Goal: Task Accomplishment & Management: Manage account settings

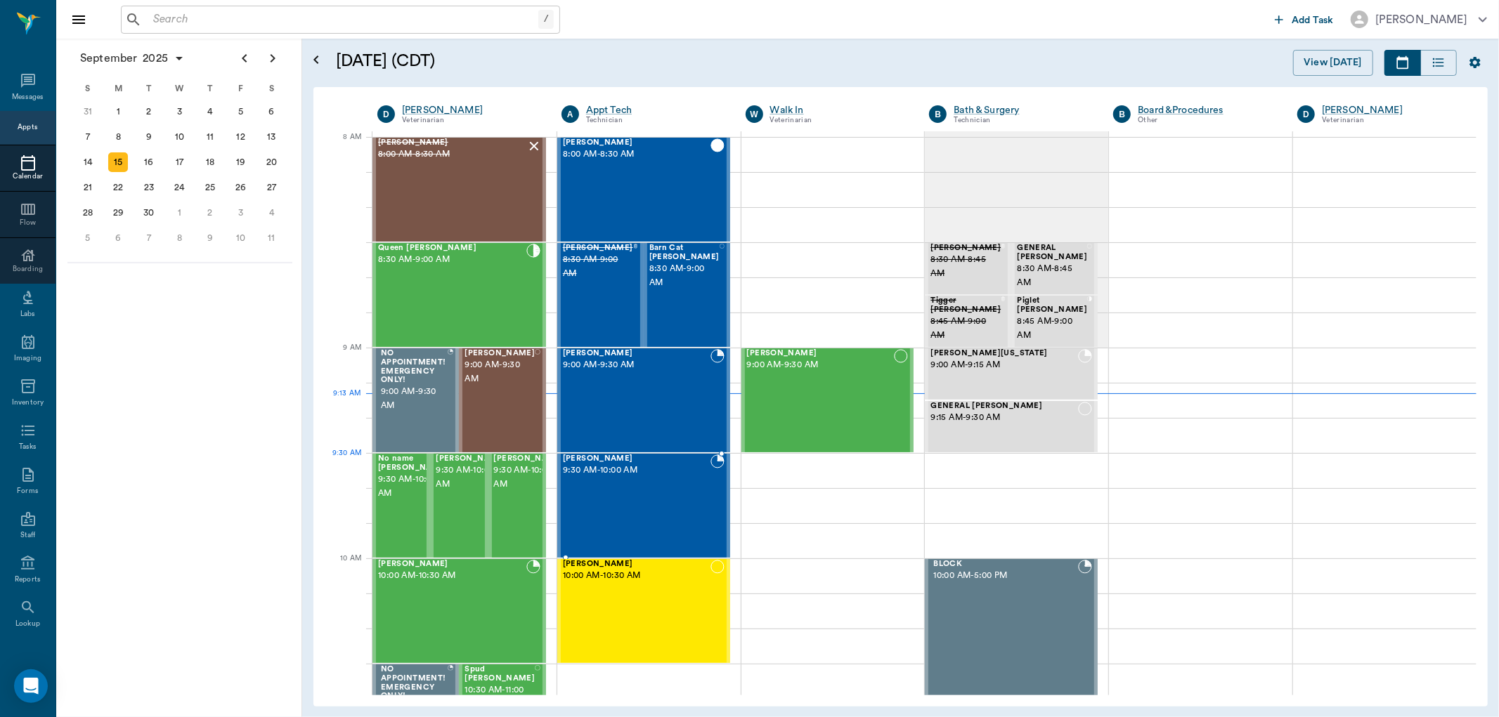
drag, startPoint x: 710, startPoint y: 486, endPoint x: 229, endPoint y: 20, distance: 670.4
click at [229, 20] on input "text" at bounding box center [343, 20] width 391 height 20
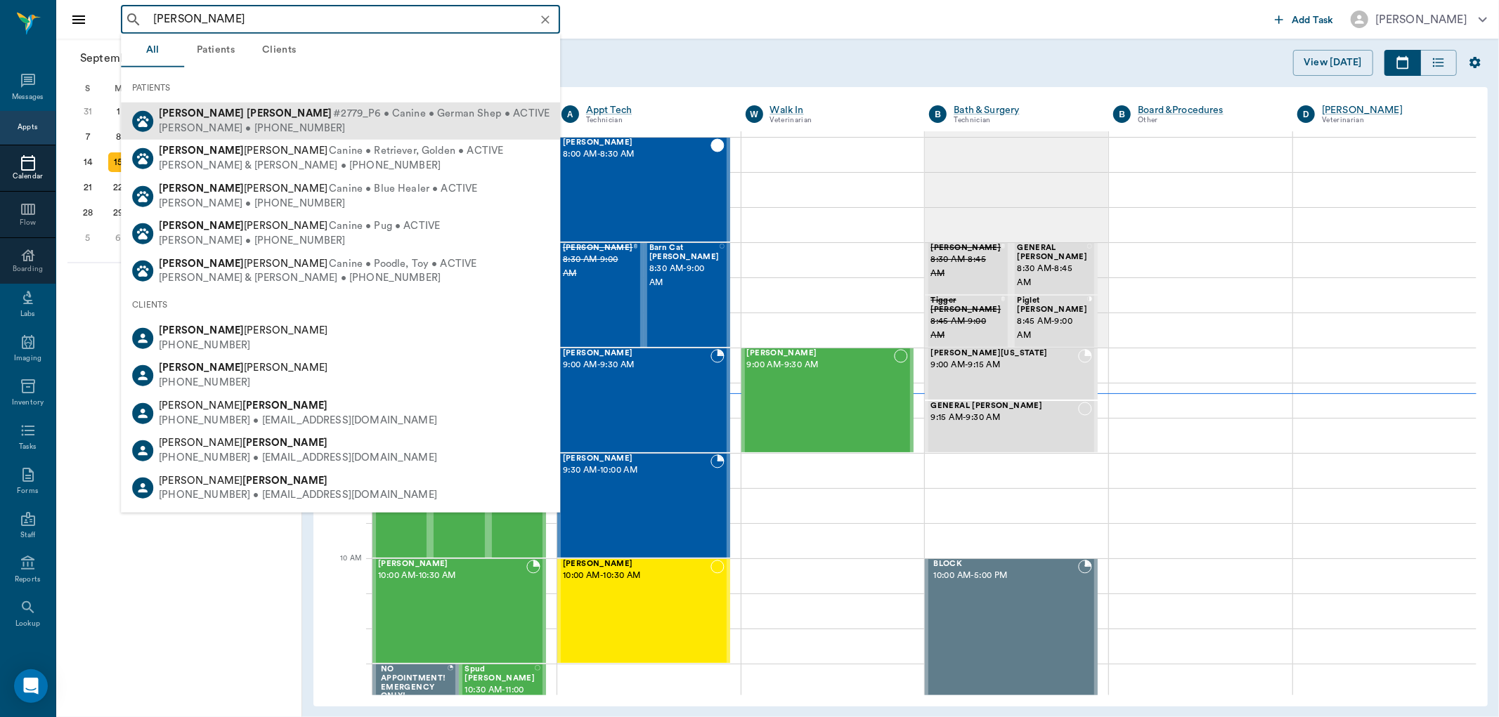
click at [333, 120] on span "#2779_P6 • Canine • German Shep • ACTIVE" at bounding box center [441, 114] width 216 height 15
type input "sadie mccall"
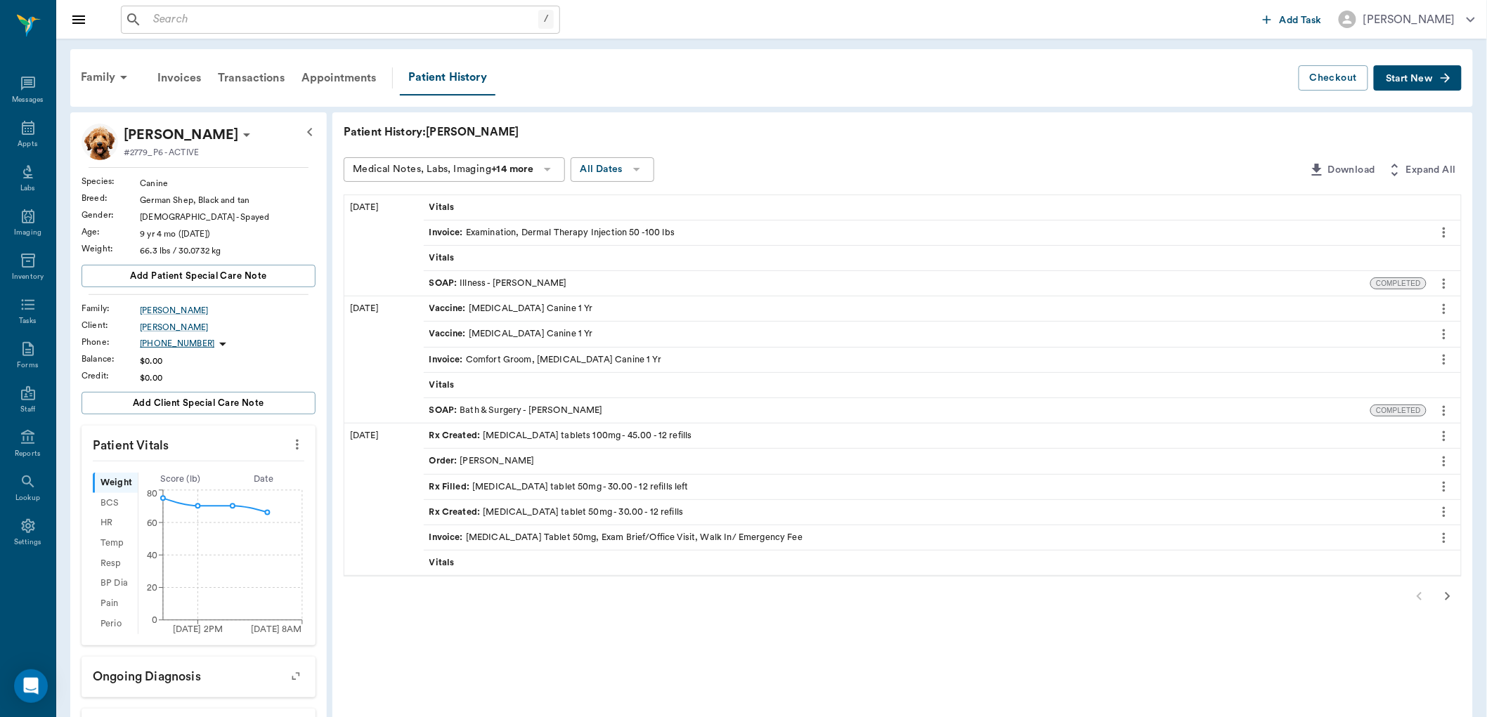
drag, startPoint x: 555, startPoint y: 381, endPoint x: 495, endPoint y: 275, distance: 121.5
click at [495, 275] on div "SOAP : Illness - Dr. Bert Ellsworth" at bounding box center [897, 283] width 947 height 25
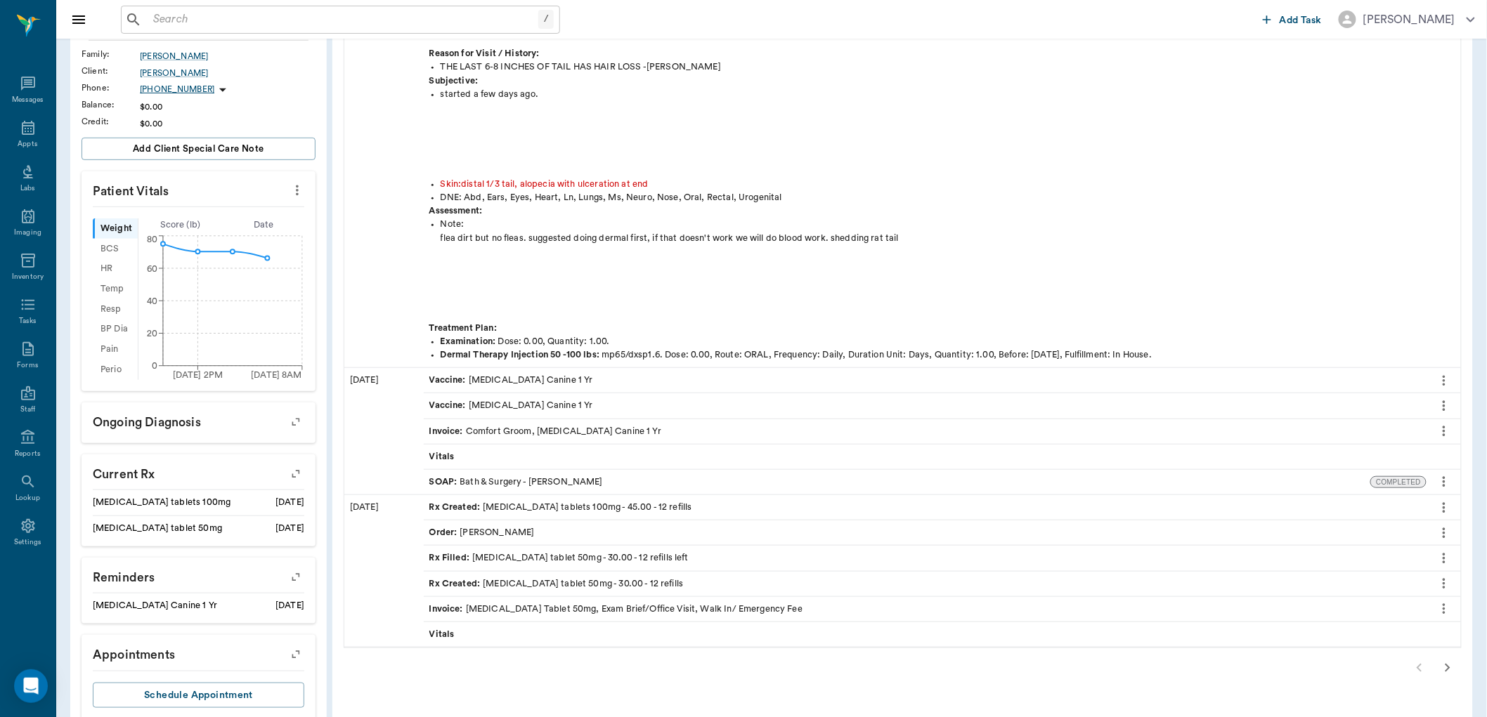
scroll to position [290, 0]
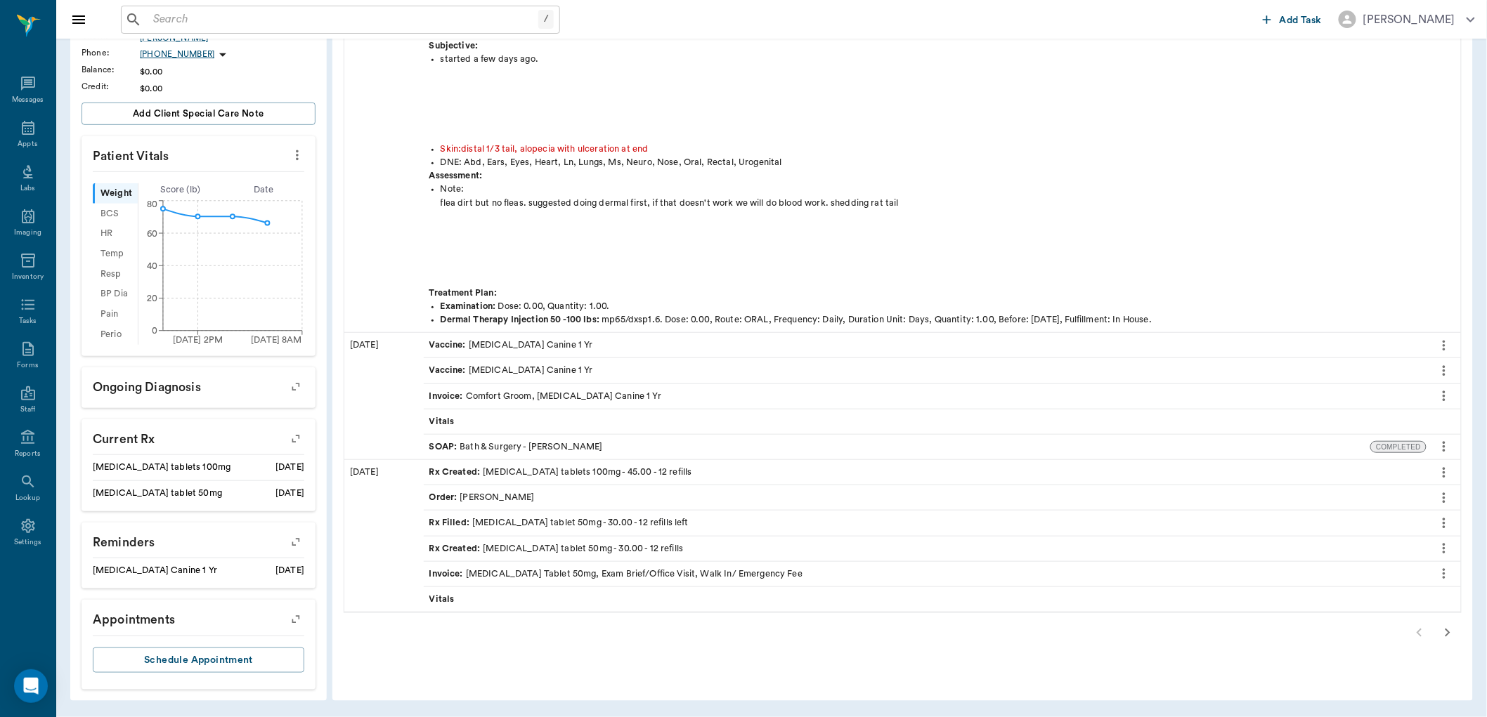
click at [527, 500] on div "Order : Dr. Bert Ellsworth" at bounding box center [481, 497] width 105 height 13
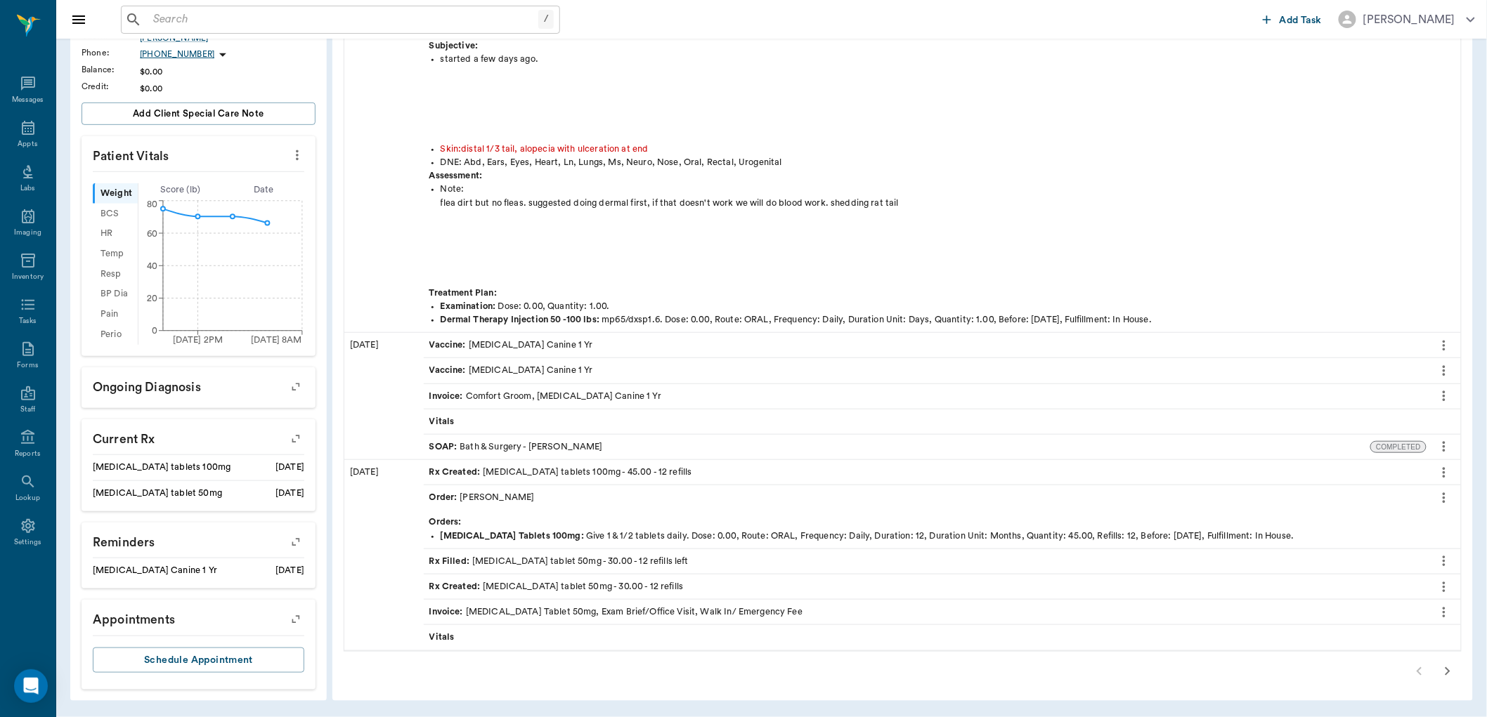
click at [1441, 495] on icon "more" at bounding box center [1443, 498] width 15 height 17
click at [1401, 520] on span "View" at bounding box center [1385, 521] width 118 height 15
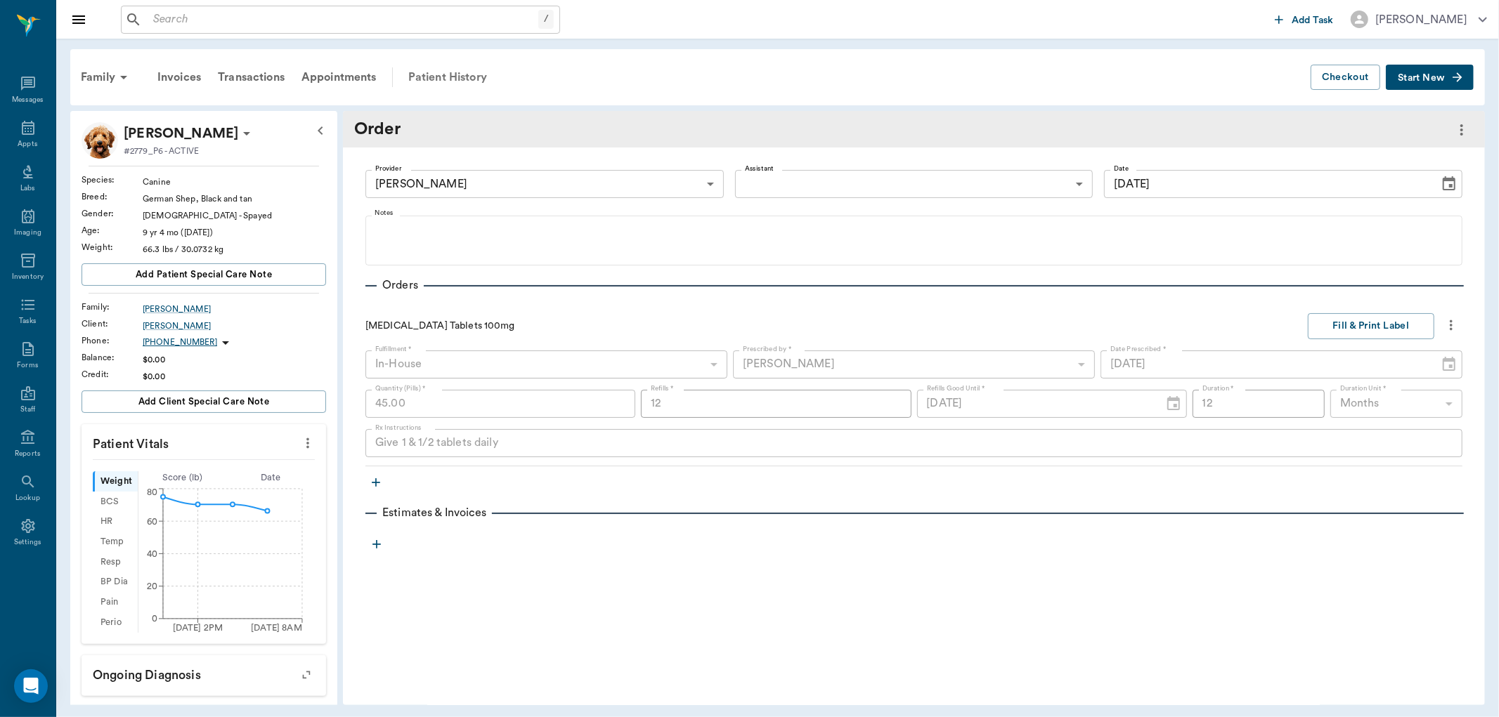
click at [467, 72] on div "Patient History" at bounding box center [448, 77] width 96 height 34
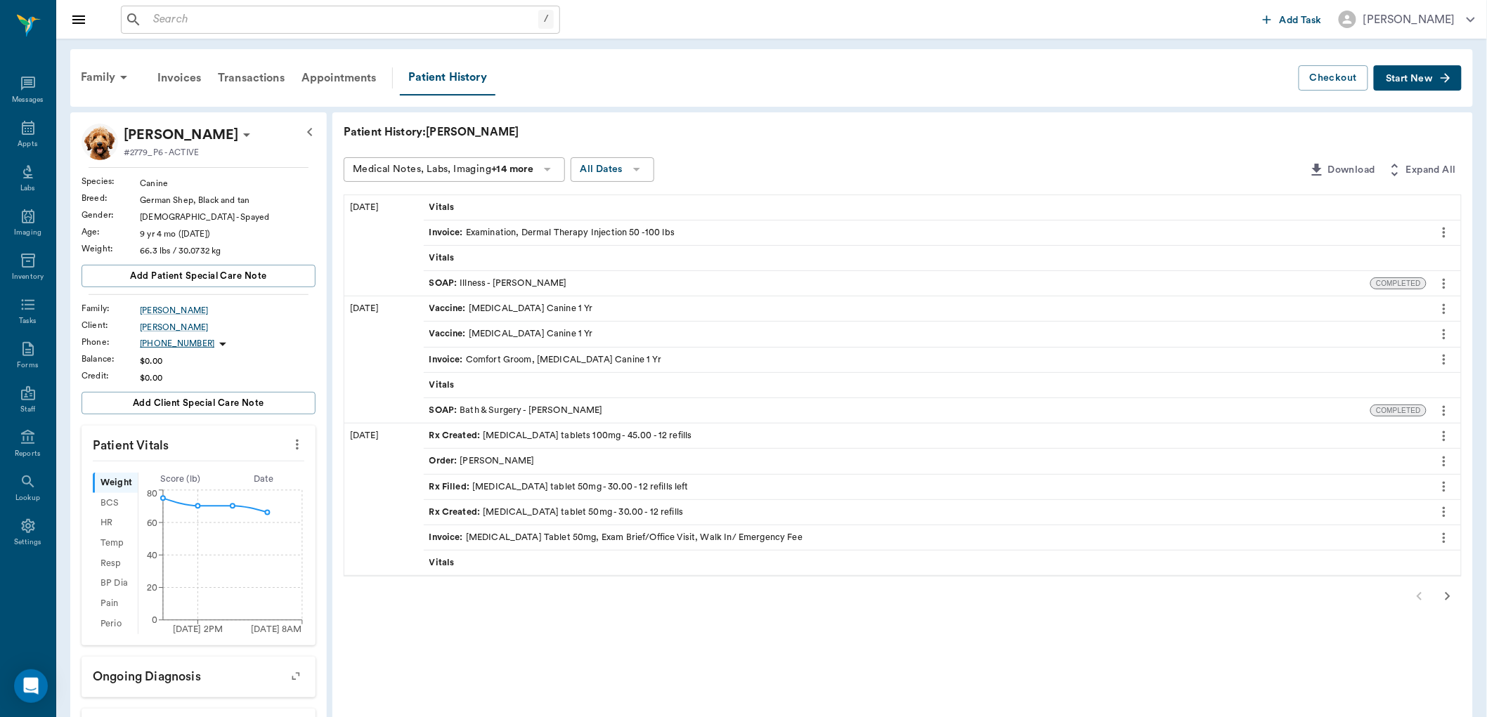
click at [1446, 597] on icon "button" at bounding box center [1447, 596] width 17 height 17
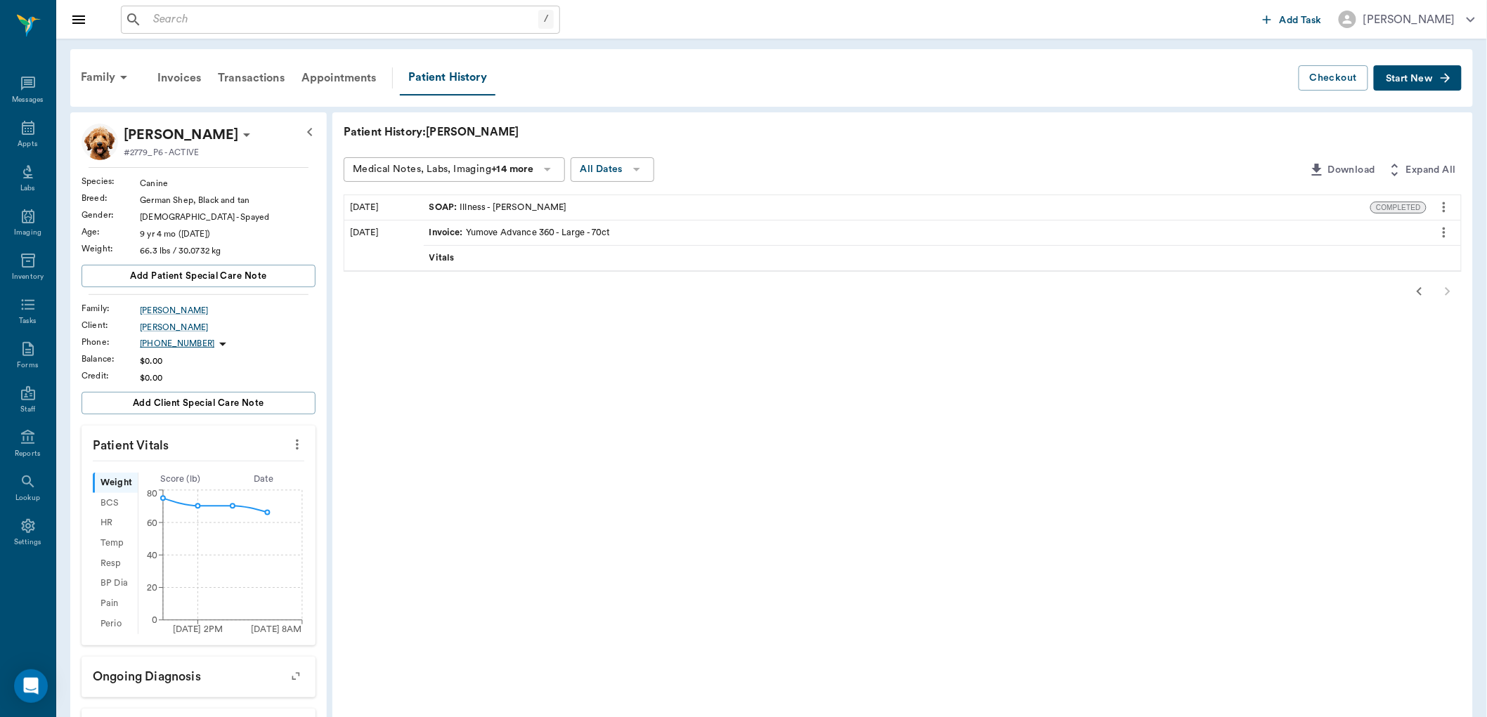
click at [504, 208] on div "SOAP : Illness - Dr. Bert Ellsworth" at bounding box center [498, 207] width 138 height 13
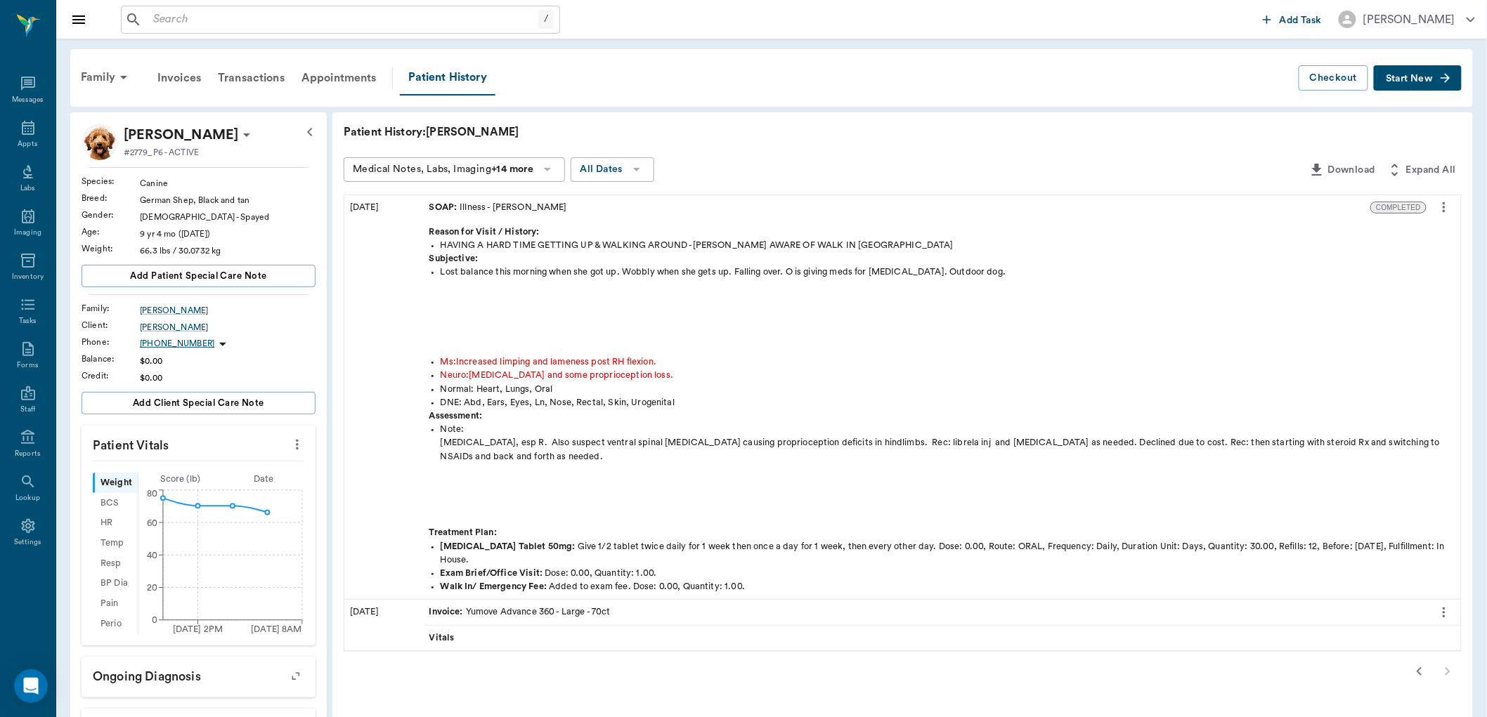
drag, startPoint x: 813, startPoint y: 350, endPoint x: 752, endPoint y: 357, distance: 61.5
click at [1410, 79] on span "Start New" at bounding box center [1409, 79] width 47 height 0
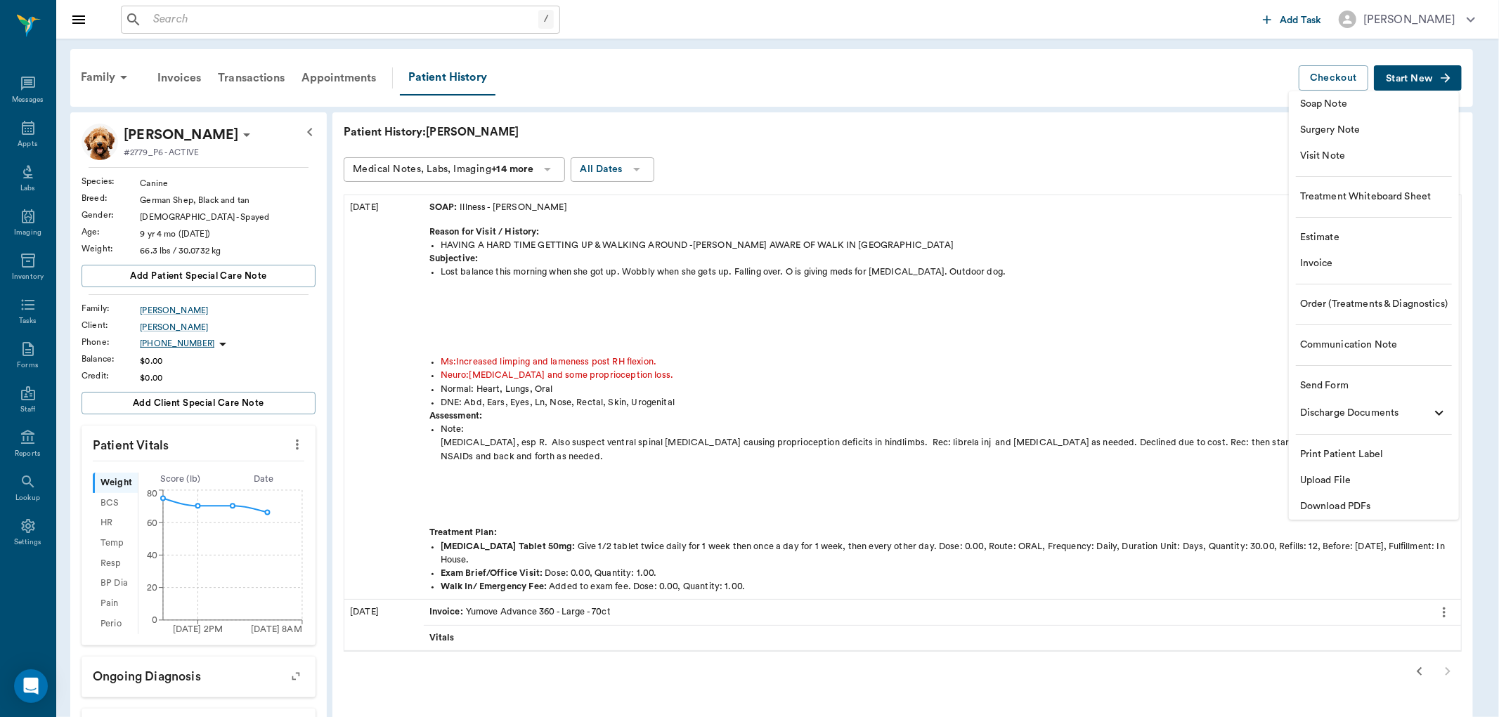
click at [1154, 146] on div at bounding box center [749, 358] width 1499 height 717
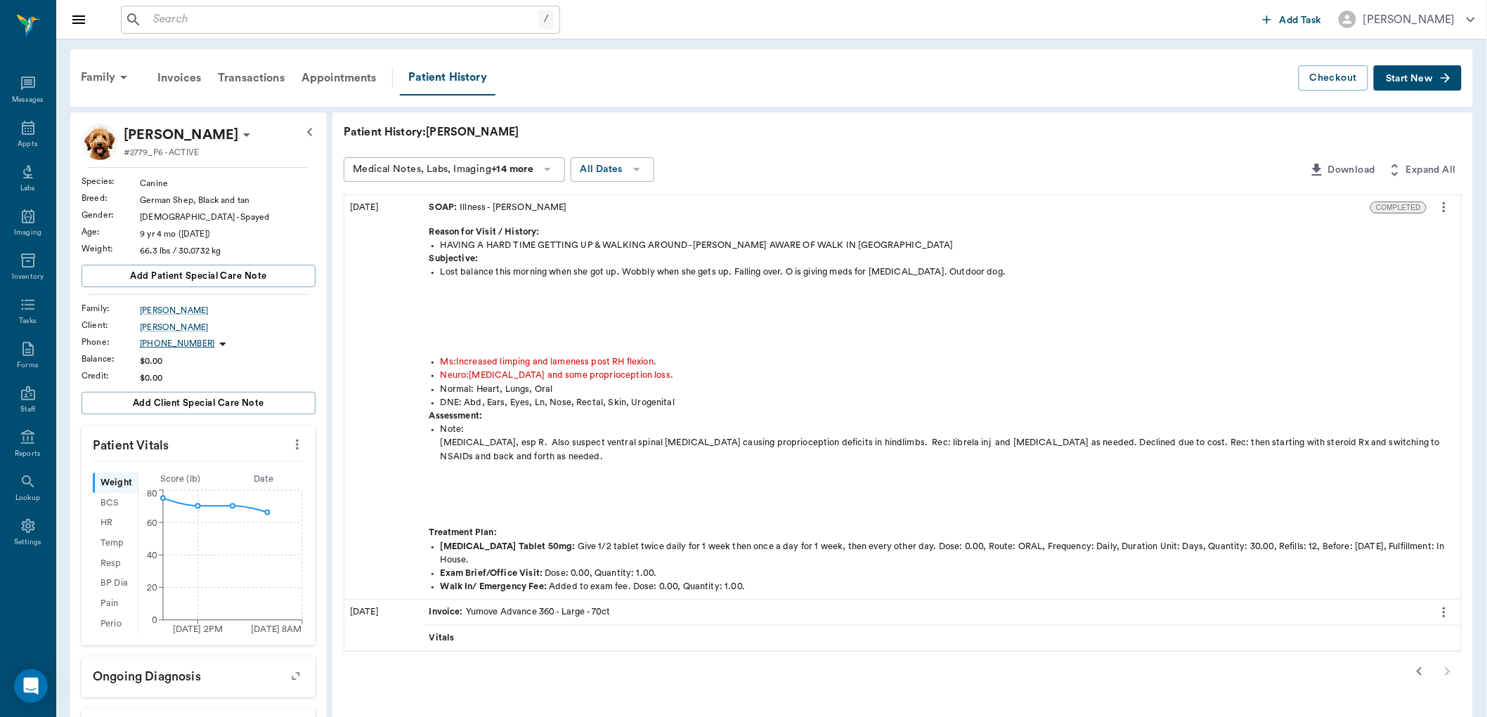
click at [297, 440] on icon "more" at bounding box center [297, 445] width 3 height 11
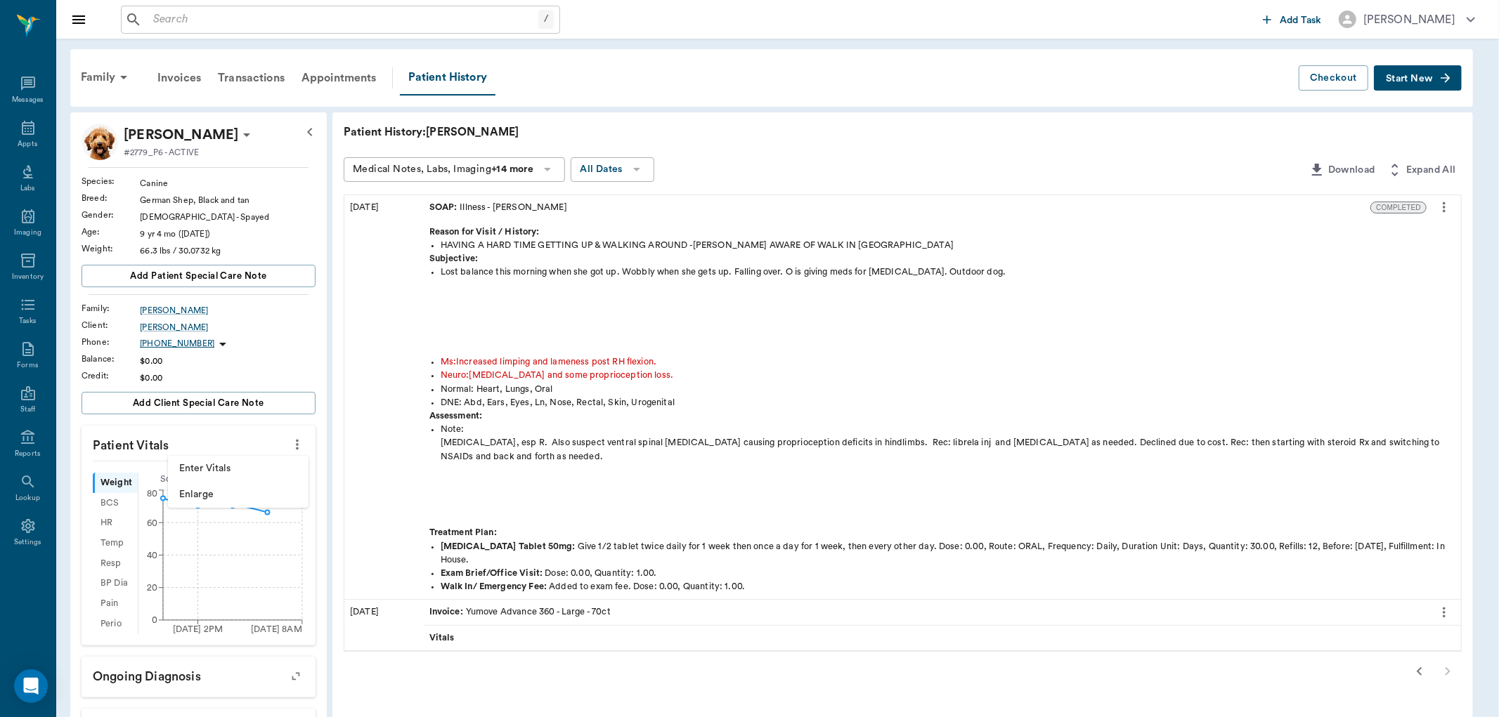
click at [324, 401] on div at bounding box center [749, 358] width 1499 height 717
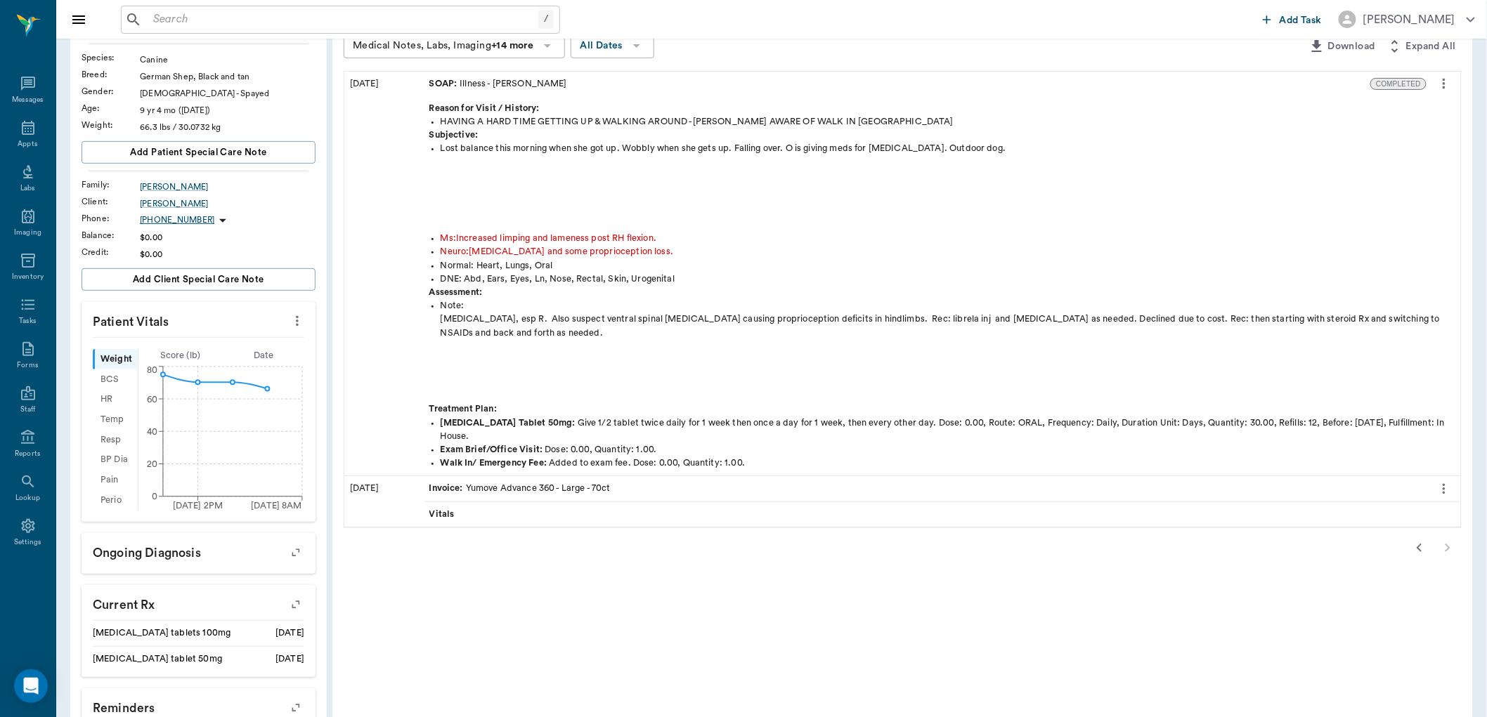
scroll to position [290, 0]
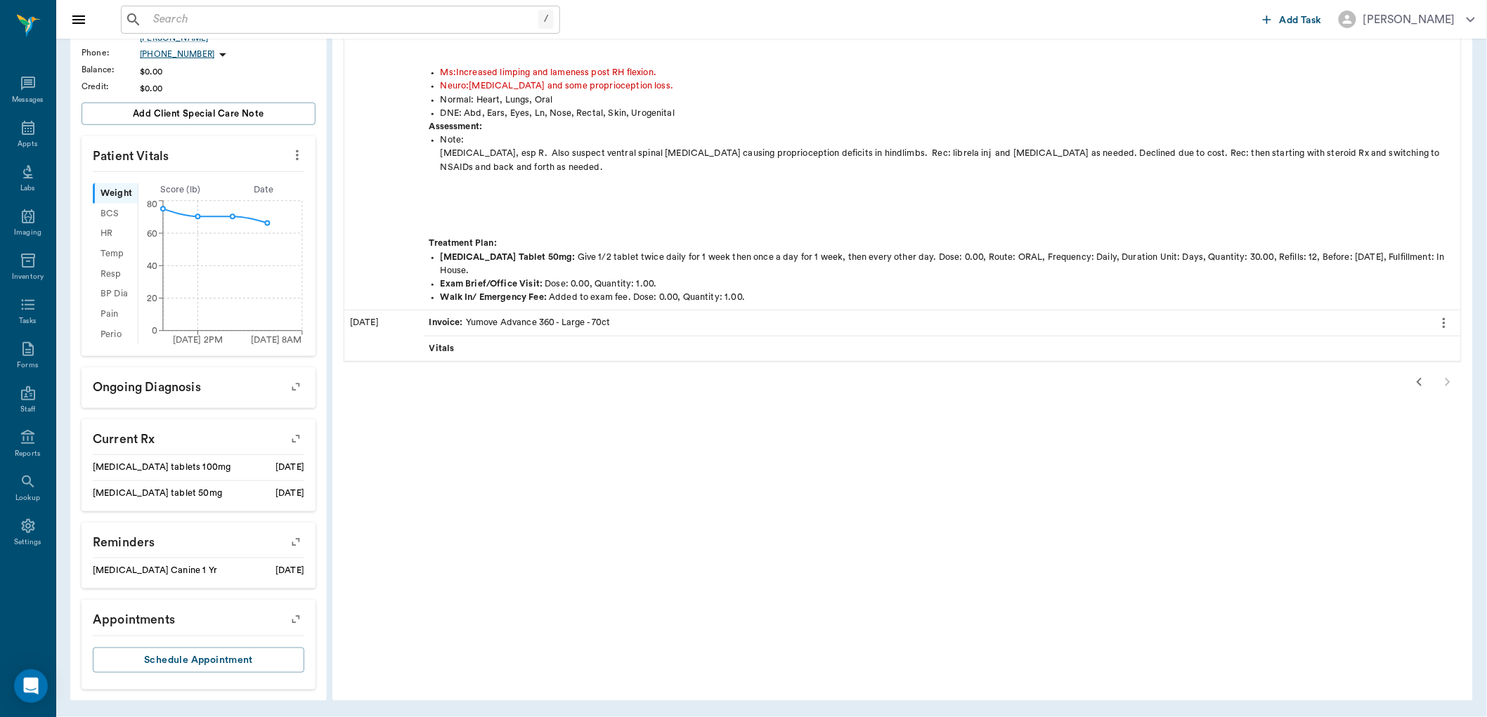
drag, startPoint x: 285, startPoint y: 487, endPoint x: 253, endPoint y: 412, distance: 81.6
click at [253, 412] on div "Sadie McCall #2779_P6 - ACTIVE Species : Canine Breed : German Shep, Black and …" at bounding box center [199, 262] width 234 height 856
click at [297, 439] on icon "button" at bounding box center [296, 439] width 20 height 20
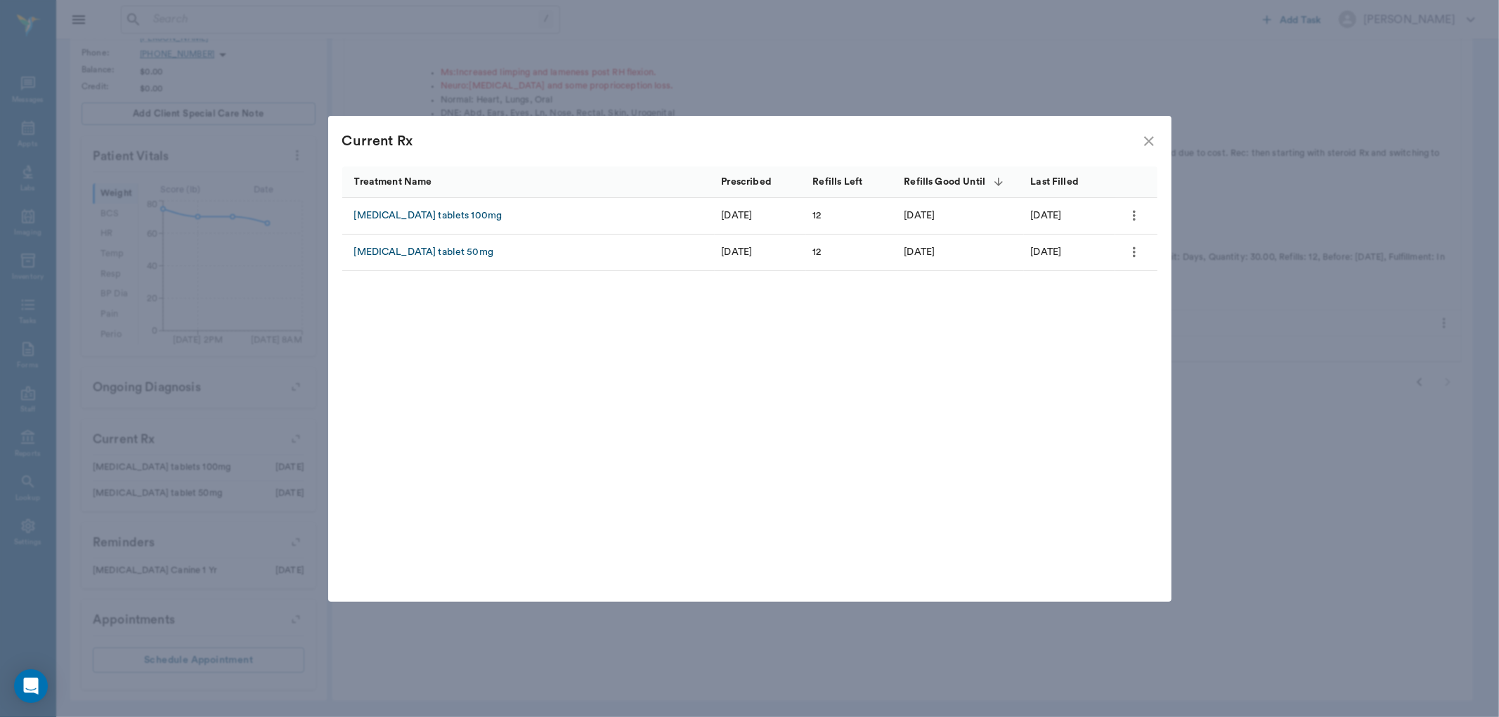
click at [1207, 103] on div "Current Rx Treatment Name Prescribed Refills Left Refills Good Until Last Fille…" at bounding box center [749, 358] width 1499 height 717
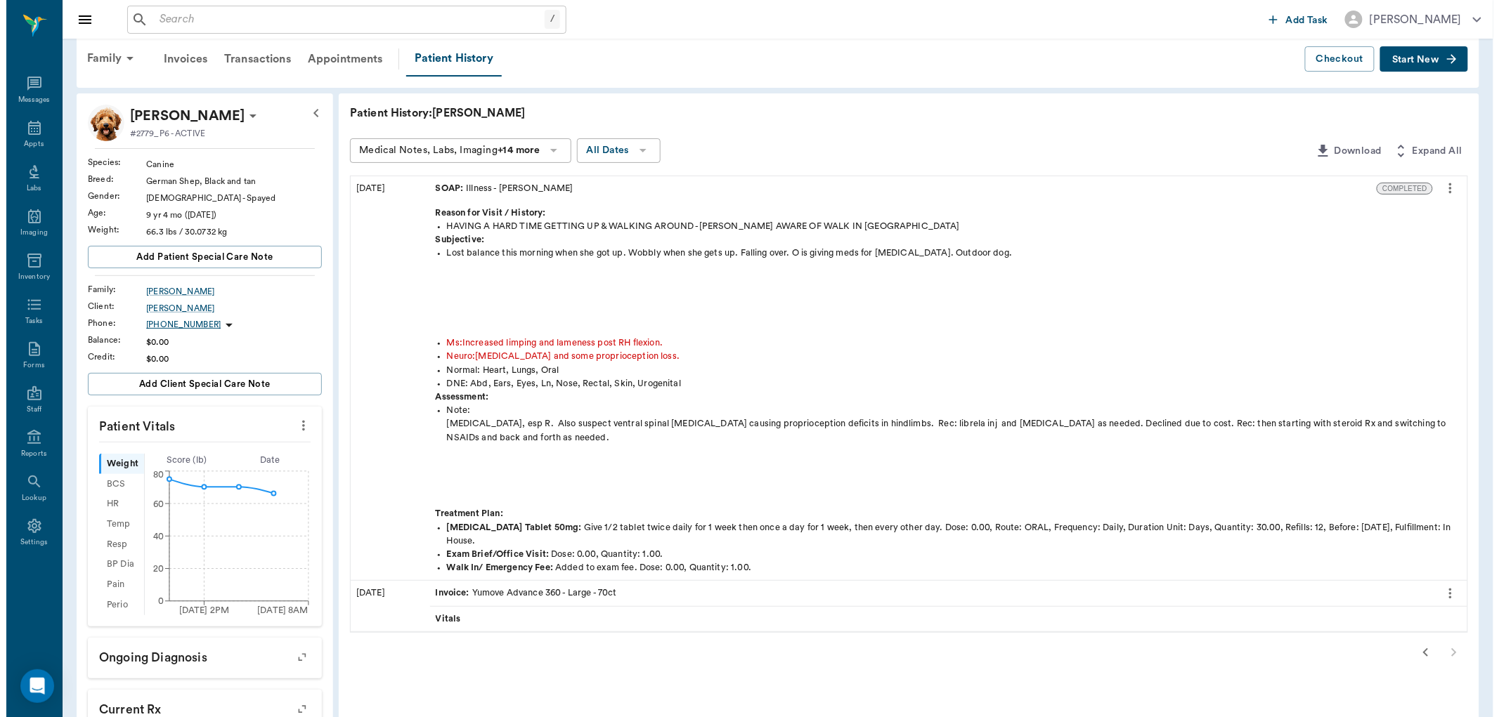
scroll to position [0, 0]
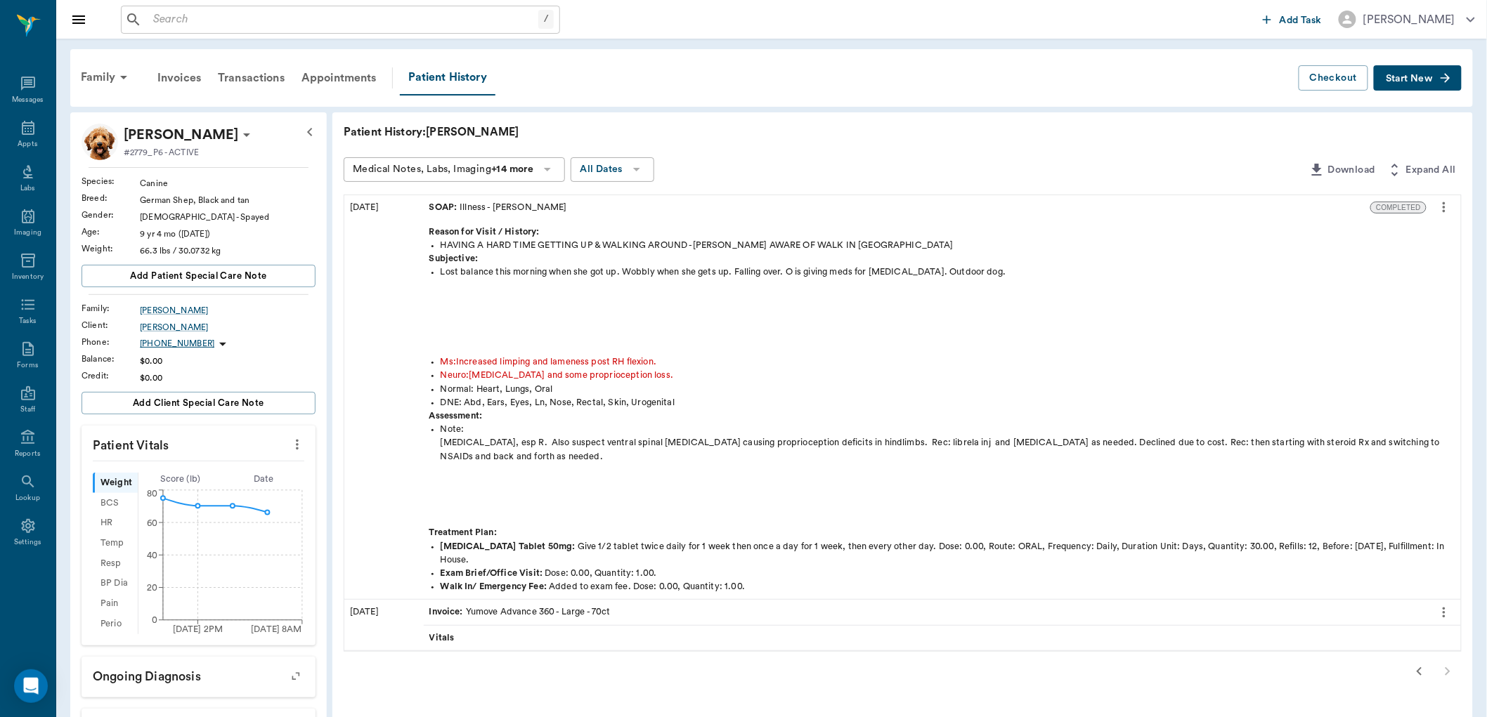
click at [1431, 79] on span "Start New" at bounding box center [1409, 79] width 47 height 0
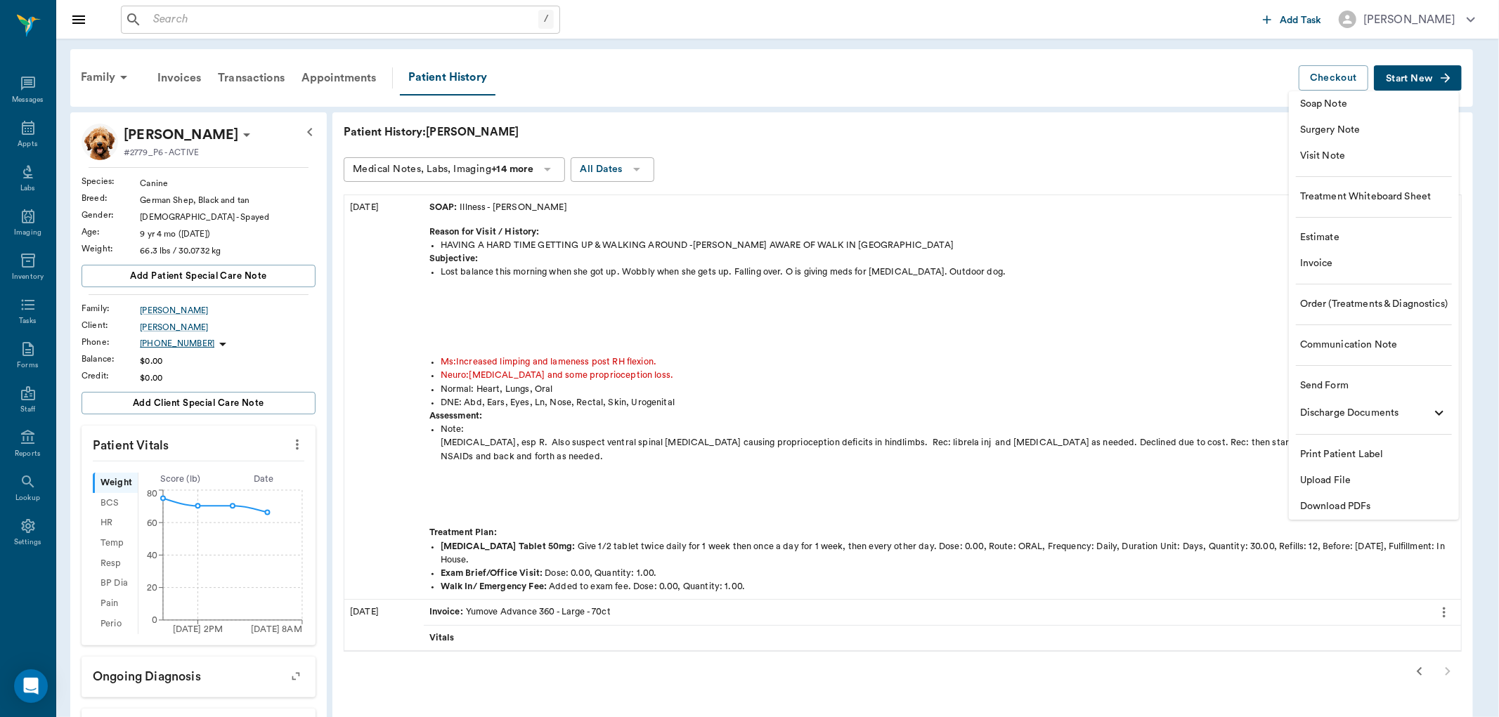
click at [1364, 303] on span "Order (Treatments & Diagnostics)" at bounding box center [1374, 304] width 148 height 15
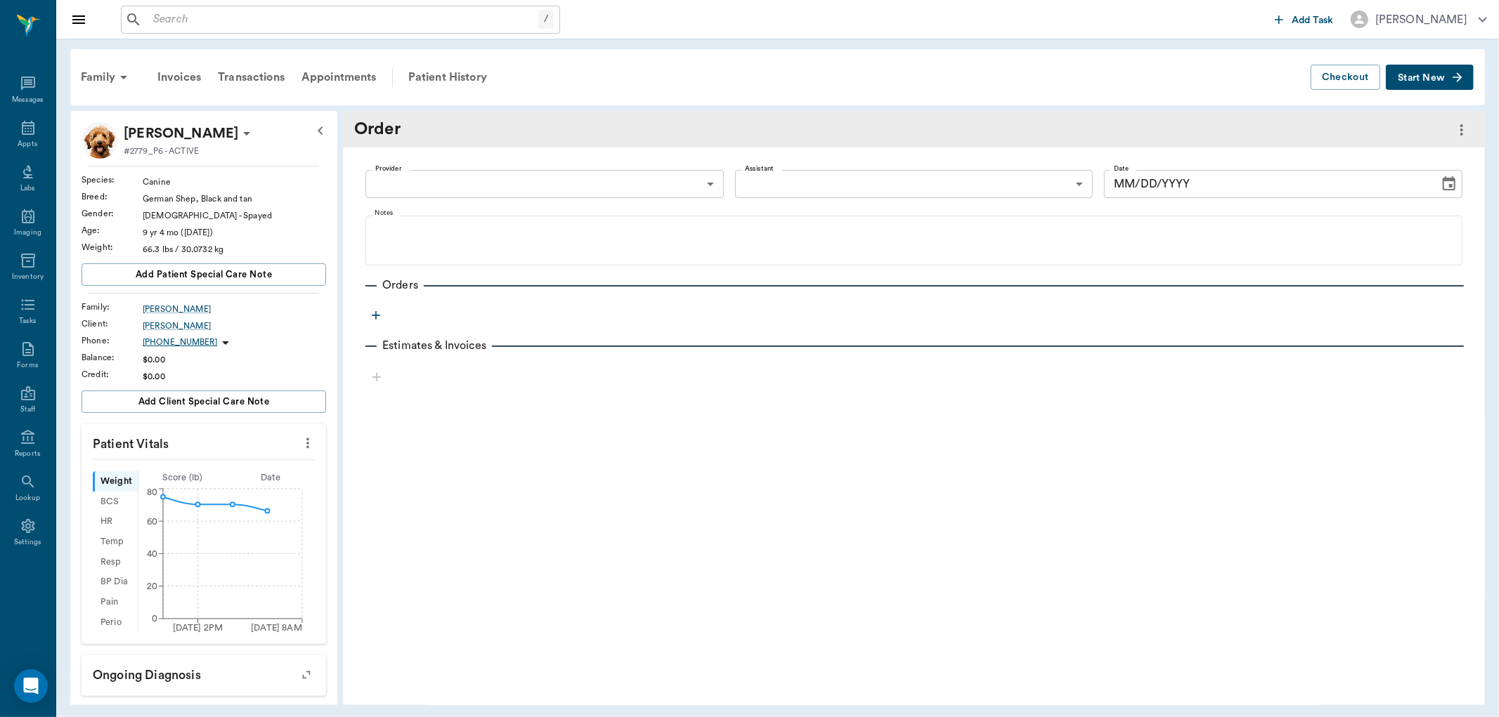
type input "09/15/2025"
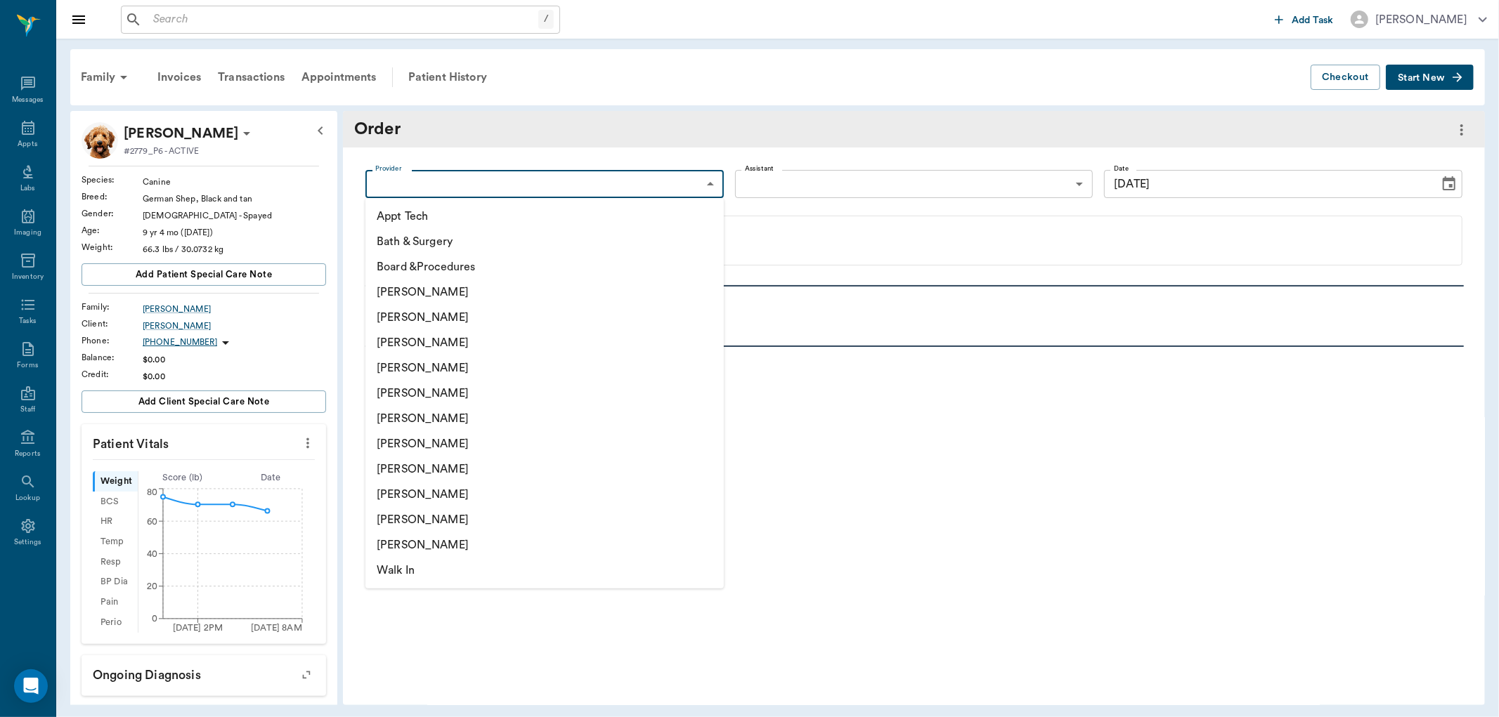
click at [712, 190] on body "/ ​ Add Task Dr. Bert Ellsworth Nectar Messages Appts Labs Imaging Inventory Ta…" at bounding box center [749, 358] width 1499 height 717
click at [566, 356] on li "[PERSON_NAME]" at bounding box center [544, 368] width 358 height 25
type input "63ec2f075fda476ae8351a4d"
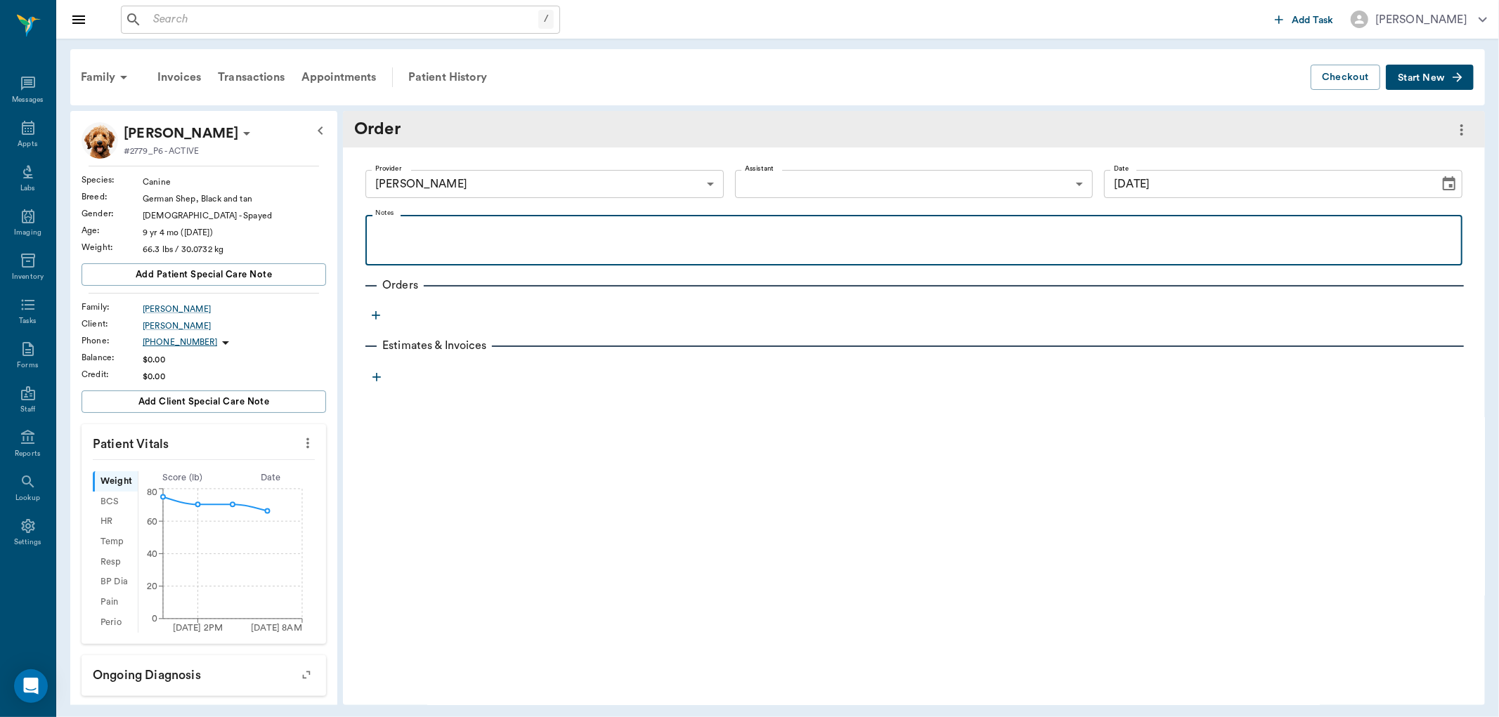
click at [479, 230] on p at bounding box center [913, 231] width 1083 height 17
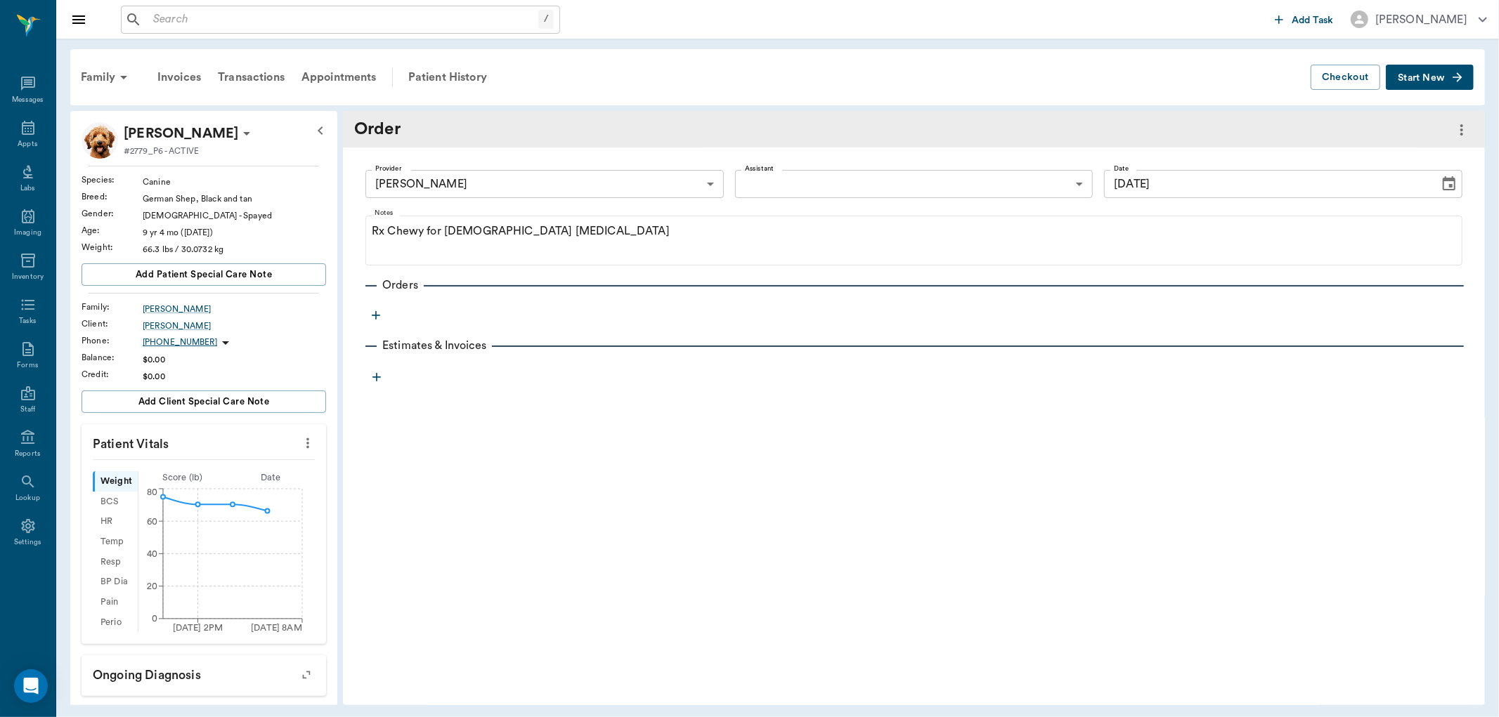
click at [377, 318] on icon "button" at bounding box center [376, 315] width 14 height 14
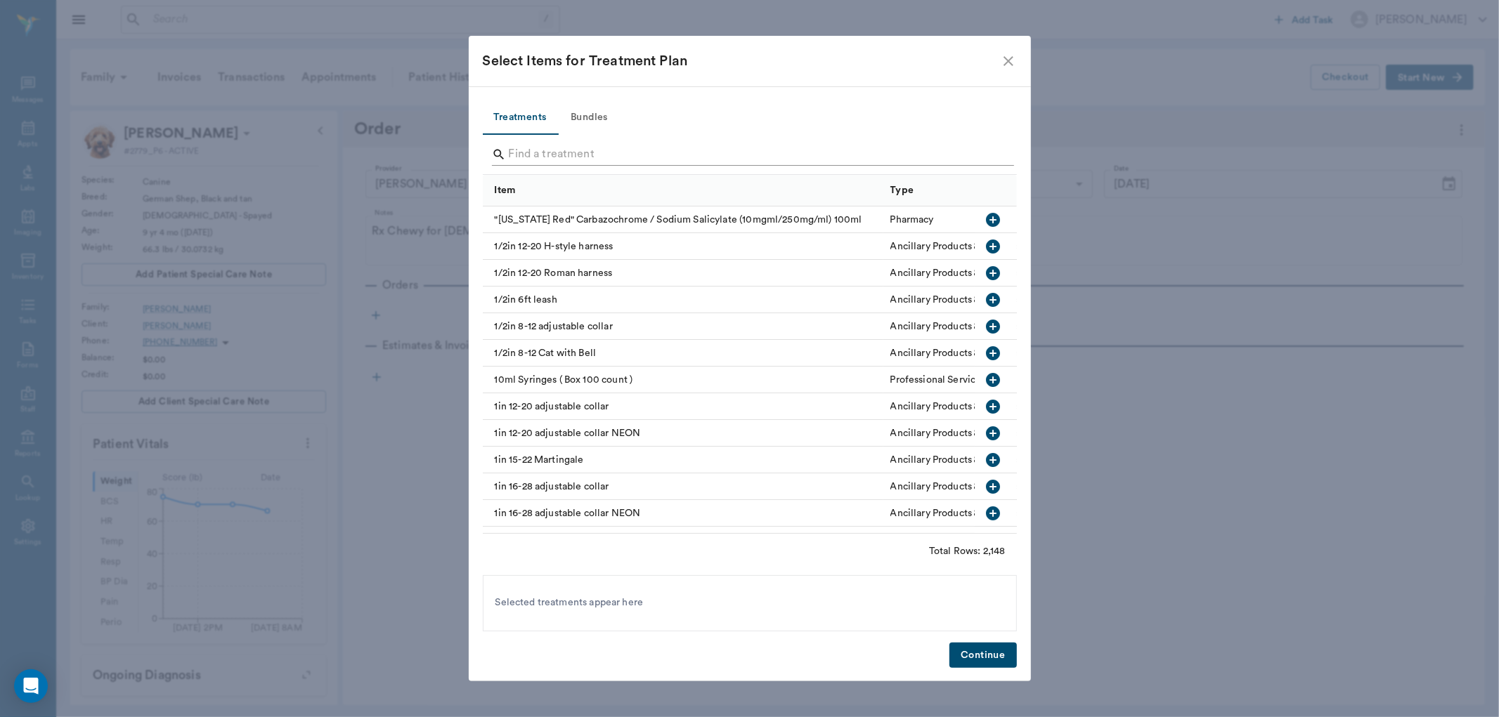
click at [566, 157] on input "Search" at bounding box center [751, 154] width 484 height 22
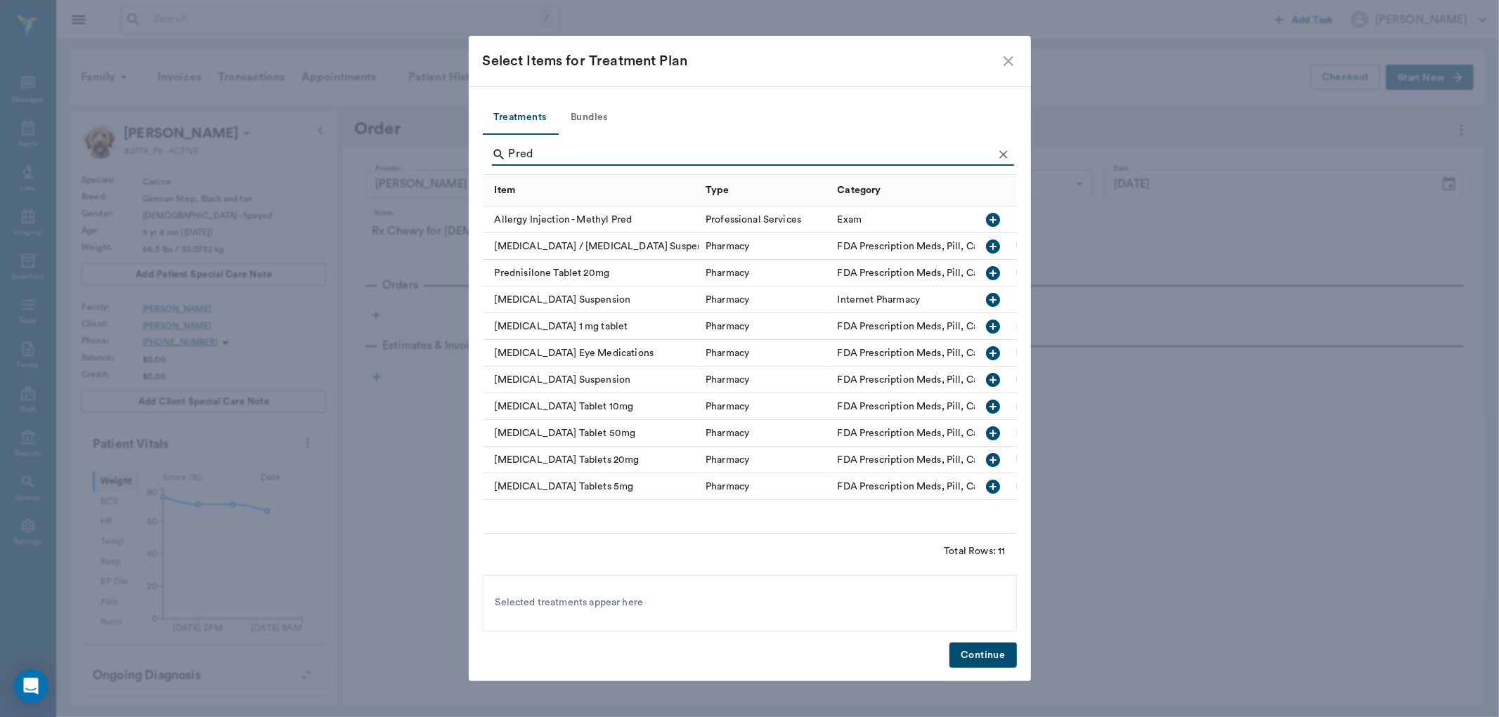
type input "Pred"
click at [992, 430] on icon "button" at bounding box center [992, 433] width 17 height 17
click at [982, 653] on button "Continue" at bounding box center [982, 656] width 67 height 26
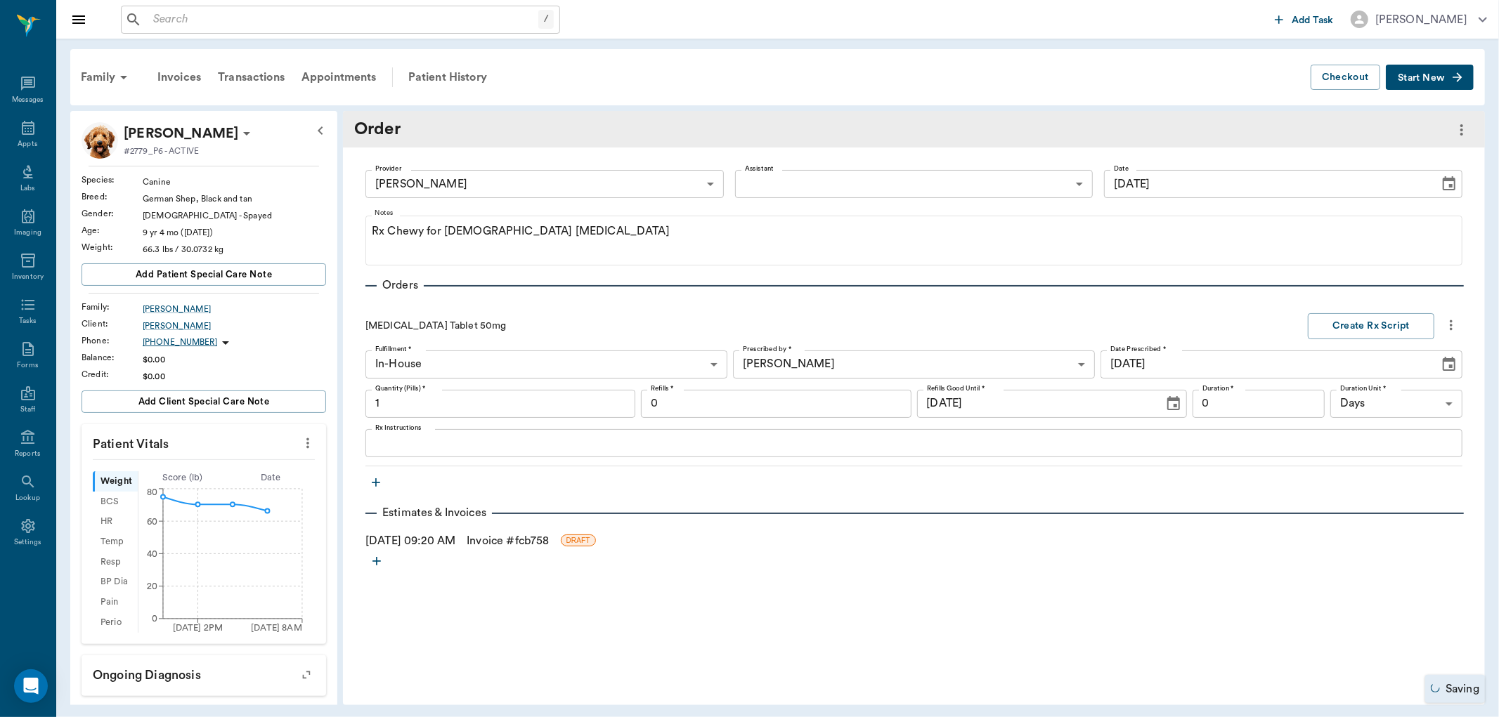
click at [712, 367] on body "/ ​ Add Task Dr. Bert Ellsworth Nectar Messages Appts Labs Imaging Inventory Ta…" at bounding box center [749, 358] width 1499 height 717
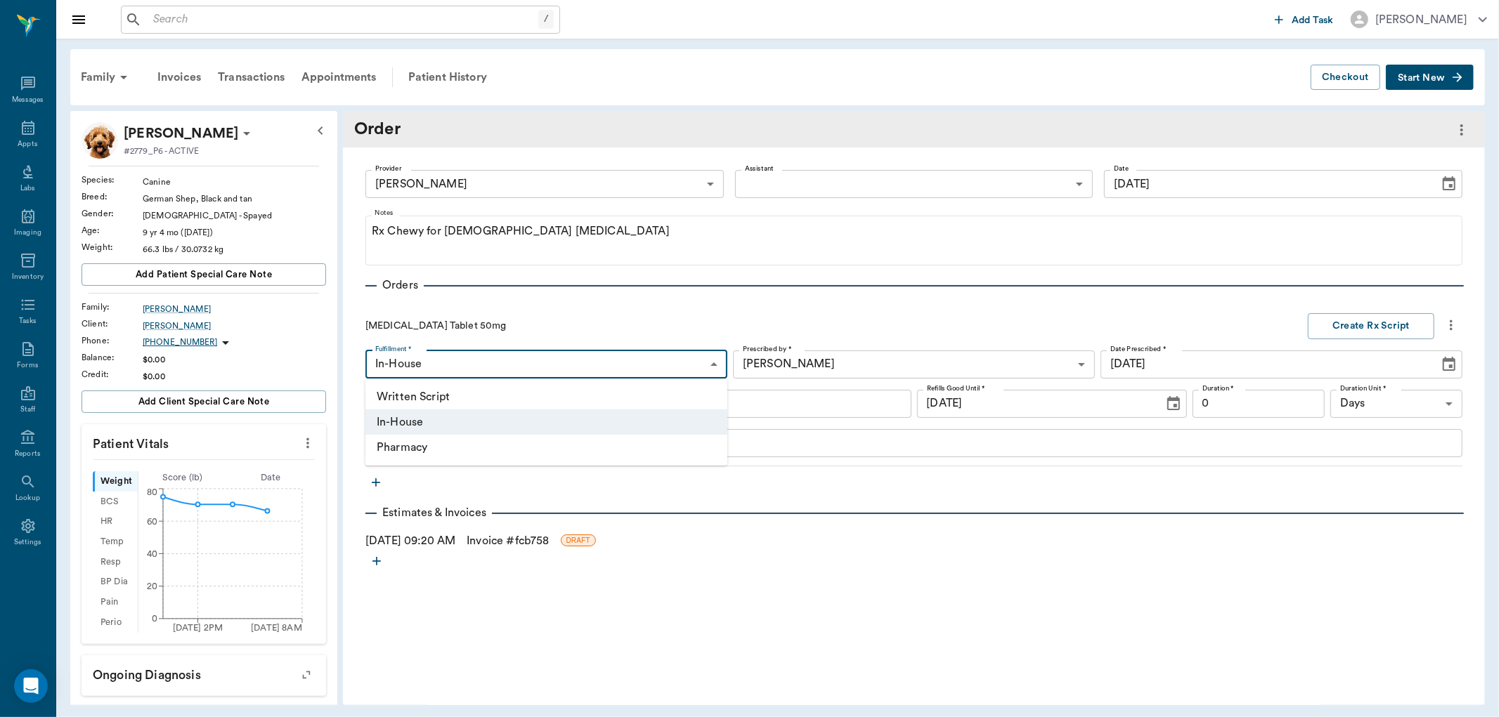
click at [606, 443] on li "Pharmacy" at bounding box center [546, 447] width 362 height 25
type input "Pharmacy"
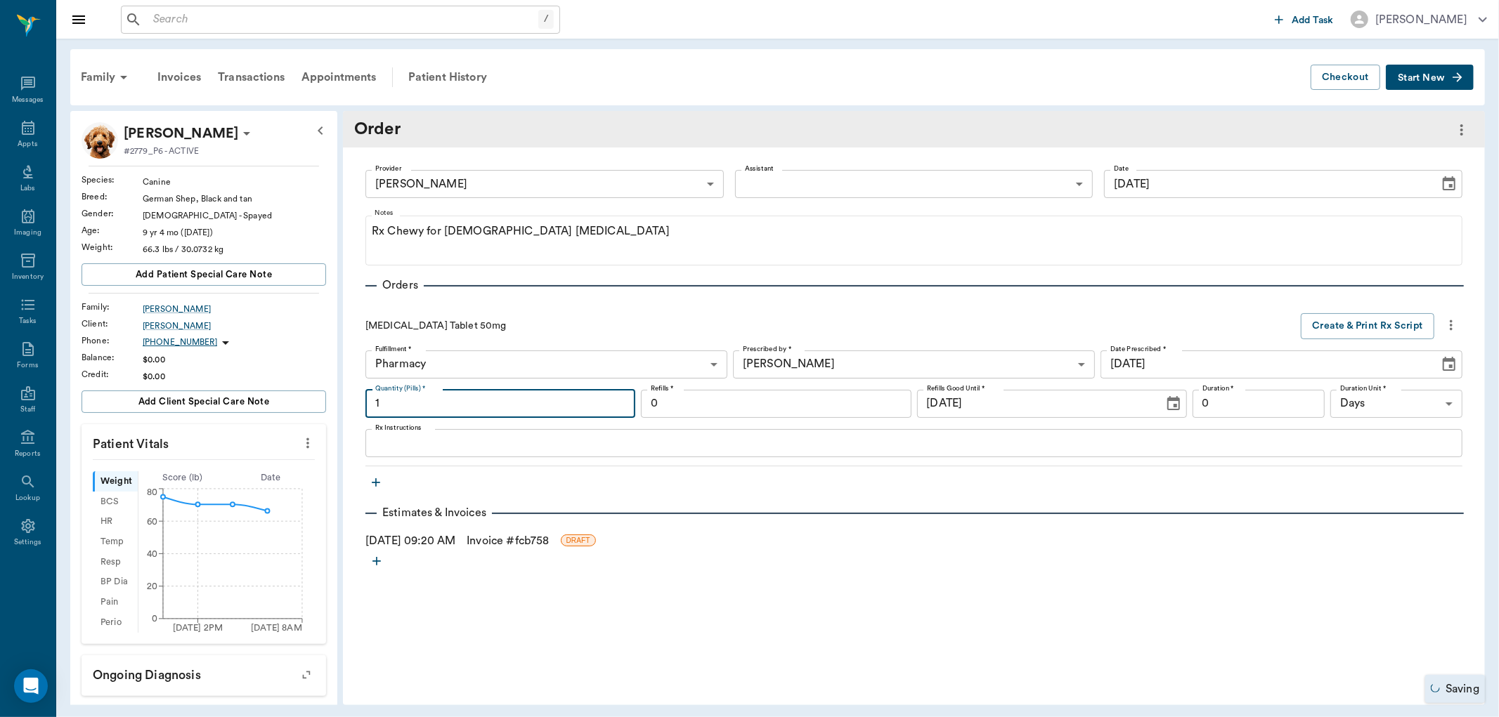
click at [577, 405] on input "1" at bounding box center [500, 404] width 270 height 28
type input "120"
click at [551, 450] on textarea "Rx Instructions" at bounding box center [913, 443] width 1077 height 16
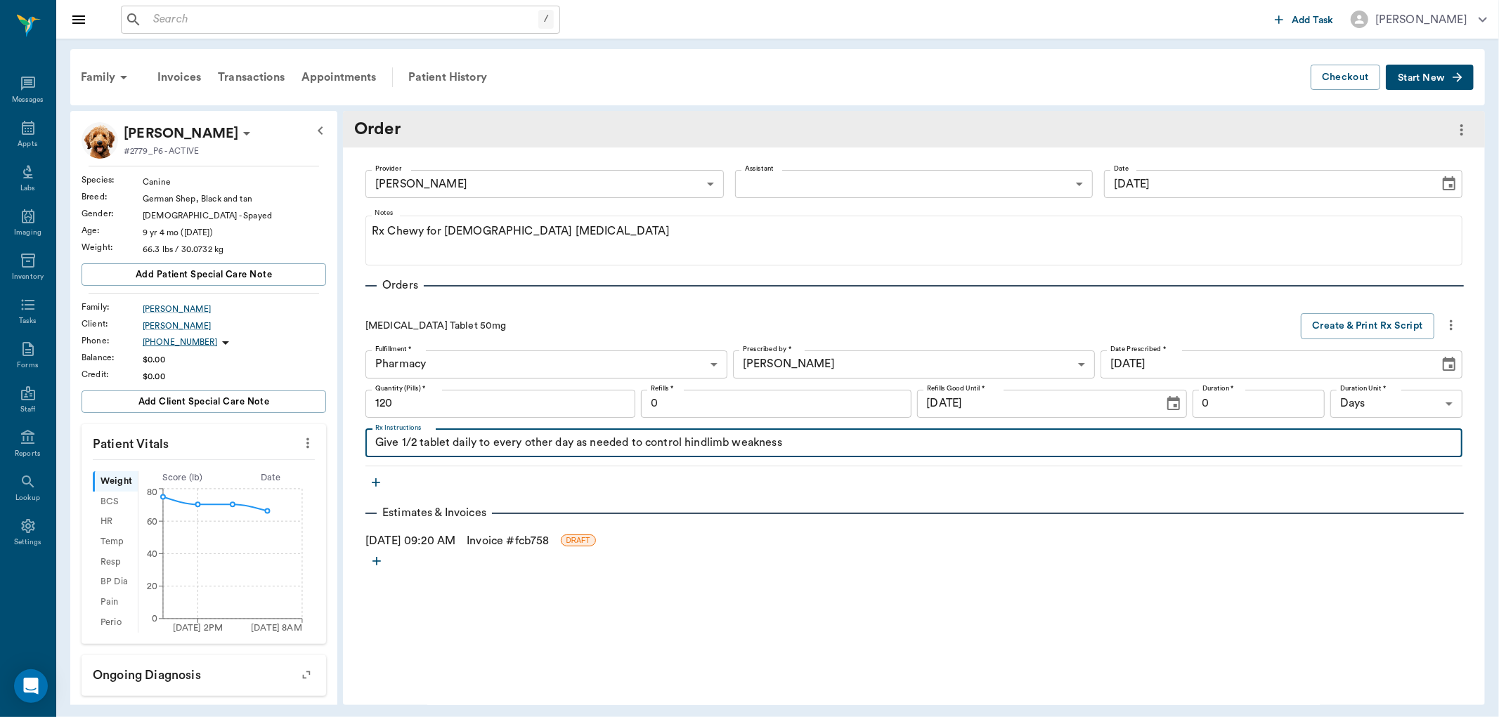
type textarea "Give 1/2 tablet daily to every other day as needed to control hindlimb weakness"
click at [794, 395] on input "0" at bounding box center [776, 404] width 270 height 28
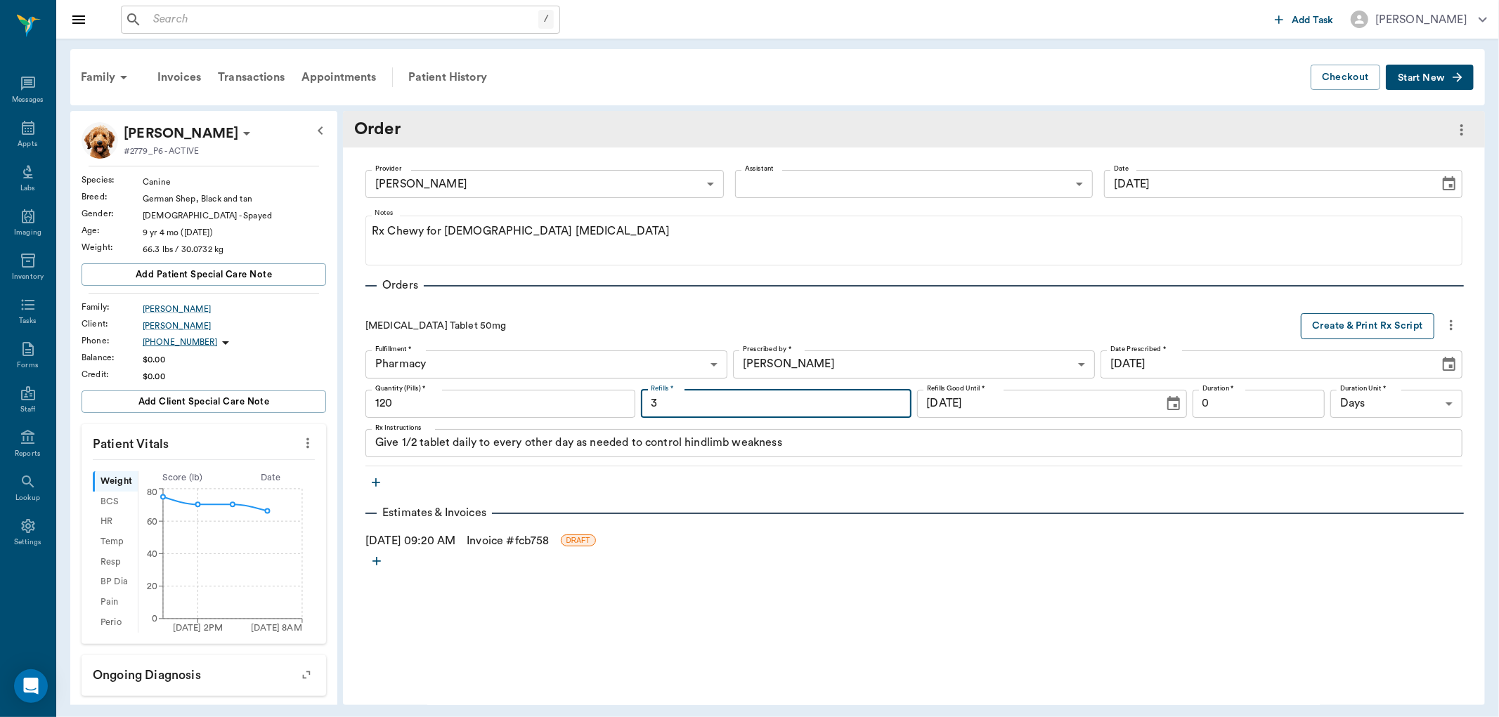
type input "3"
click at [1370, 326] on button "Create & Print Rx Script" at bounding box center [1368, 326] width 134 height 26
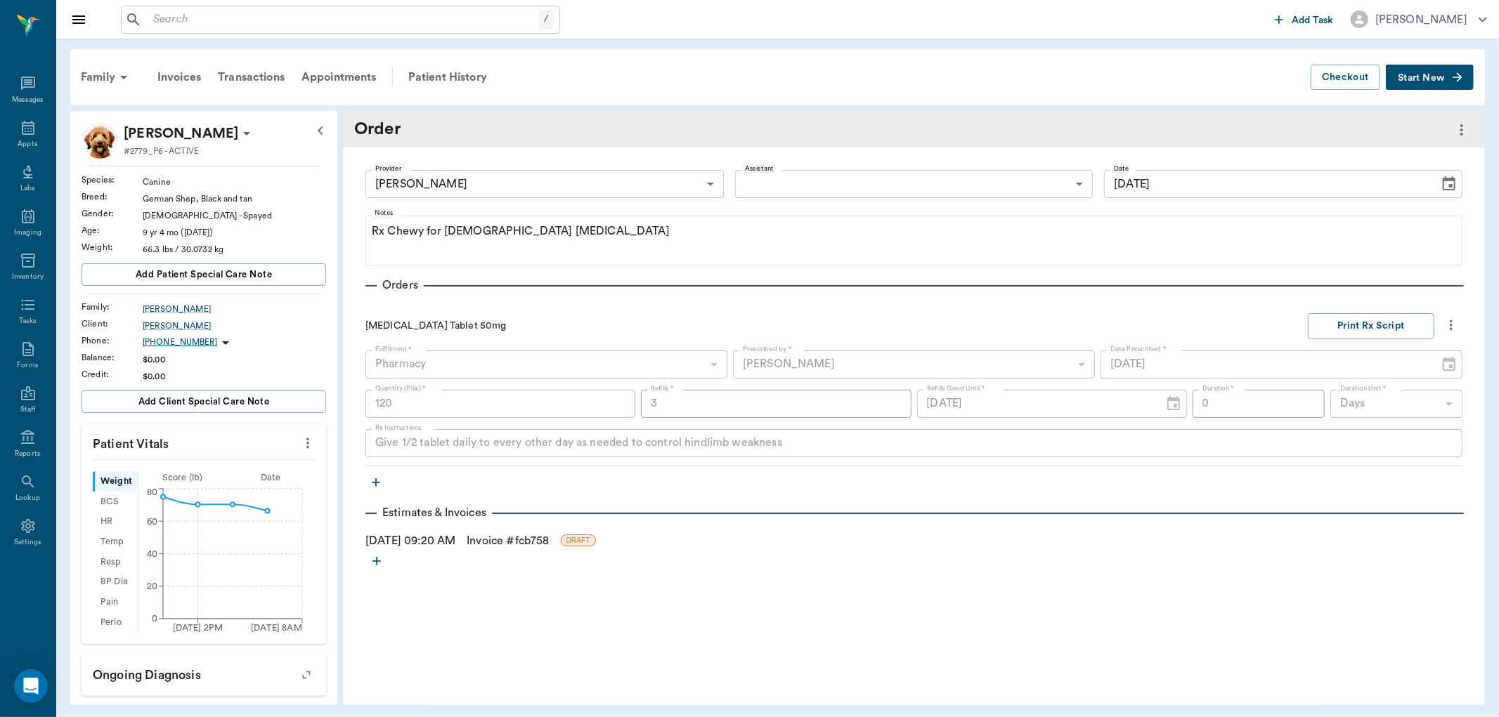
click at [513, 538] on link "Invoice # fcb758" at bounding box center [508, 541] width 82 height 17
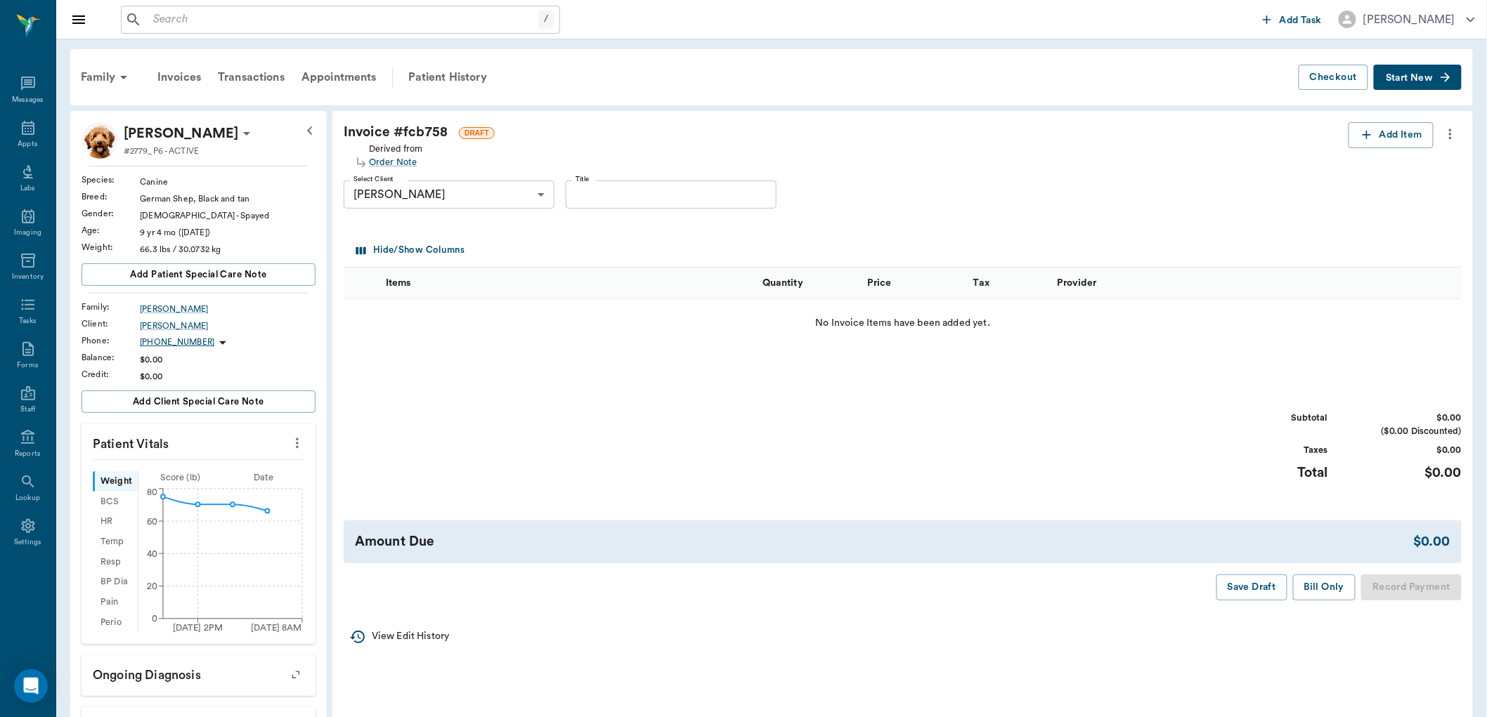
click at [1453, 131] on icon "more" at bounding box center [1450, 134] width 15 height 17
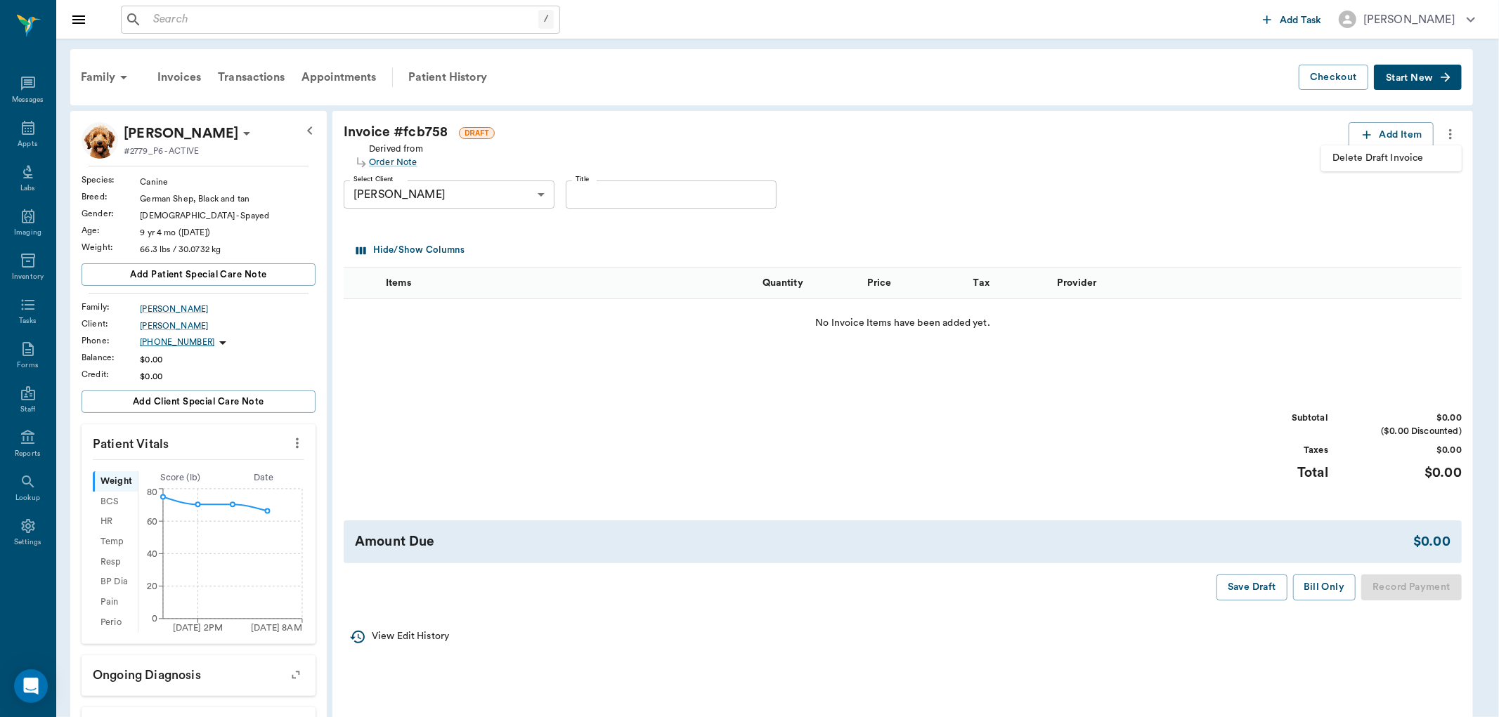
click at [1358, 155] on span "Delete Draft Invoice" at bounding box center [1391, 158] width 118 height 15
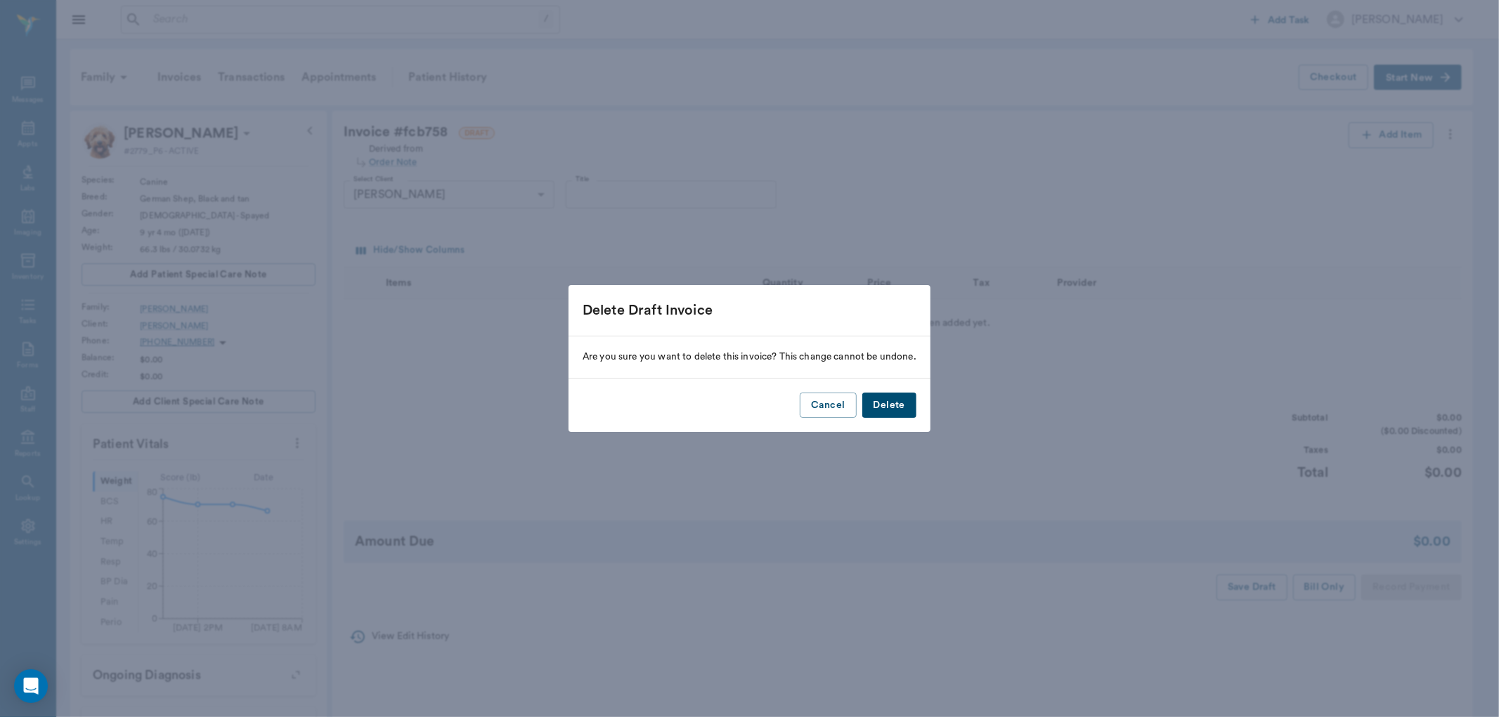
click at [894, 398] on button "Delete" at bounding box center [889, 406] width 54 height 26
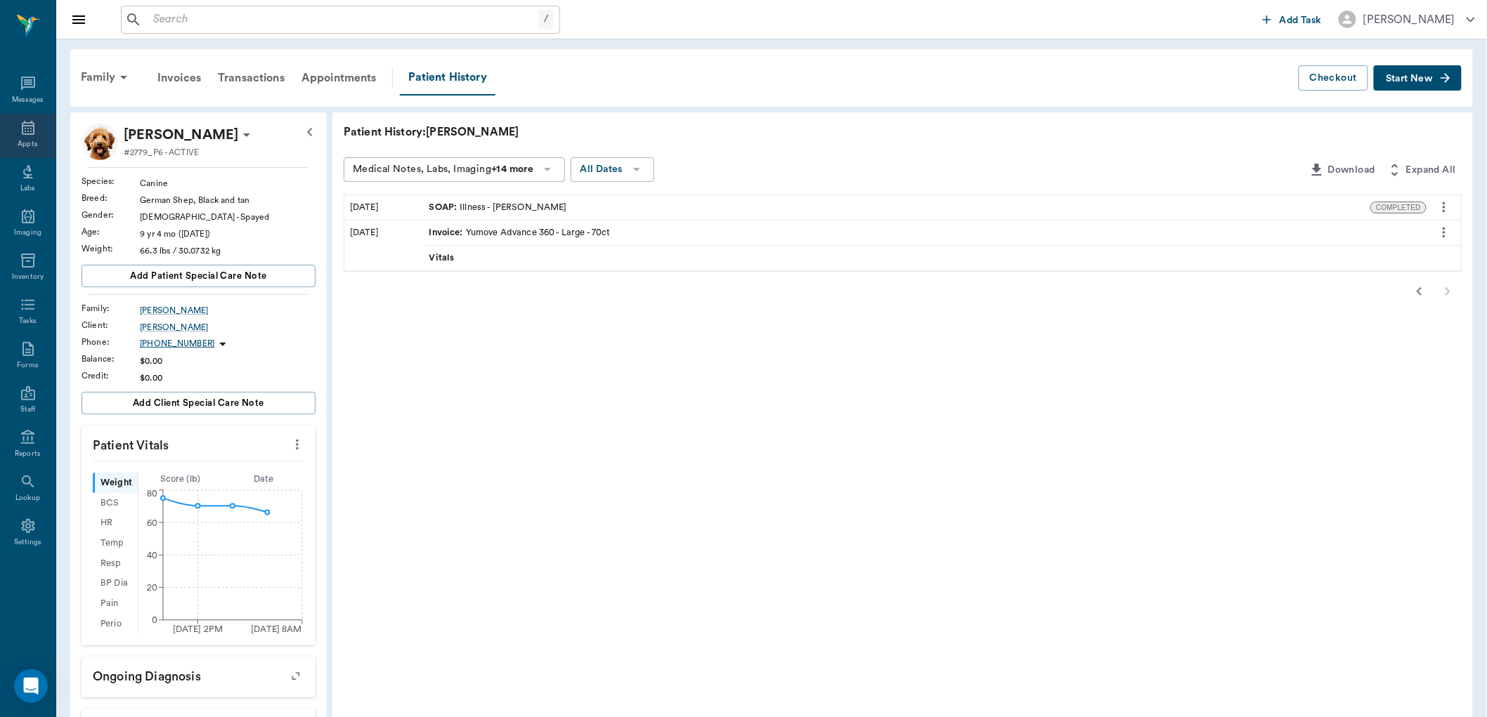
click at [30, 123] on icon at bounding box center [28, 128] width 13 height 14
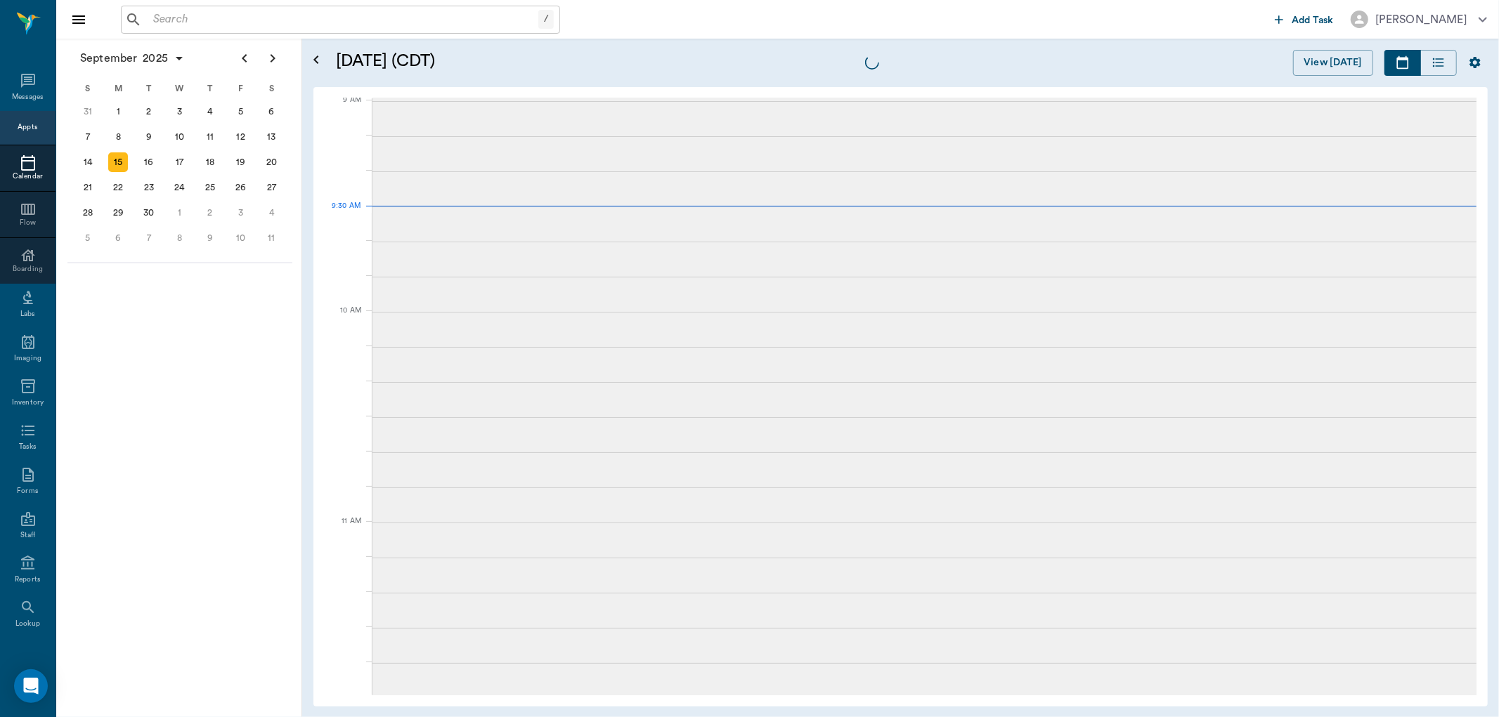
scroll to position [214, 0]
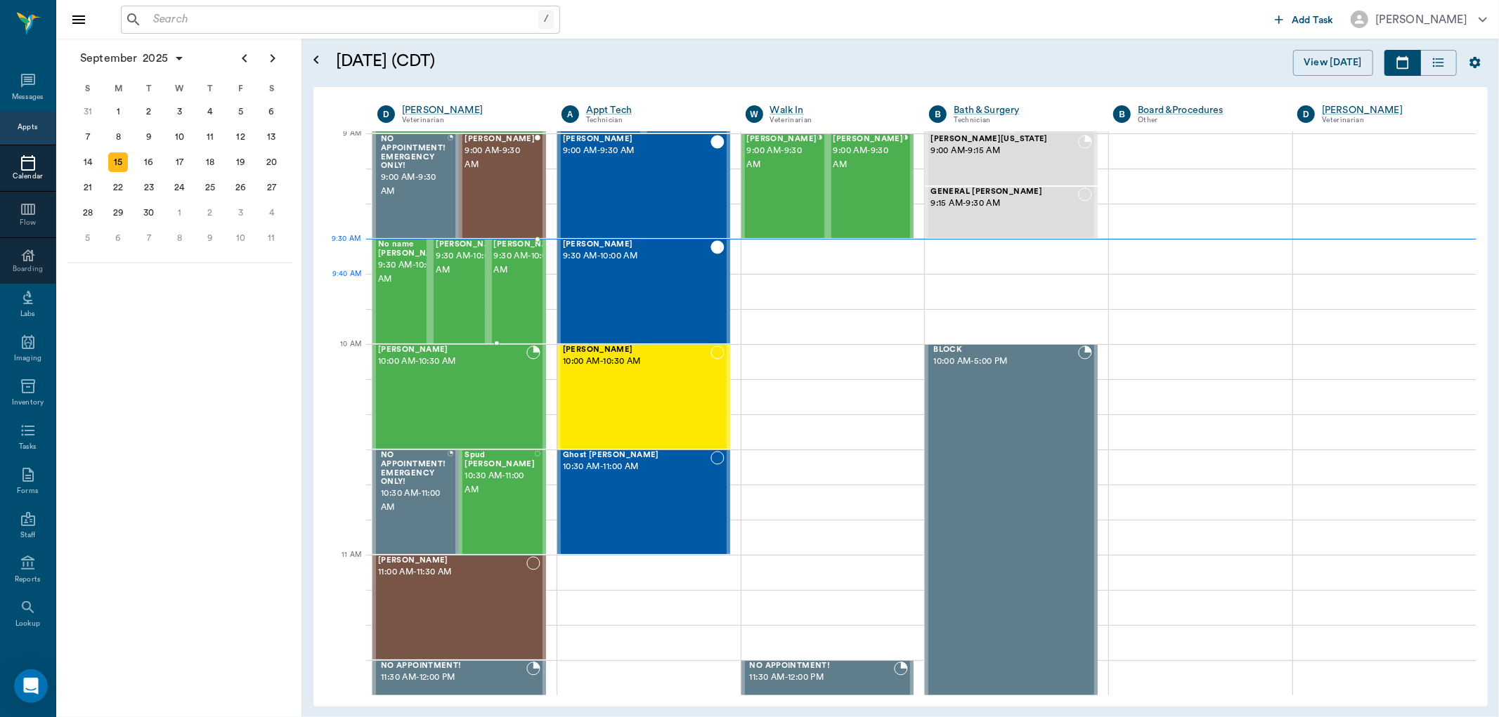
click at [507, 278] on span "9:30 AM - 10:00 AM" at bounding box center [529, 263] width 70 height 28
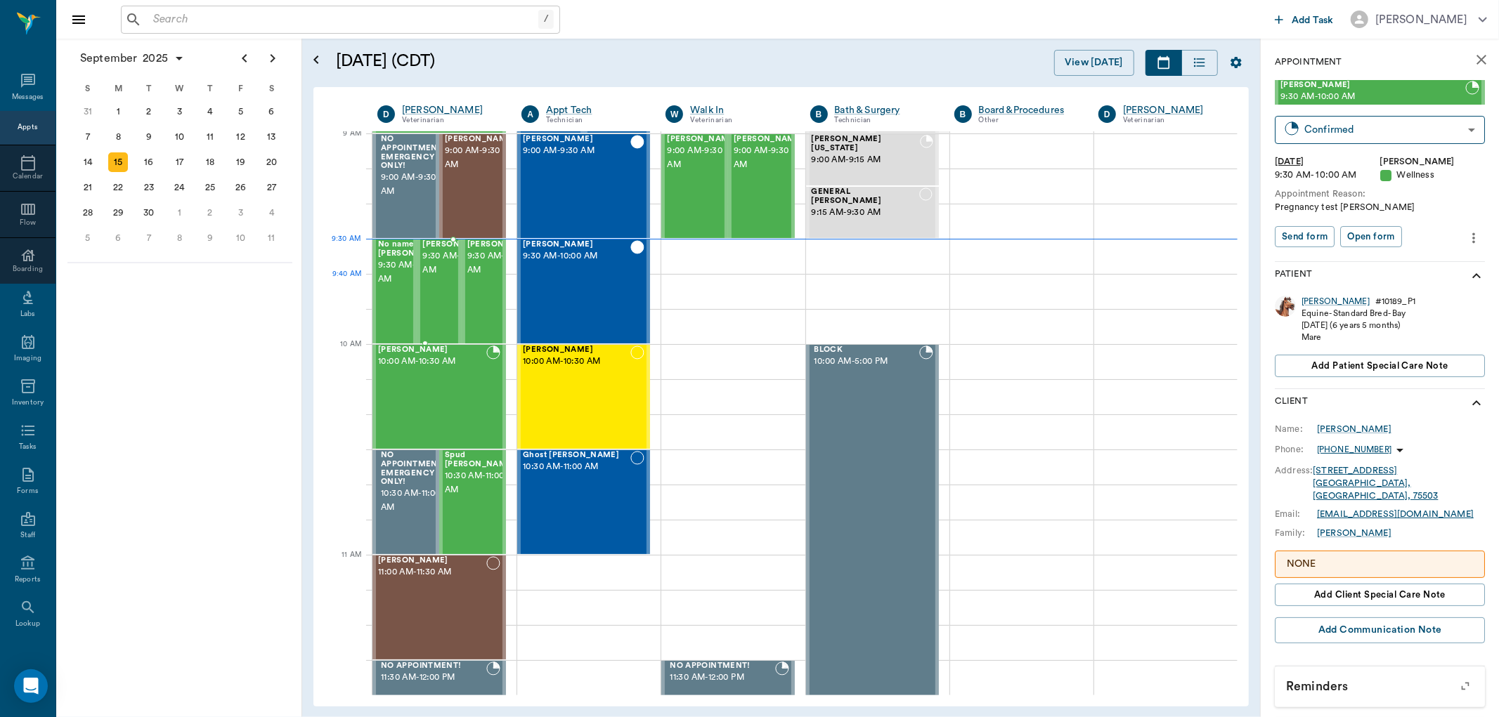
click at [431, 274] on span "9:30 AM - 10:00 AM" at bounding box center [457, 263] width 70 height 28
click at [395, 269] on span "9:30 AM - 10:00 AM" at bounding box center [413, 273] width 70 height 28
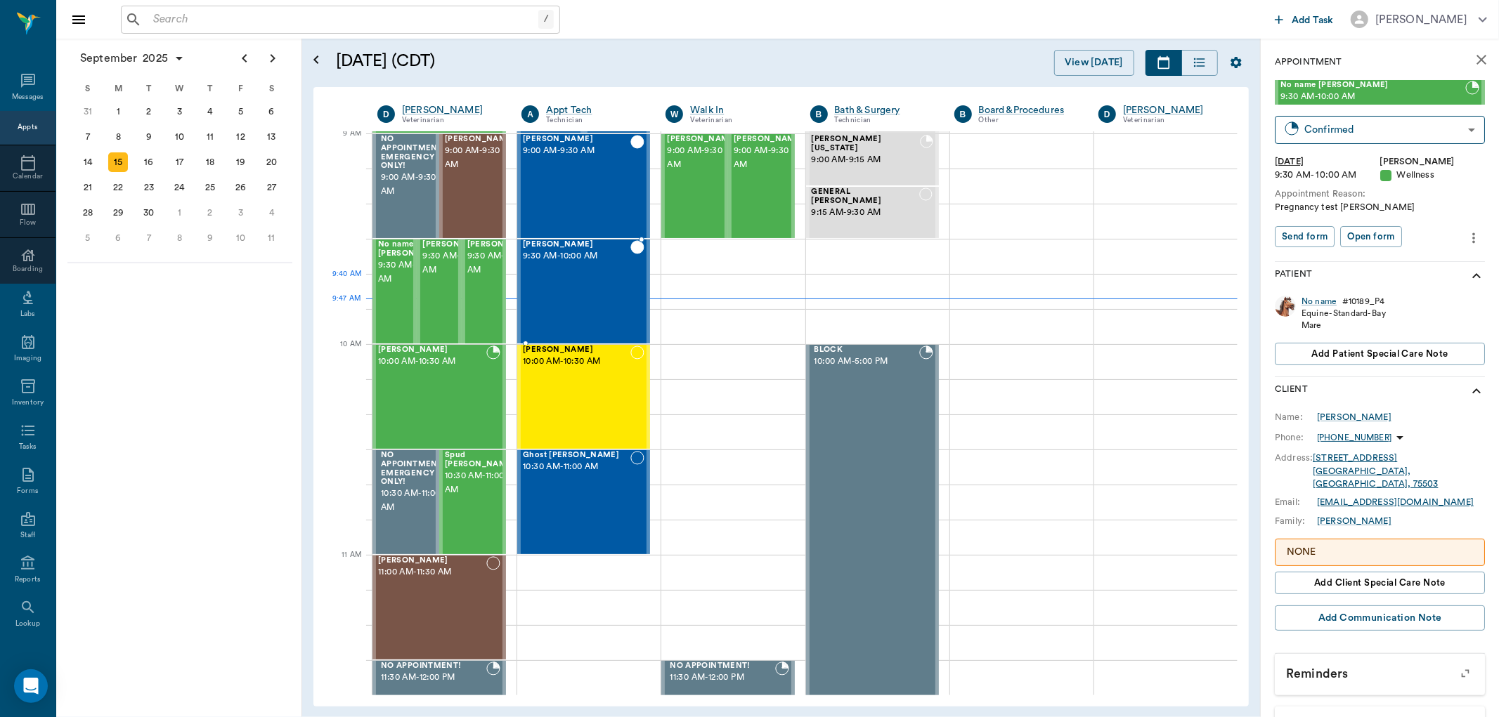
click at [587, 297] on div "Levi Ortiz 9:30 AM - 10:00 AM" at bounding box center [577, 291] width 108 height 103
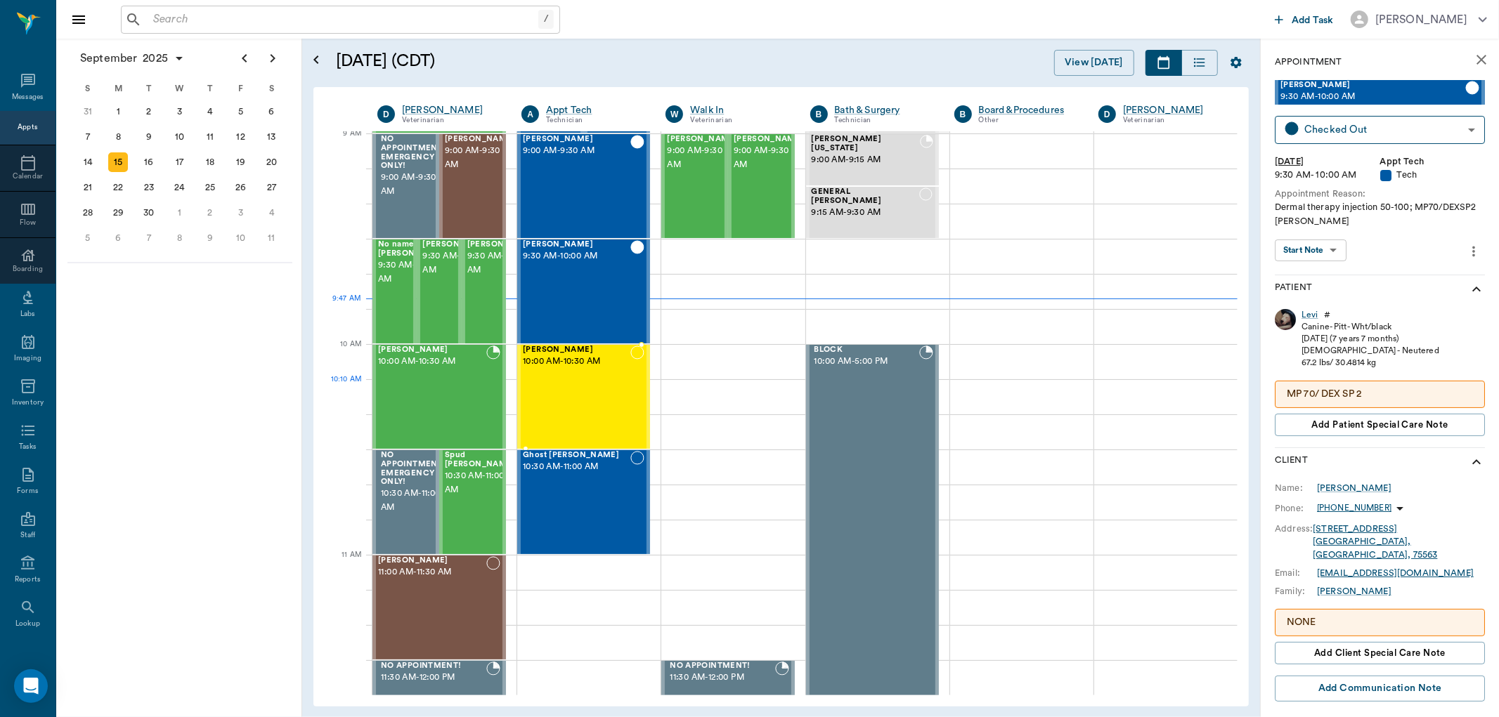
click at [571, 394] on div "JENNY Hervey 10:00 AM - 10:30 AM" at bounding box center [577, 397] width 108 height 103
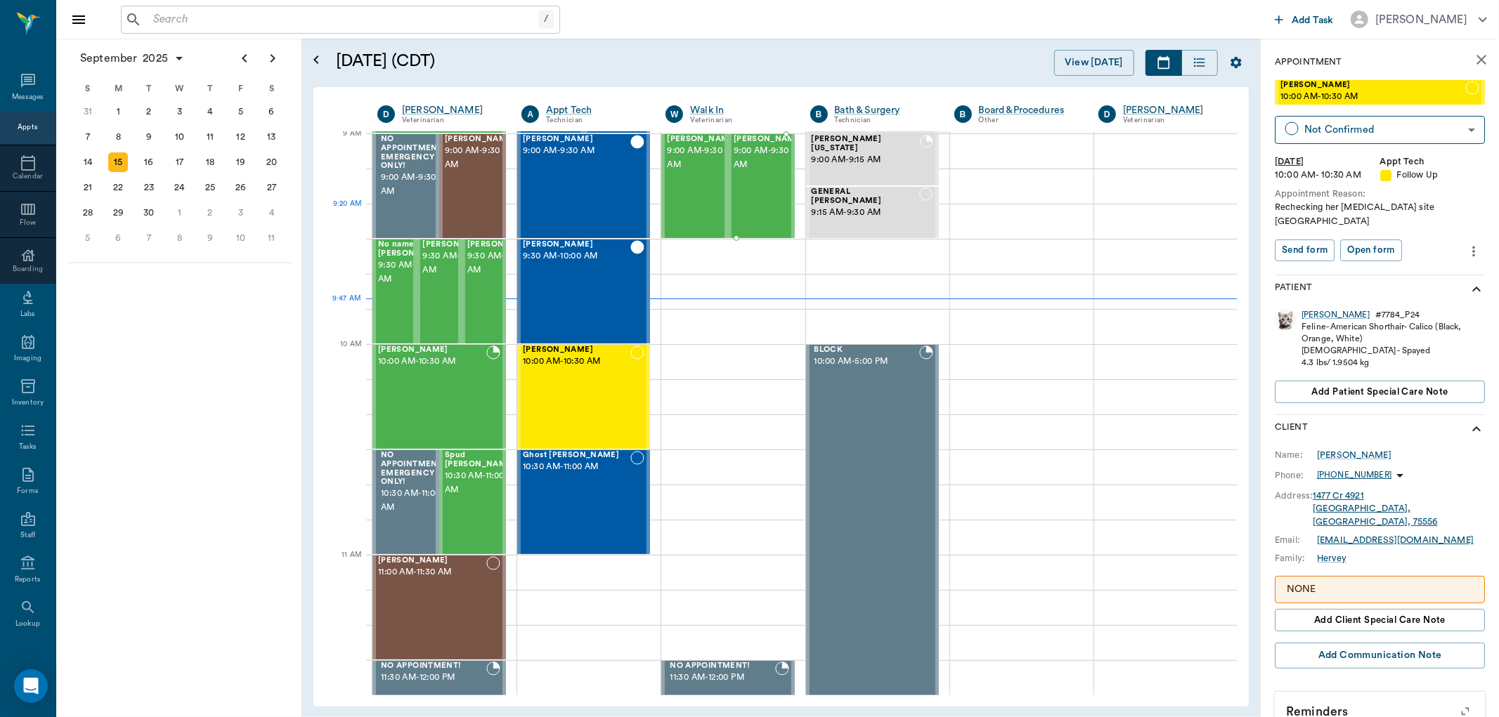
click at [743, 207] on div "Dacy Campbell 9:00 AM - 9:30 AM" at bounding box center [769, 186] width 70 height 103
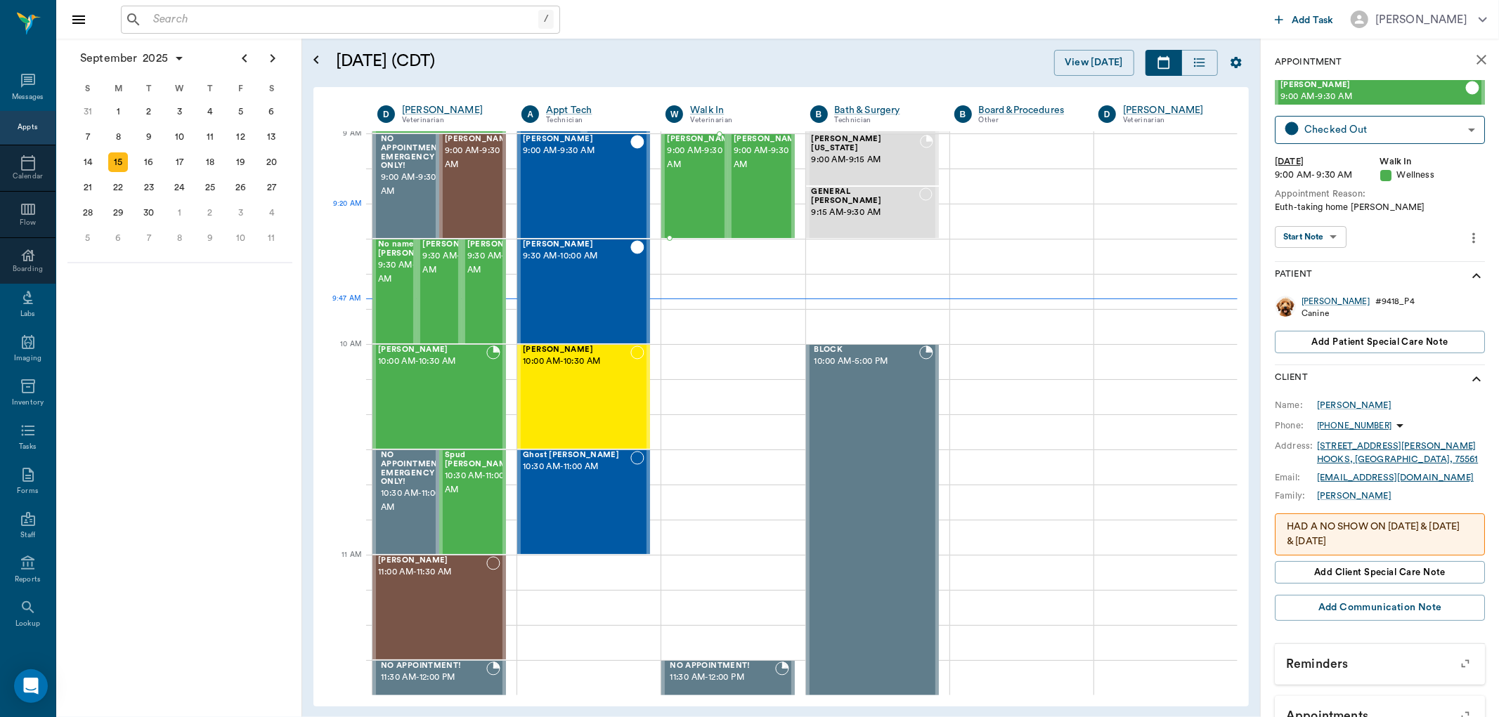
click at [673, 204] on div "Sadie Davis 9:00 AM - 9:30 AM" at bounding box center [702, 186] width 70 height 103
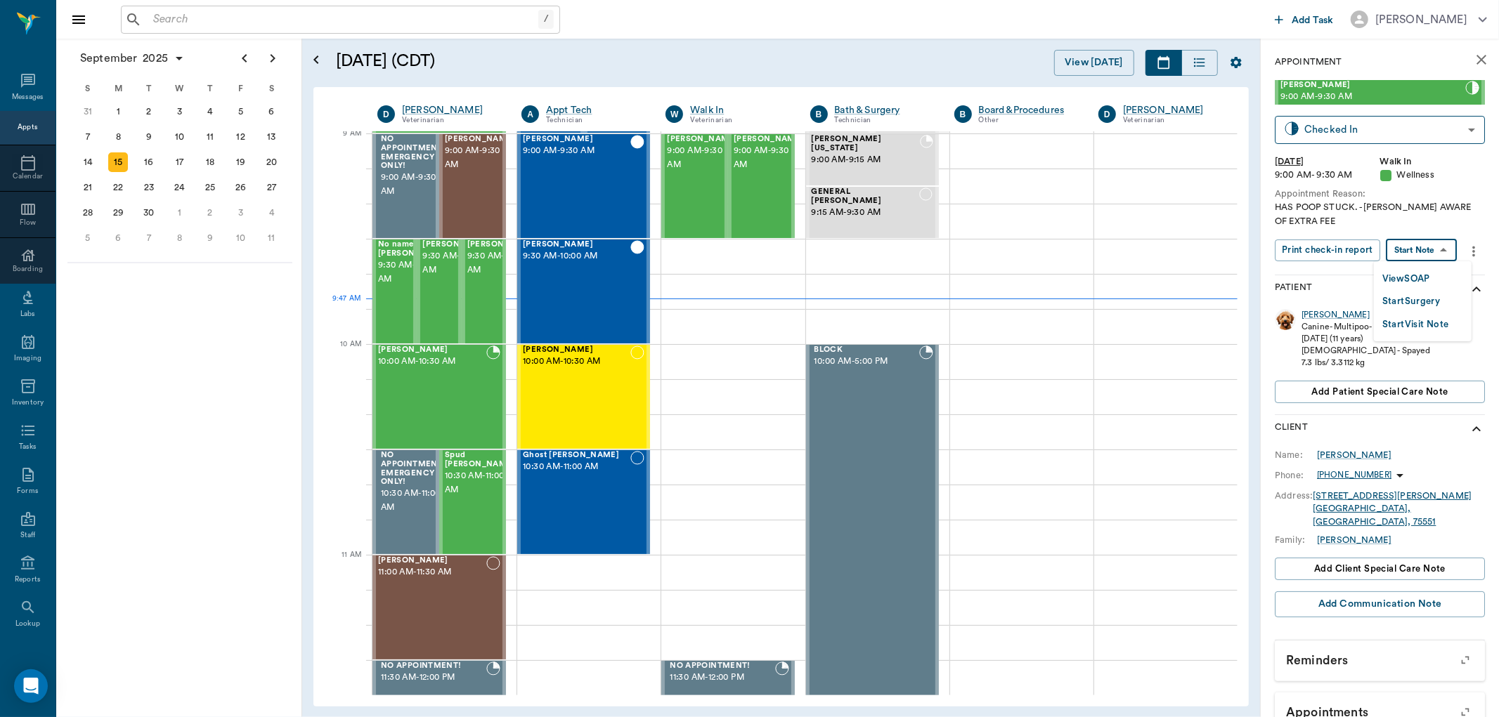
click at [1434, 248] on body "/ ​ Add Task Dr. Bert Ellsworth Nectar Messages Appts Calendar Flow Boarding La…" at bounding box center [749, 358] width 1499 height 717
click at [1407, 279] on button "View SOAP" at bounding box center [1406, 279] width 48 height 16
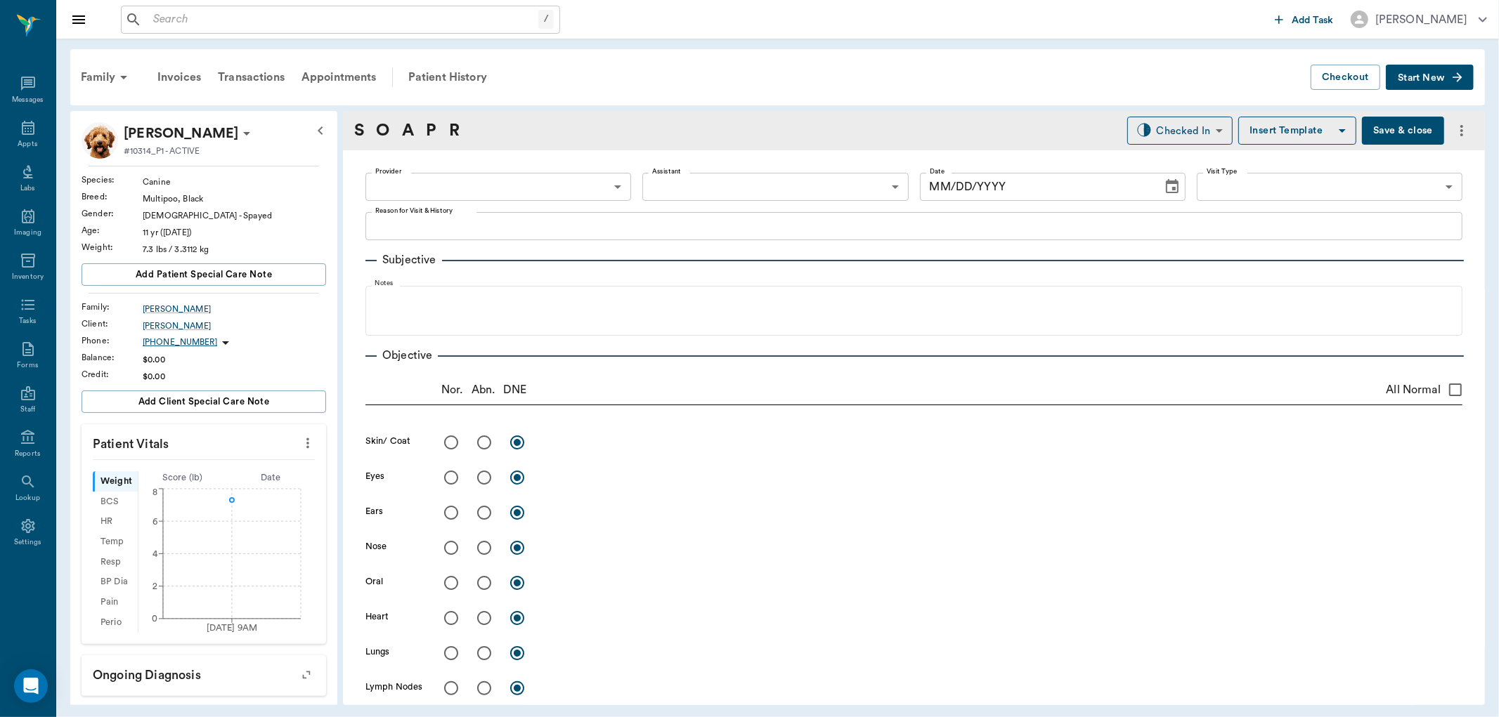
type input "63ec2f075fda476ae8351a4d"
type input "63ec2e7e52e12b0ba117b124"
type input "65d2be4f46e3a538d89b8c14"
type textarea "HAS POOP STUCK. -LORY AWARE OF EXTRA FEE"
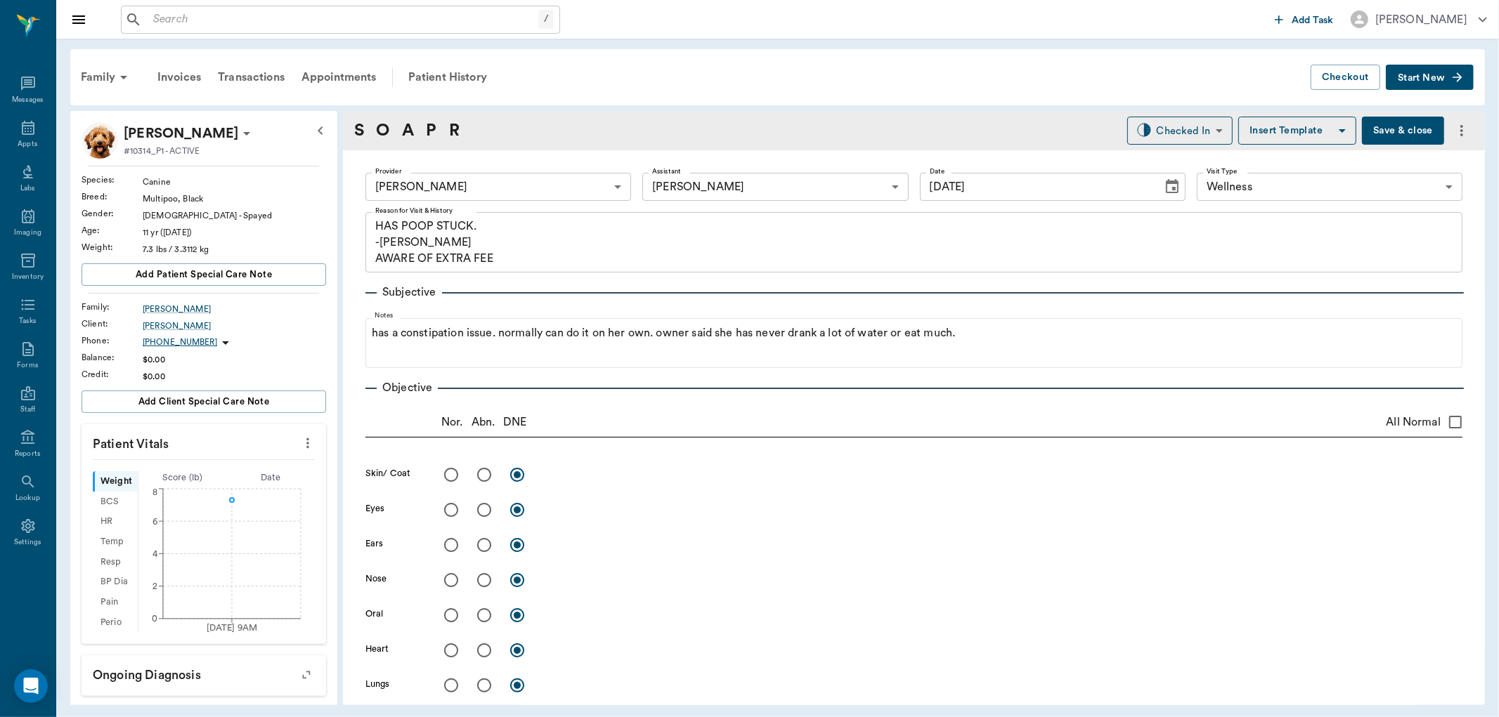
type input "09/15/2025"
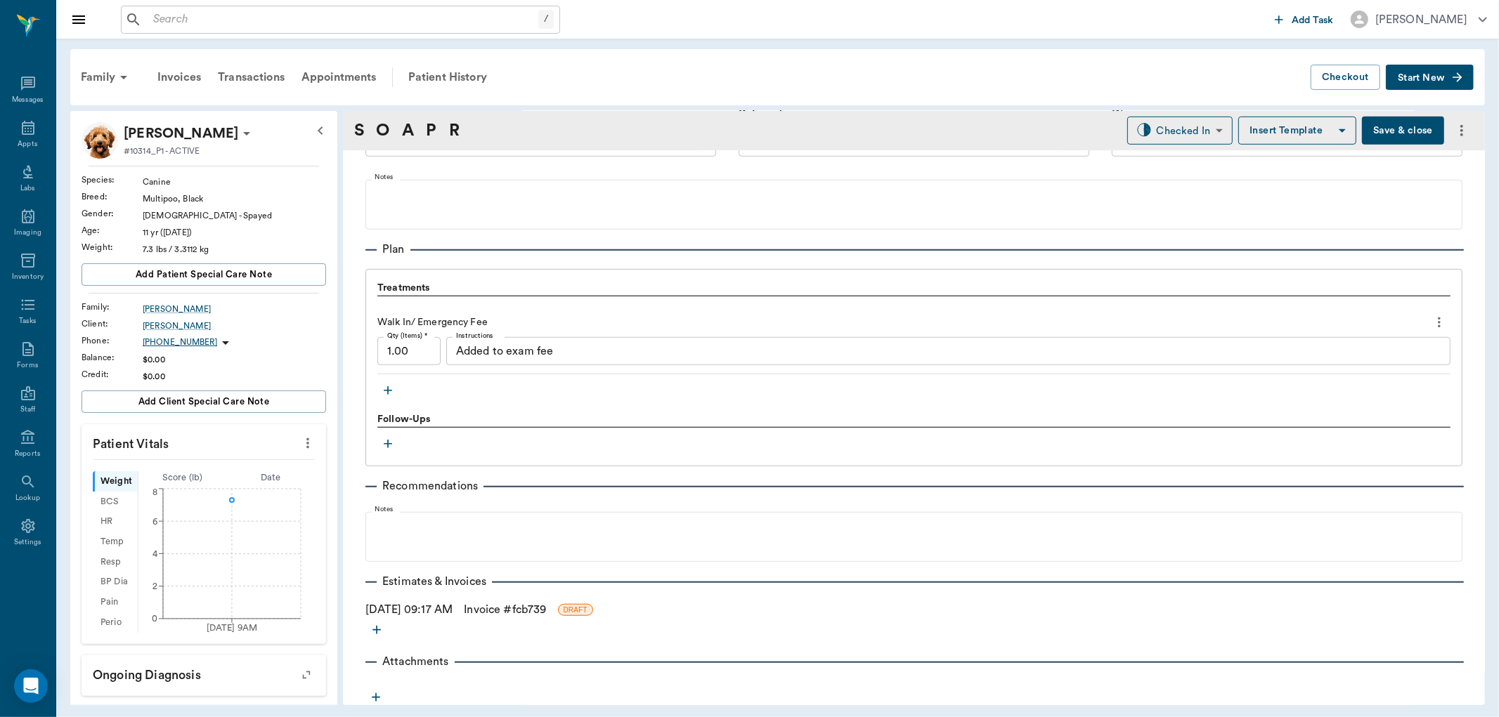
scroll to position [869, 0]
click at [386, 394] on icon "button" at bounding box center [388, 389] width 14 height 14
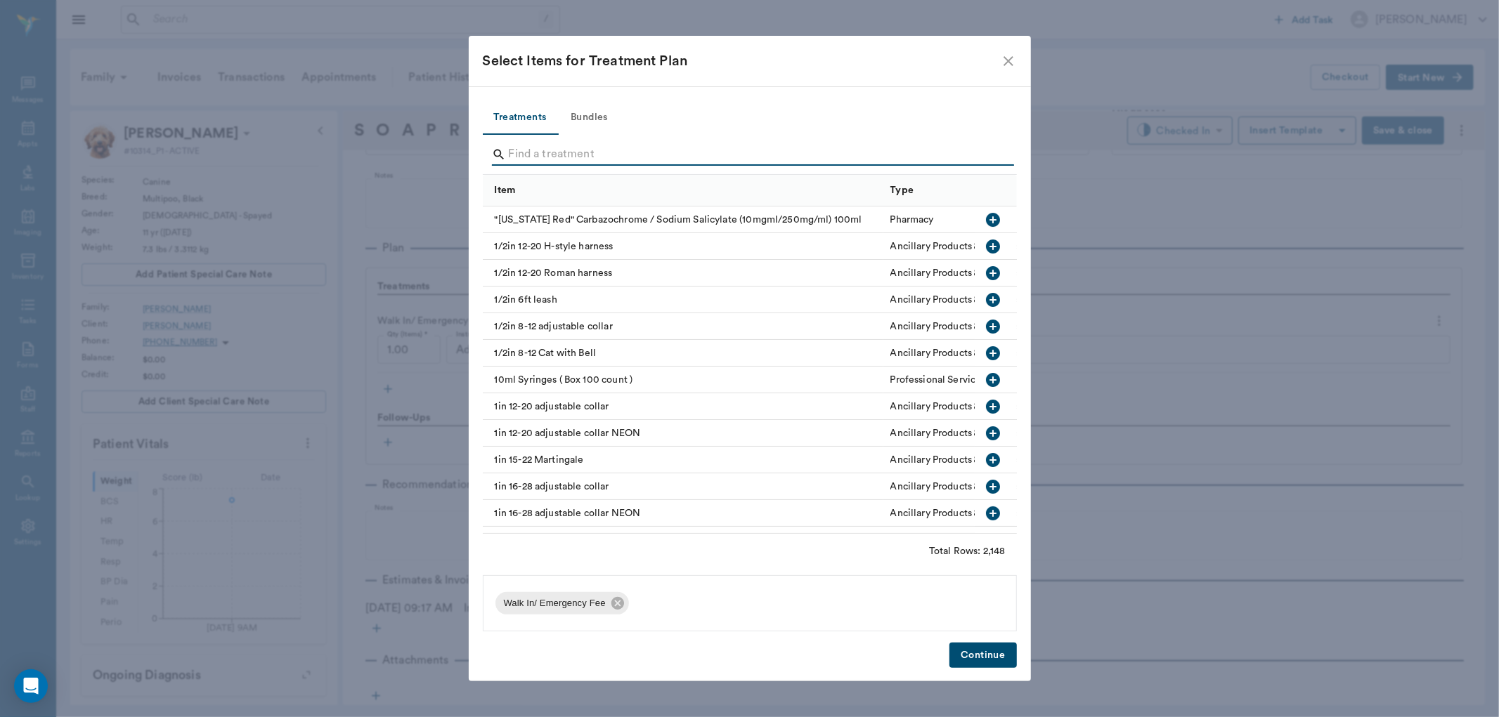
click at [545, 150] on input "Search" at bounding box center [751, 154] width 484 height 22
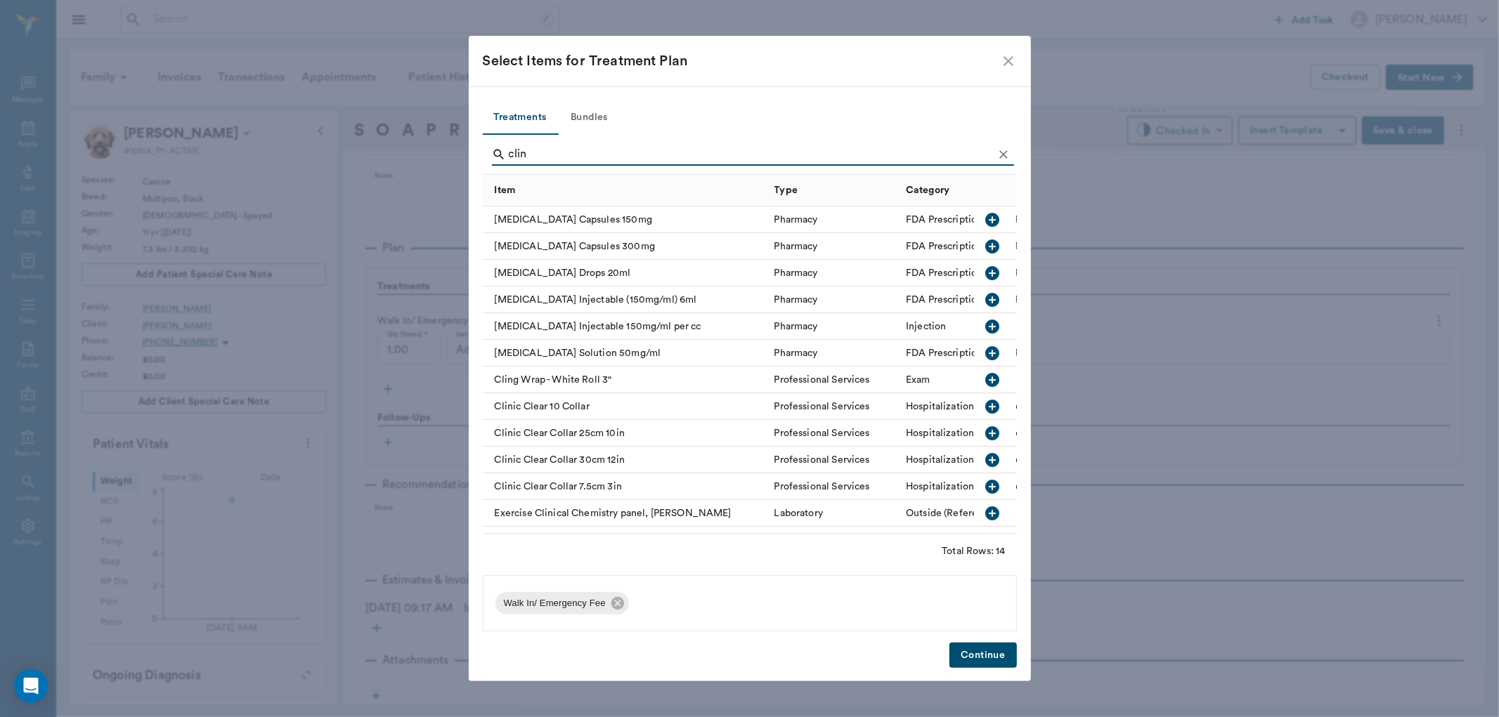
type input "clin"
click at [984, 272] on icon "button" at bounding box center [992, 273] width 17 height 17
click at [980, 657] on button "Continue" at bounding box center [982, 656] width 67 height 26
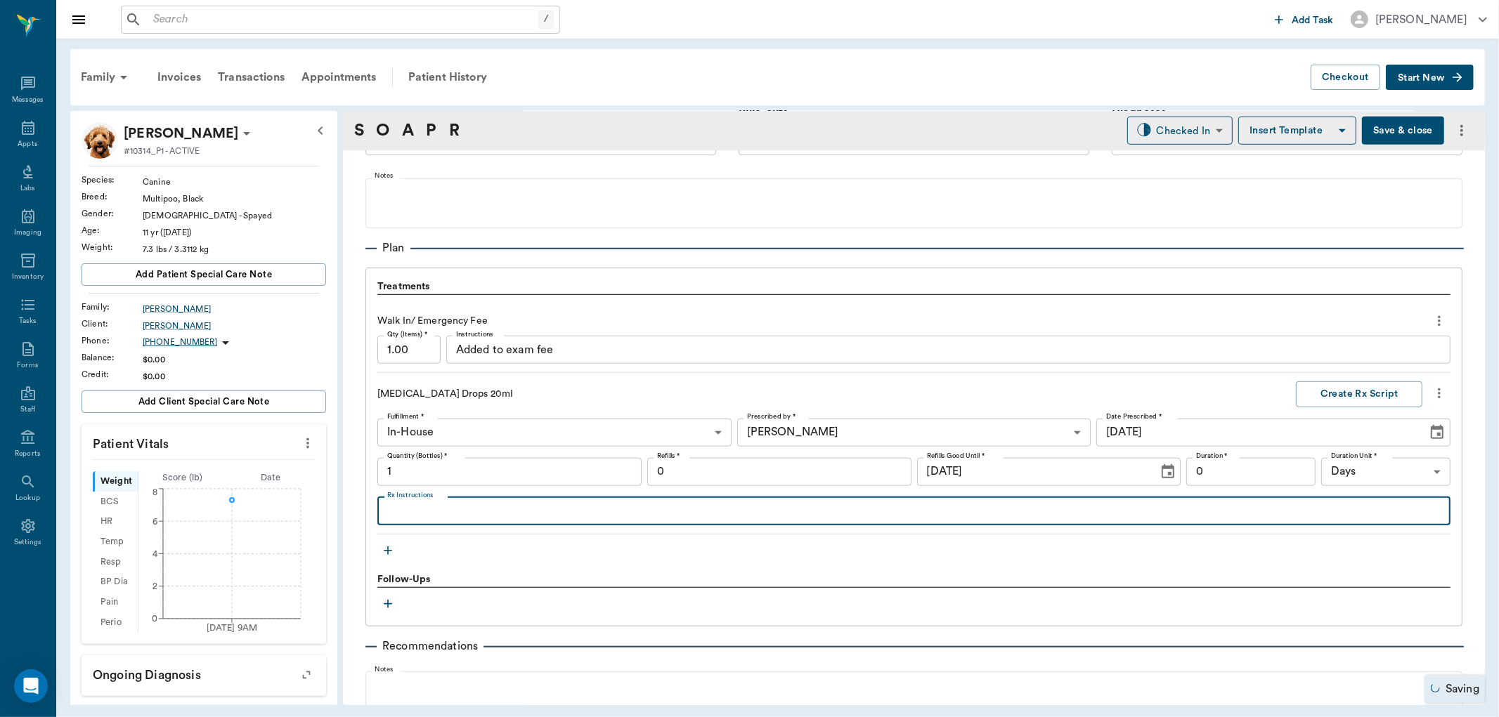
click at [432, 510] on textarea "Rx Instructions" at bounding box center [913, 511] width 1053 height 16
type textarea "Give 1 ml by mouth twice daily until gone"
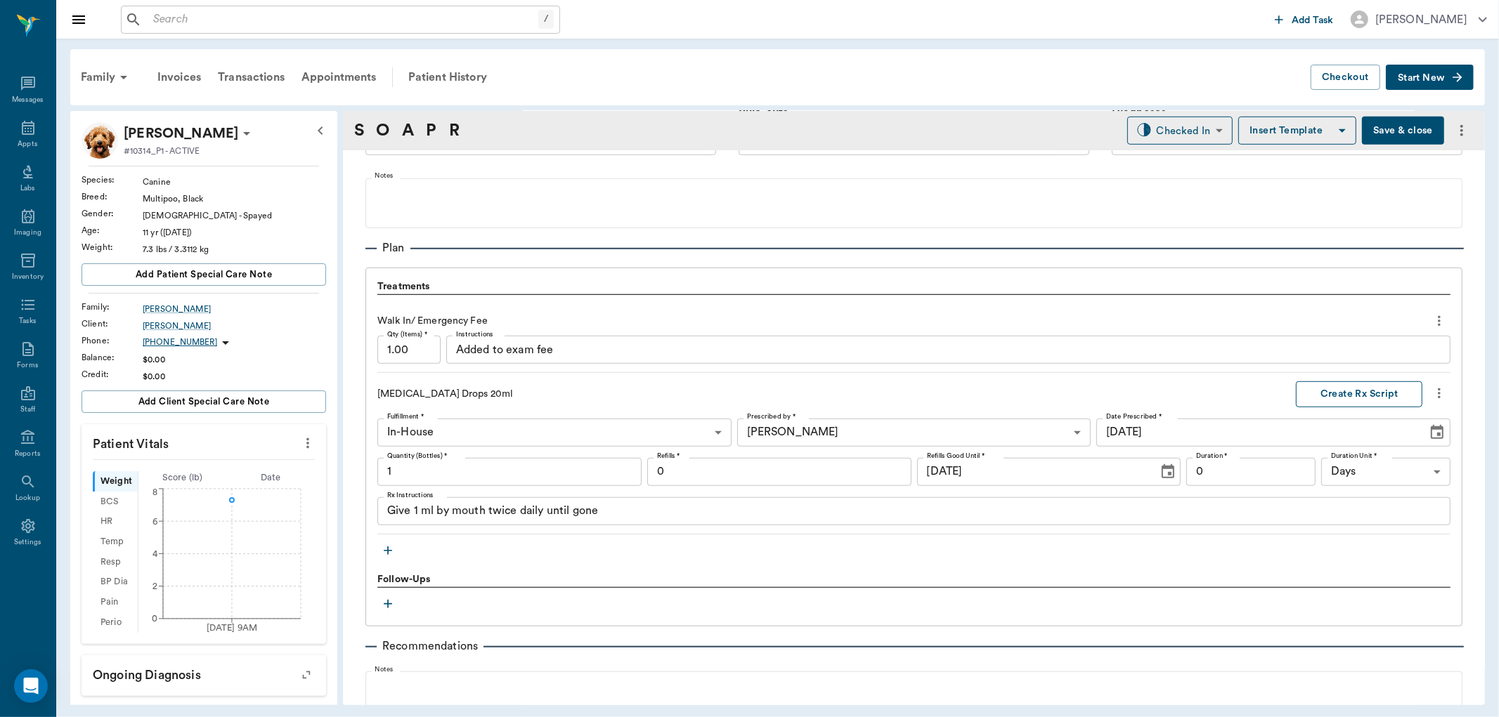
click at [1320, 394] on button "Create Rx Script" at bounding box center [1359, 395] width 126 height 26
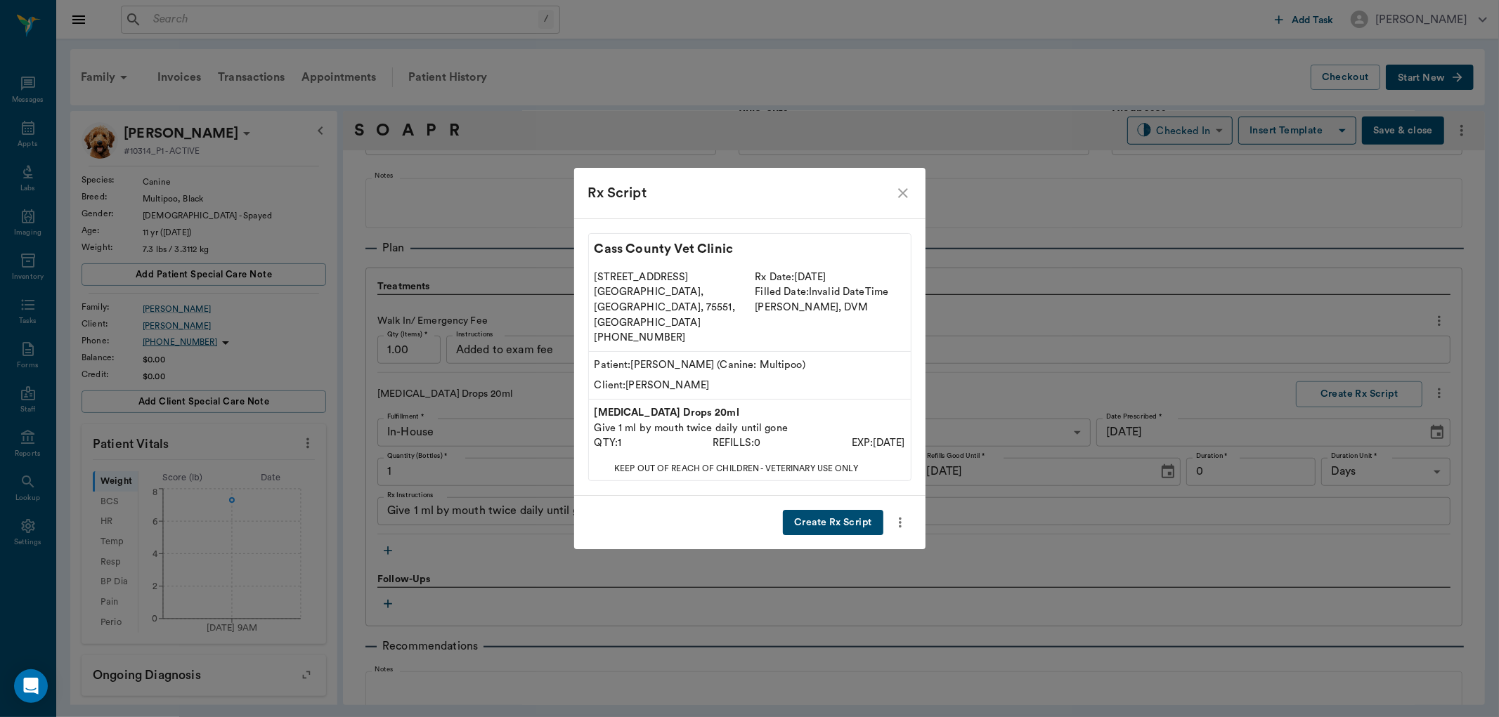
click at [866, 510] on button "Create Rx Script" at bounding box center [833, 523] width 100 height 26
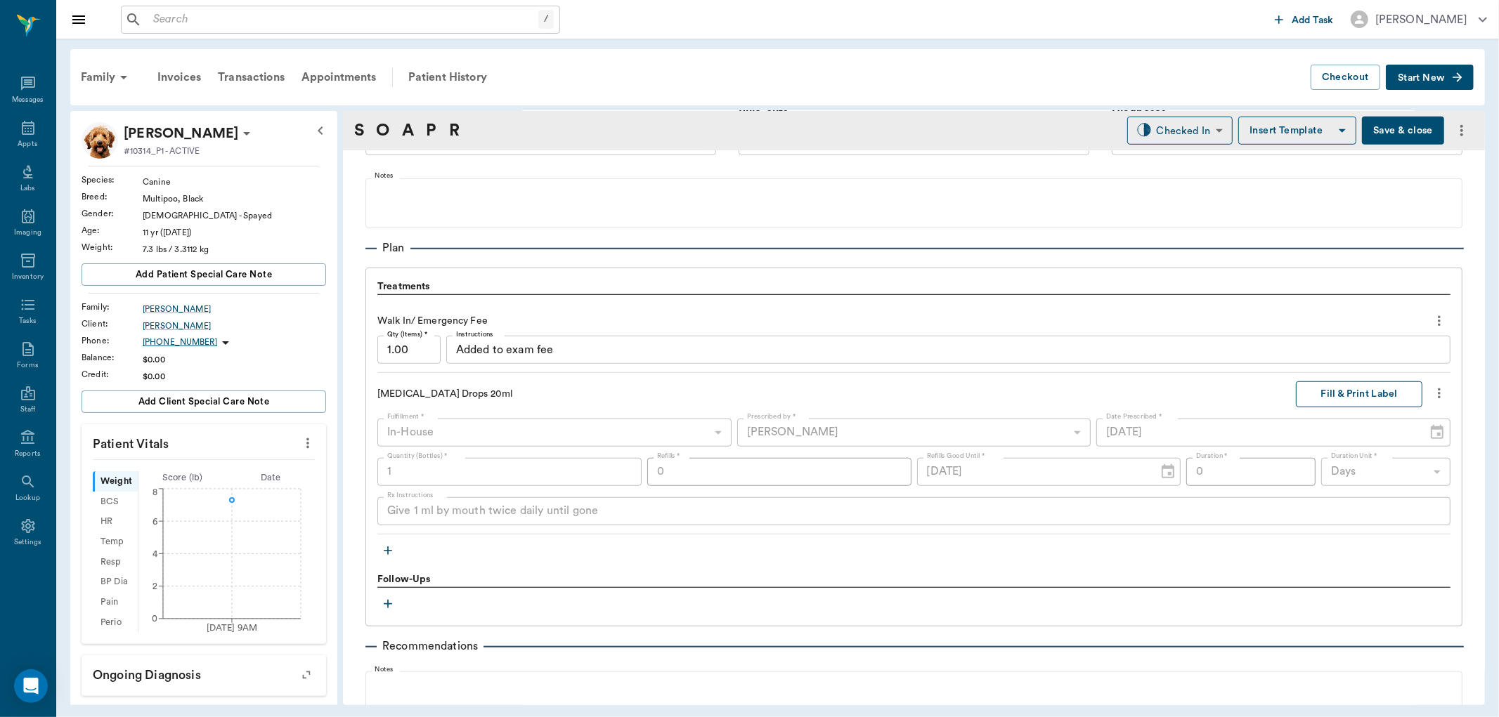
click at [1333, 391] on button "Fill & Print Label" at bounding box center [1359, 395] width 126 height 26
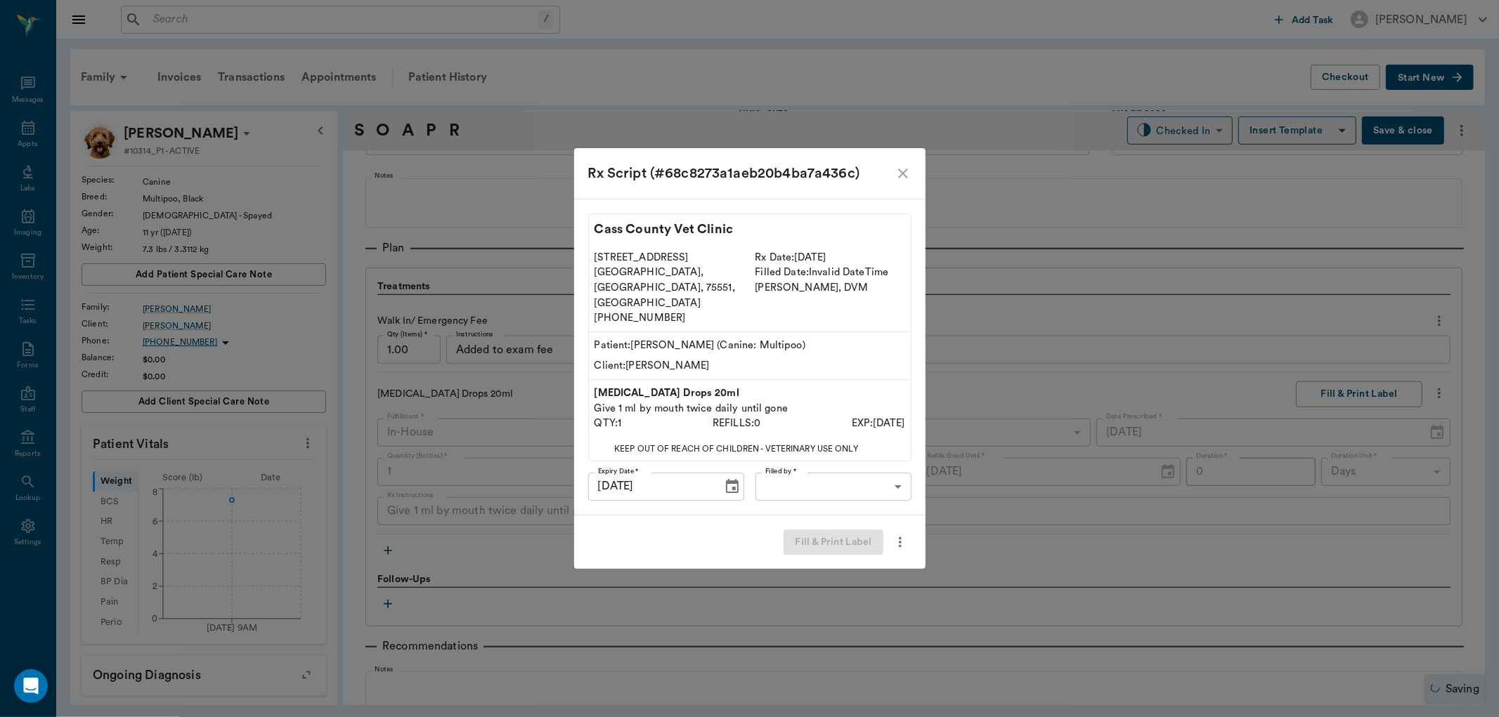
click at [854, 464] on body "/ ​ Add Task Dr. Bert Ellsworth Nectar Messages Appts Labs Imaging Inventory Ta…" at bounding box center [749, 358] width 1499 height 717
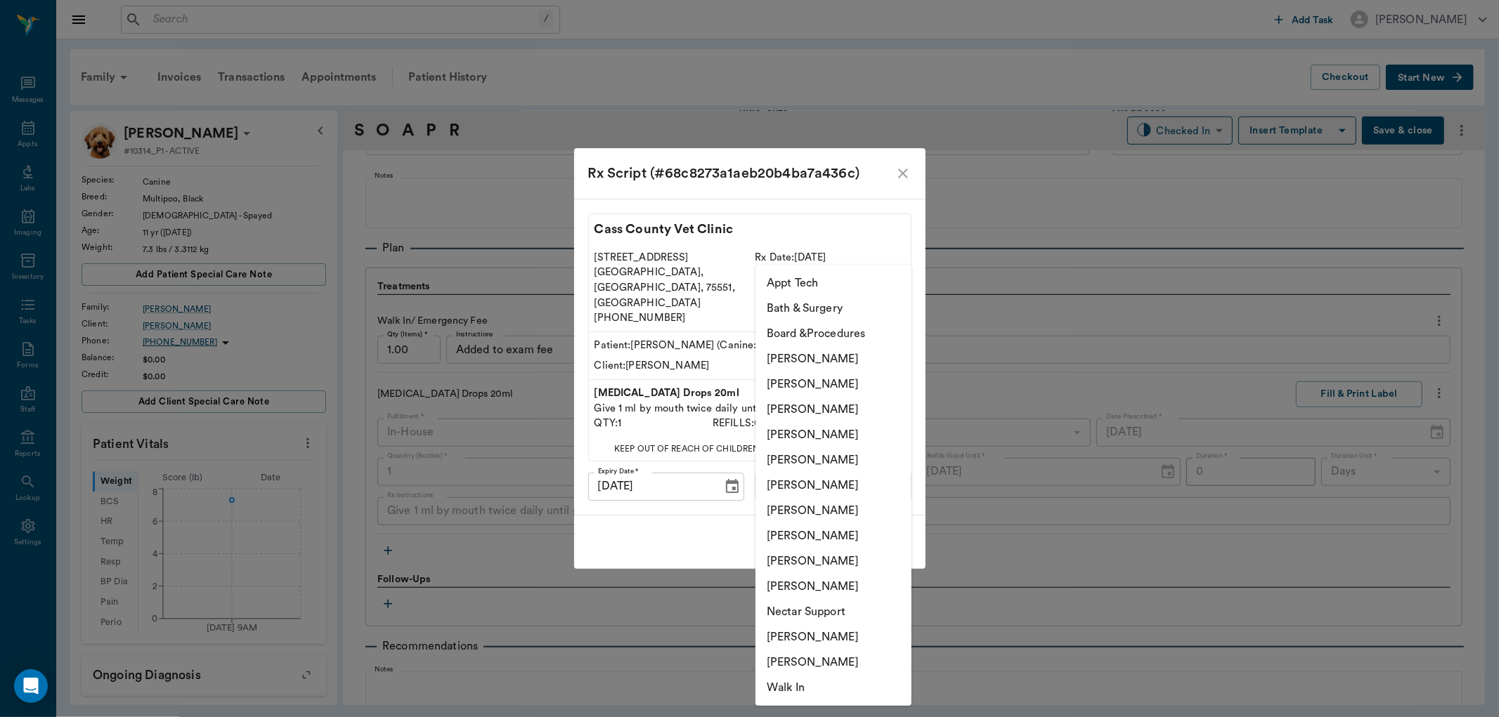
click at [826, 432] on li "[PERSON_NAME]" at bounding box center [833, 434] width 156 height 25
type input "63ec2f075fda476ae8351a4d"
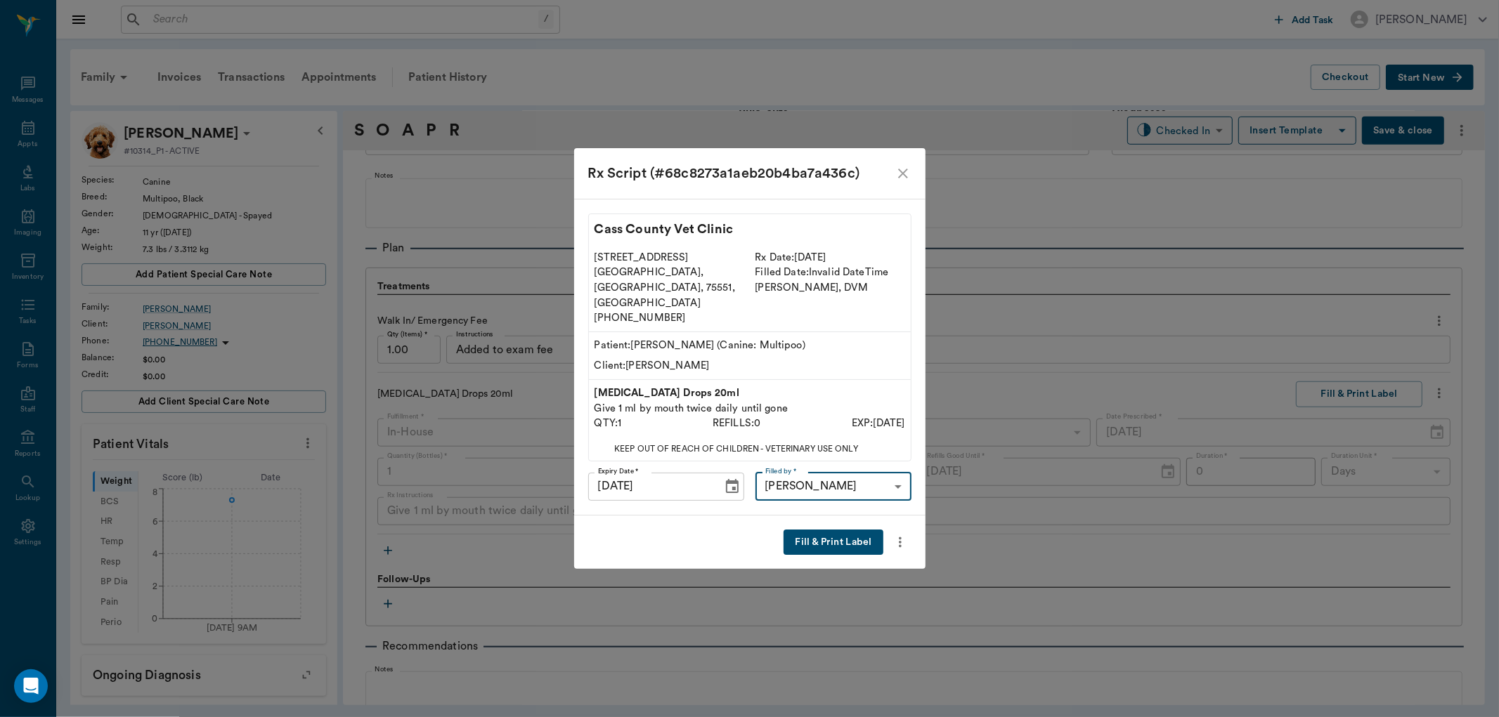
click at [827, 530] on button "Fill & Print Label" at bounding box center [832, 543] width 99 height 26
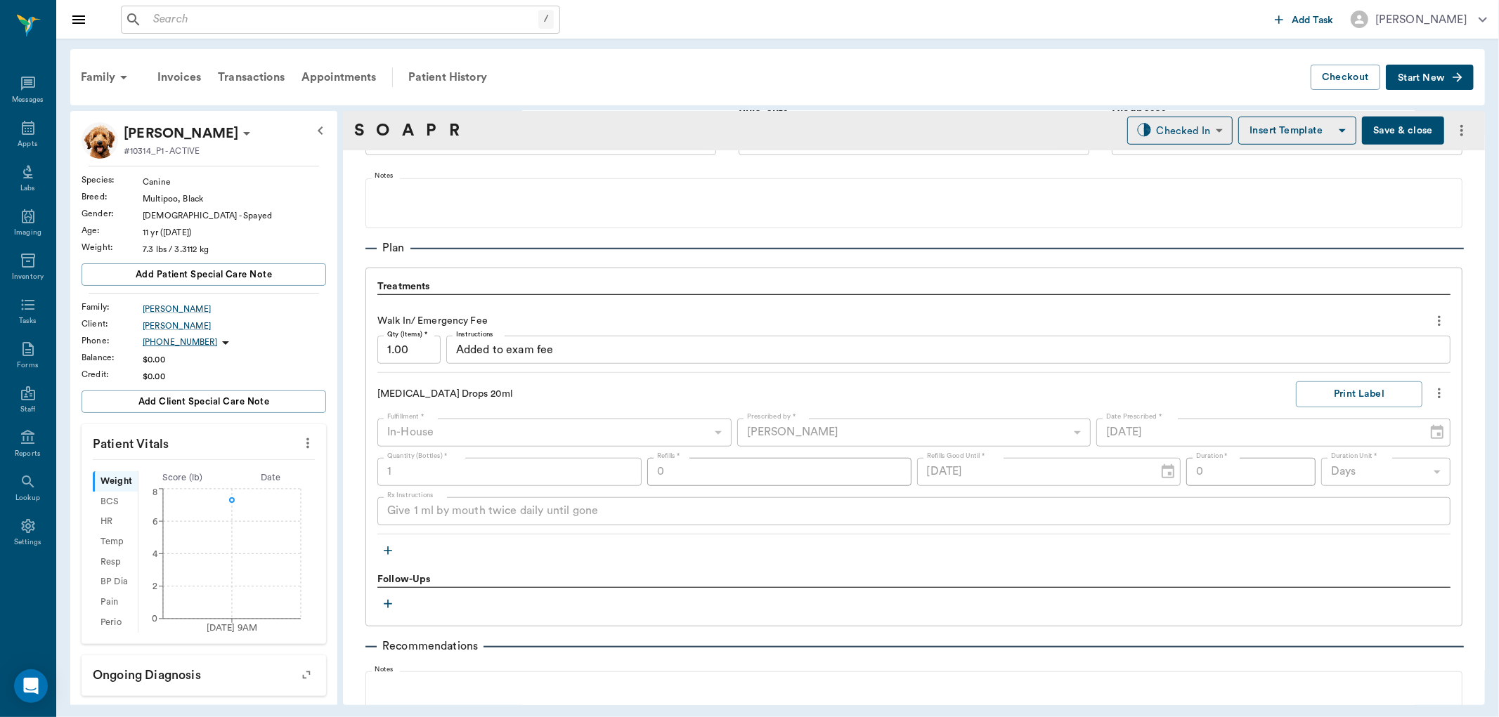
click at [389, 549] on icon "button" at bounding box center [388, 551] width 8 height 8
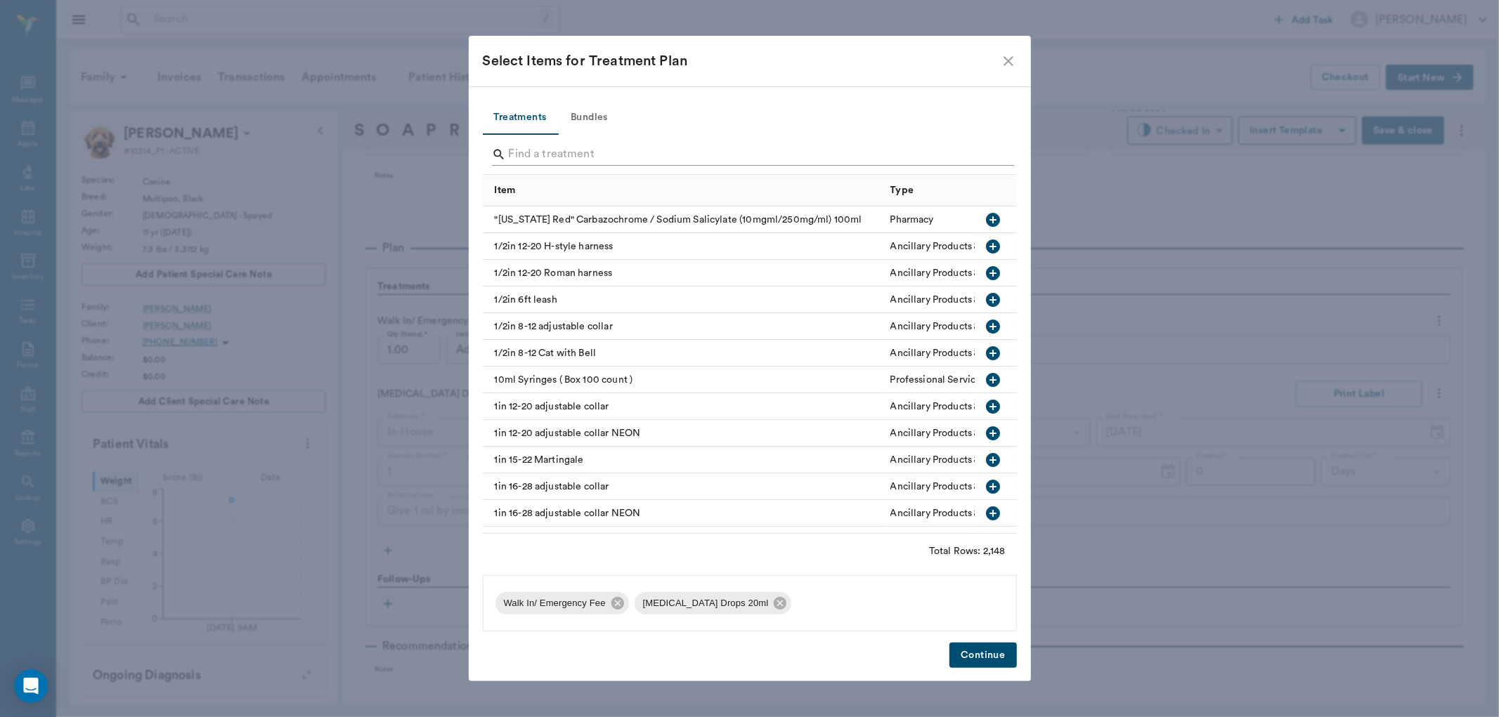
click at [531, 152] on input "Search" at bounding box center [751, 154] width 484 height 22
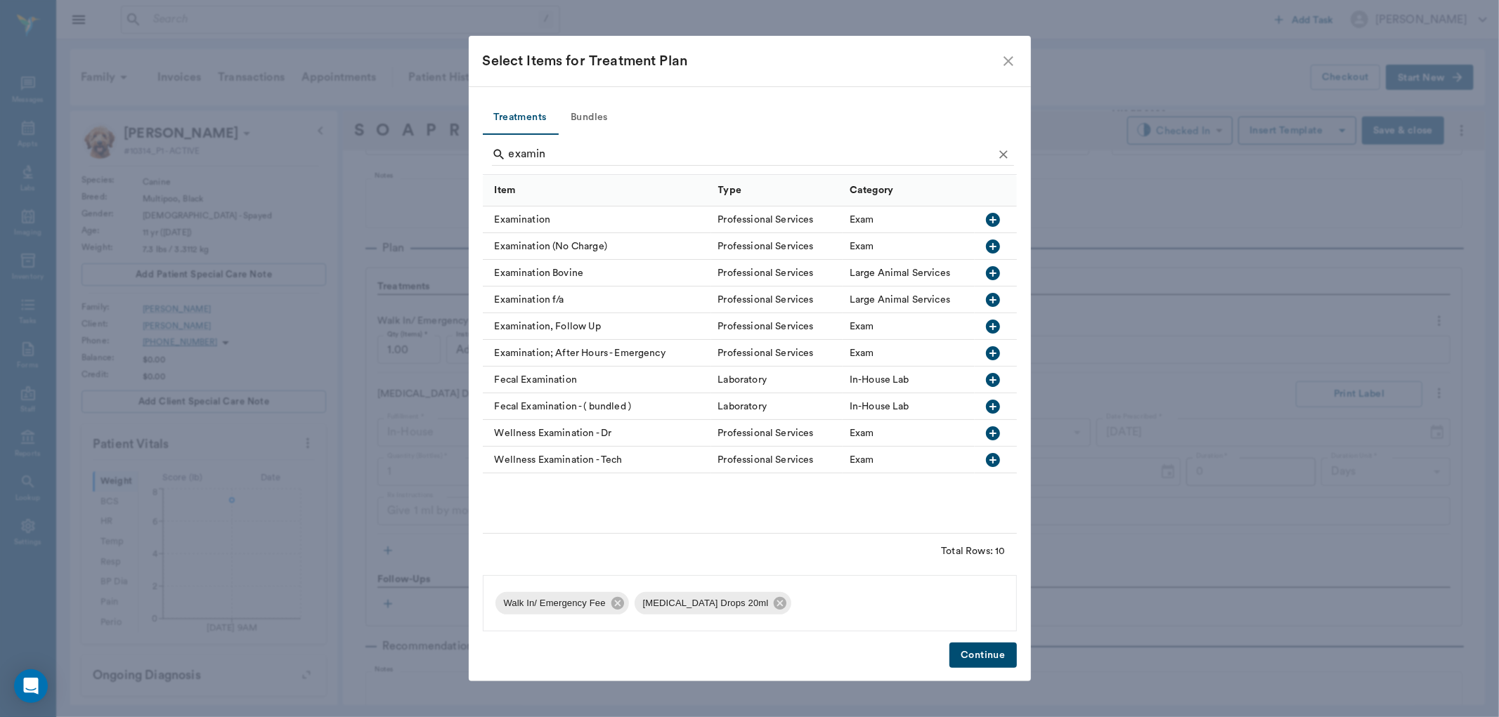
click at [996, 214] on icon "button" at bounding box center [993, 220] width 14 height 14
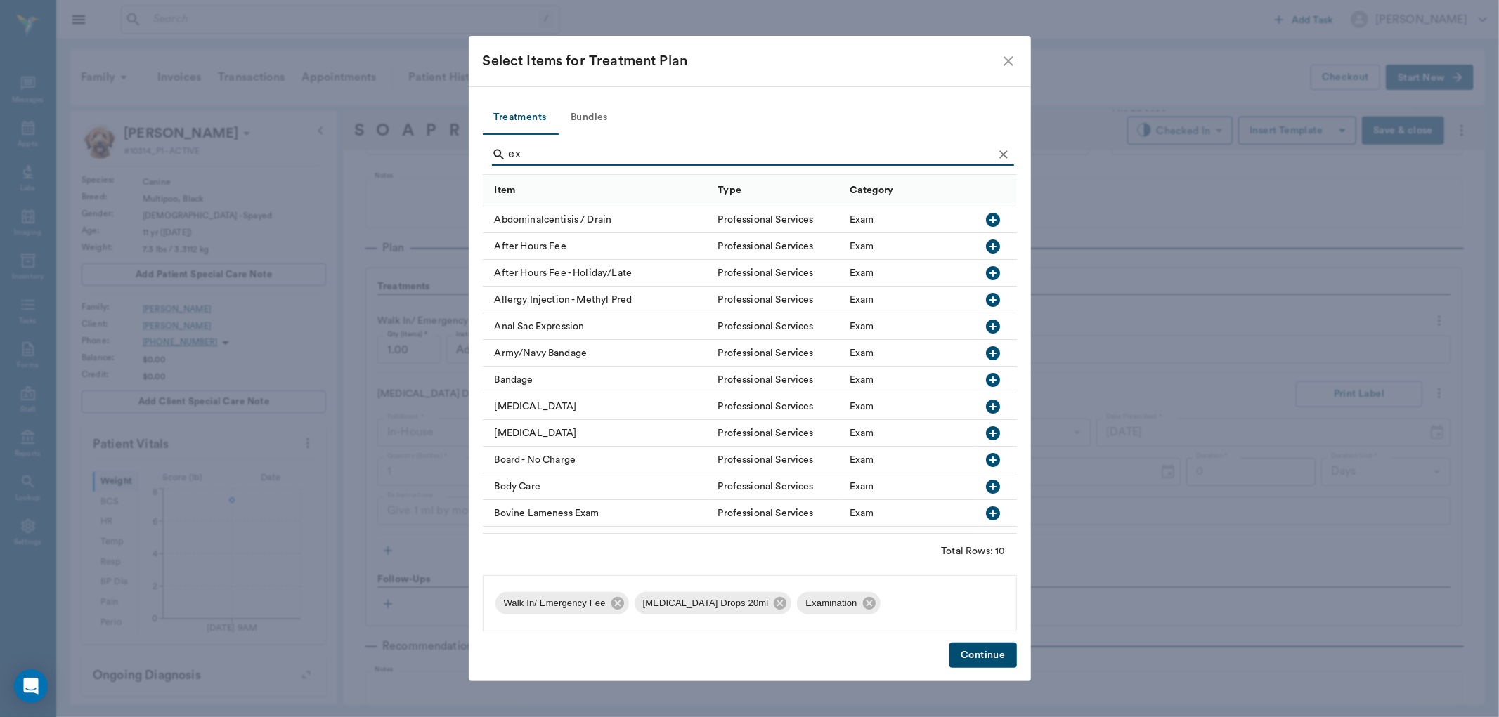
type input "e"
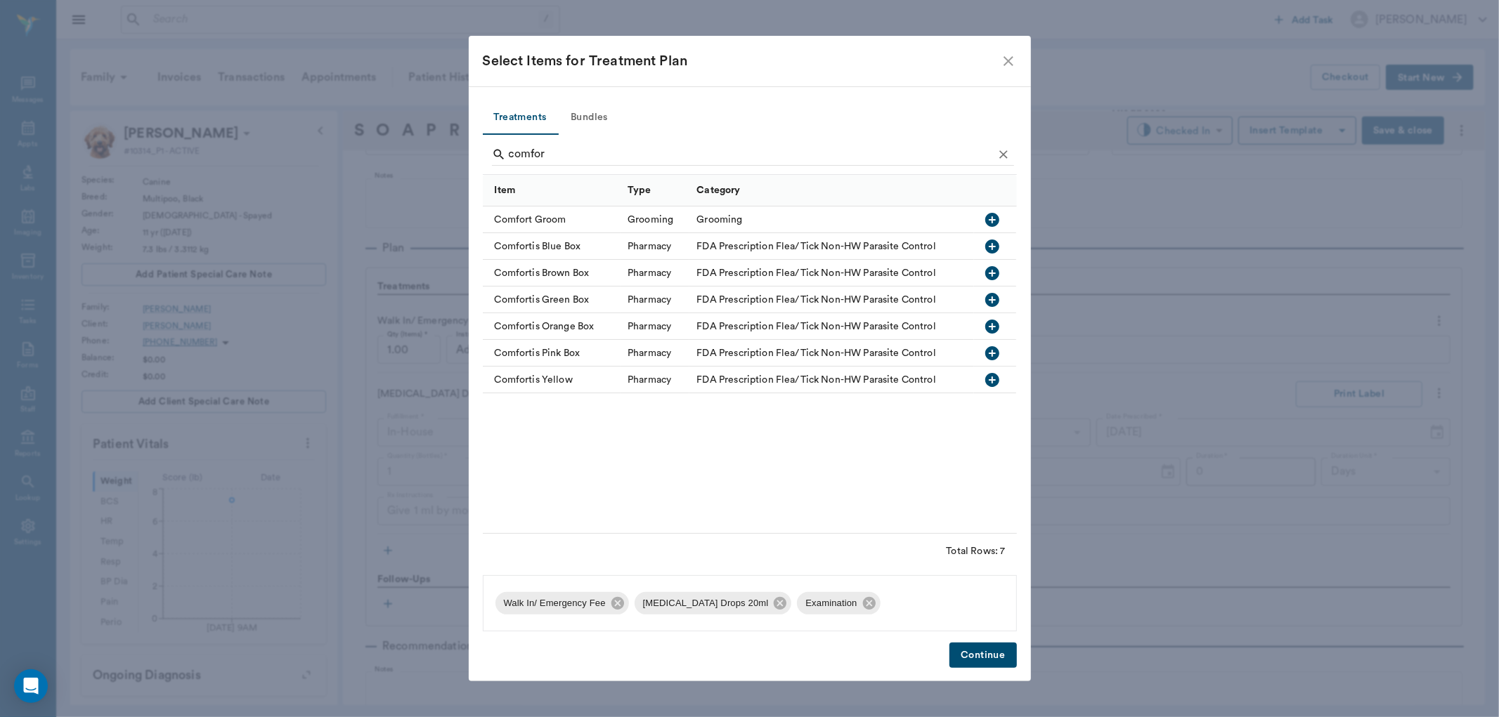
click at [993, 216] on icon "button" at bounding box center [992, 220] width 17 height 17
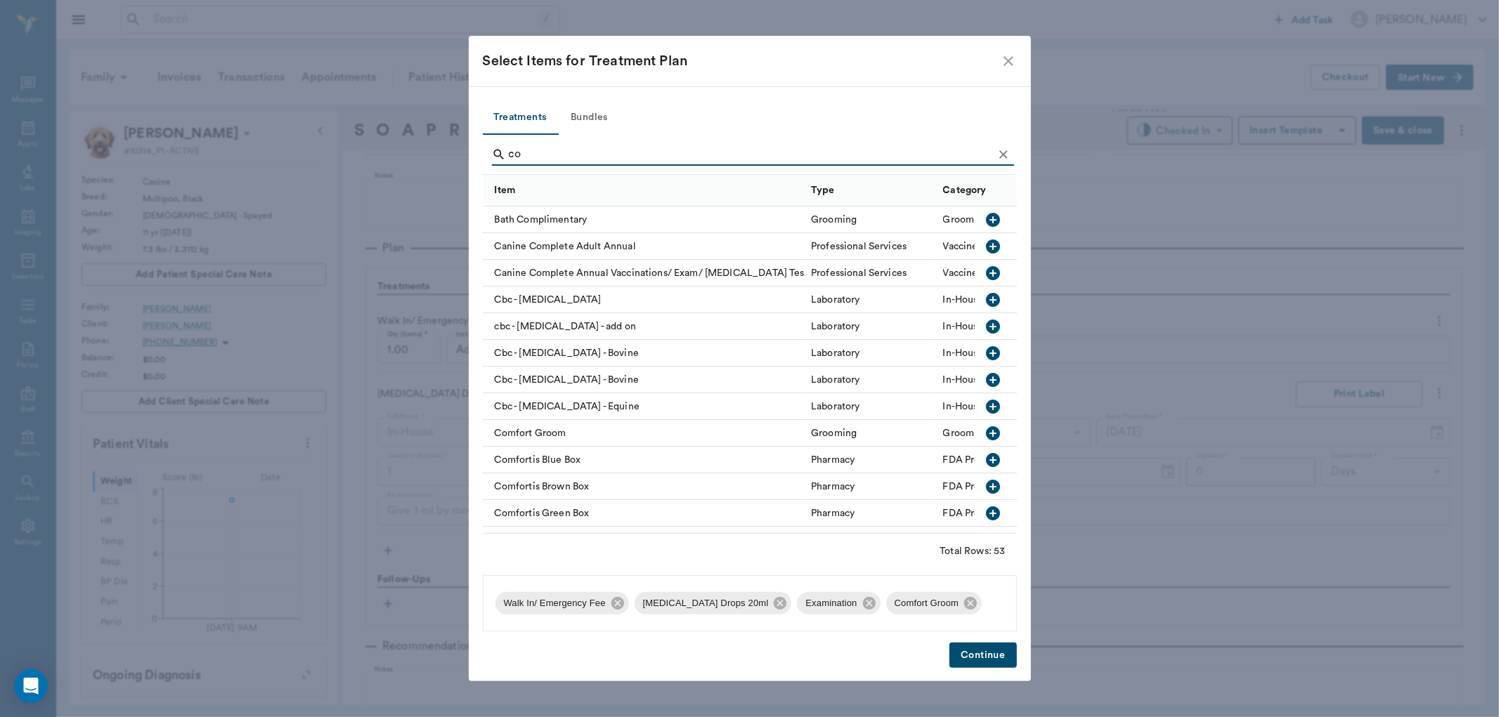
type input "c"
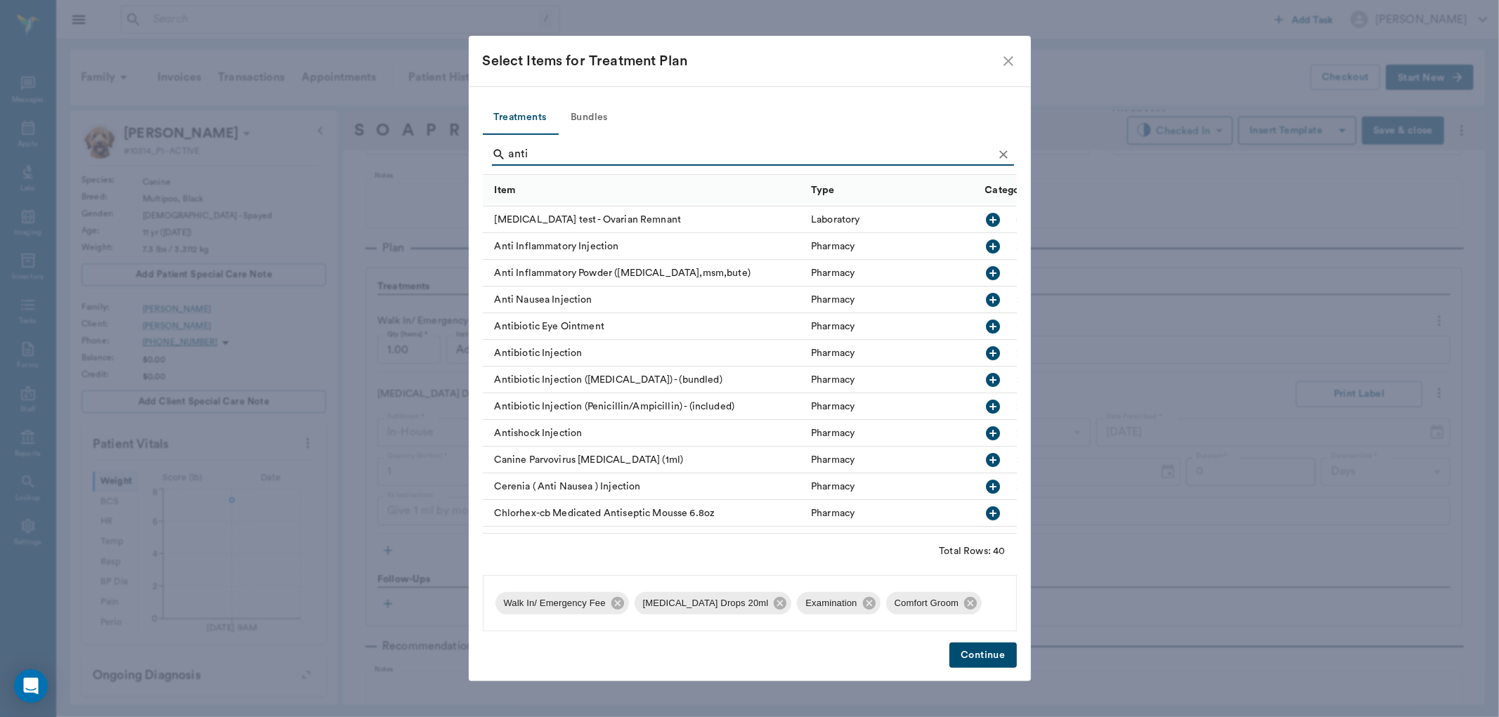
type input "anti"
click at [986, 247] on icon "button" at bounding box center [993, 247] width 14 height 14
click at [998, 652] on button "Continue" at bounding box center [982, 656] width 67 height 26
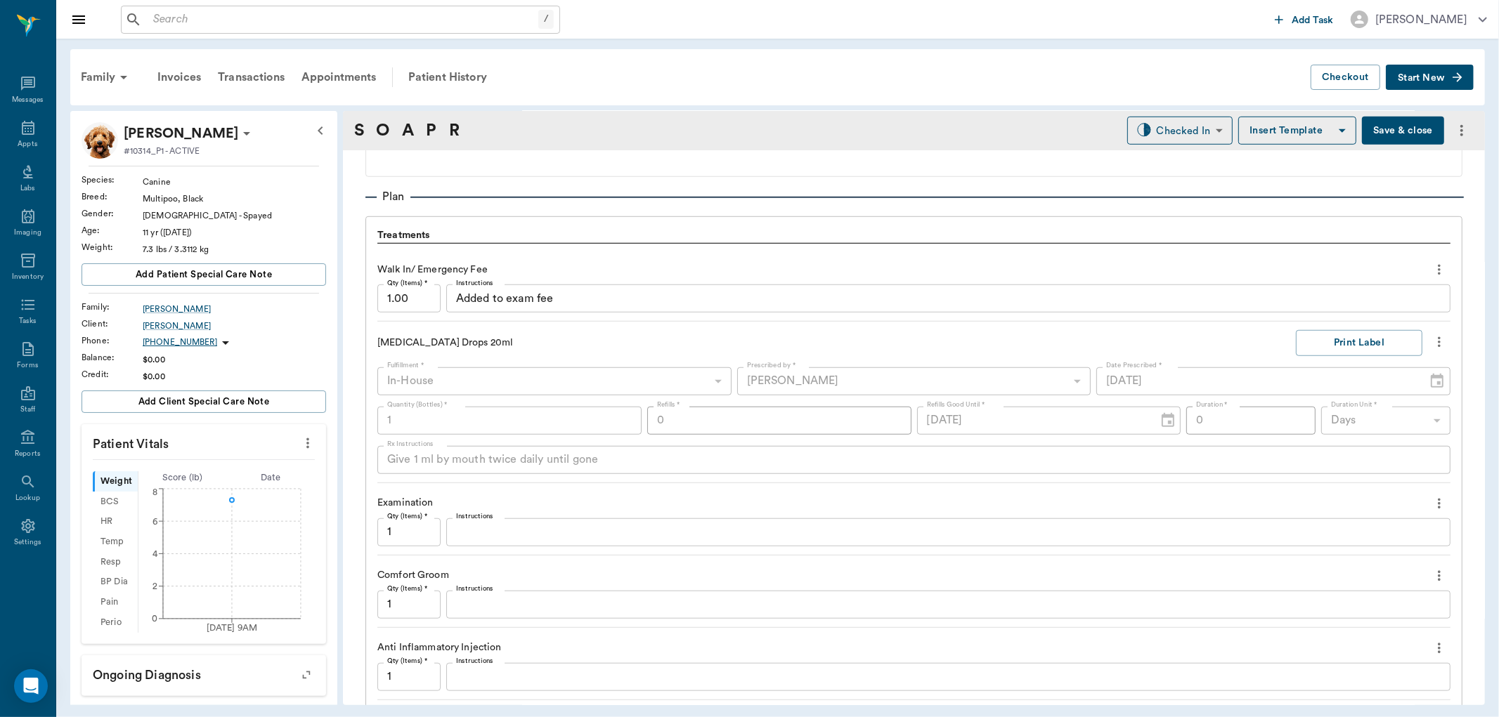
scroll to position [1104, 0]
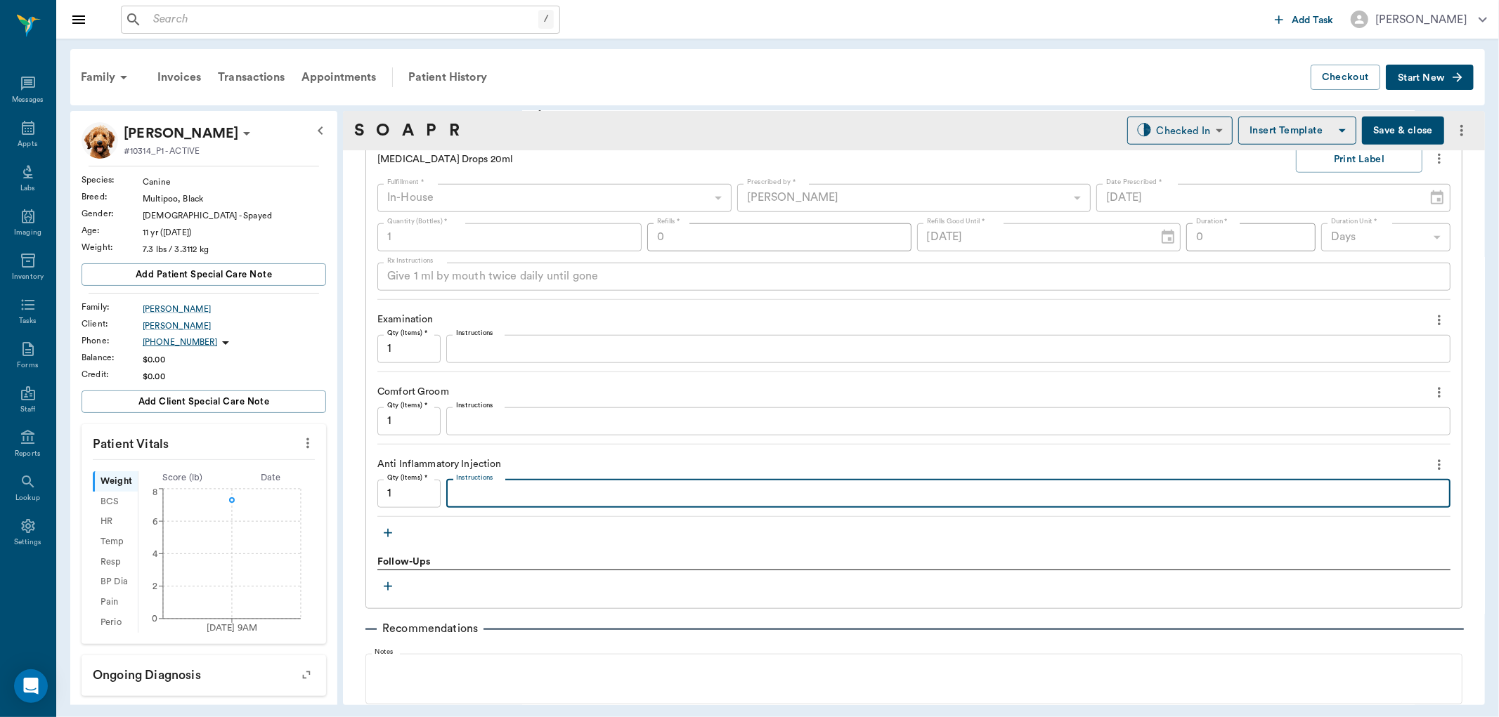
click at [483, 488] on textarea "Instructions" at bounding box center [948, 494] width 984 height 16
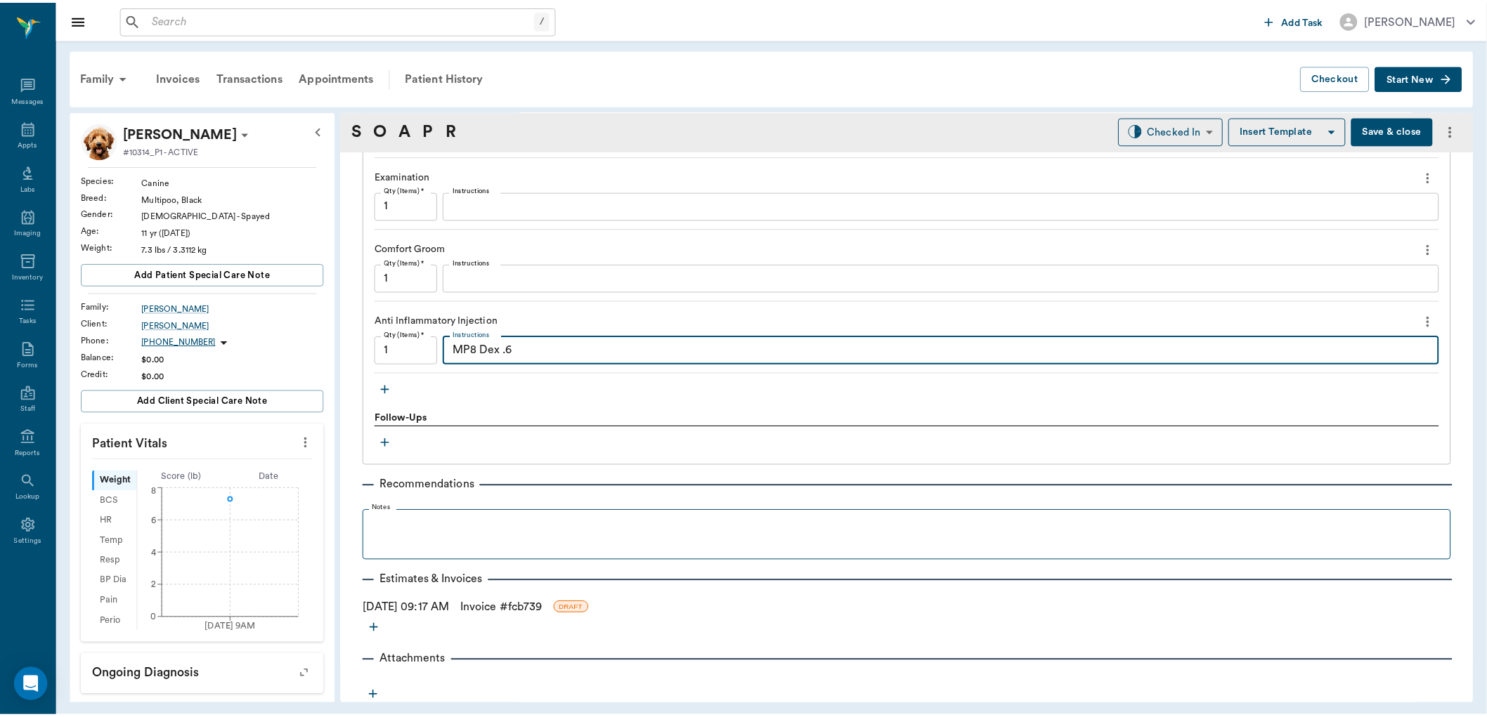
scroll to position [1248, 0]
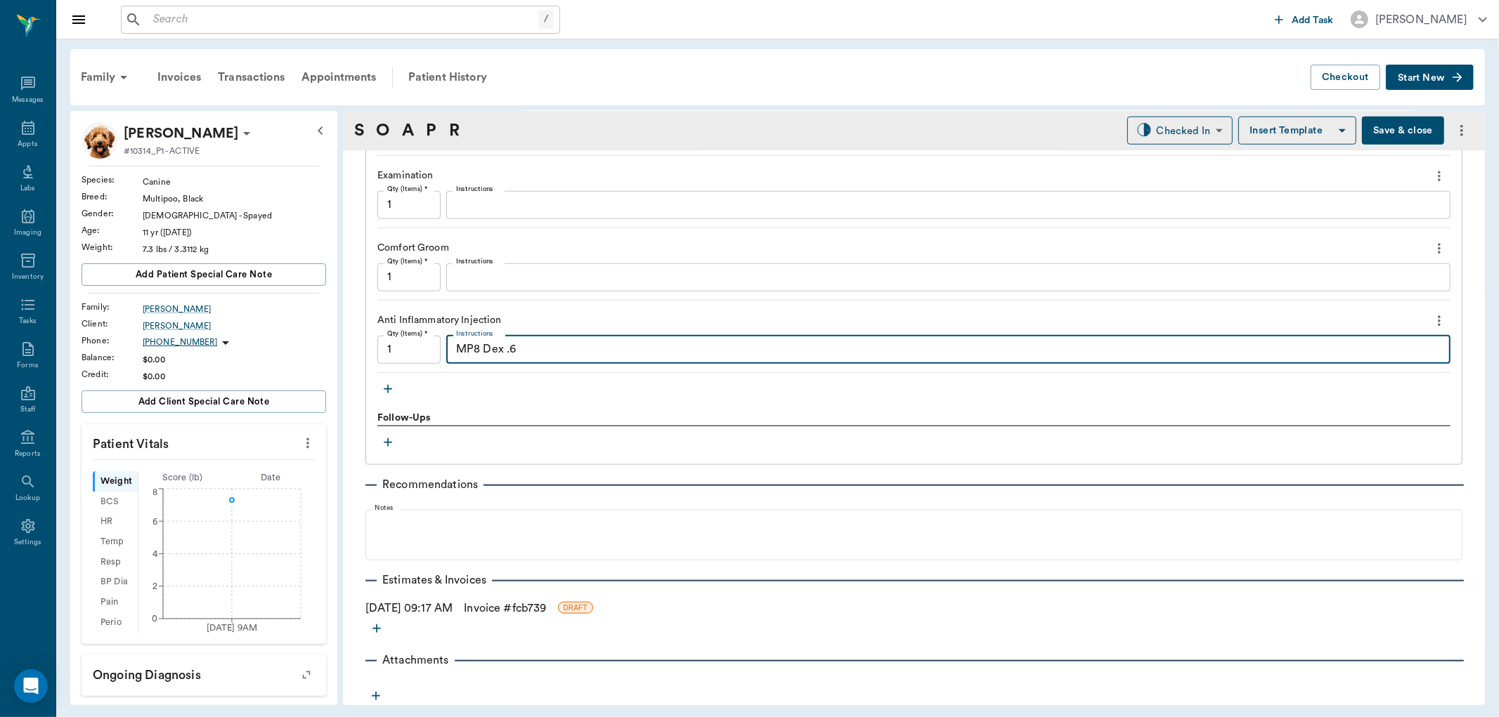
type textarea "MP8 Dex .6"
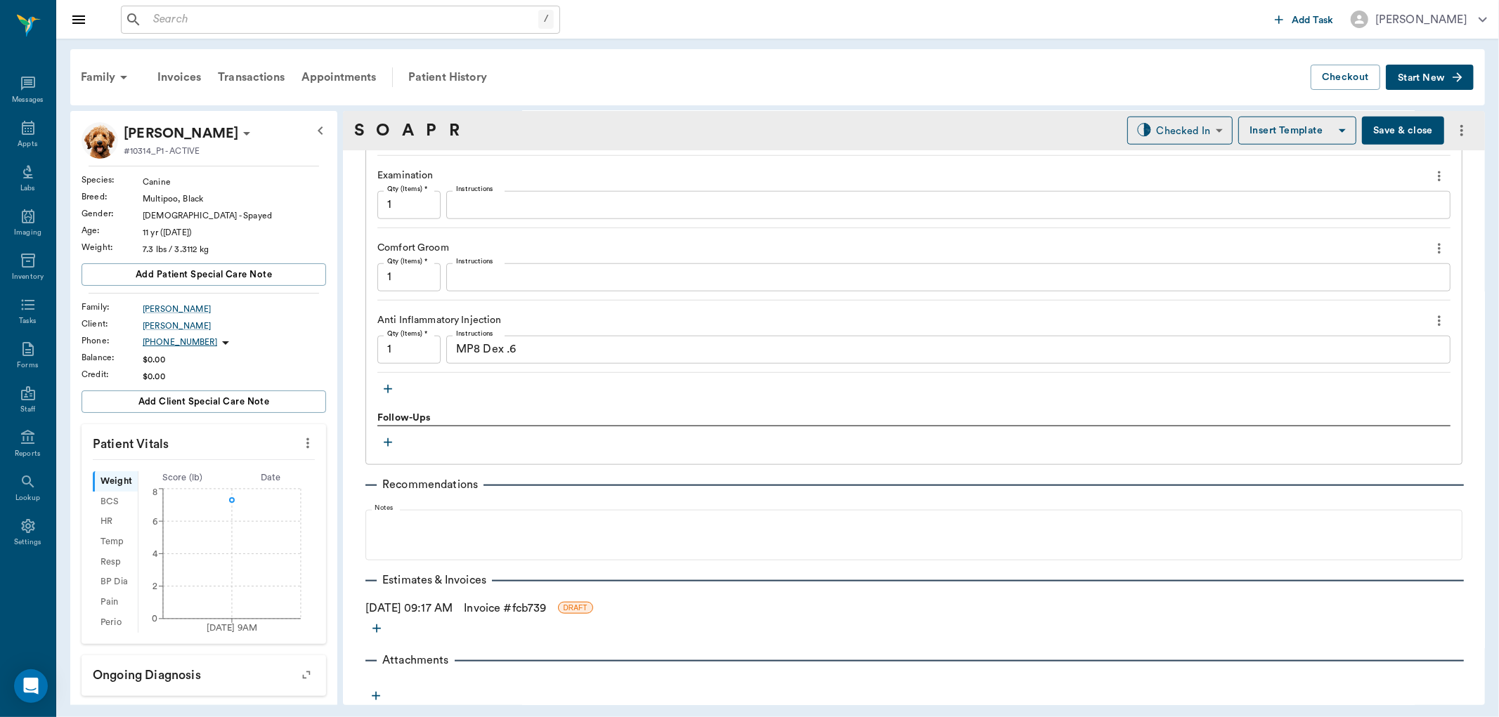
click at [500, 610] on link "Invoice # fcb739" at bounding box center [505, 608] width 82 height 17
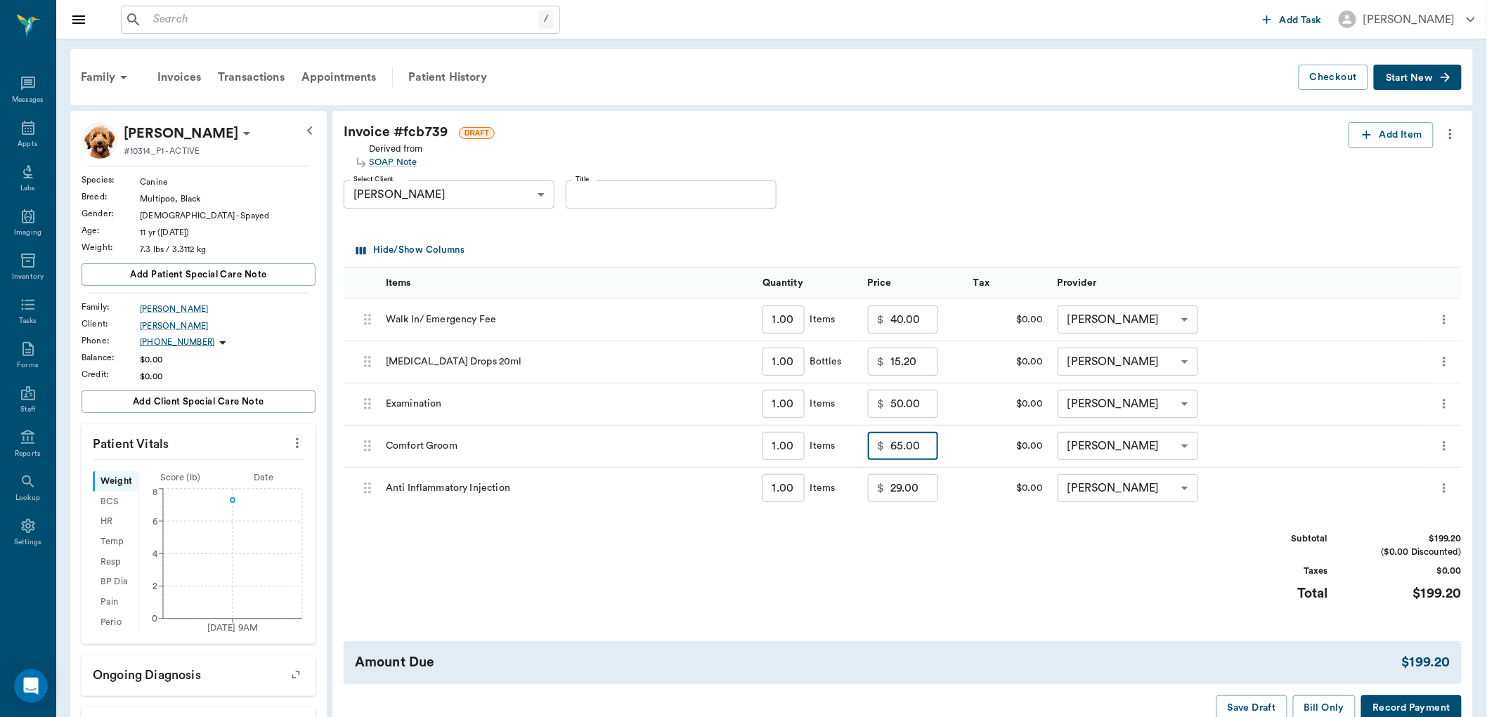
click at [925, 444] on input "65.00" at bounding box center [914, 446] width 48 height 28
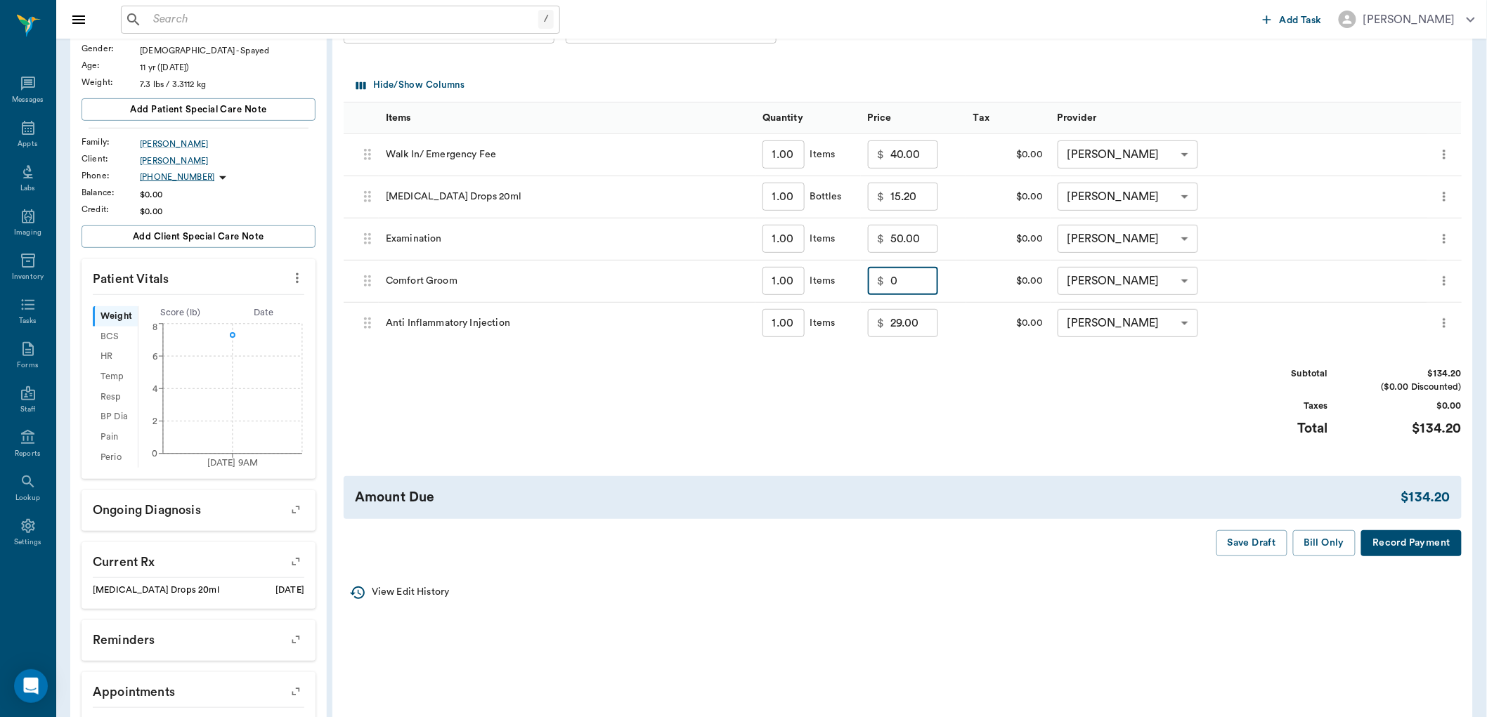
scroll to position [234, 0]
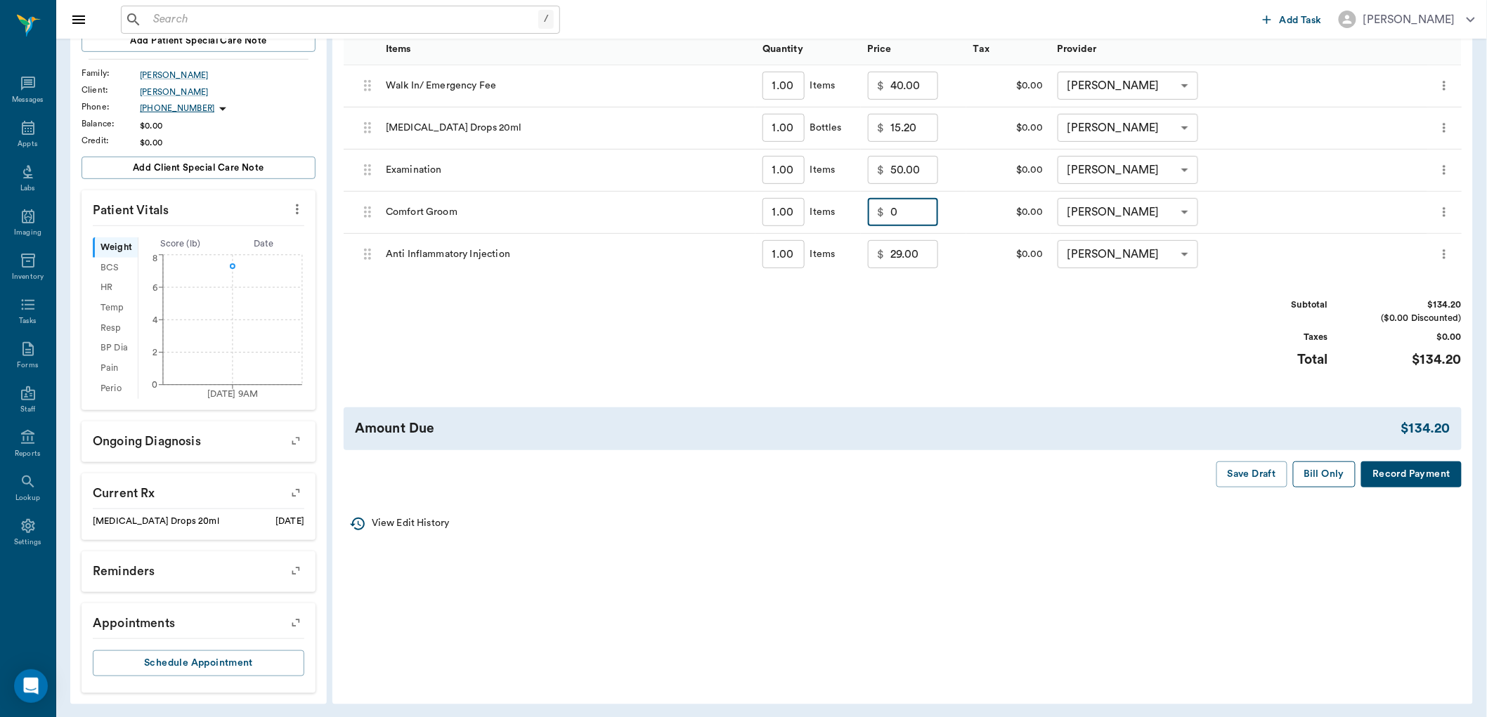
type input "0.00"
click at [1321, 474] on button "Bill Only" at bounding box center [1324, 475] width 63 height 26
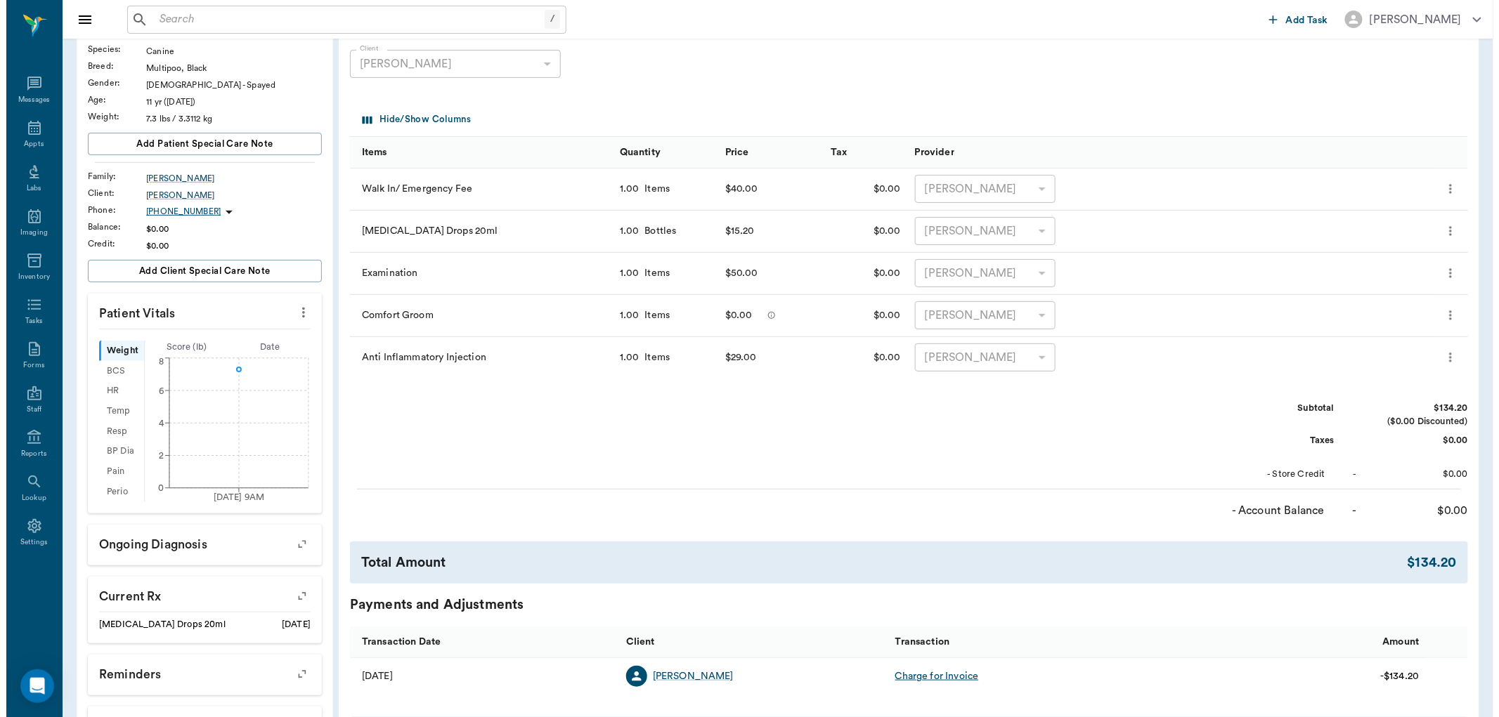
scroll to position [0, 0]
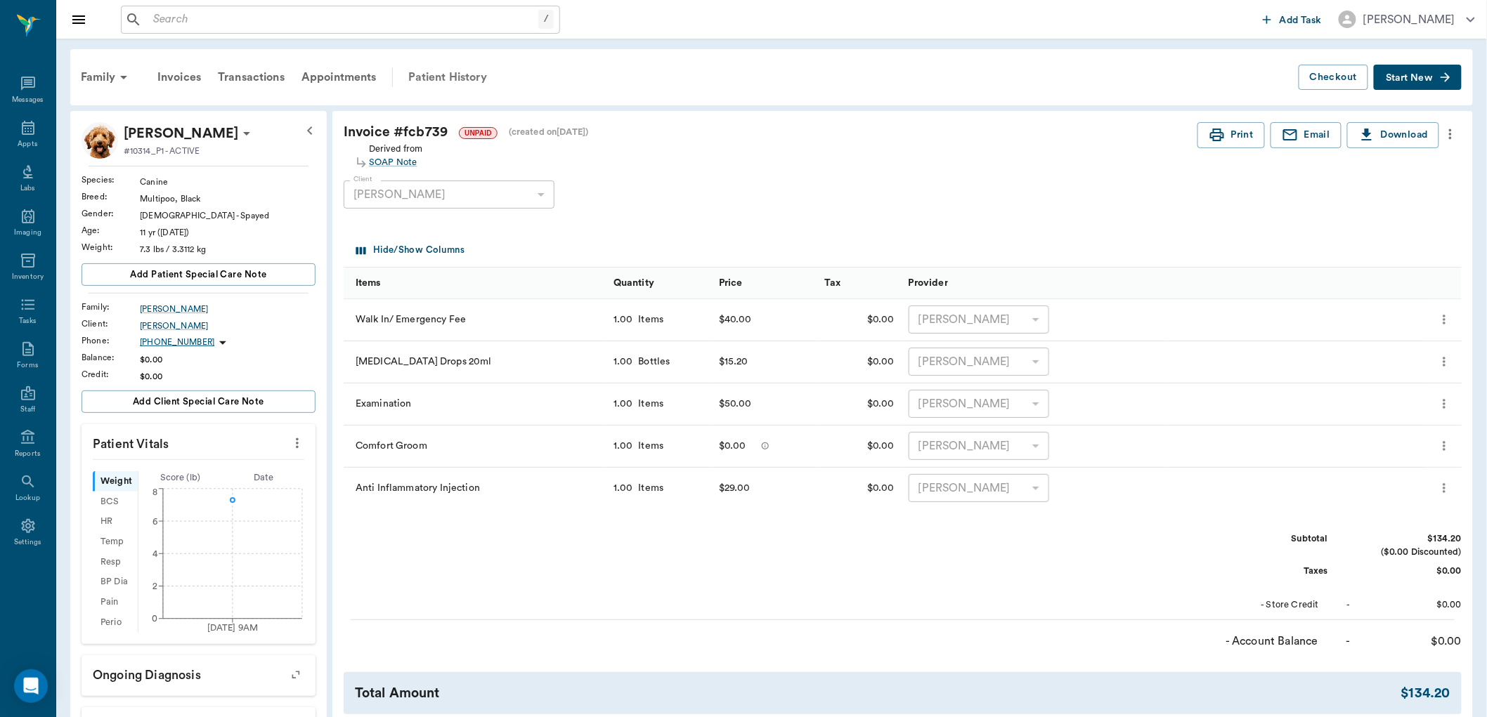
click at [445, 69] on div "Patient History" at bounding box center [448, 77] width 96 height 34
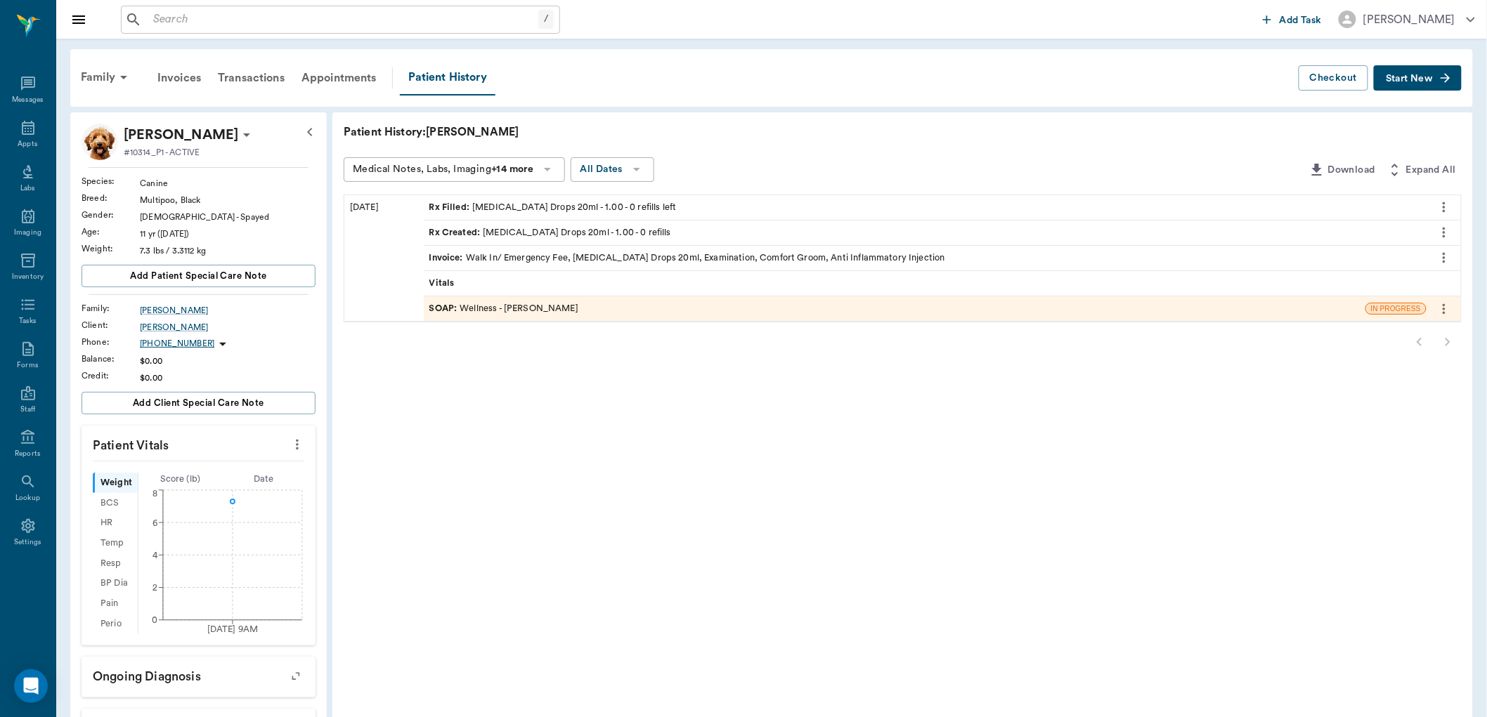
click at [510, 309] on div "SOAP : Wellness - Dr. Bert Ellsworth" at bounding box center [503, 308] width 149 height 13
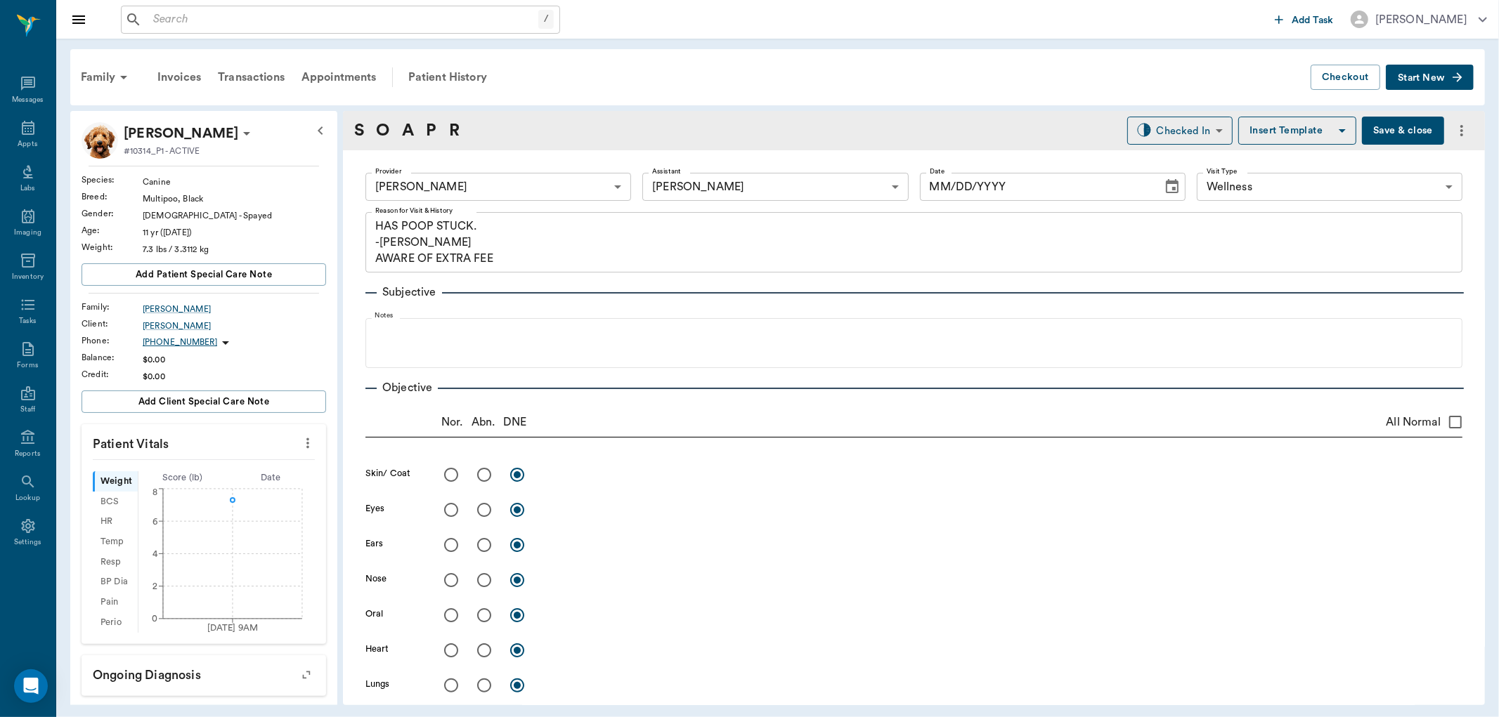
type input "63ec2f075fda476ae8351a4d"
type input "63ec2e7e52e12b0ba117b124"
type input "65d2be4f46e3a538d89b8c14"
type textarea "HAS POOP STUCK. -LORY AWARE OF EXTRA FEE"
type input "09/15/2025"
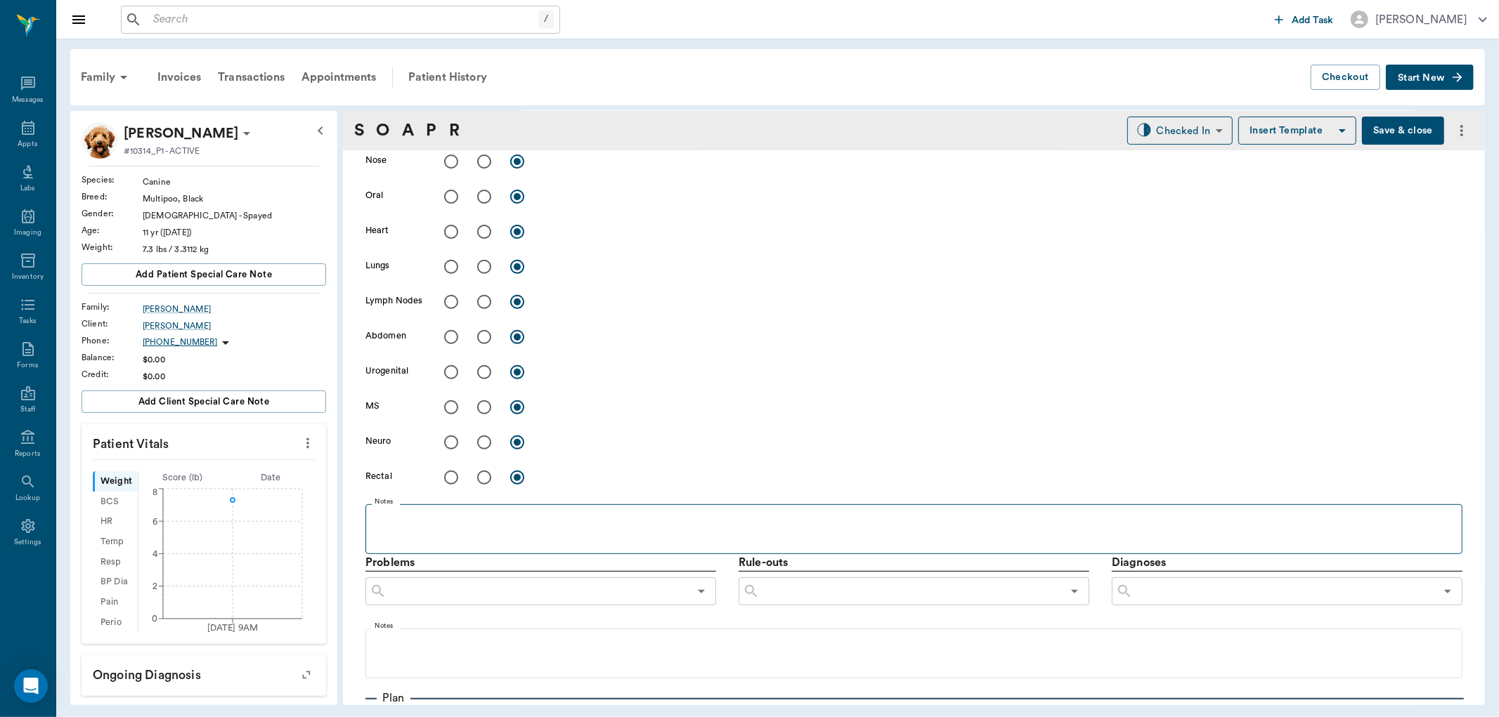
scroll to position [390, 0]
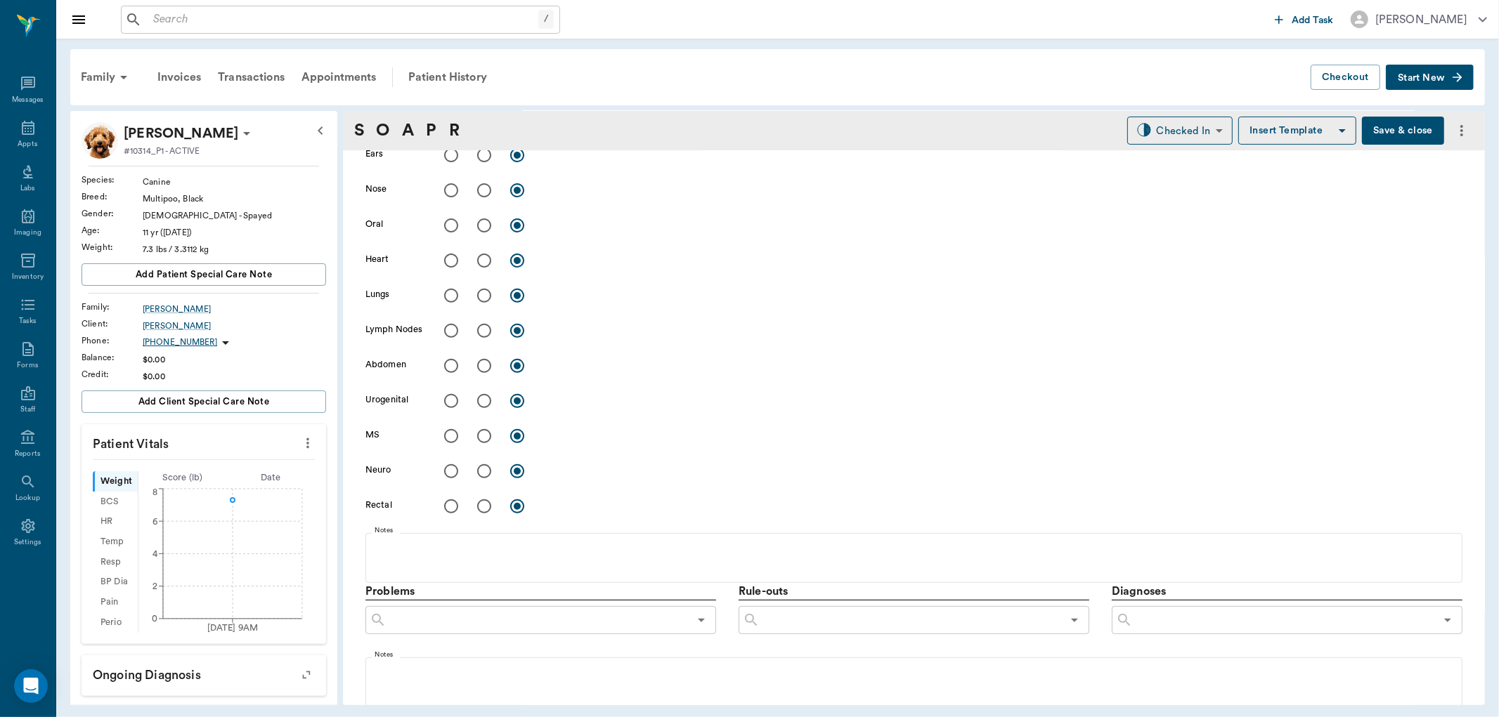
click at [481, 507] on input "radio" at bounding box center [484, 507] width 30 height 30
radio input "true"
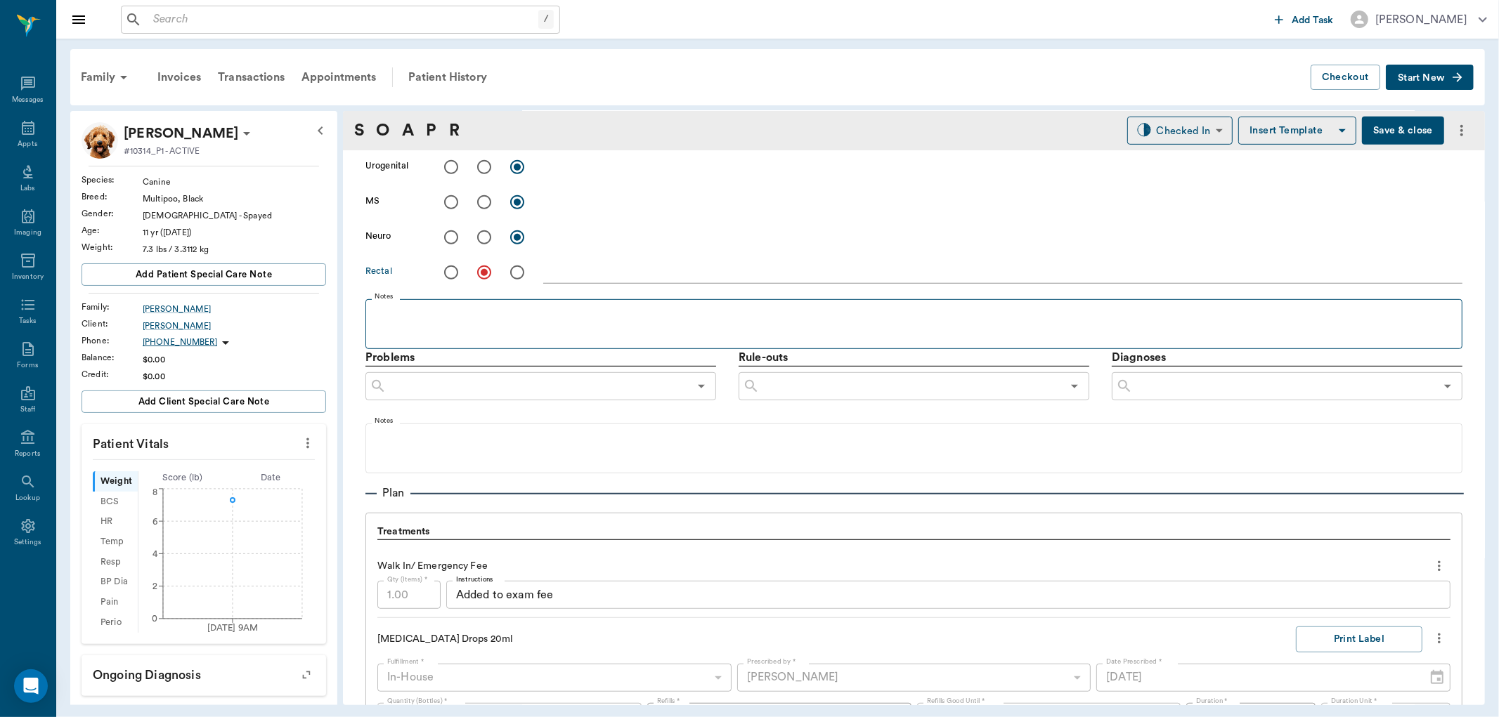
scroll to position [468, 0]
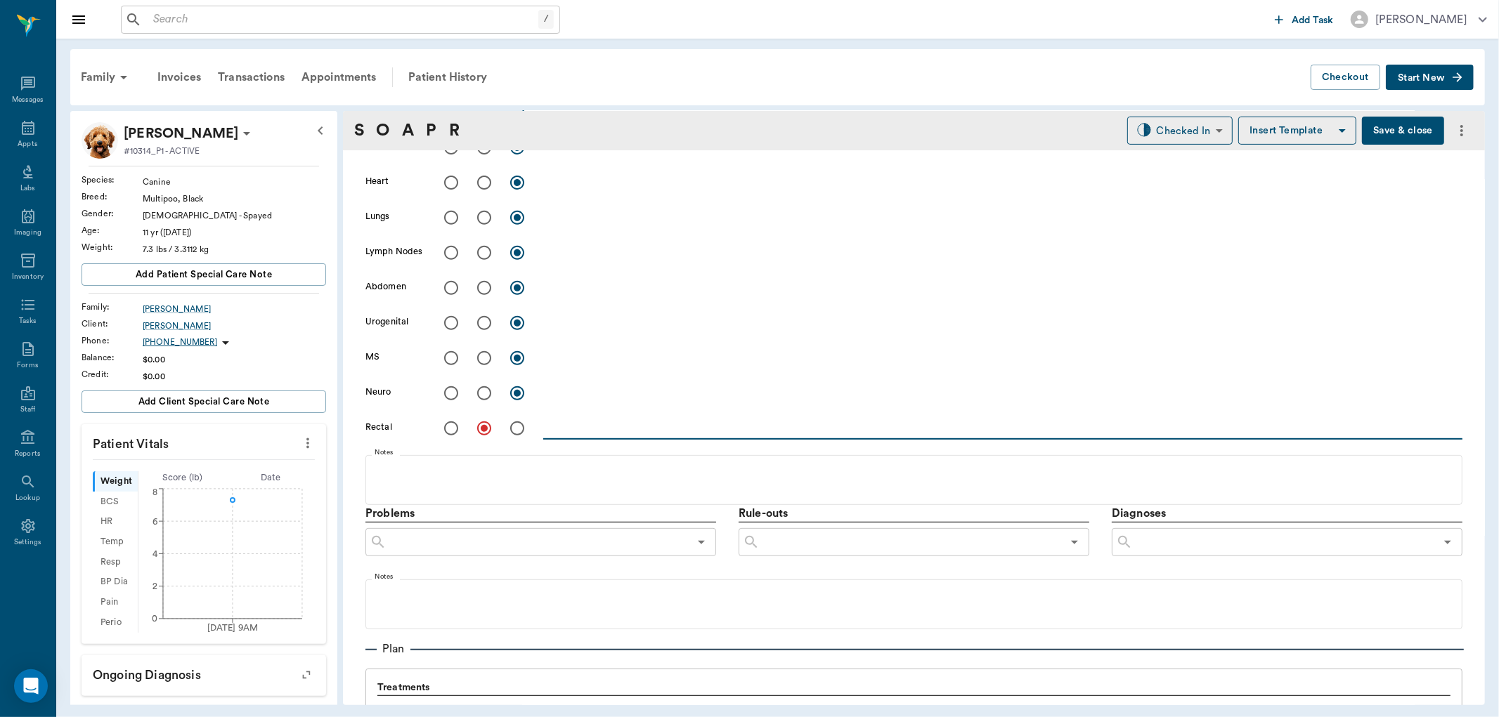
click at [580, 424] on textarea at bounding box center [1002, 428] width 919 height 16
click at [1116, 425] on textarea "Large soft dingle berry, Causing anal redness, swelling, pain and irritation. s…" at bounding box center [1002, 428] width 919 height 16
type textarea "Large soft dingle berry, Causing anal redness, swelling, pain and irritation. s…"
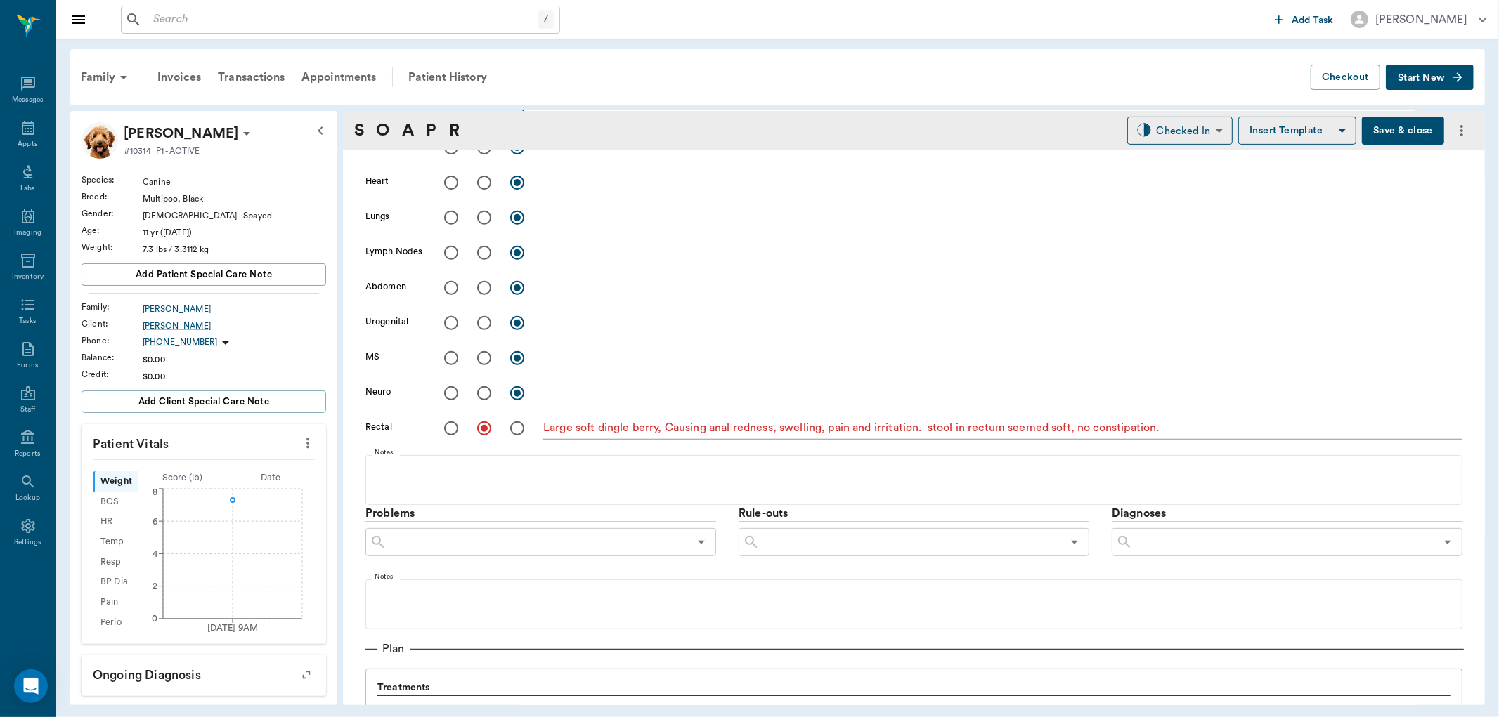
click at [1209, 415] on div "Large soft dingle berry, Causing anal redness, swelling, pain and irritation. s…" at bounding box center [1002, 428] width 919 height 29
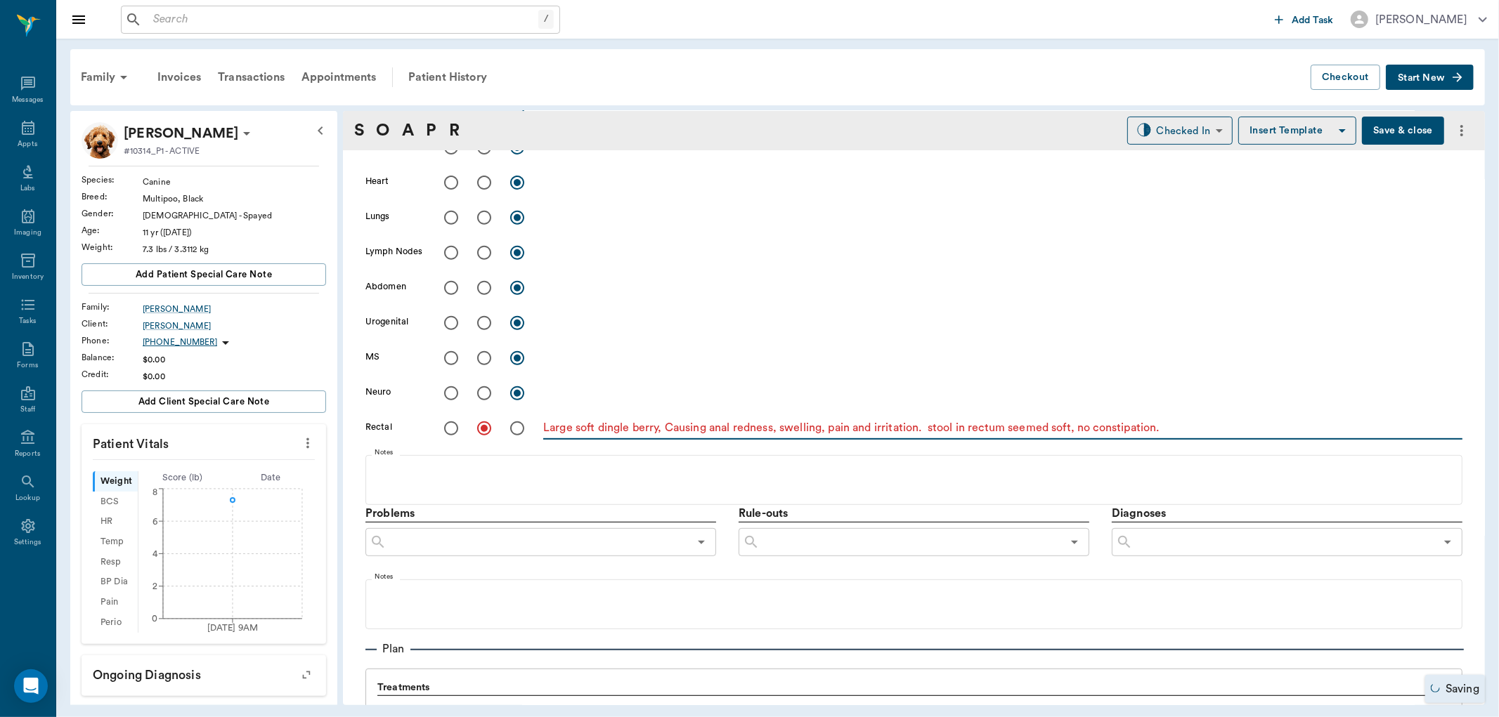
click at [1220, 425] on textarea "Large soft dingle berry, Causing anal redness, swelling, pain and irritation. s…" at bounding box center [1002, 428] width 919 height 16
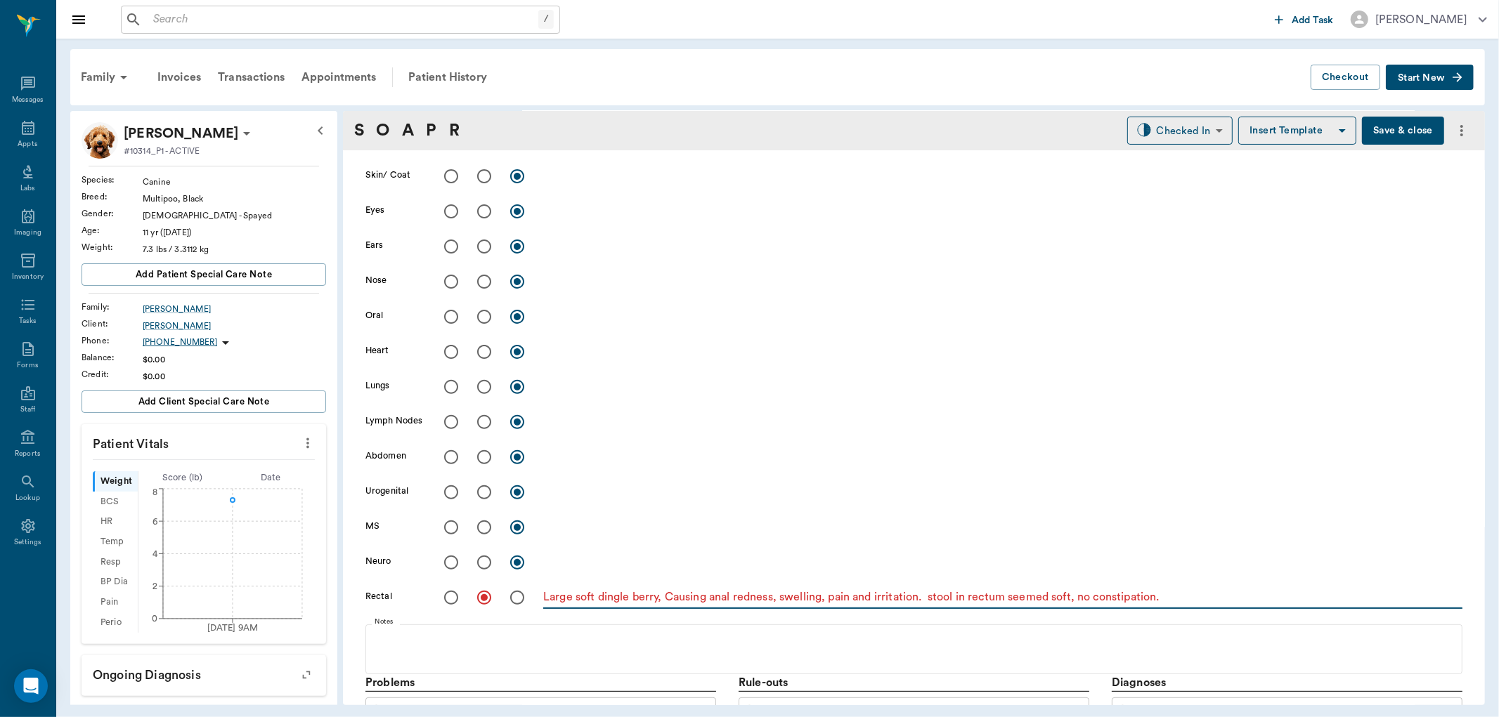
scroll to position [234, 0]
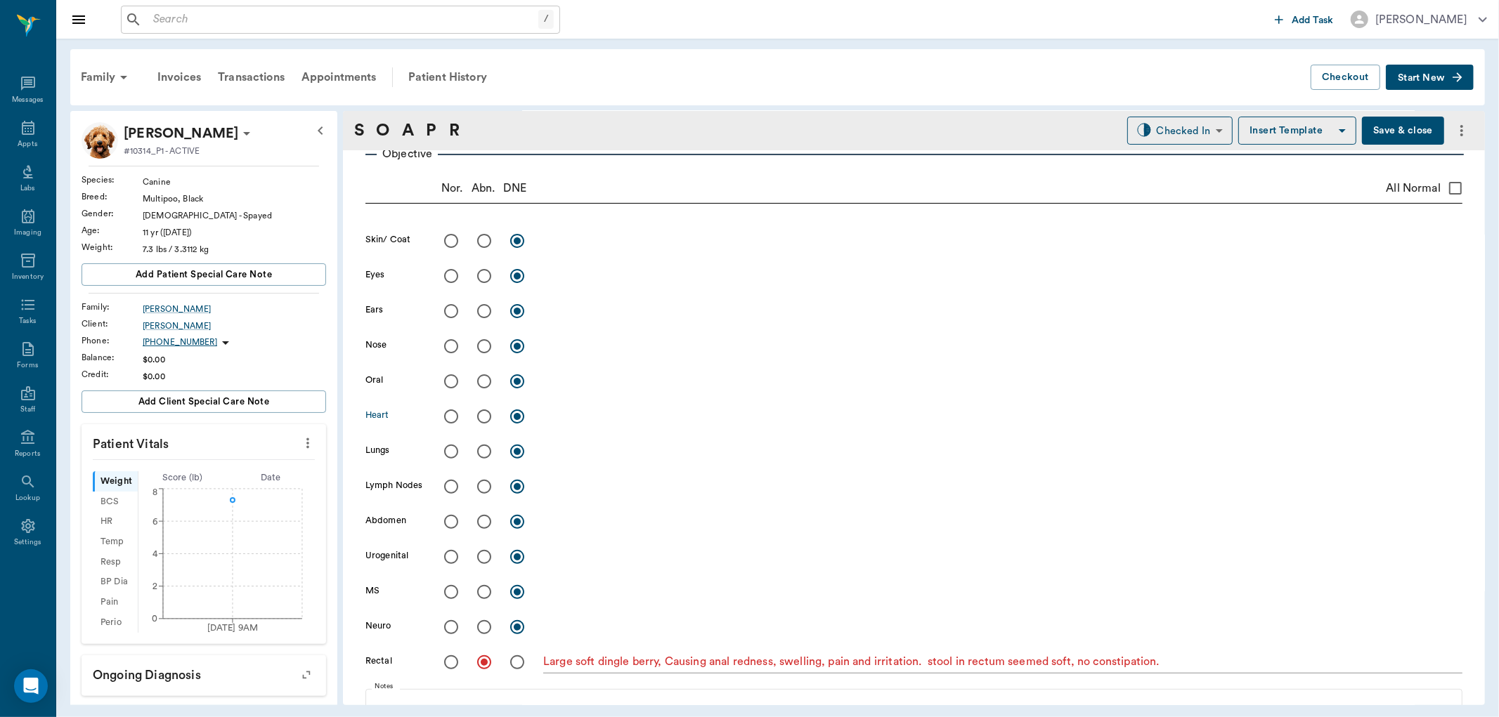
click at [445, 416] on input "radio" at bounding box center [451, 417] width 30 height 30
radio input "true"
click at [481, 376] on input "radio" at bounding box center [484, 382] width 30 height 30
radio input "true"
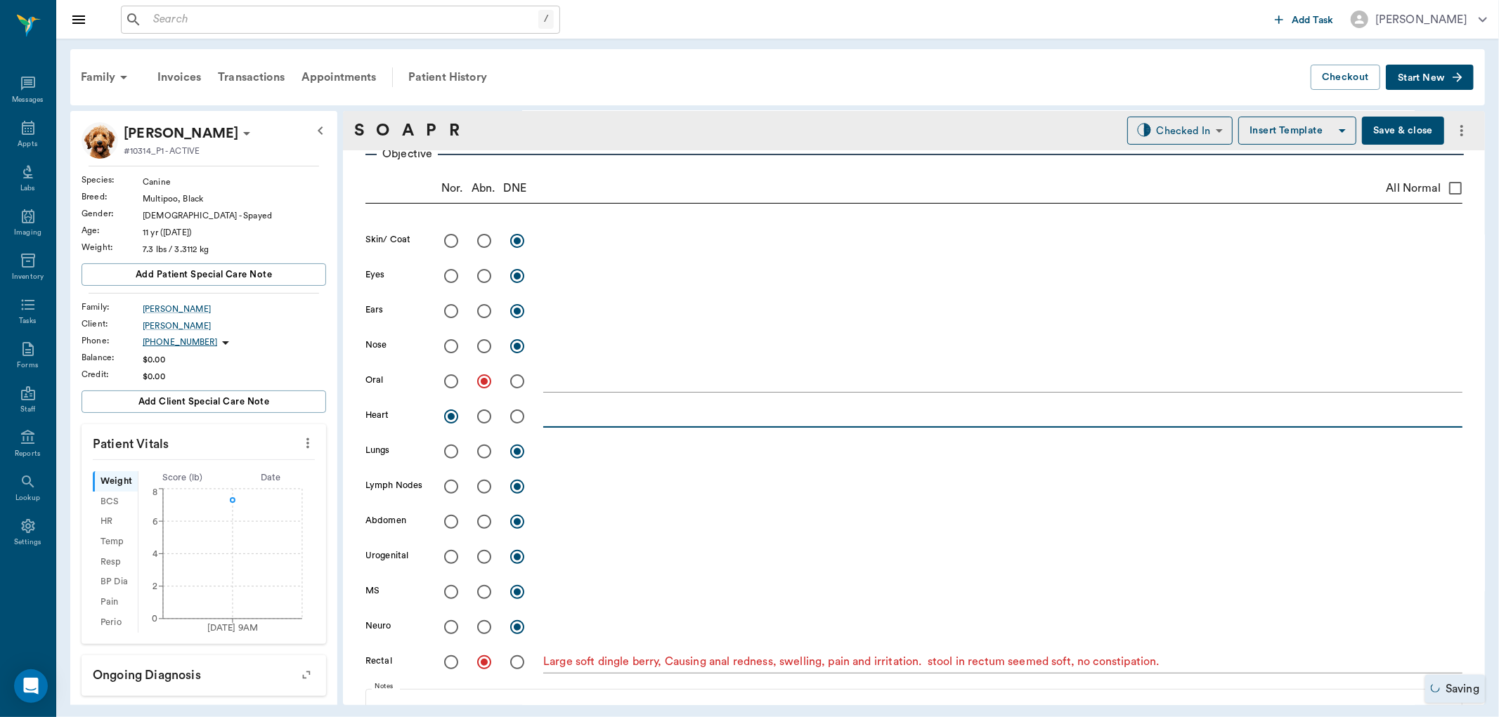
click at [587, 412] on textarea at bounding box center [1002, 416] width 919 height 16
type textarea "Has raspy cough, normal auscultation"
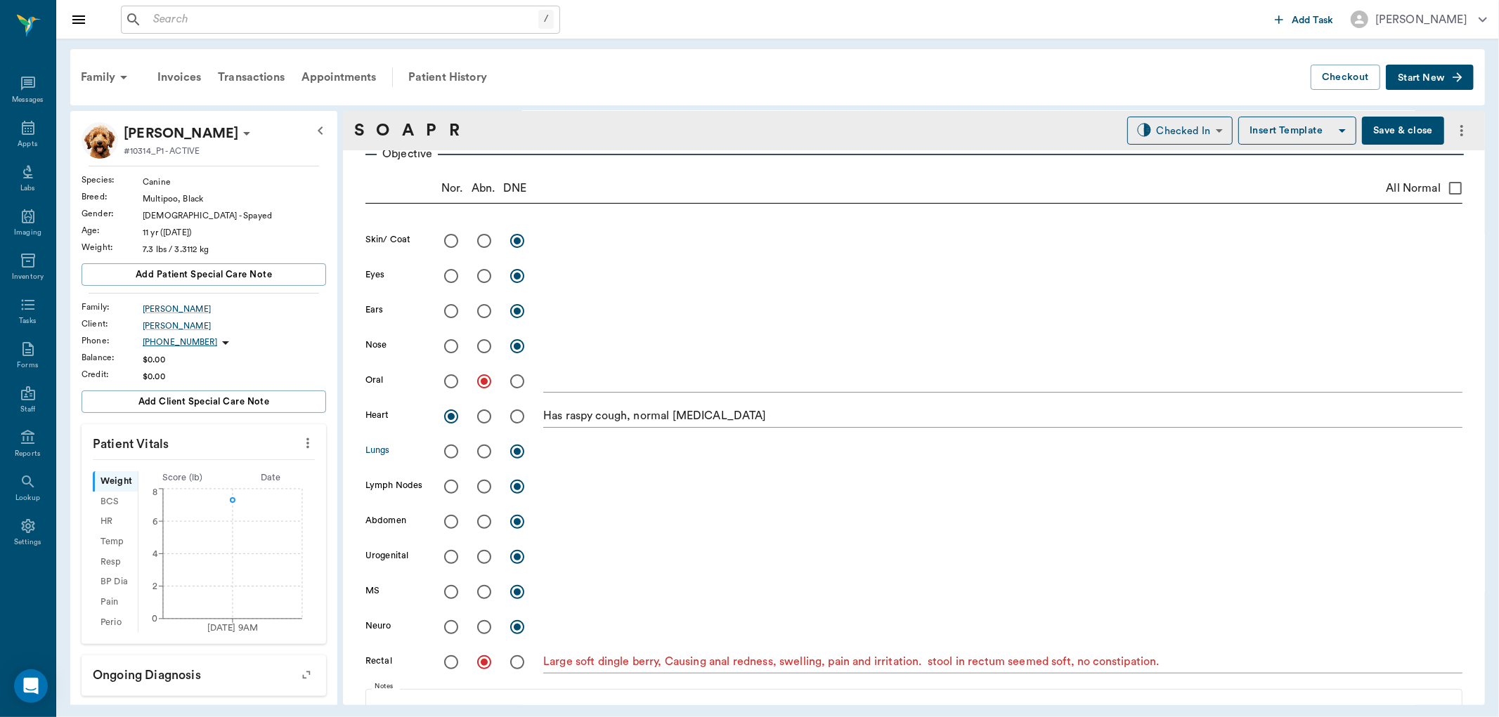
click at [454, 446] on input "radio" at bounding box center [451, 452] width 30 height 30
radio input "true"
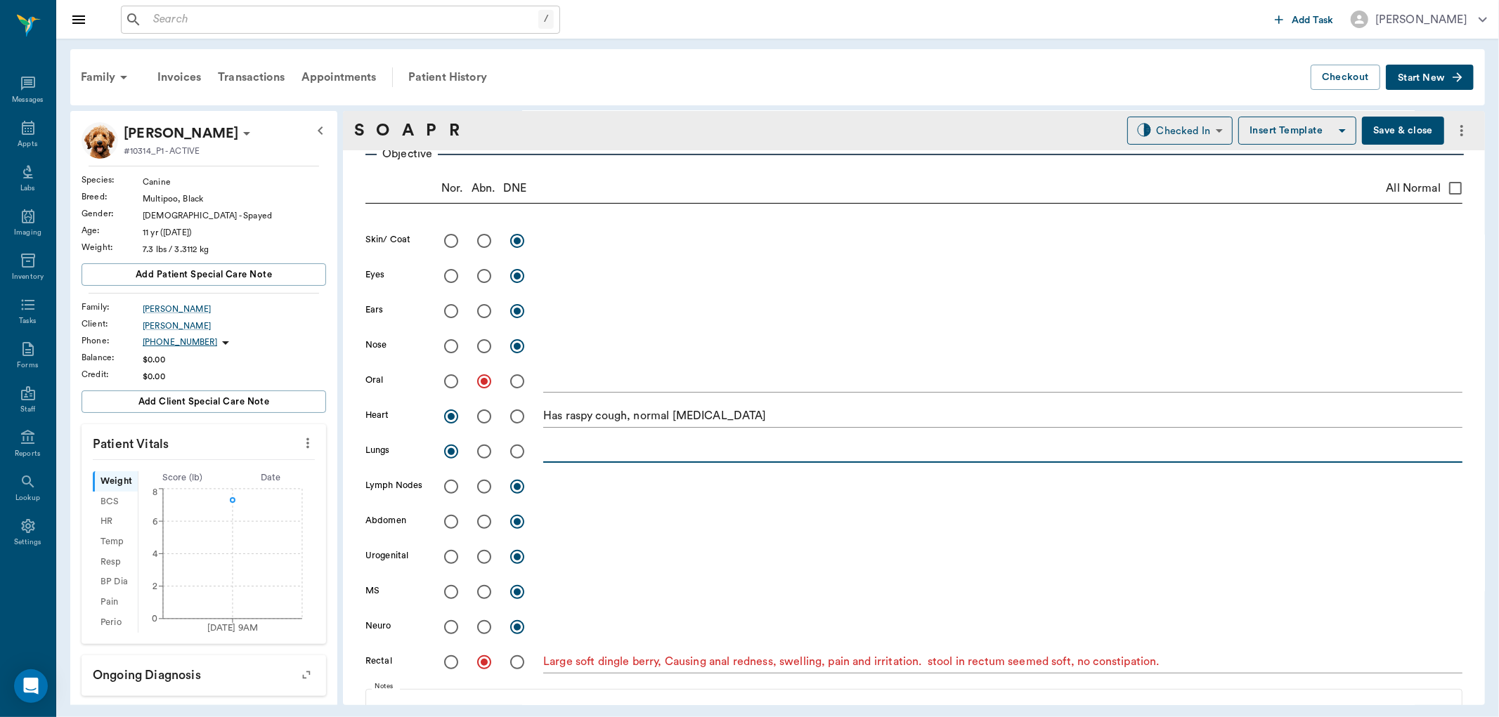
click at [571, 447] on textarea at bounding box center [1002, 451] width 919 height 16
type textarea "normal auscultation"
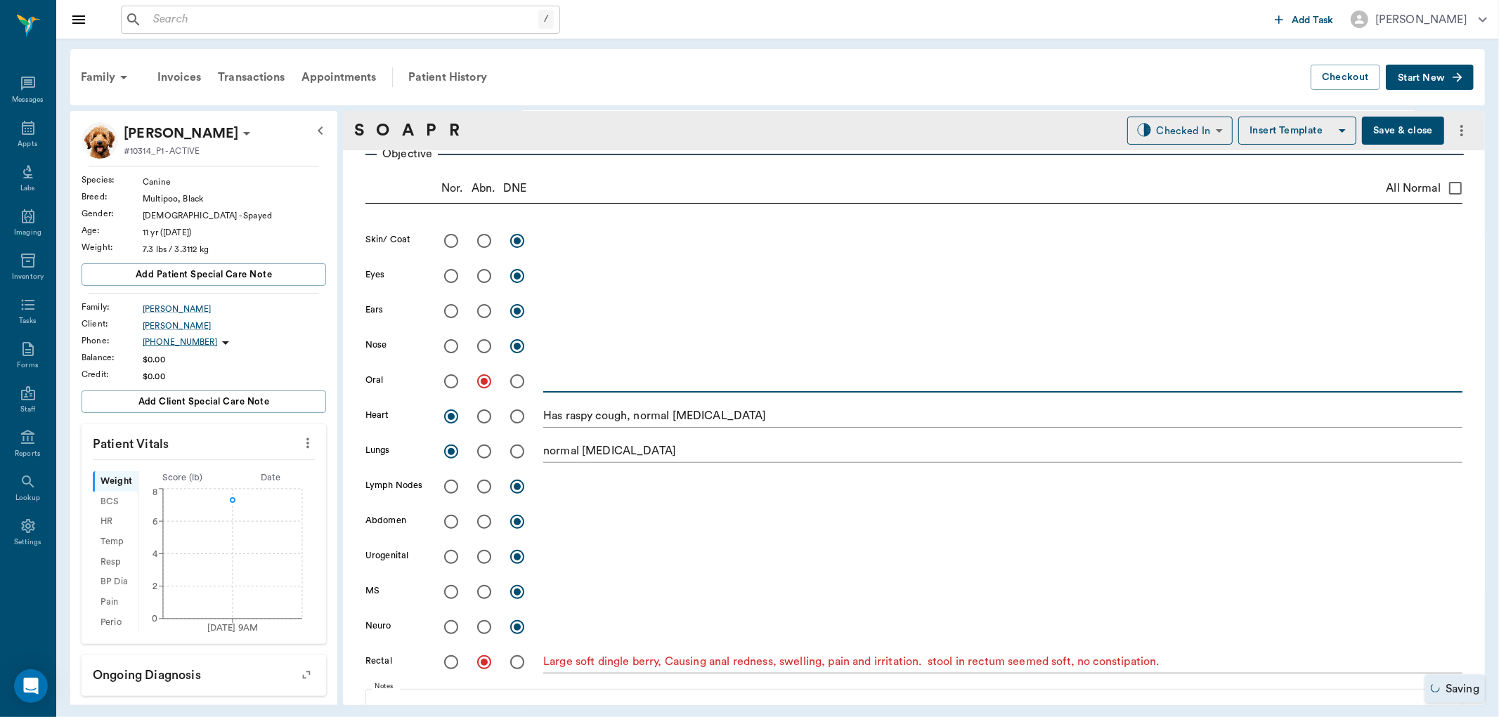
click at [596, 384] on textarea at bounding box center [1002, 381] width 919 height 16
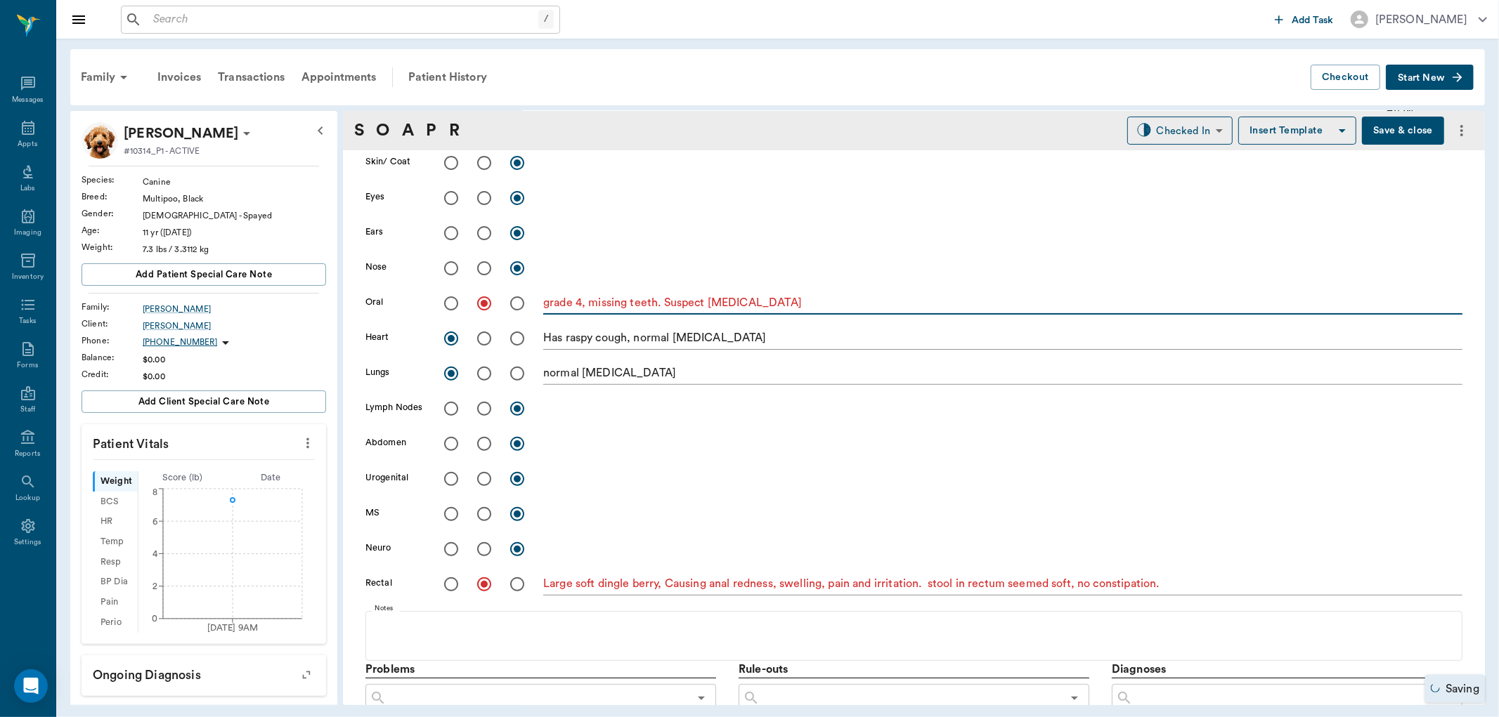
scroll to position [546, 0]
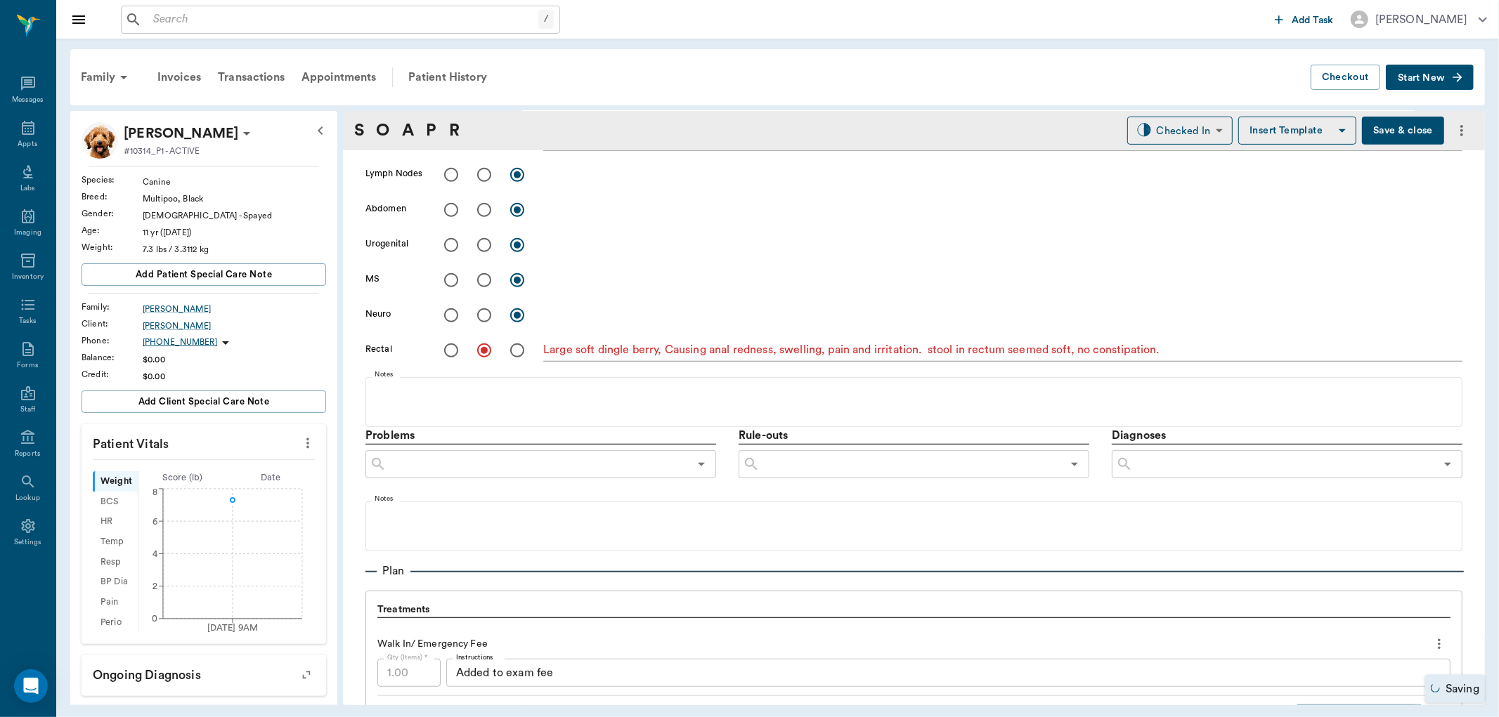
type textarea "grade 4, missing teeth. Suspect Tracheitis"
click at [1150, 469] on input "text" at bounding box center [1284, 465] width 302 height 20
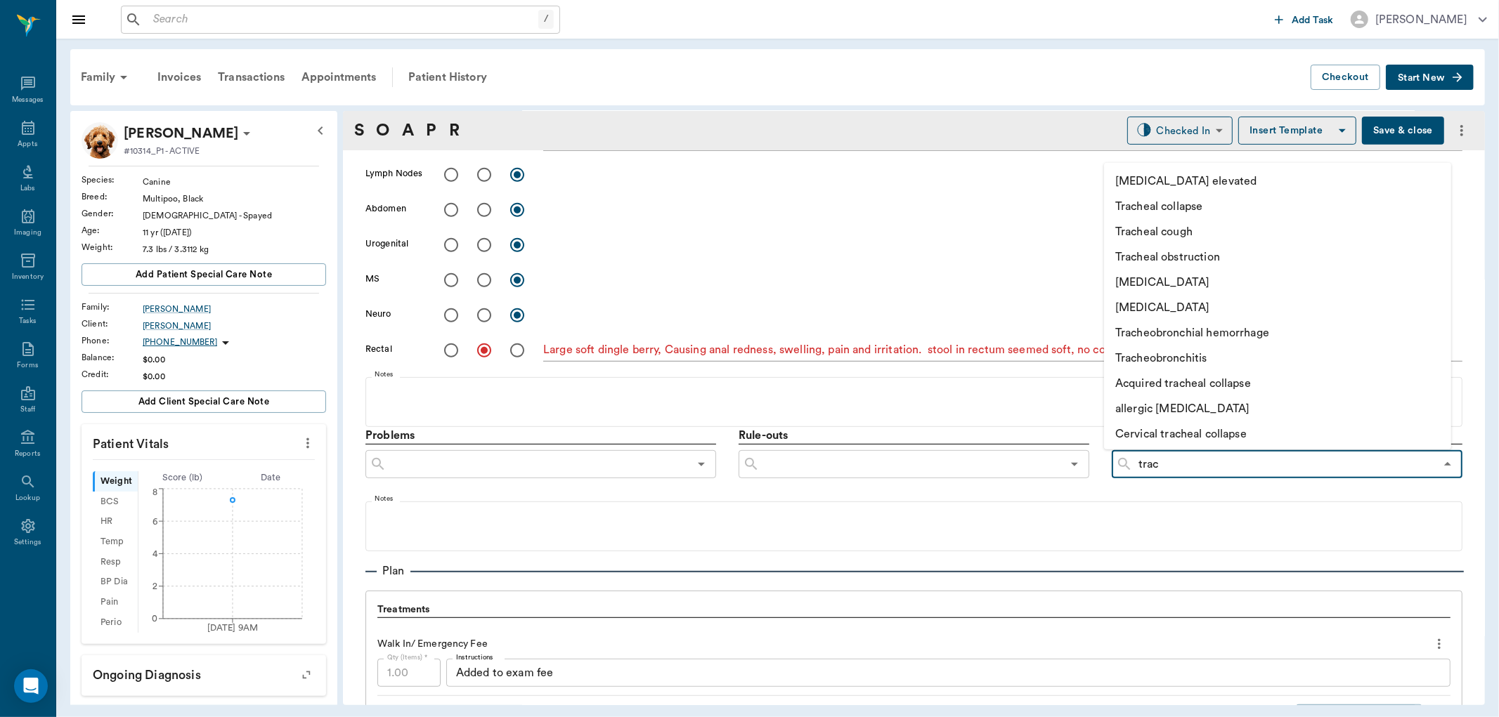
type input "trach"
click at [1179, 300] on li "Tracheitis" at bounding box center [1262, 306] width 316 height 25
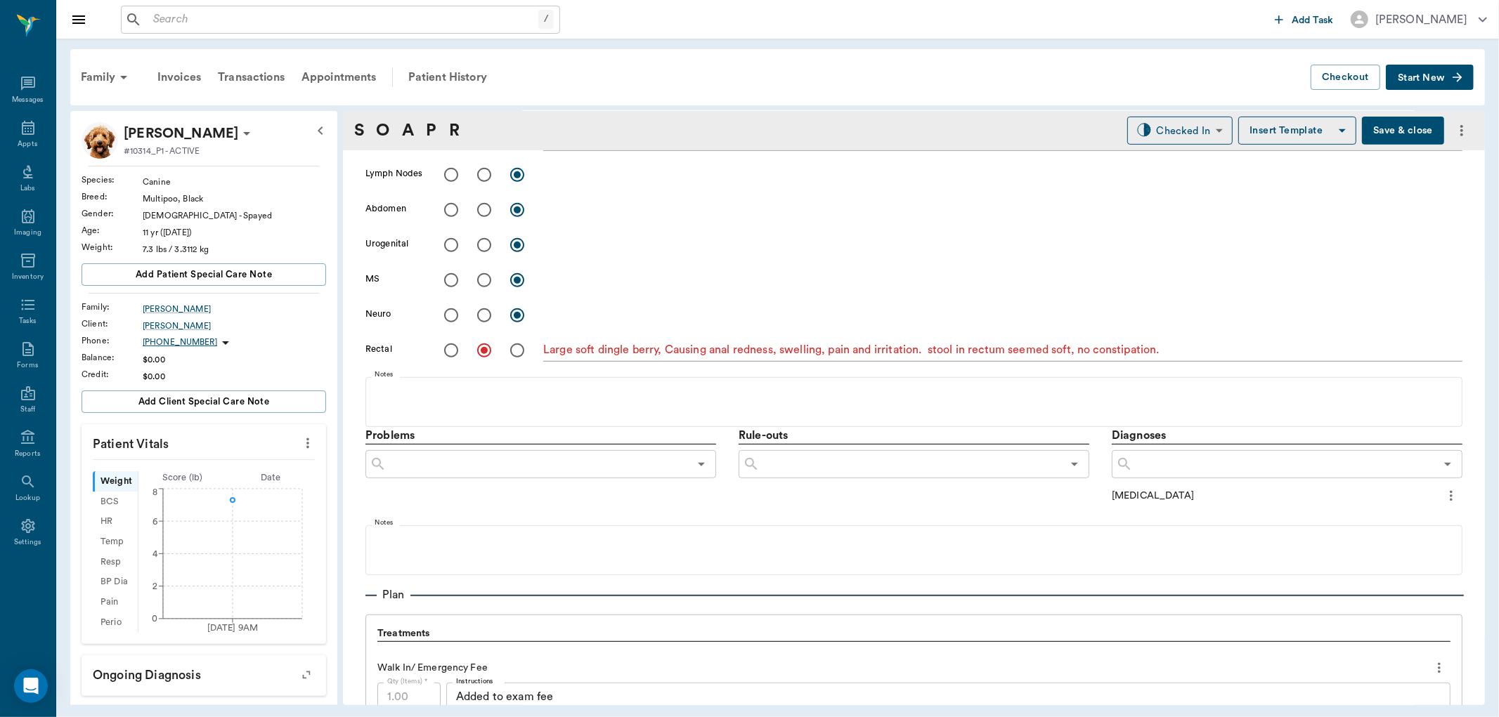
click at [1179, 464] on input "text" at bounding box center [1284, 465] width 302 height 20
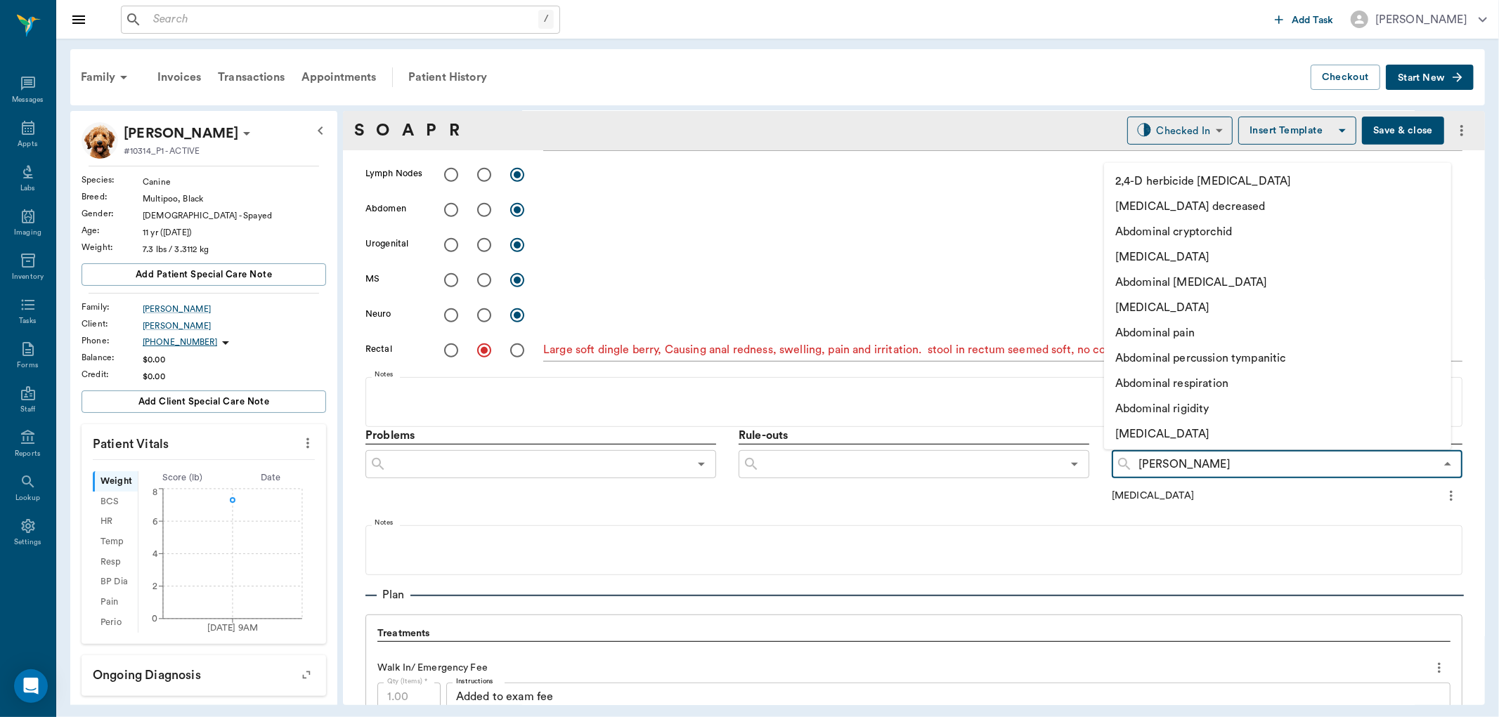
type input "anal"
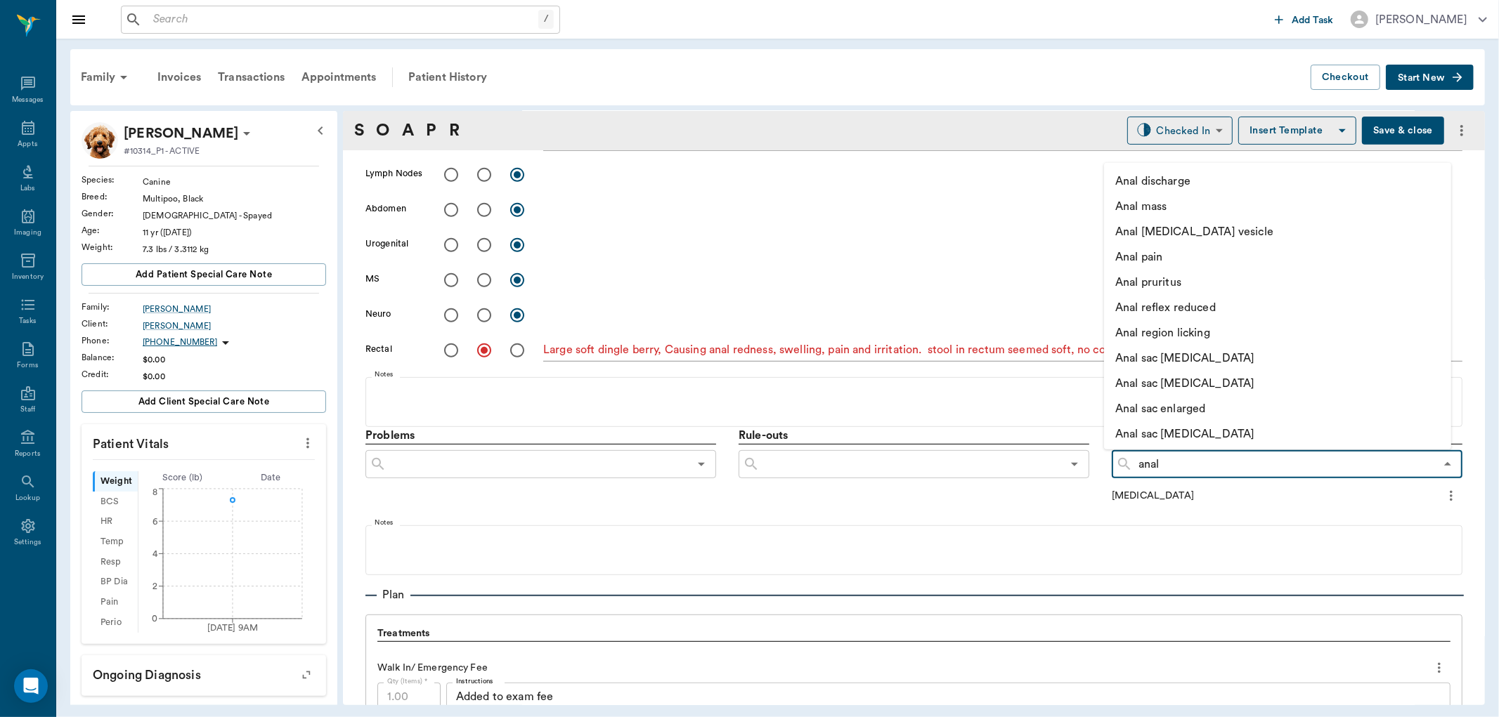
click at [1193, 258] on li "Anal pain" at bounding box center [1262, 256] width 316 height 25
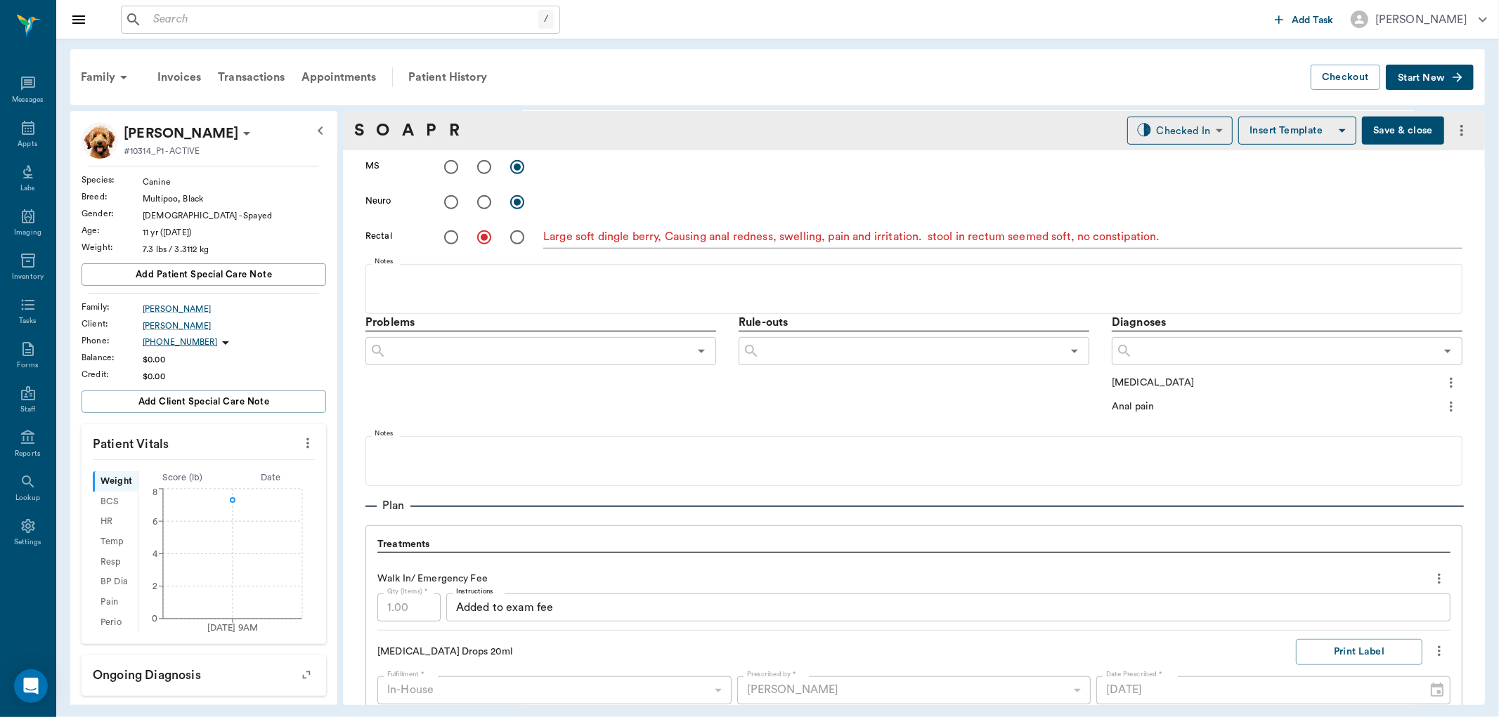
scroll to position [624, 0]
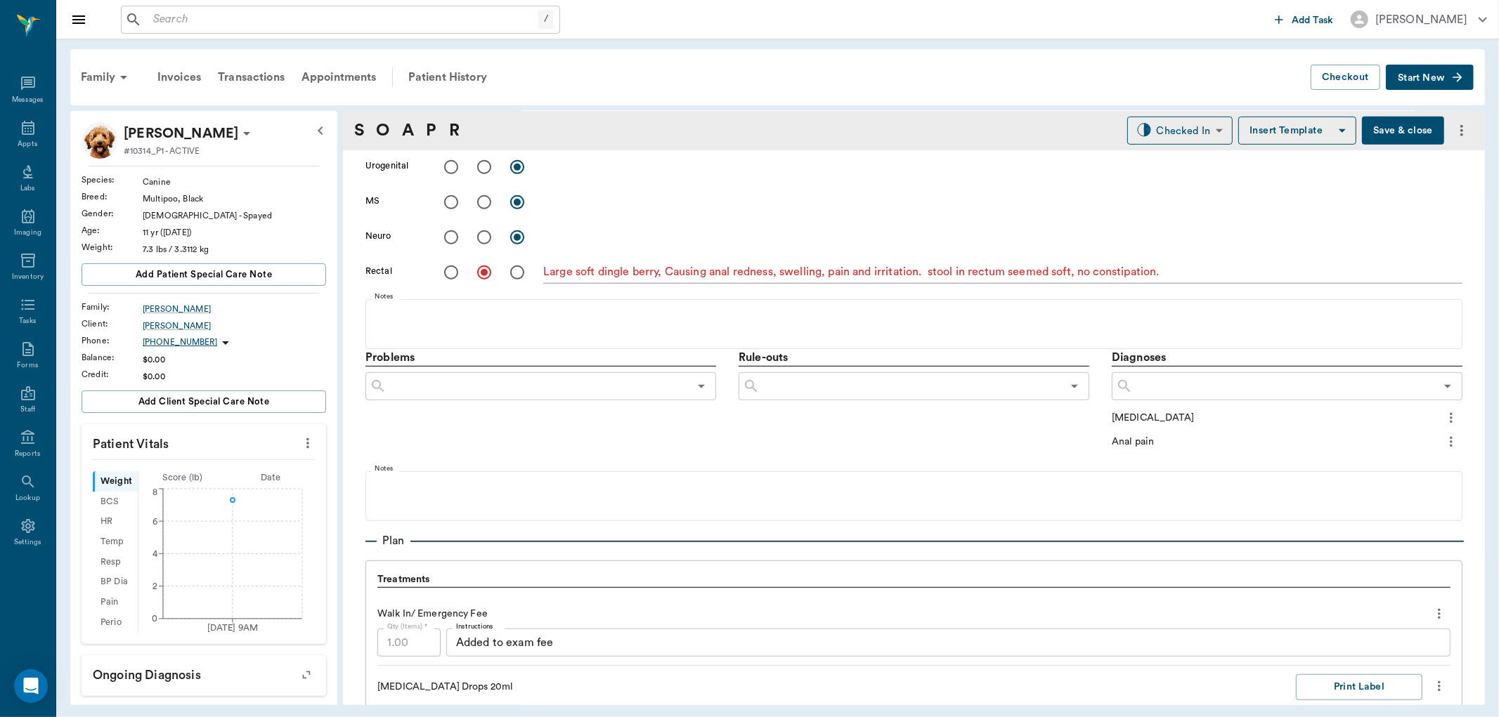
click at [1390, 124] on button "Save & close" at bounding box center [1403, 131] width 82 height 28
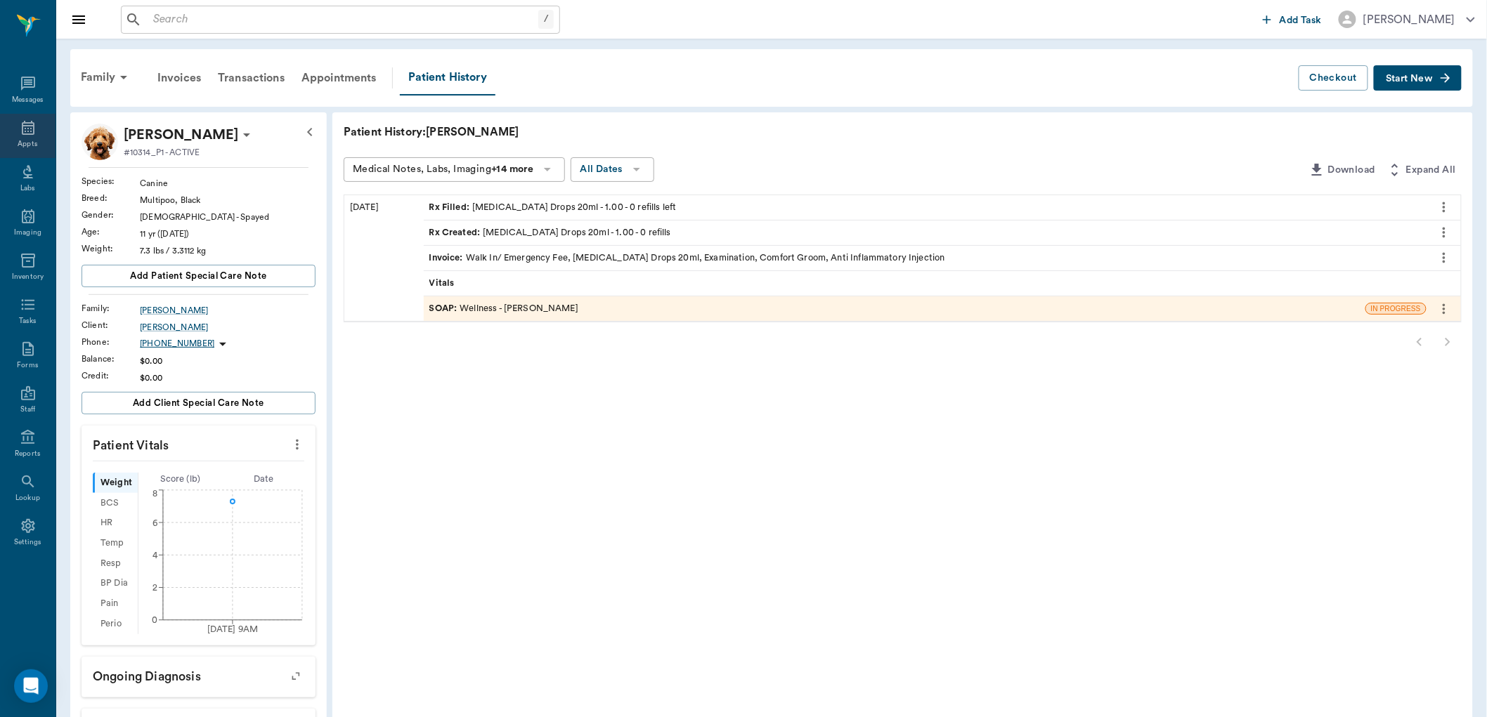
click at [36, 137] on div "Appts" at bounding box center [28, 136] width 56 height 44
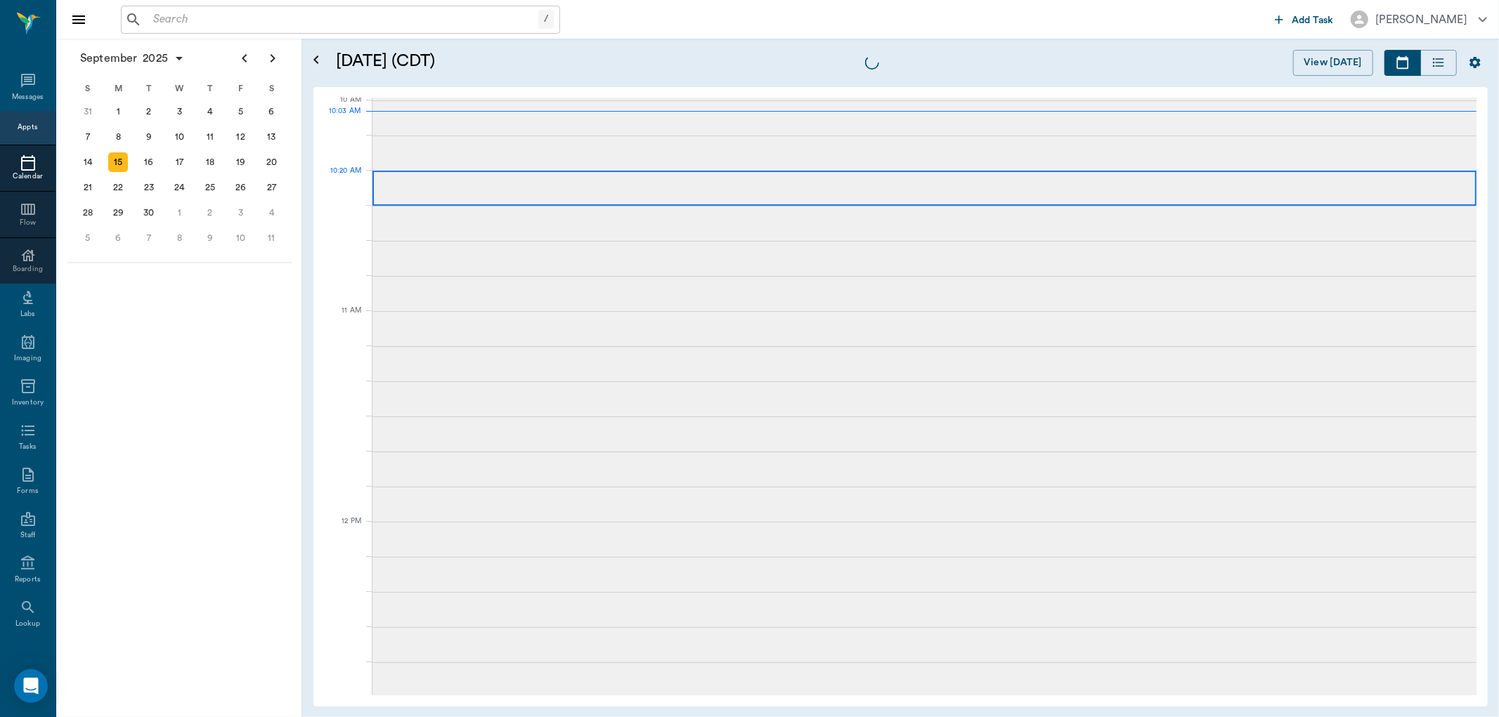
scroll to position [425, 0]
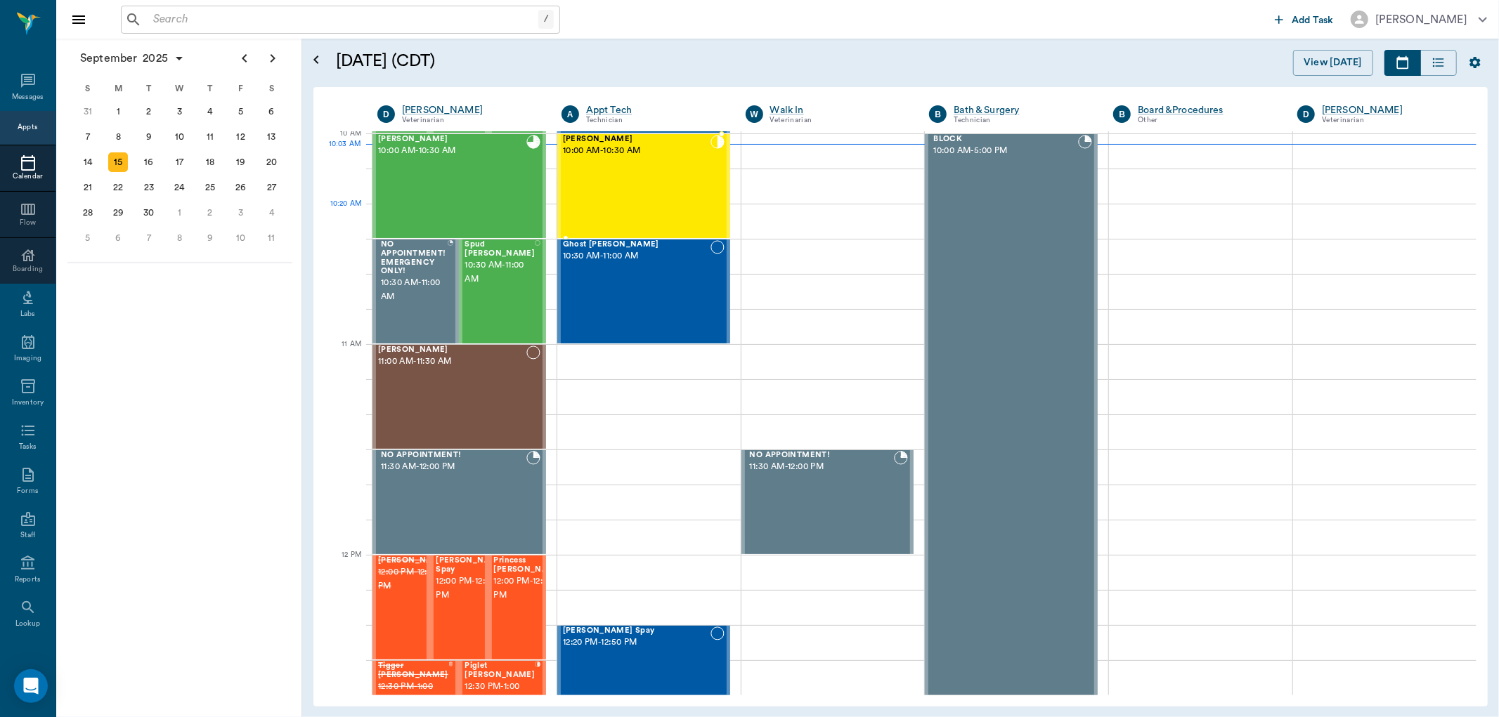
click at [636, 187] on div "JENNY Hervey 10:00 AM - 10:30 AM" at bounding box center [637, 186] width 148 height 103
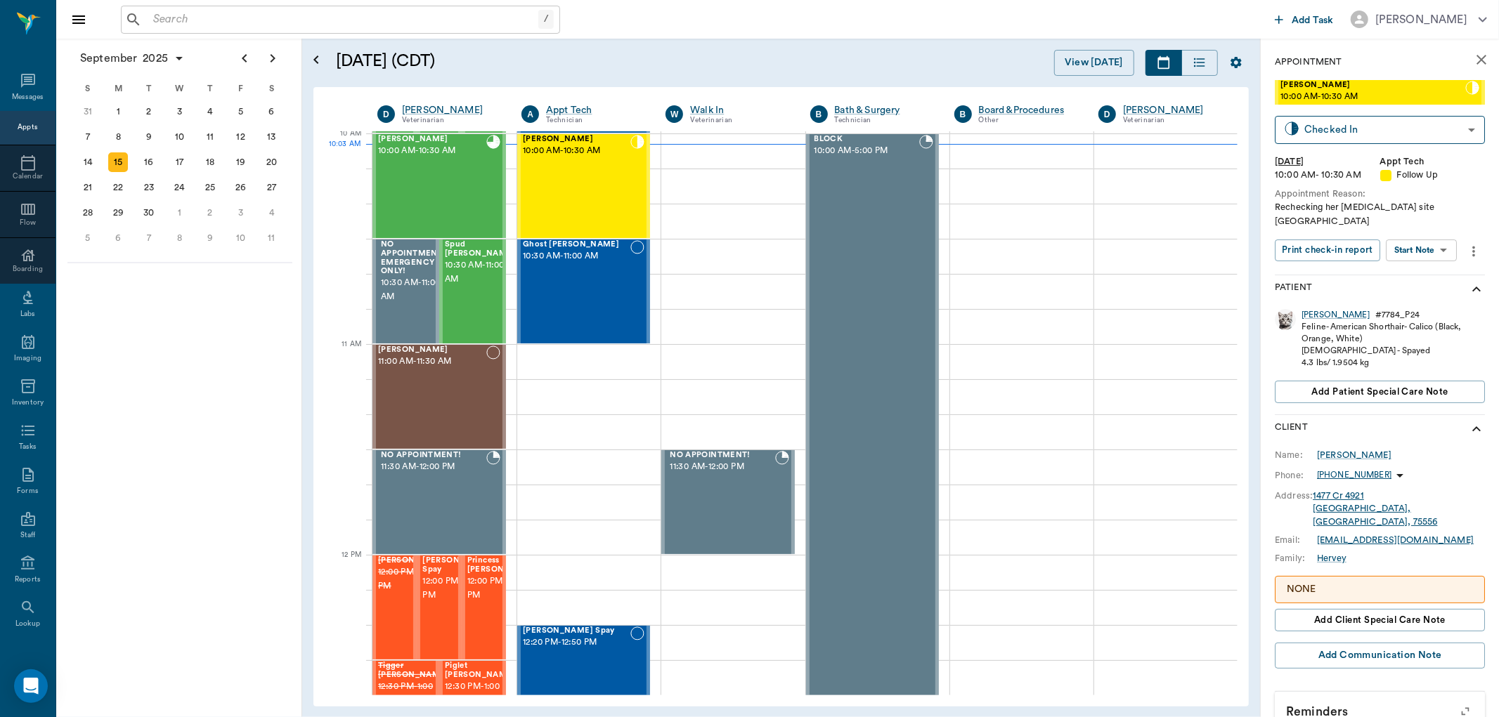
click at [1414, 245] on body "/ ​ Add Task Dr. Bert Ellsworth Nectar Messages Appts Calendar Flow Boarding La…" at bounding box center [749, 358] width 1499 height 717
click at [1410, 272] on button "Start SOAP" at bounding box center [1406, 265] width 48 height 16
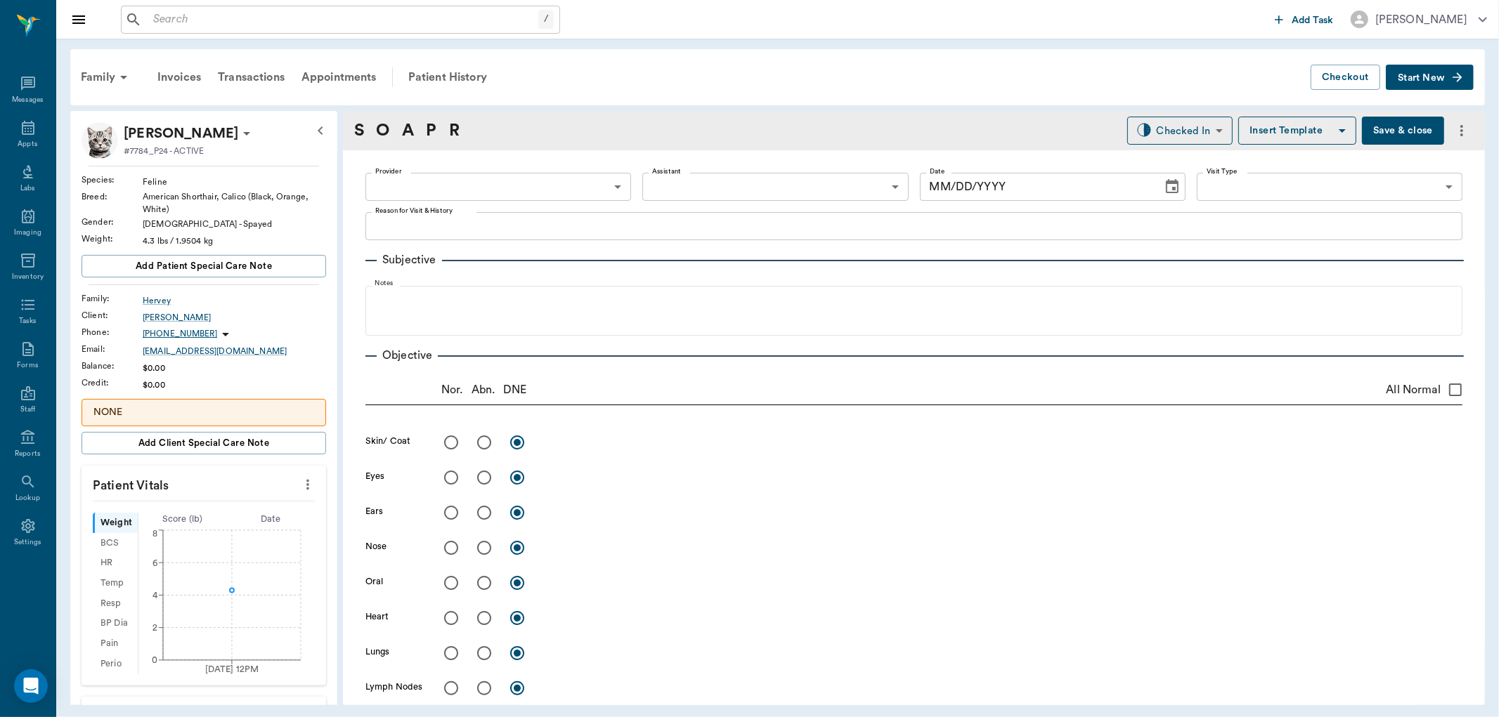
type input "63ec2f075fda476ae8351a4c"
type input "65d2be4f46e3a538d89b8c16"
type textarea "Rechecking her incision site Caryn"
click at [300, 483] on icon "more" at bounding box center [307, 484] width 15 height 17
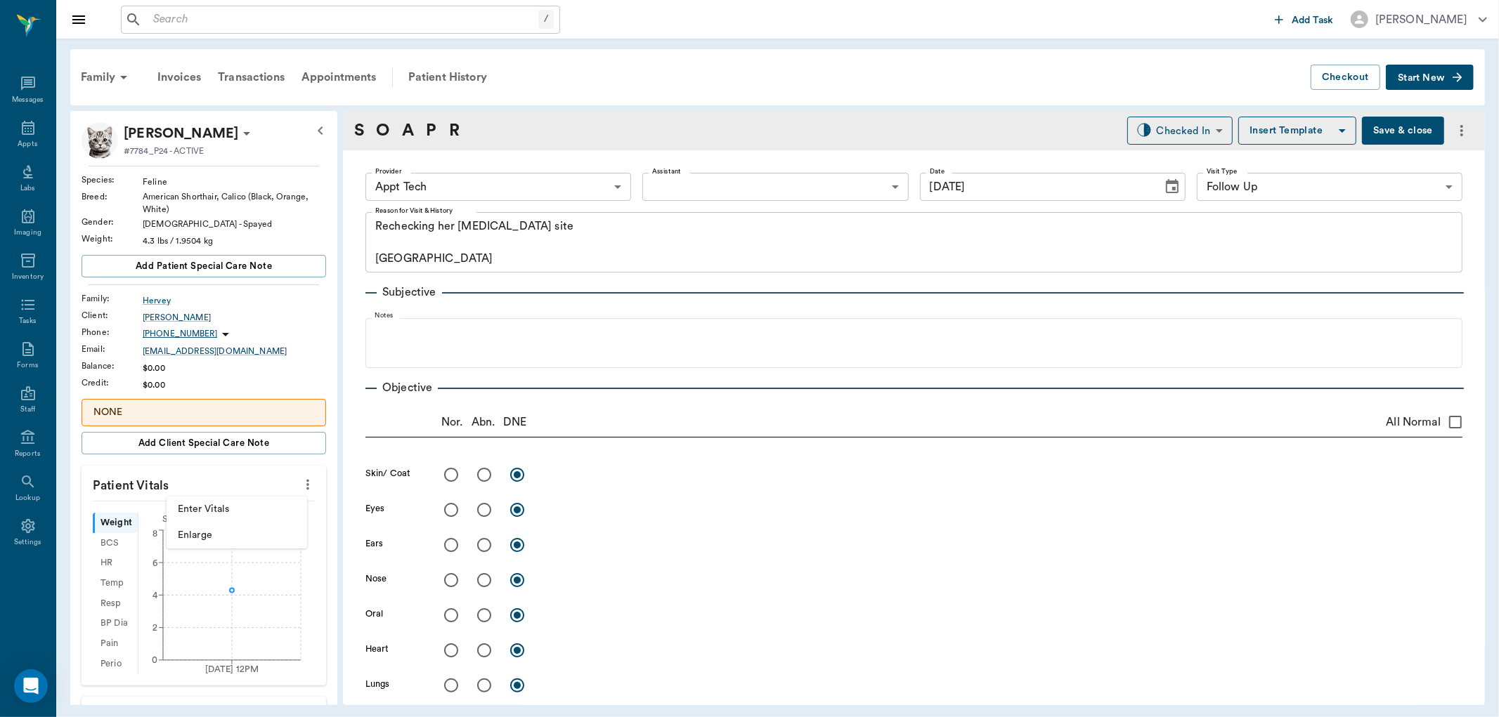
type input "09/15/2025"
click at [269, 497] on li "Enter Vitals" at bounding box center [237, 510] width 141 height 26
click at [246, 521] on input "text" at bounding box center [203, 527] width 122 height 28
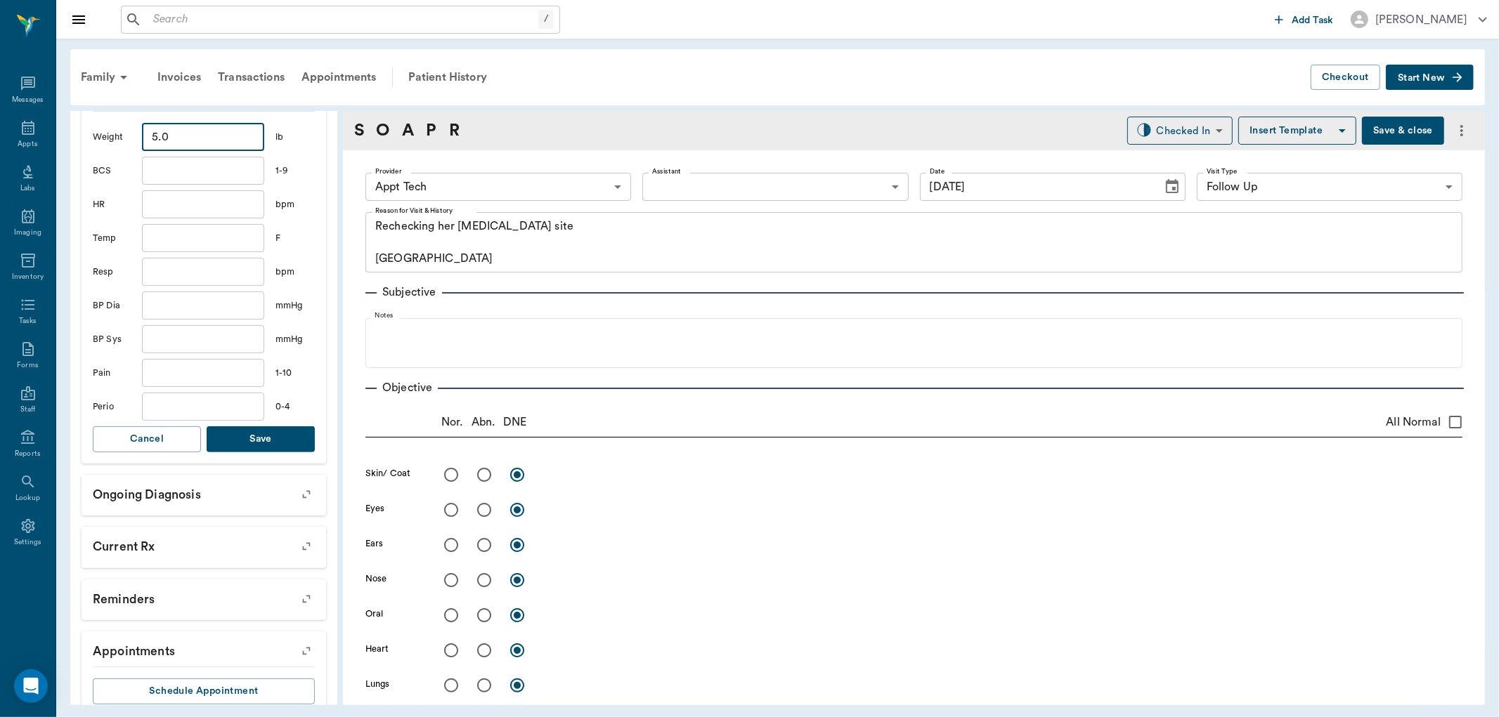
type input "5"
click at [267, 448] on button "Save" at bounding box center [261, 440] width 108 height 26
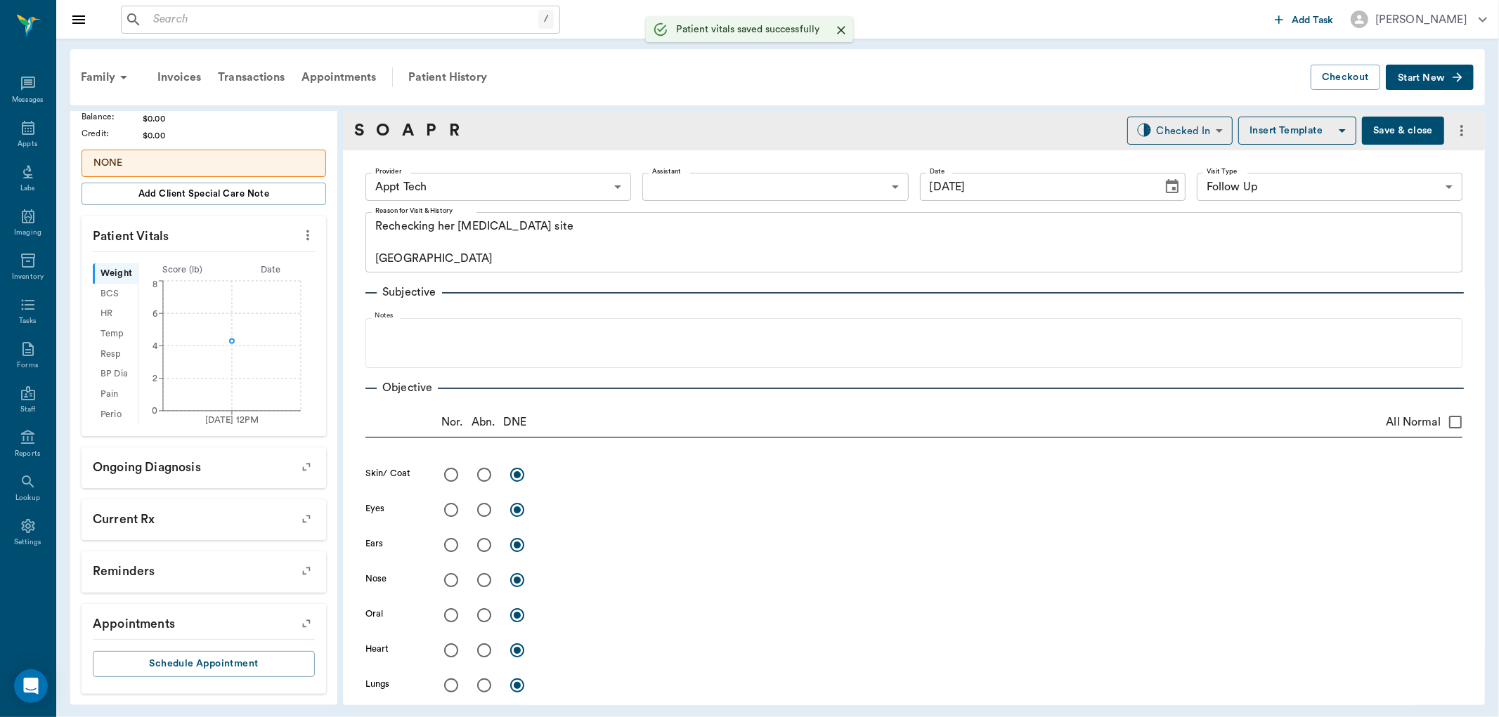
click at [453, 183] on body "/ ​ Add Task Dr. Bert Ellsworth Nectar Messages Appts Labs Imaging Inventory Ta…" at bounding box center [749, 358] width 1499 height 717
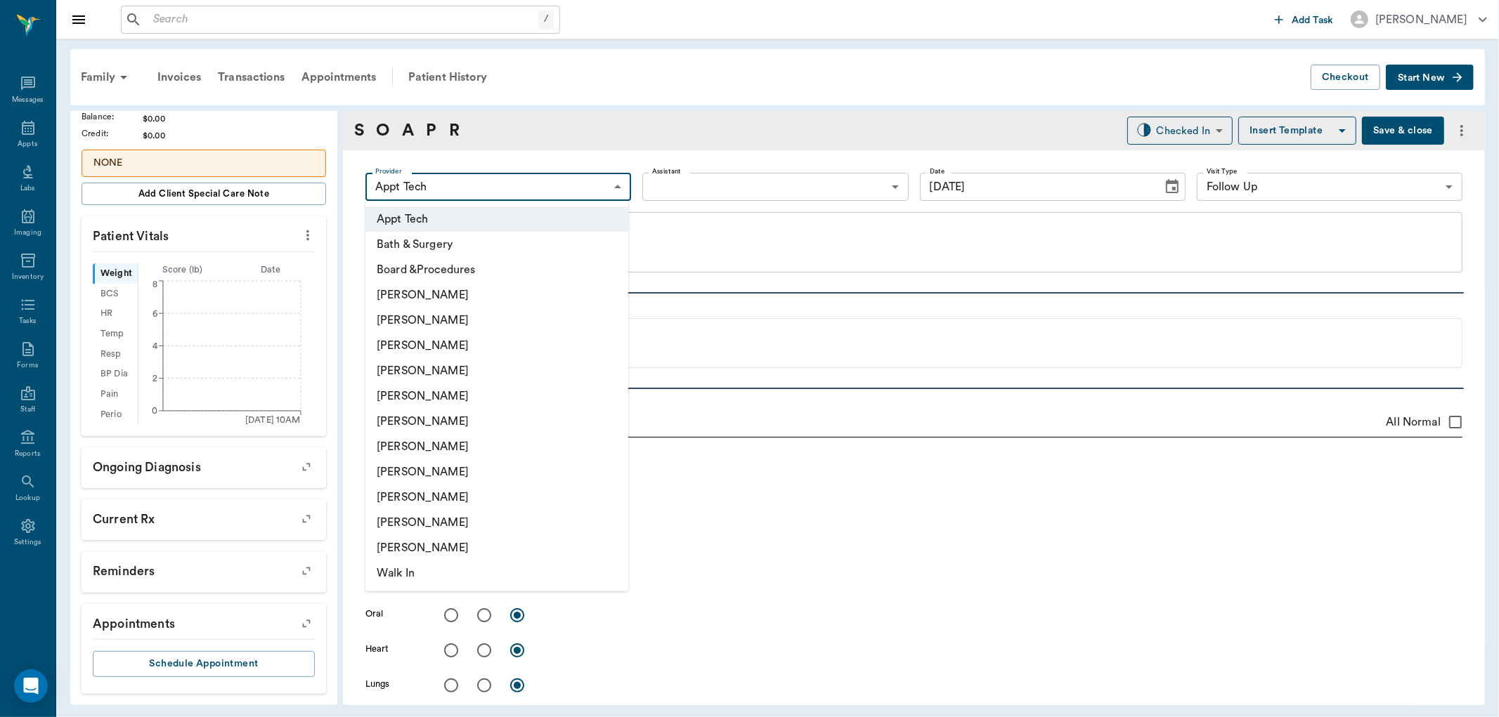
scroll to position [249, 0]
click at [448, 453] on li "Hunter Graves" at bounding box center [496, 446] width 263 height 25
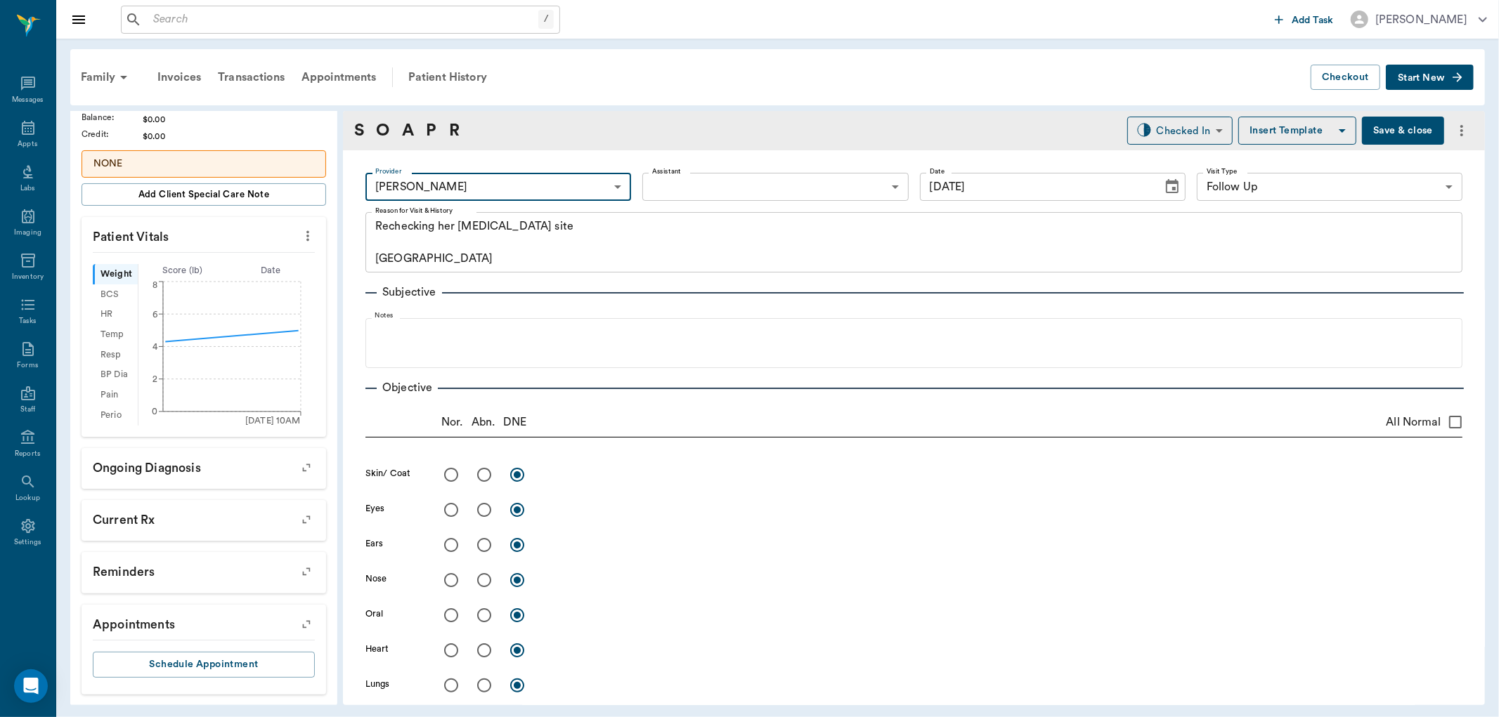
click at [693, 188] on body "/ ​ Add Task Dr. Bert Ellsworth Nectar Messages Appts Labs Imaging Inventory Ta…" at bounding box center [749, 358] width 1499 height 717
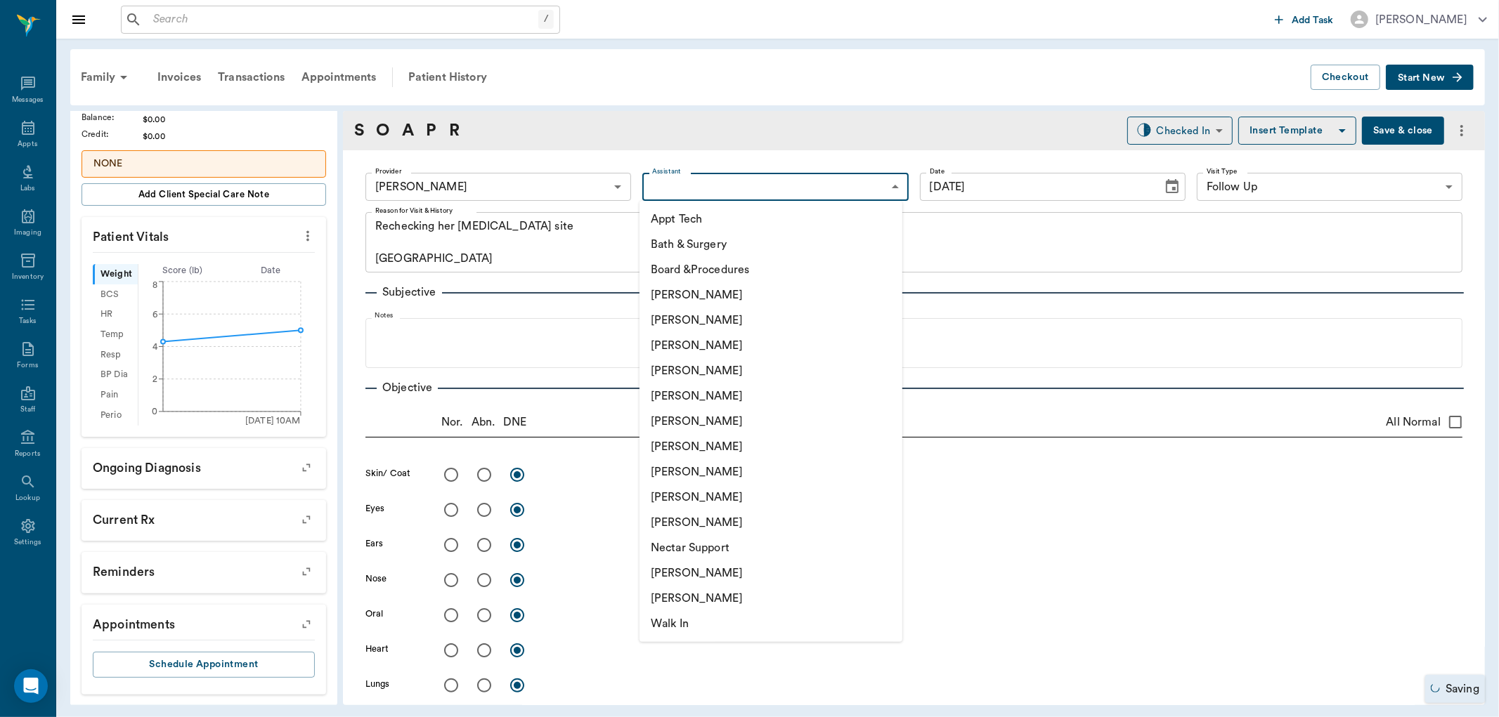
click at [522, 169] on div at bounding box center [749, 358] width 1499 height 717
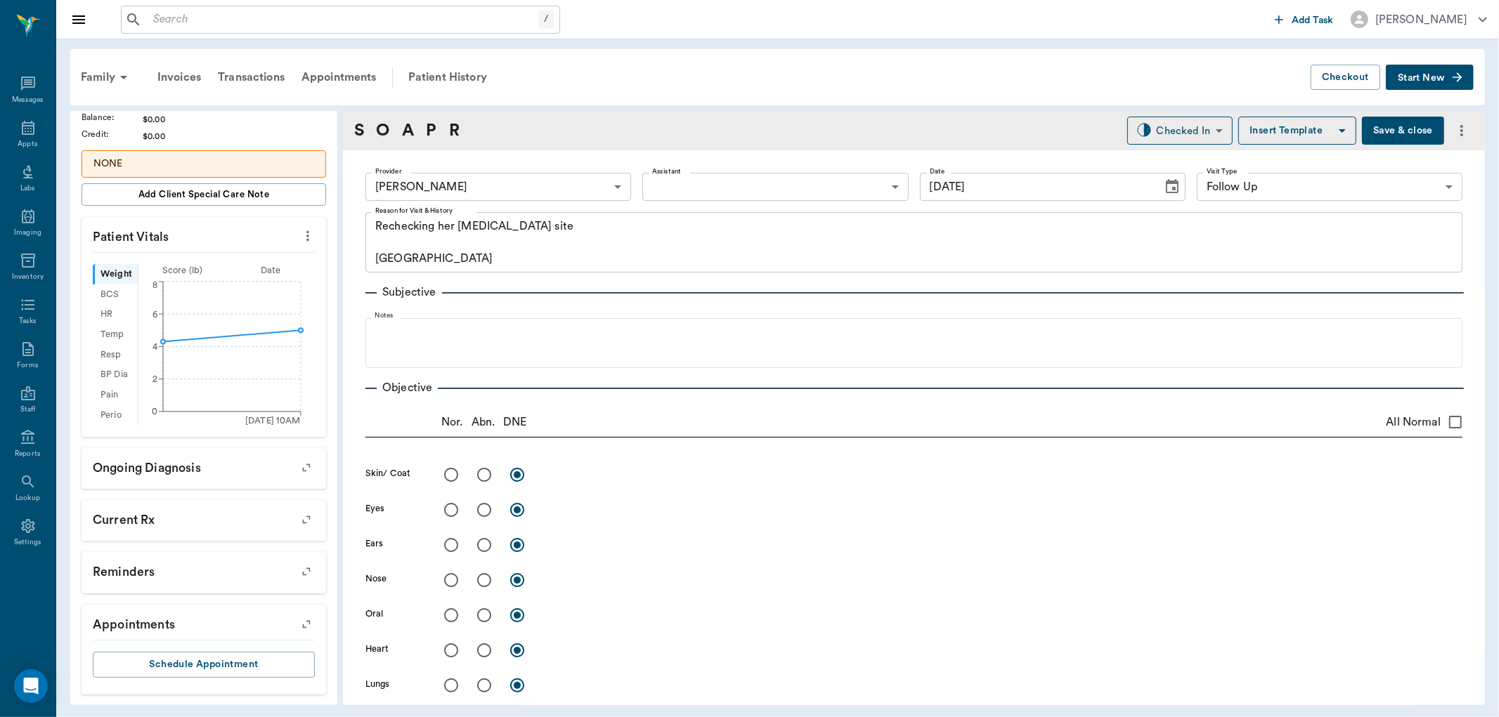
click at [514, 183] on body "/ ​ Add Task Dr. Bert Ellsworth Nectar Messages Appts Labs Imaging Inventory Ta…" at bounding box center [749, 358] width 1499 height 717
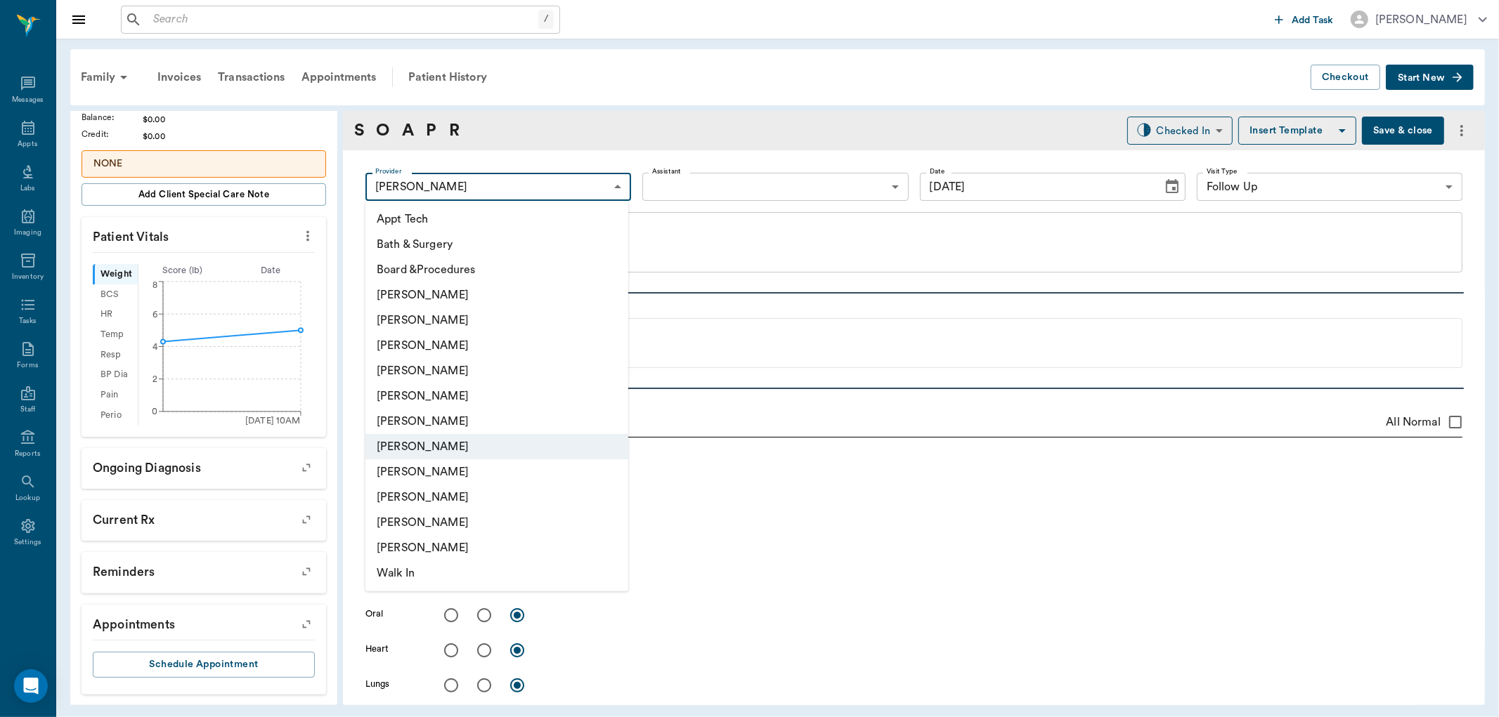
click at [481, 372] on li "[PERSON_NAME]" at bounding box center [496, 370] width 263 height 25
type input "63ec2f075fda476ae8351a4d"
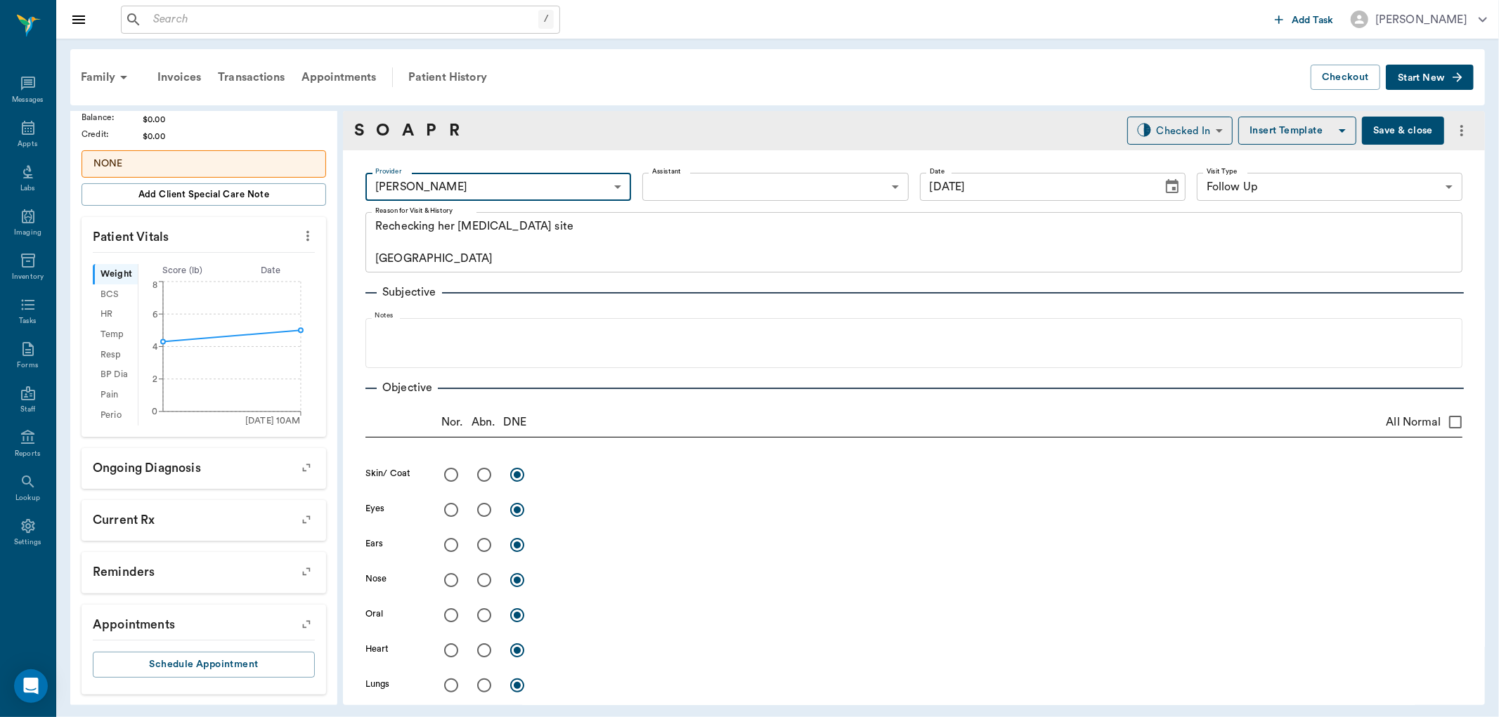
click at [690, 186] on body "/ ​ Add Task Dr. Bert Ellsworth Nectar Messages Appts Labs Imaging Inventory Ta…" at bounding box center [749, 358] width 1499 height 717
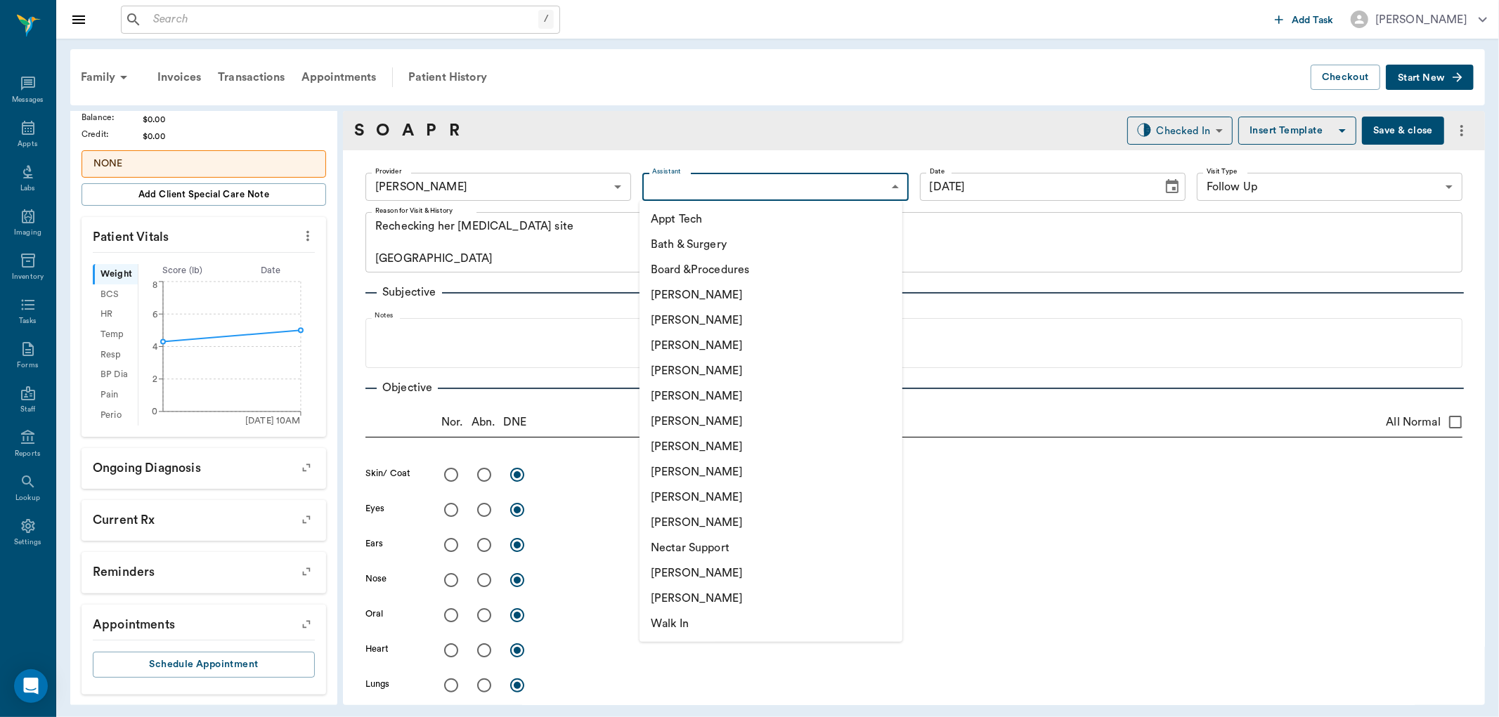
click at [715, 438] on li "Hunter Graves" at bounding box center [770, 446] width 263 height 25
type input "682b670d8bdc6f7f8feef3db"
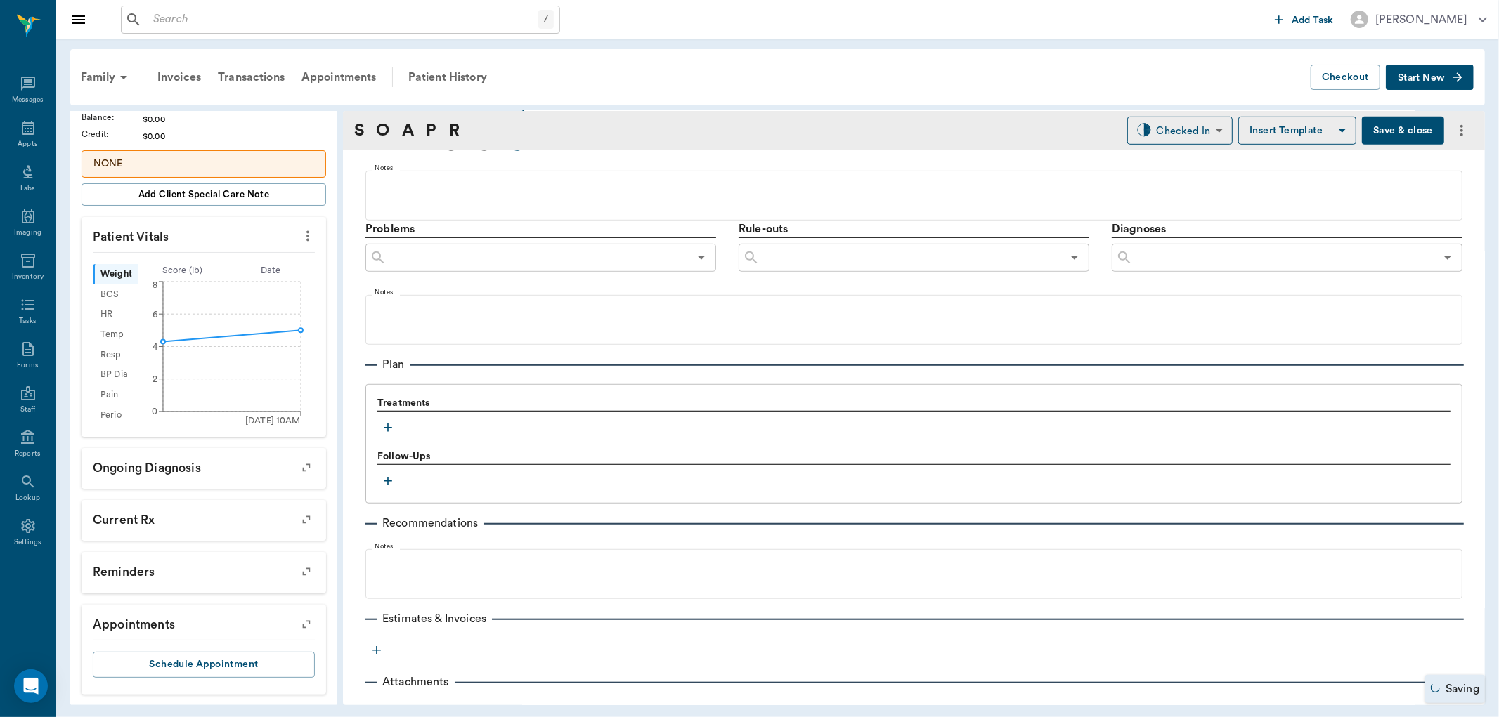
scroll to position [775, 0]
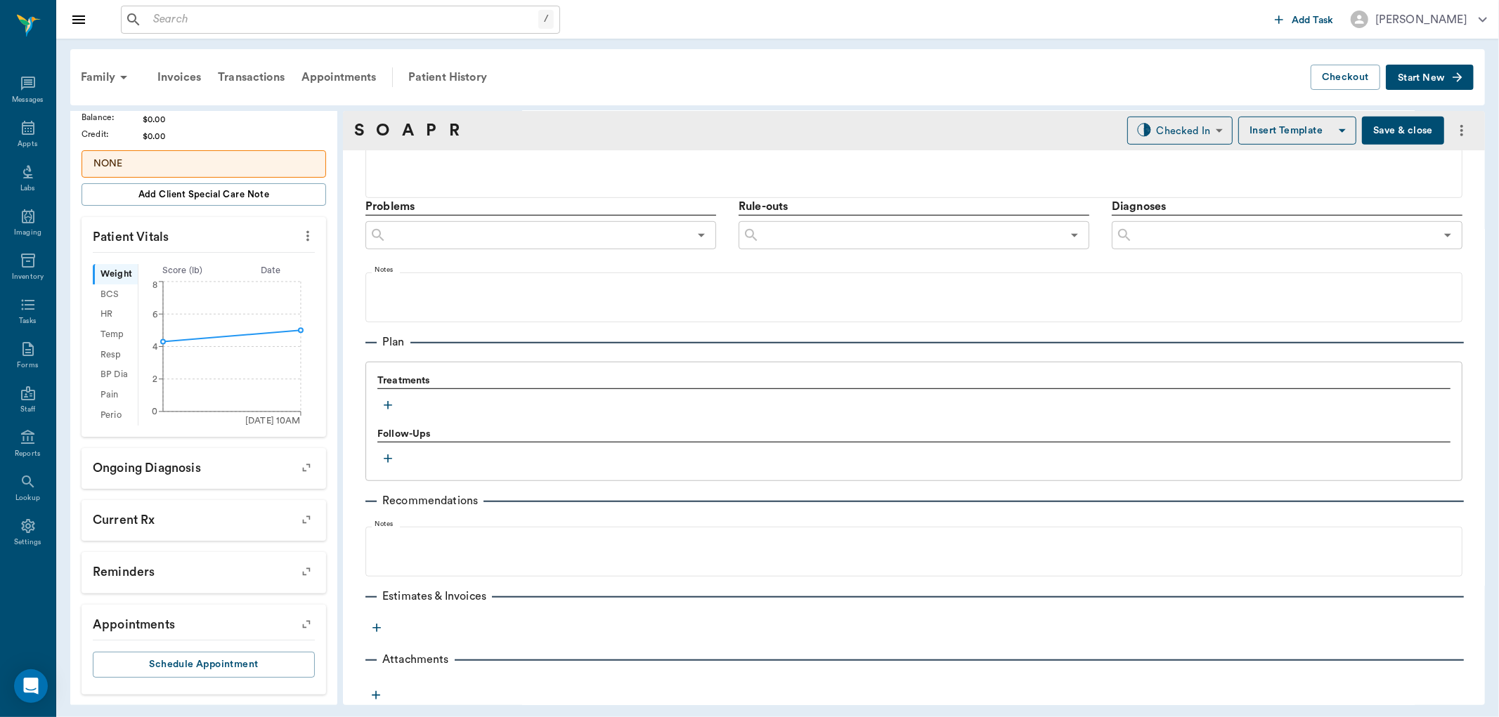
click at [388, 405] on icon "button" at bounding box center [388, 405] width 8 height 8
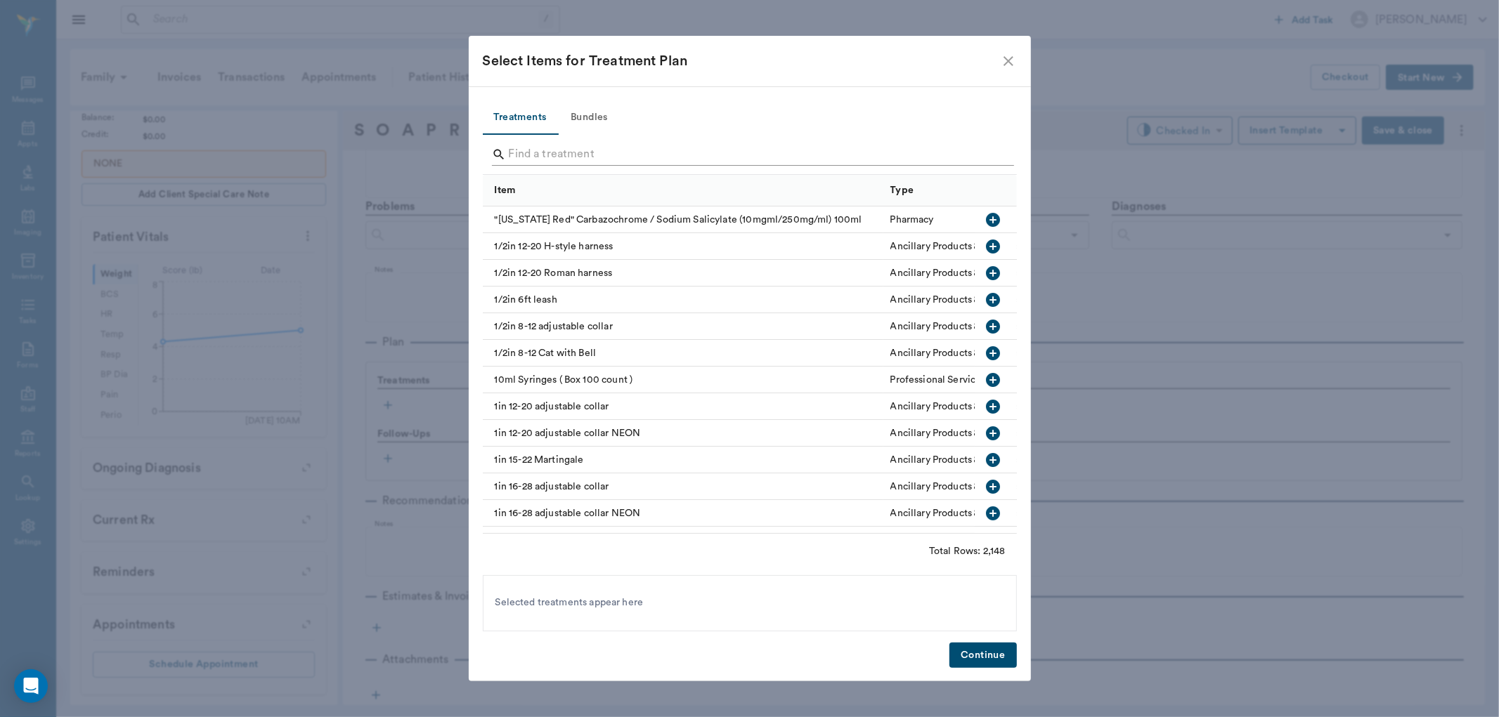
click at [541, 162] on input "Search" at bounding box center [751, 154] width 484 height 22
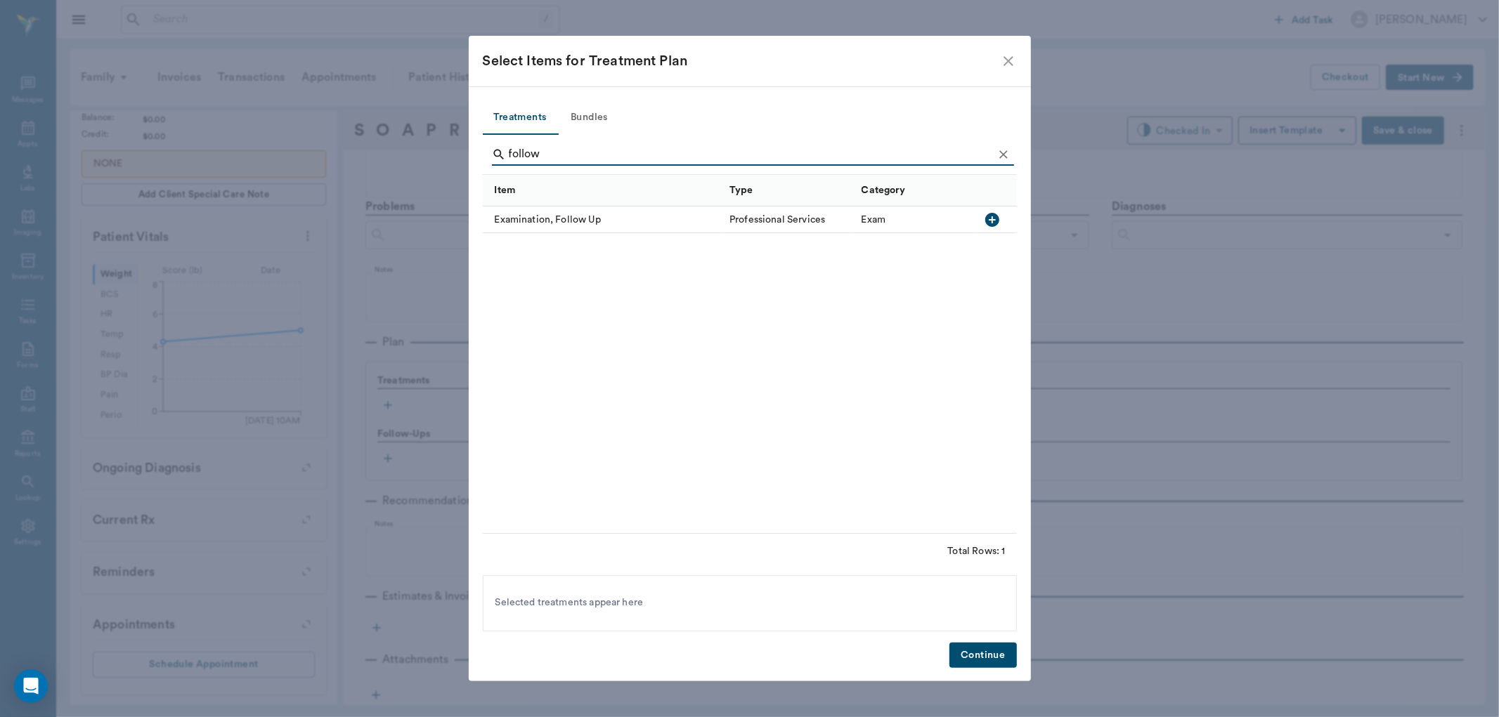
type input "follow"
click at [991, 215] on icon "button" at bounding box center [992, 220] width 14 height 14
click at [968, 651] on button "Continue" at bounding box center [982, 656] width 67 height 26
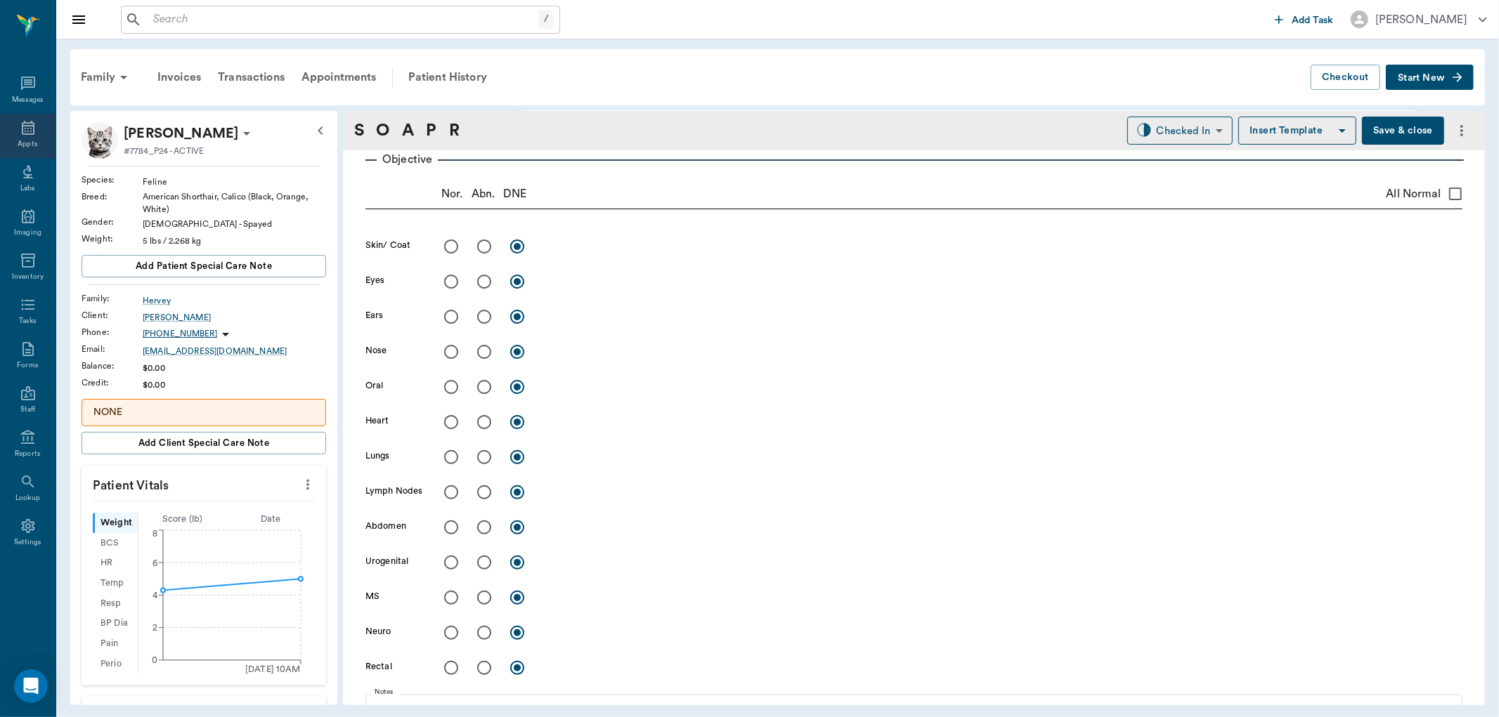
click at [30, 127] on icon at bounding box center [28, 127] width 17 height 17
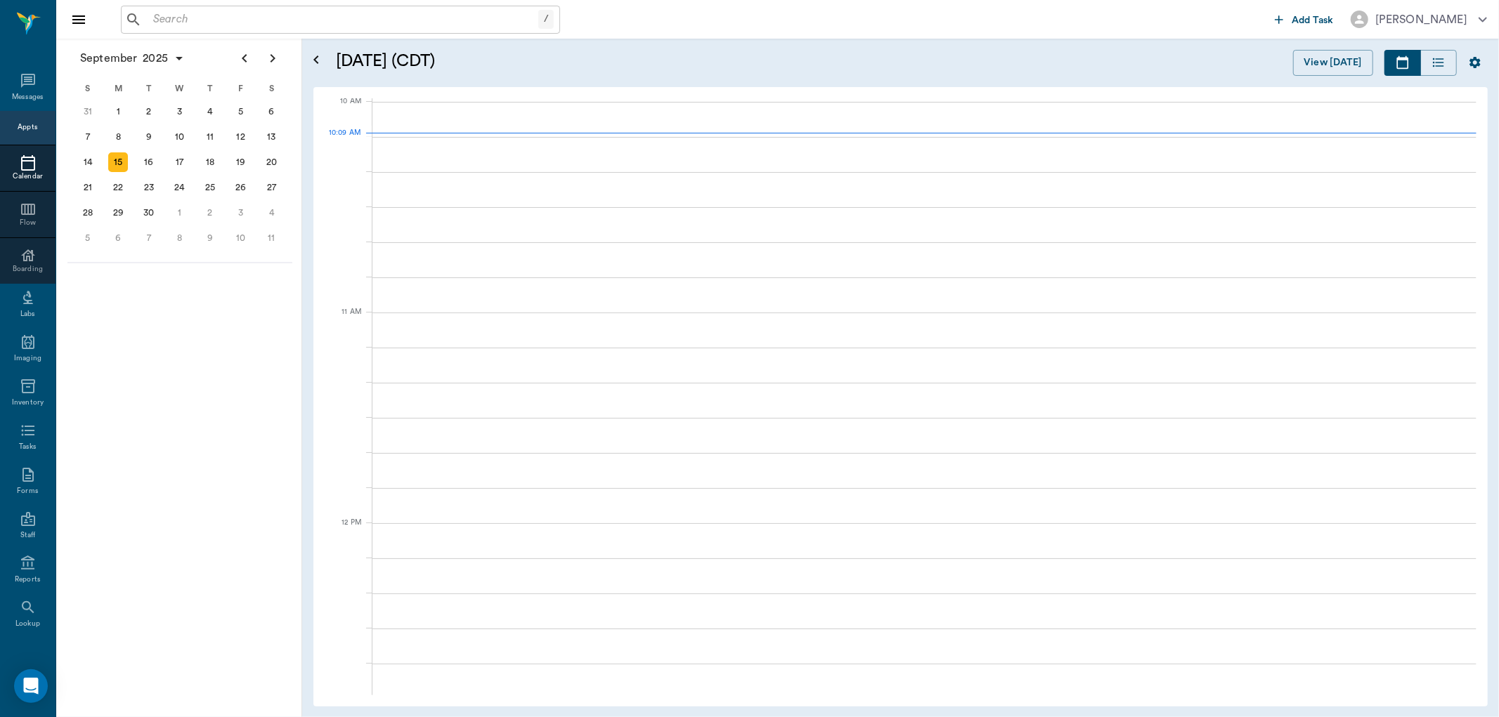
scroll to position [424, 0]
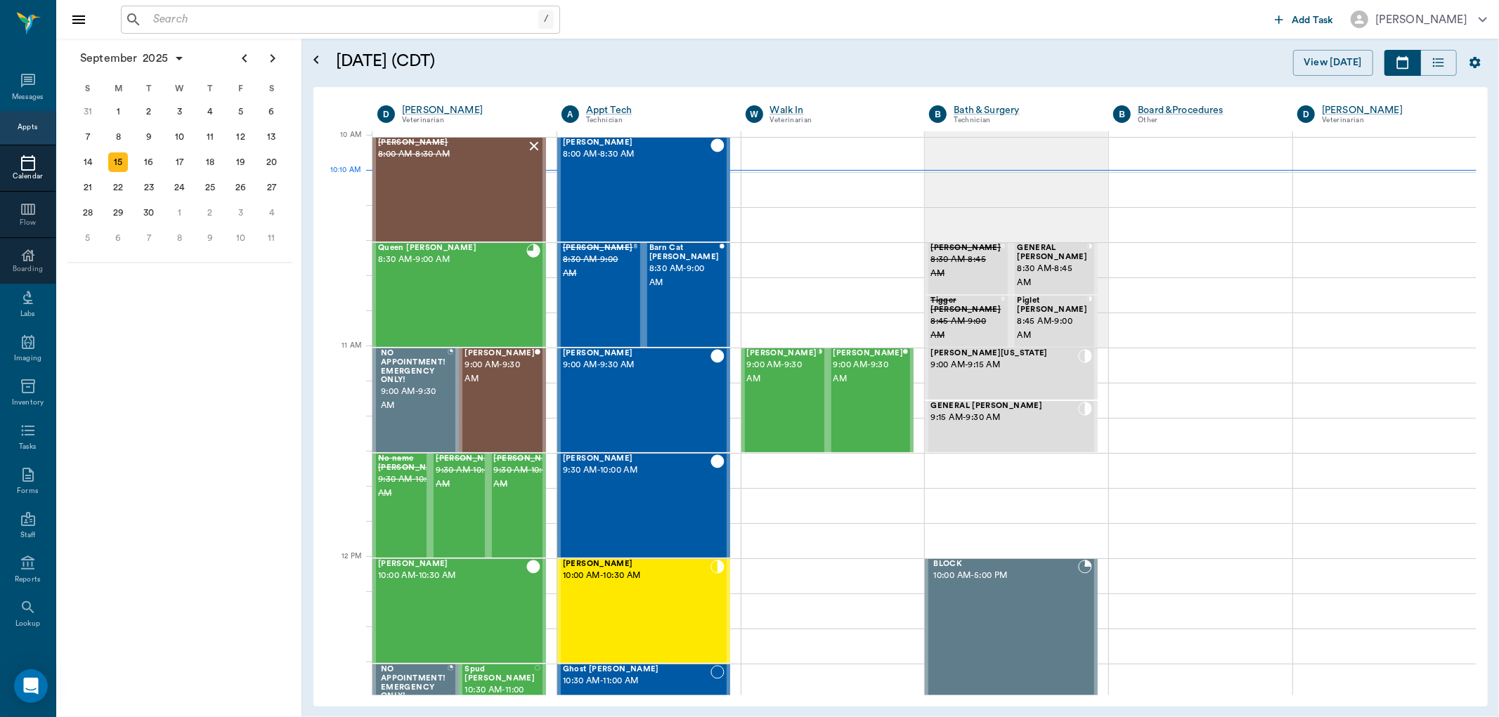
scroll to position [424, 0]
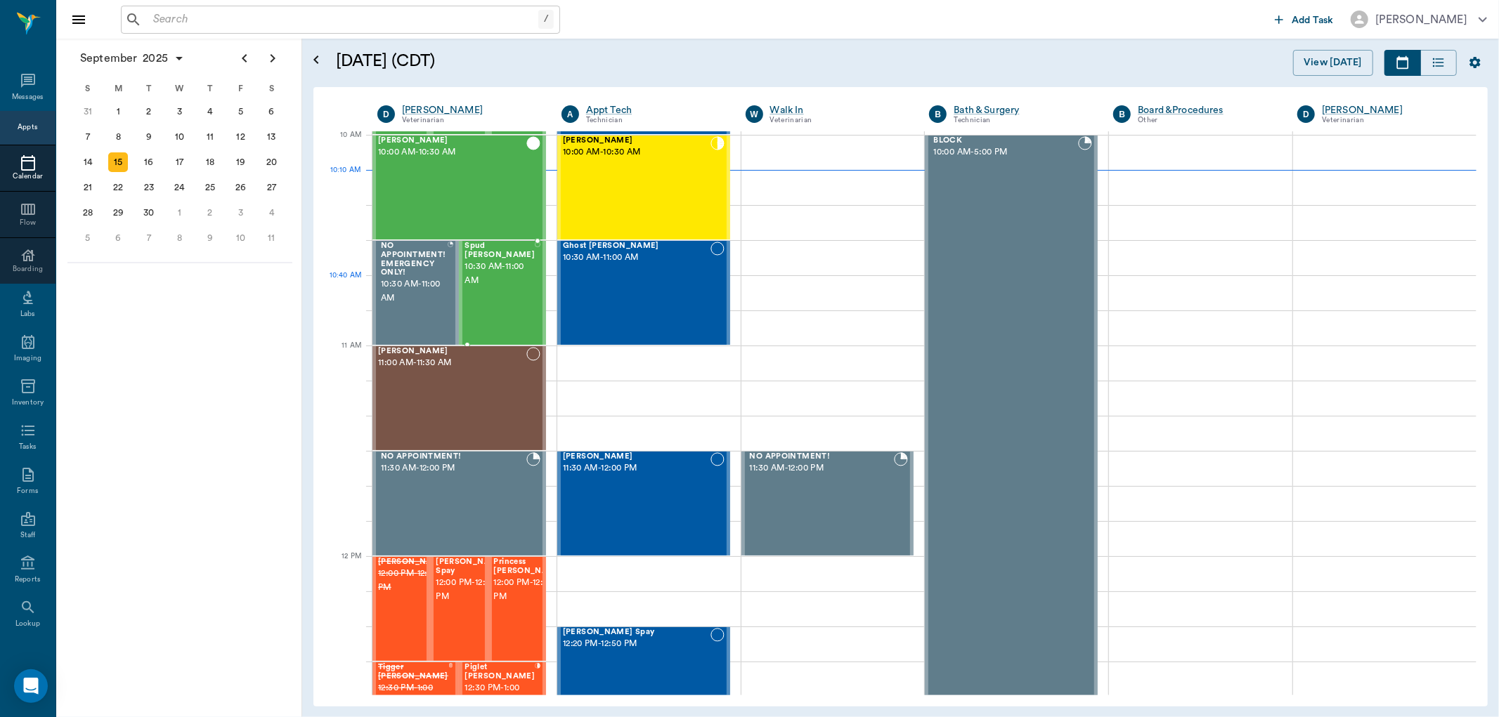
click at [509, 287] on div "Spud [PERSON_NAME] 10:30 AM - 11:00 AM" at bounding box center [499, 293] width 70 height 103
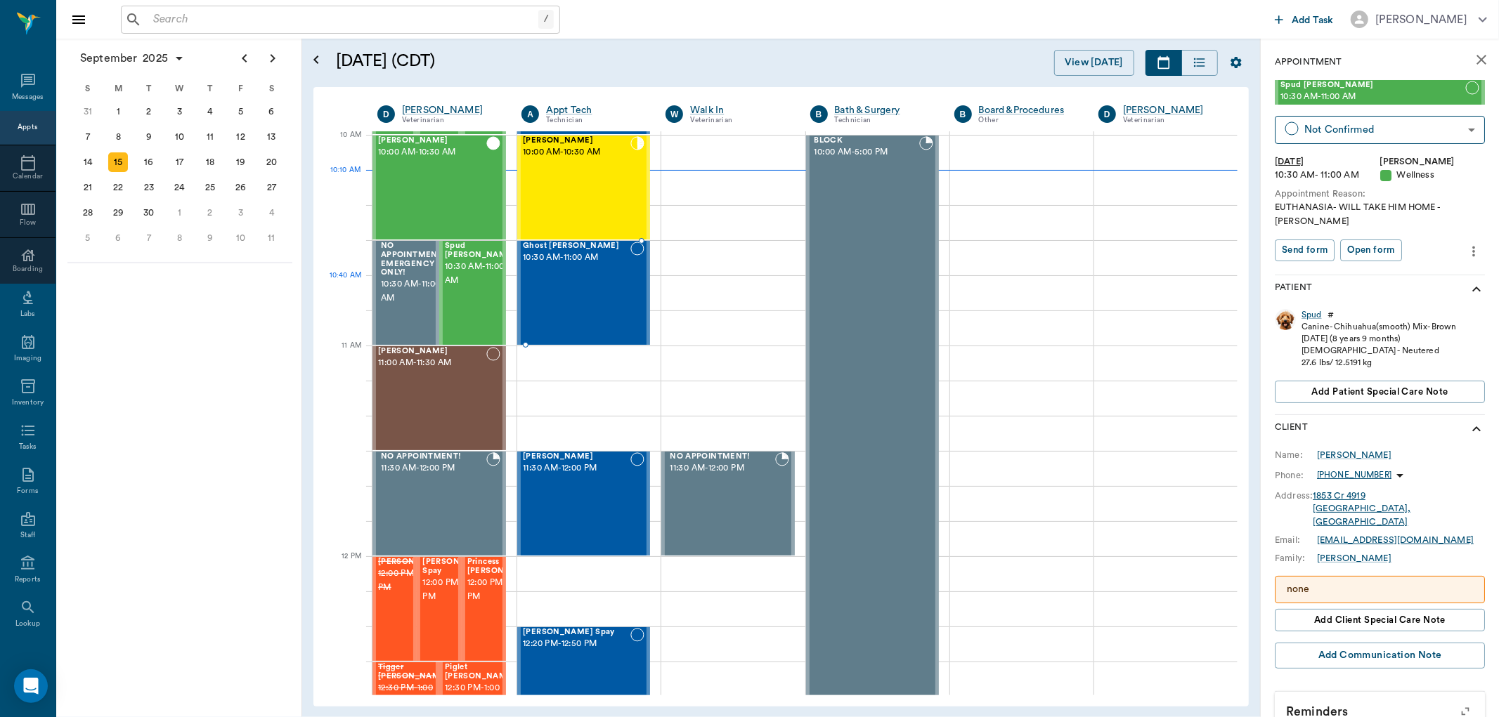
click at [587, 283] on div "Ghost Harney 10:30 AM - 11:00 AM" at bounding box center [577, 293] width 108 height 103
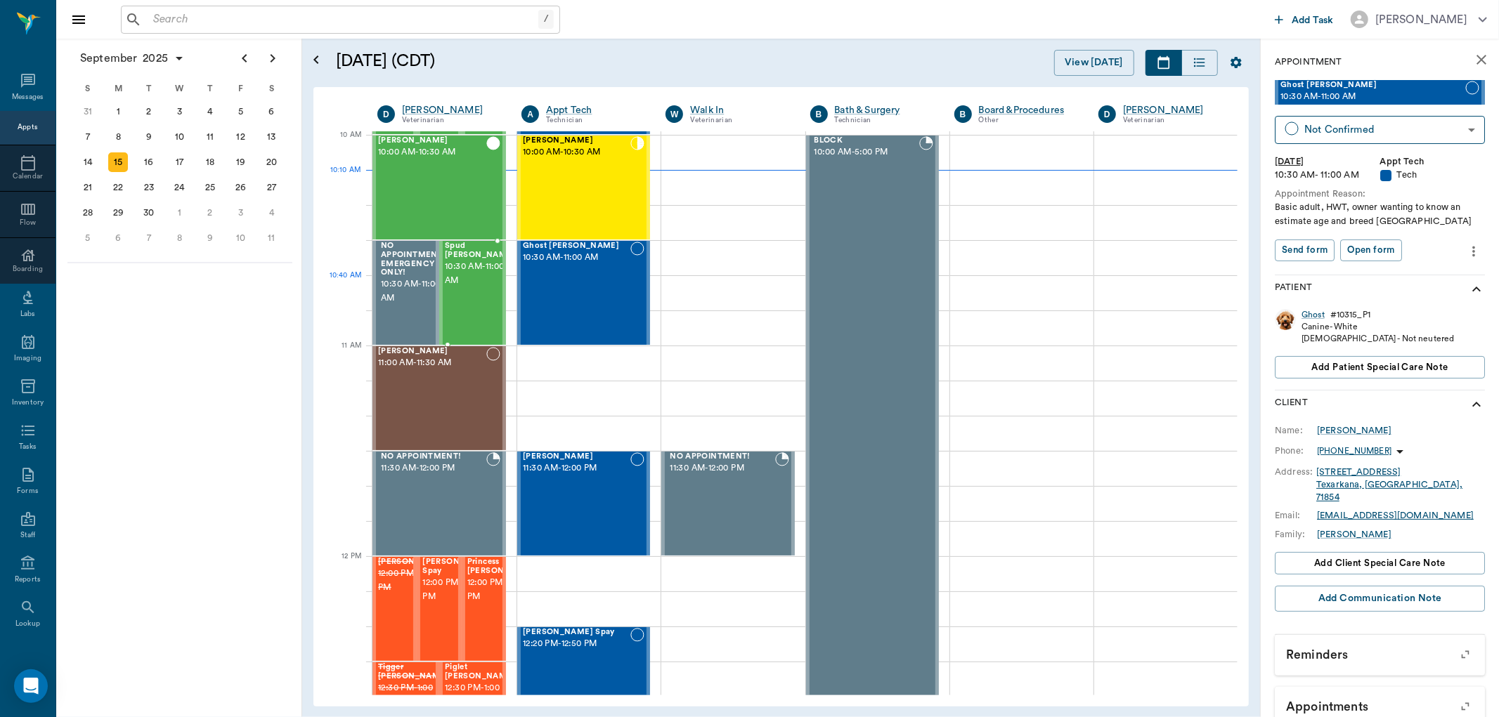
click at [469, 283] on span "10:30 AM - 11:00 AM" at bounding box center [480, 274] width 70 height 28
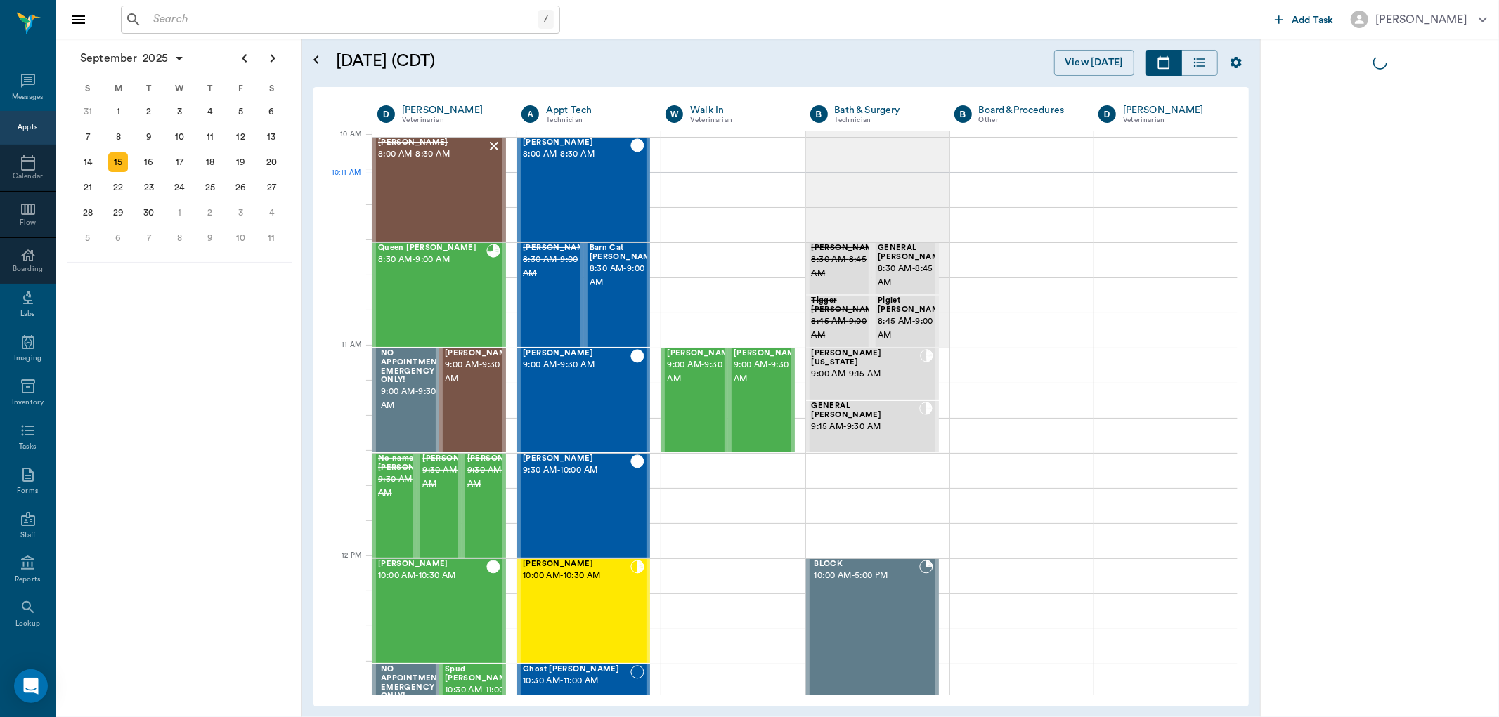
scroll to position [424, 0]
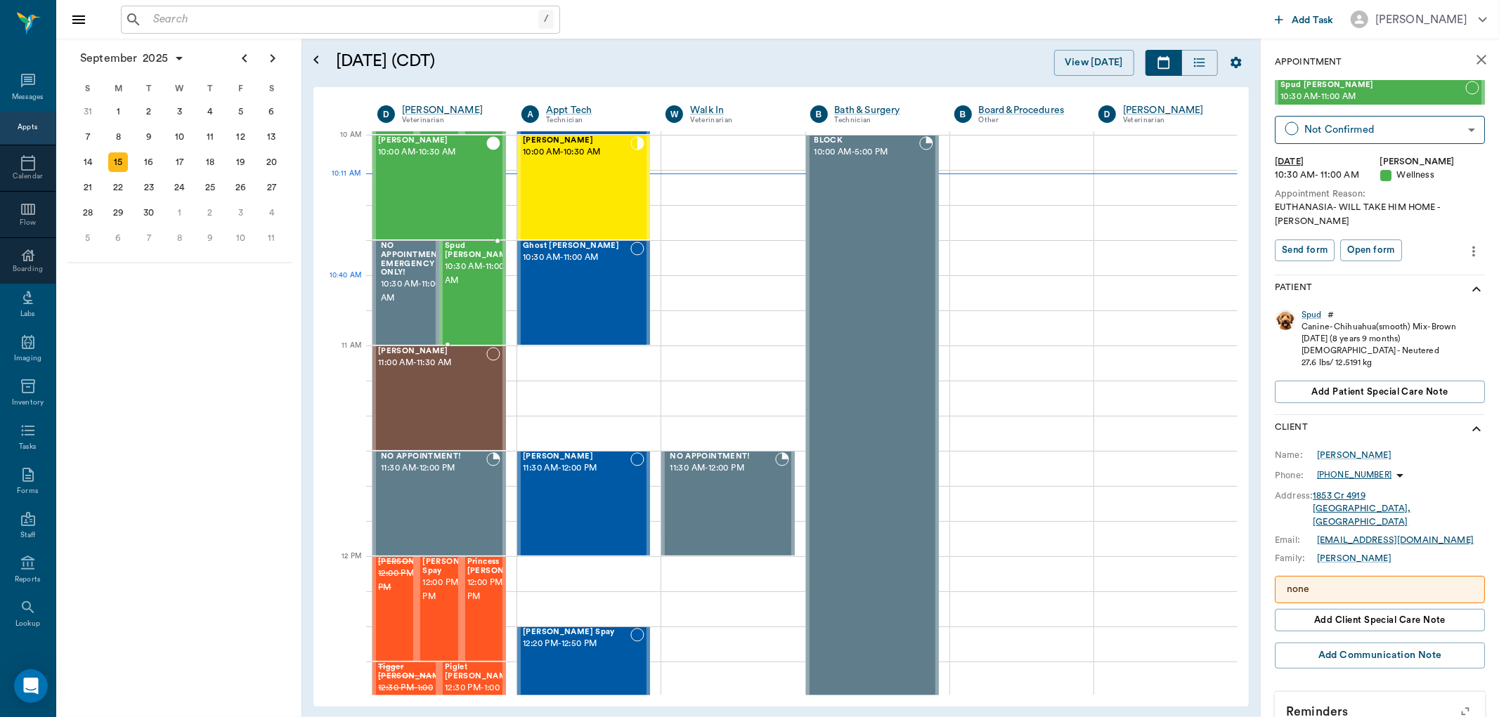
click at [461, 282] on span "10:30 AM - 11:00 AM" at bounding box center [480, 274] width 70 height 28
click at [592, 275] on div "Ghost Harney 10:30 AM - 11:00 AM" at bounding box center [577, 293] width 108 height 103
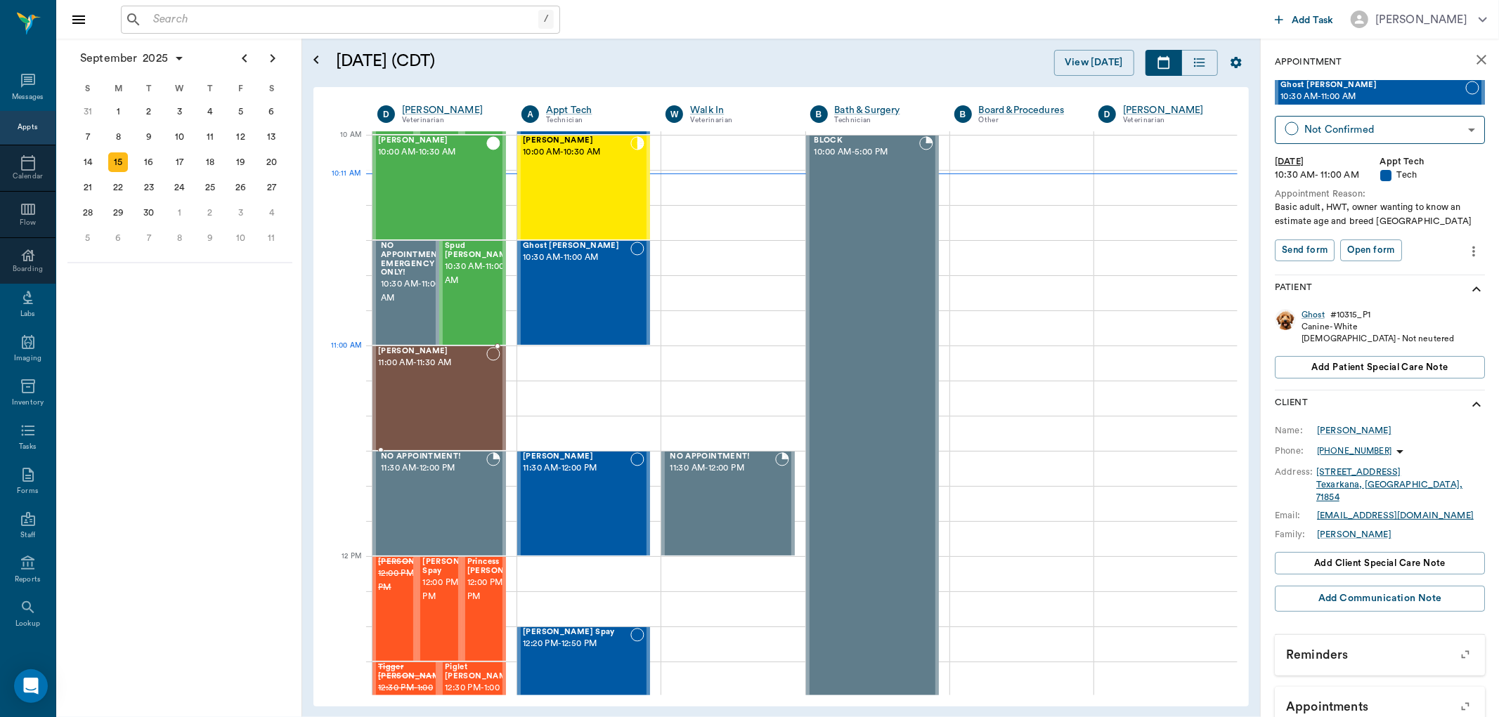
click at [469, 368] on span "11:00 AM - 11:30 AM" at bounding box center [432, 363] width 108 height 14
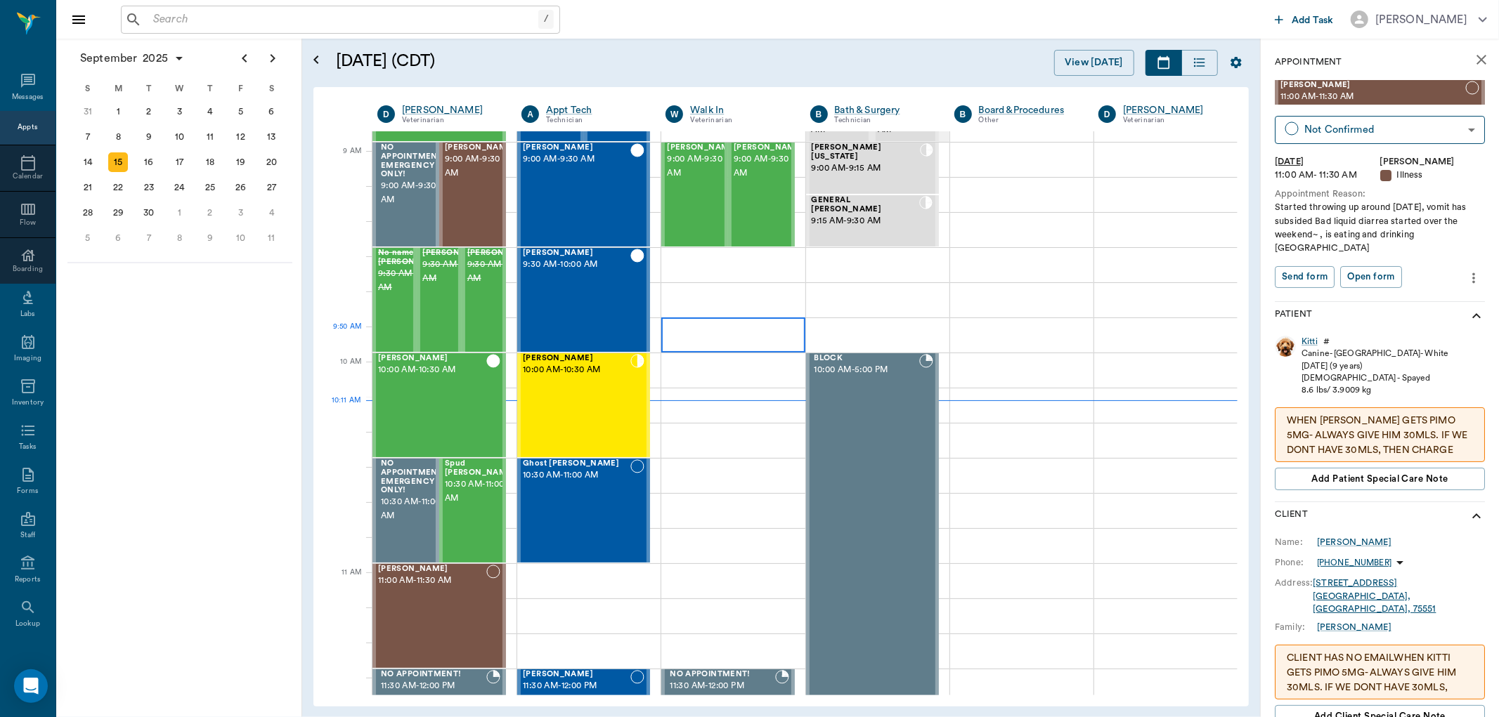
scroll to position [190, 0]
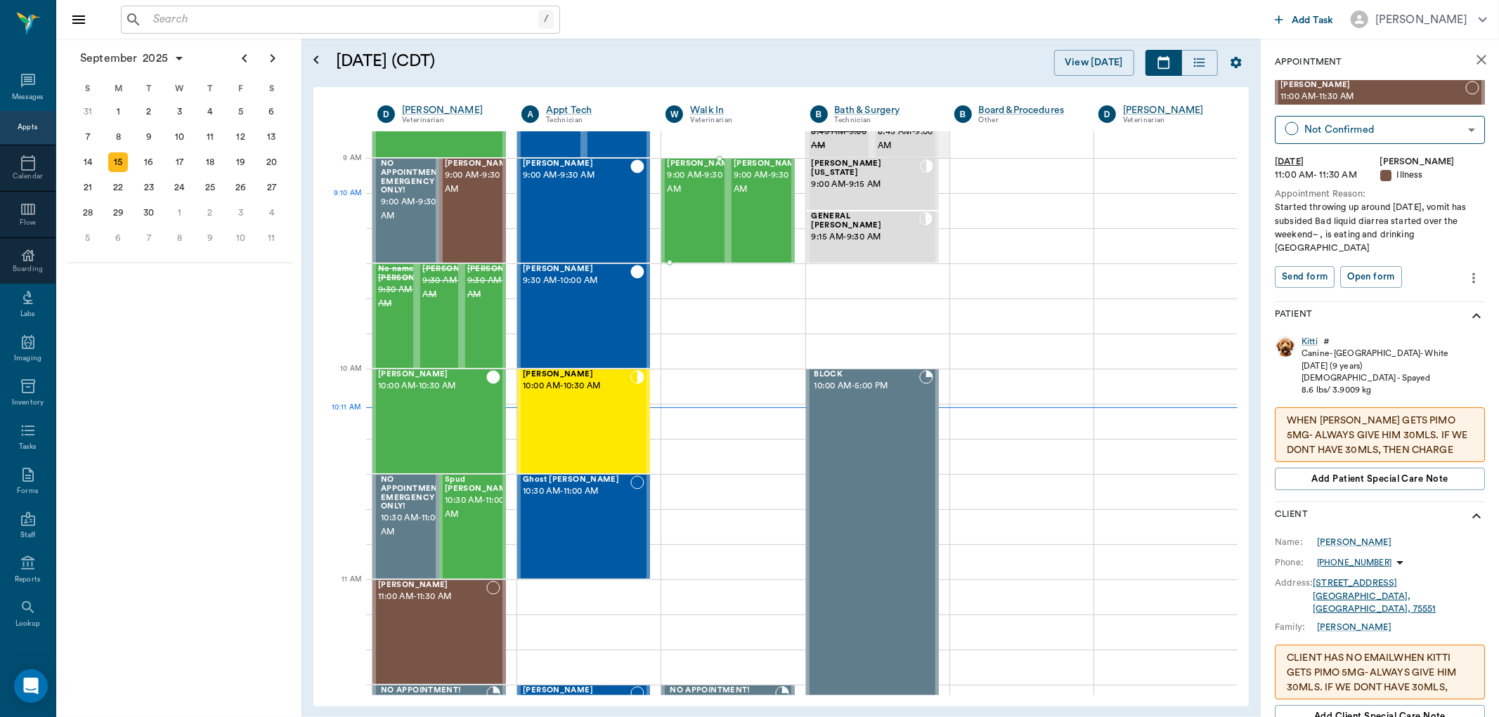
click at [737, 195] on div at bounding box center [737, 211] width 0 height 103
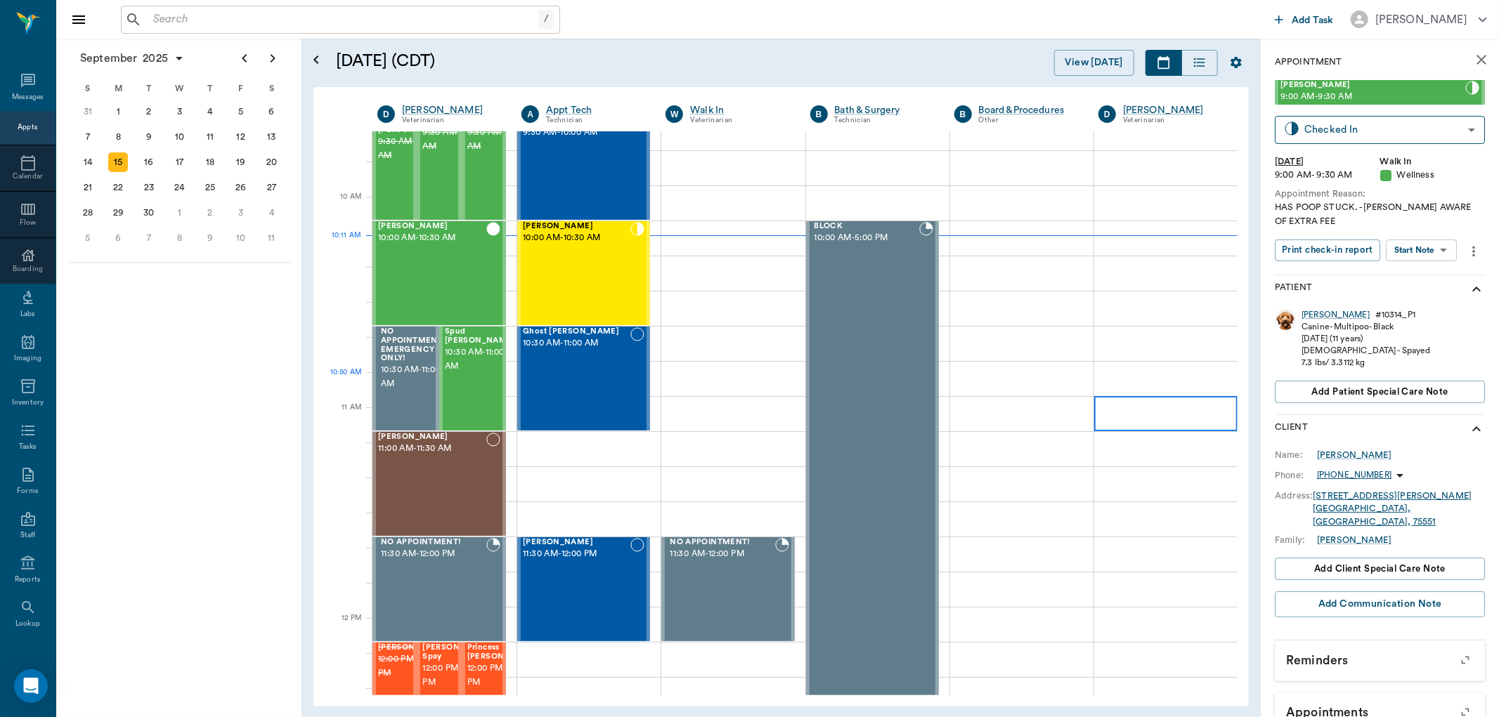
scroll to position [190, 0]
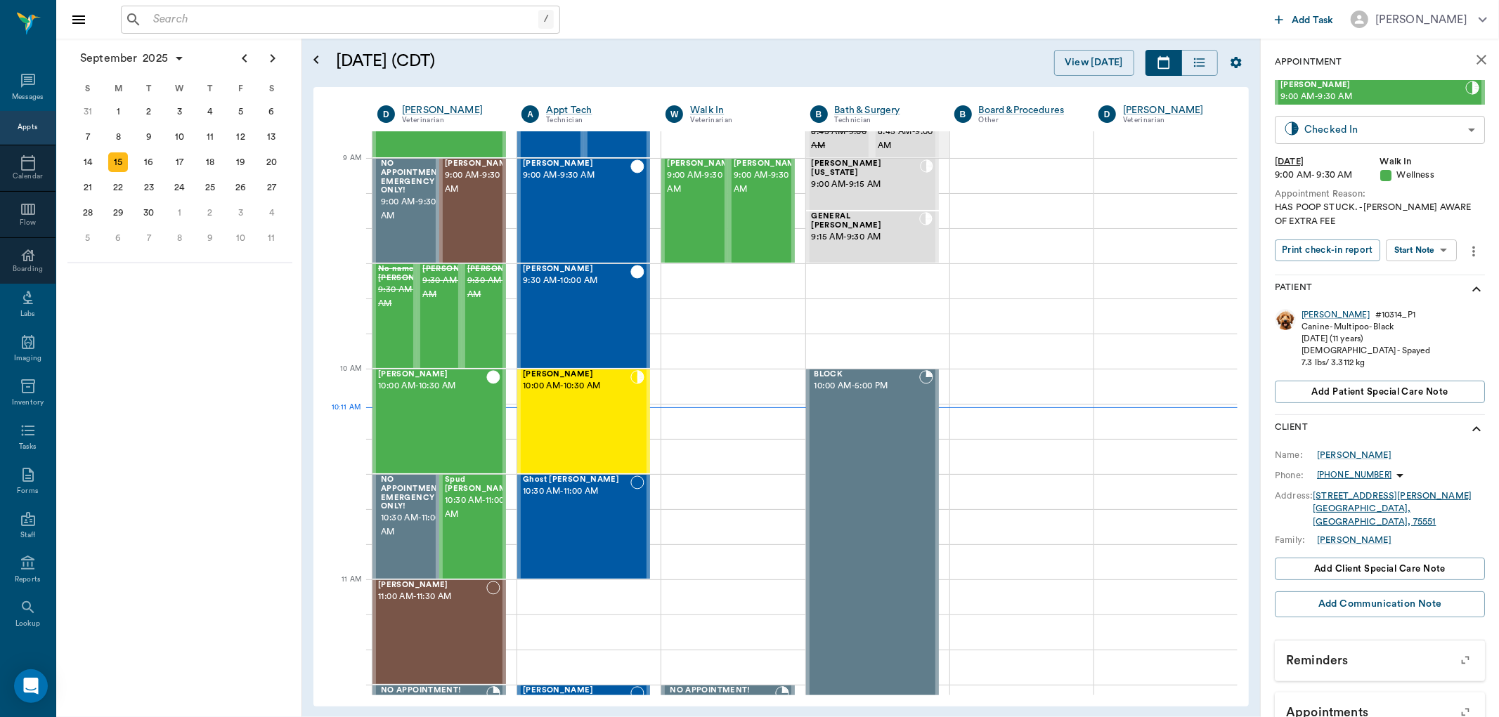
click at [1374, 134] on body "/ ​ Add Task [PERSON_NAME] Nectar Messages Appts Calendar Flow Boarding Labs Im…" at bounding box center [749, 358] width 1499 height 717
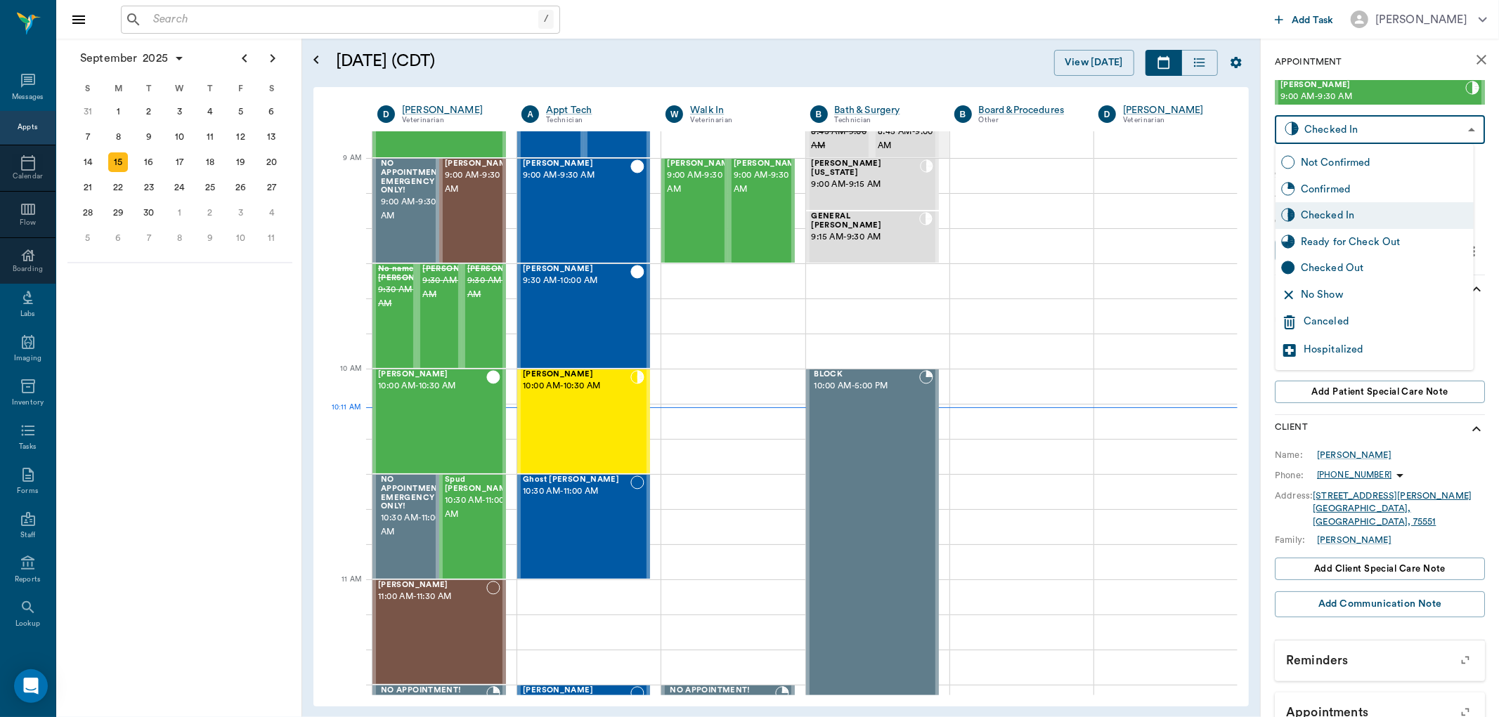
click at [1386, 247] on div "Ready for Check Out" at bounding box center [1384, 242] width 167 height 15
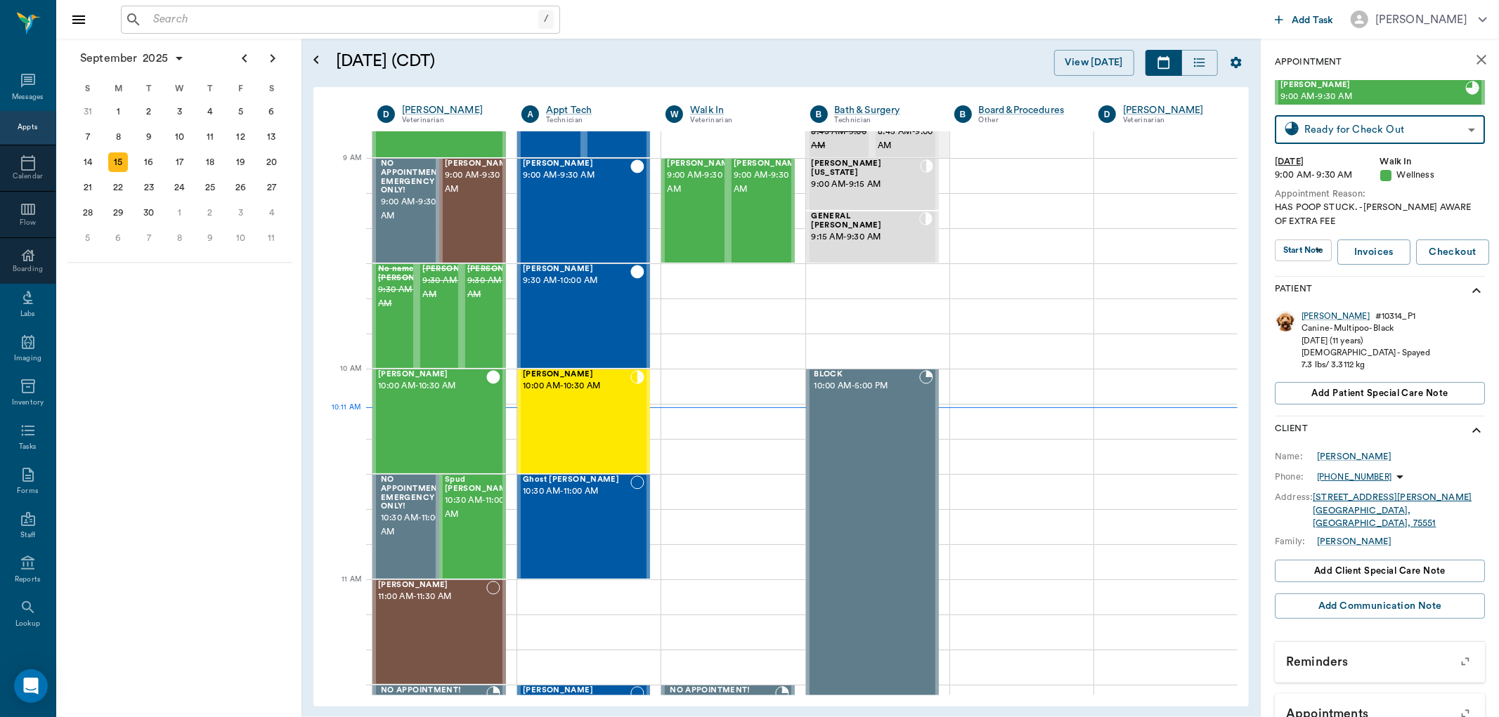
click at [1356, 137] on body "/ ​ Add Task [PERSON_NAME] Nectar Messages Appts Calendar Flow Boarding Labs Im…" at bounding box center [749, 358] width 1499 height 717
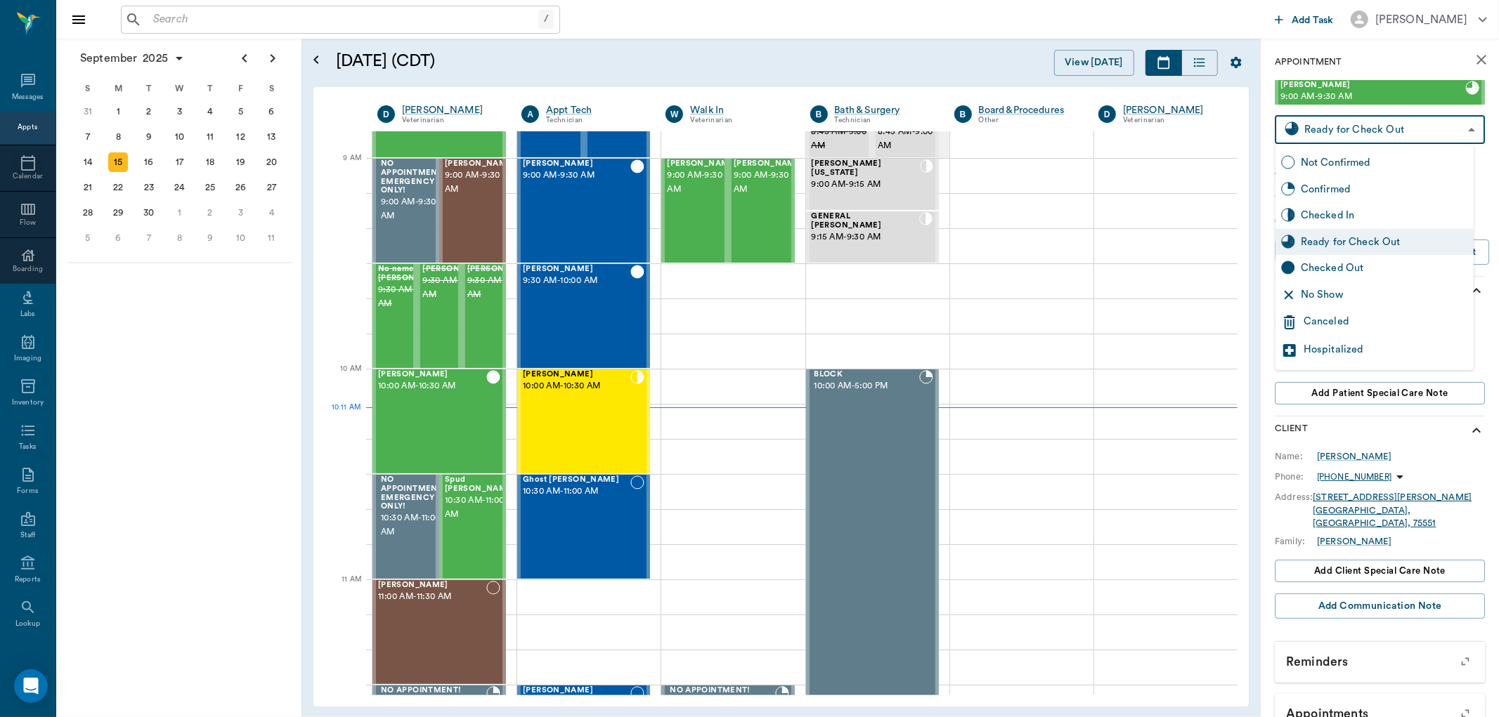
click at [1372, 268] on div "Checked Out" at bounding box center [1384, 268] width 167 height 15
type input "CHECKED_OUT"
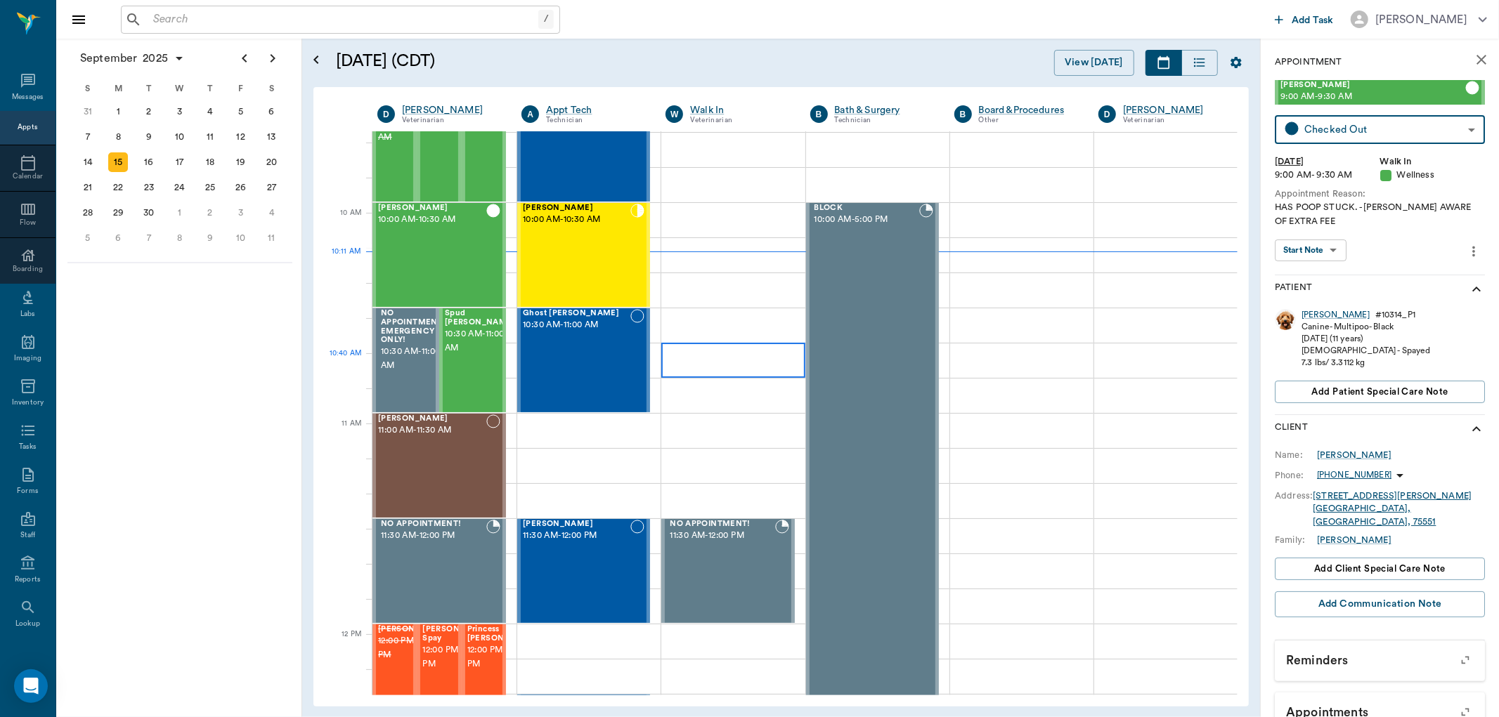
scroll to position [346, 0]
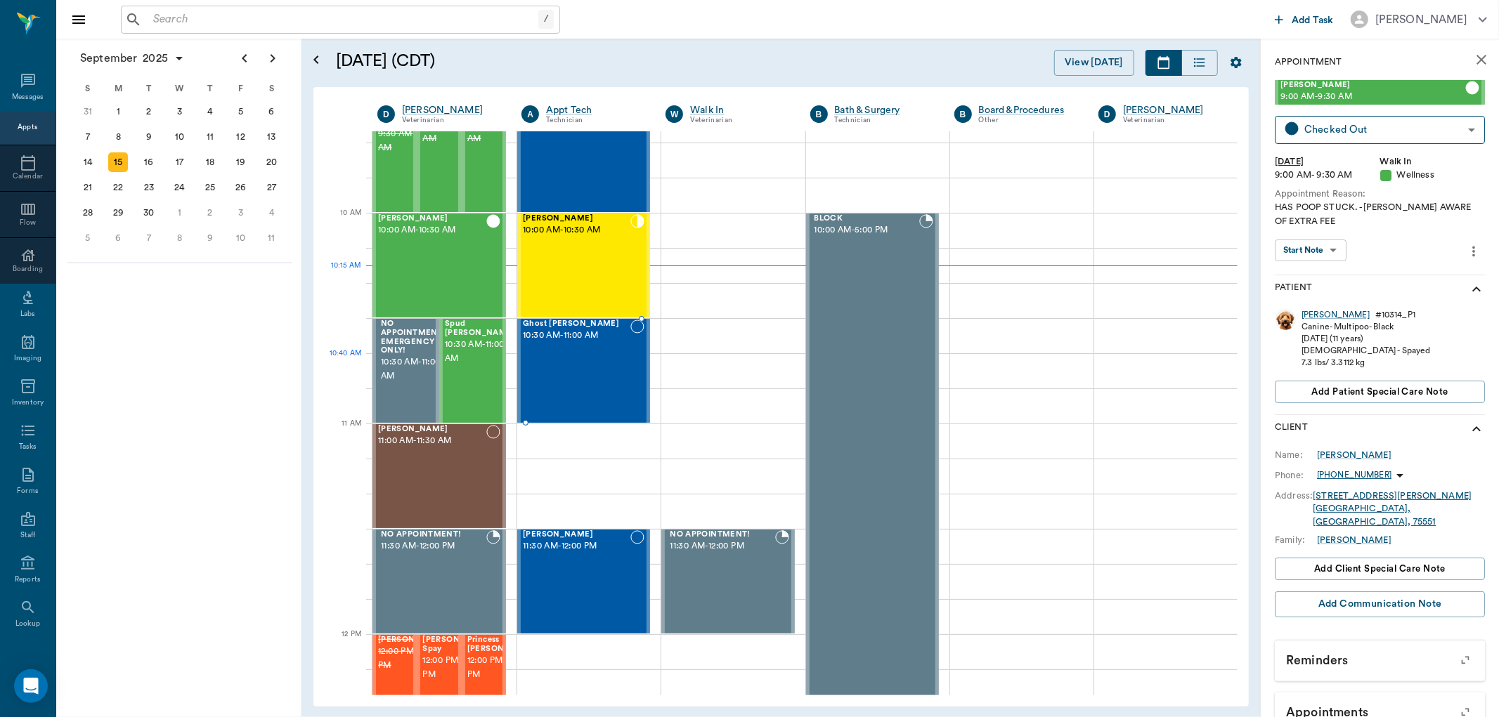
click at [621, 366] on div "Ghost [PERSON_NAME] 10:30 AM - 11:00 AM" at bounding box center [577, 371] width 108 height 103
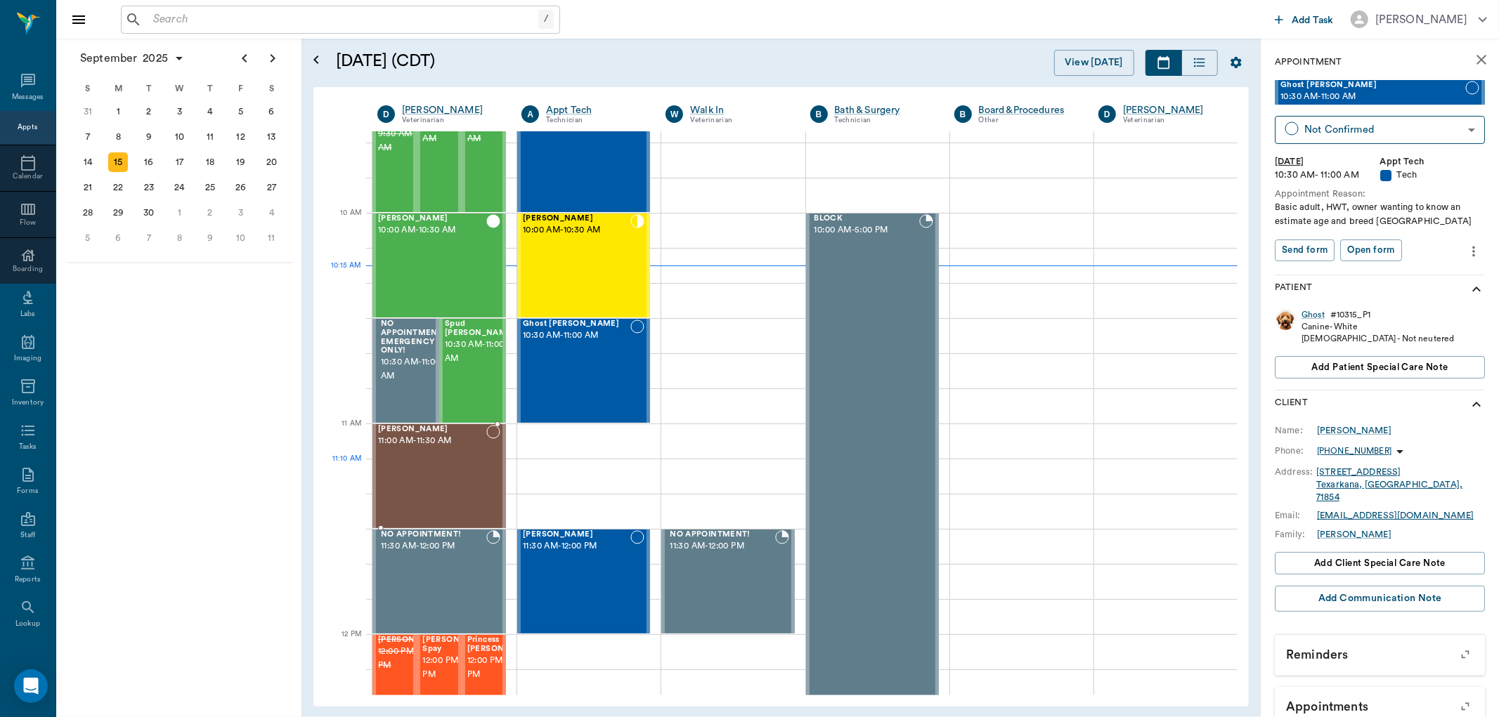
click at [437, 462] on div "Kitti Fullen 11:00 AM - 11:30 AM" at bounding box center [432, 476] width 108 height 103
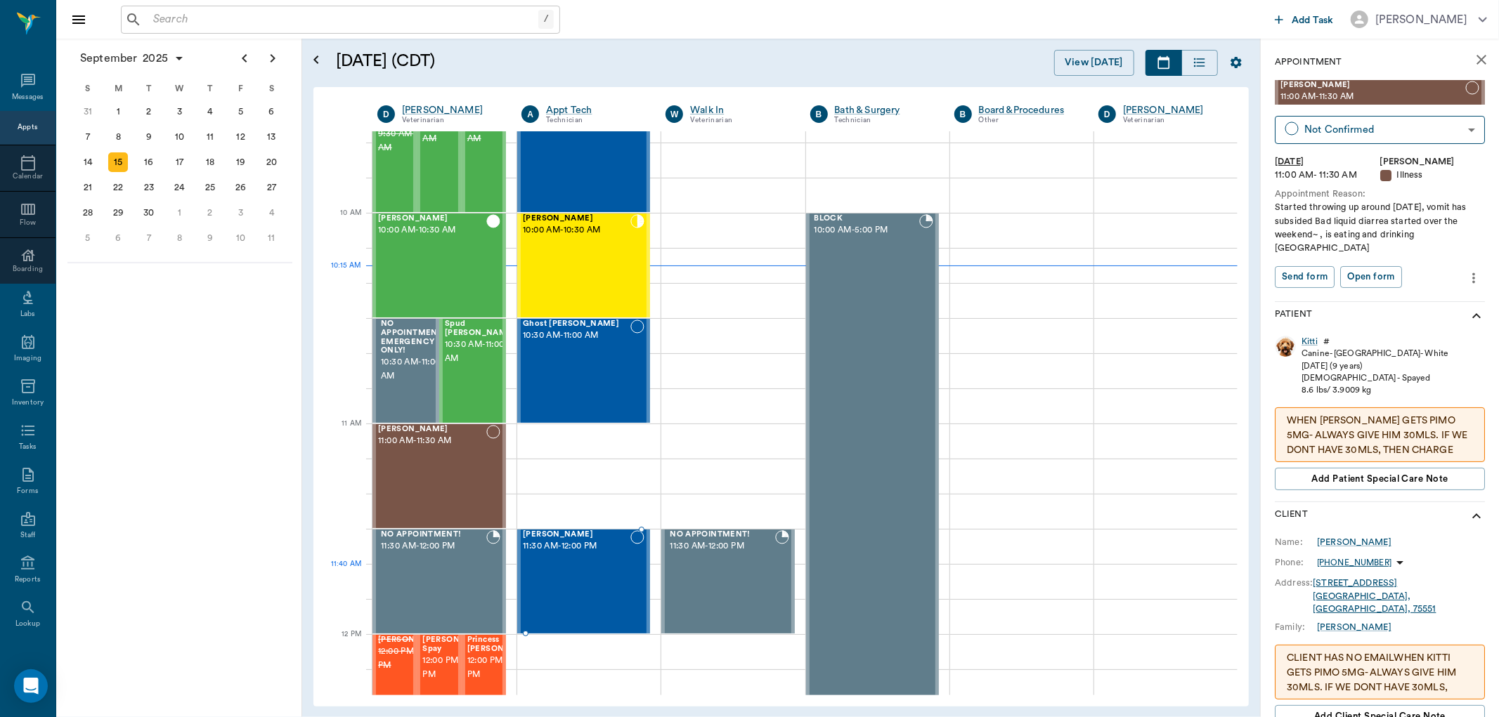
click at [572, 585] on div "Milo Draper 11:30 AM - 12:00 PM" at bounding box center [577, 582] width 108 height 103
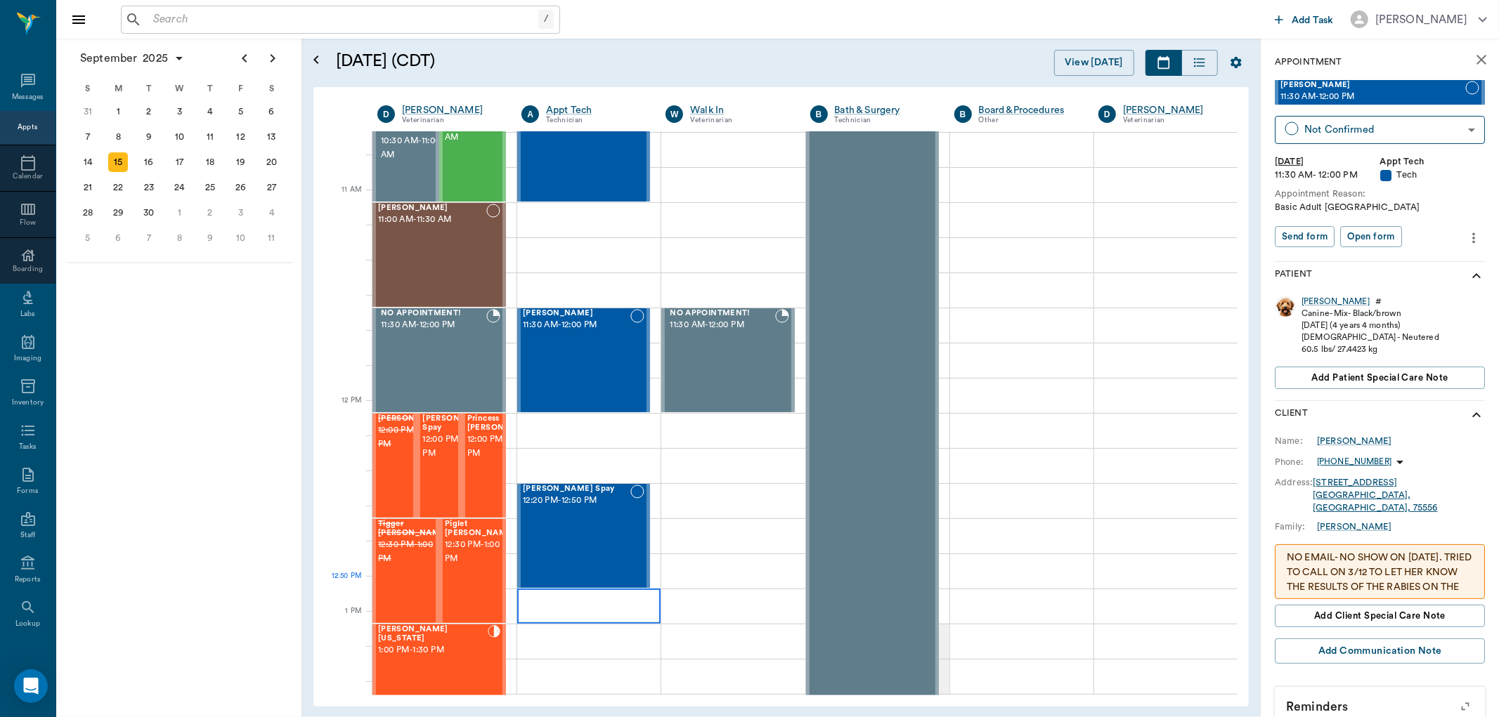
scroll to position [580, 0]
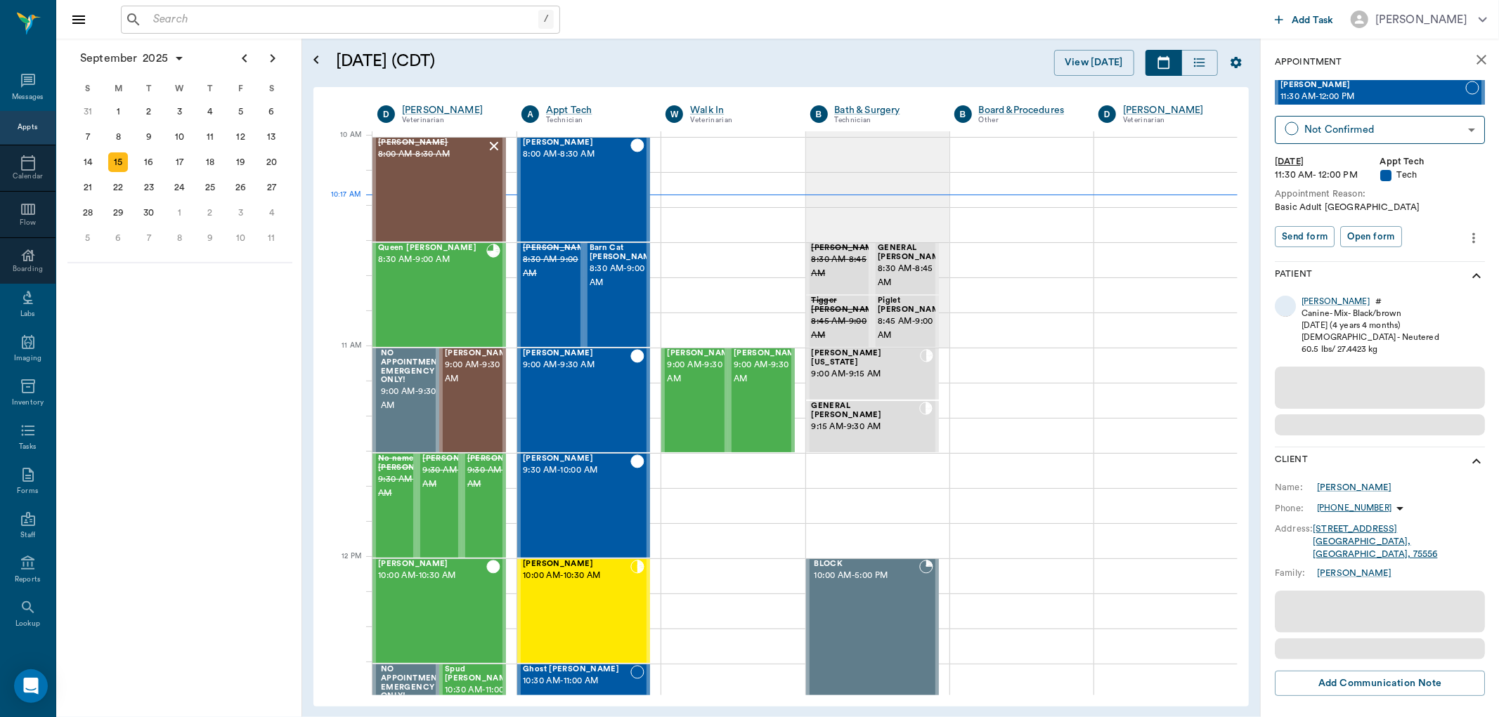
scroll to position [424, 0]
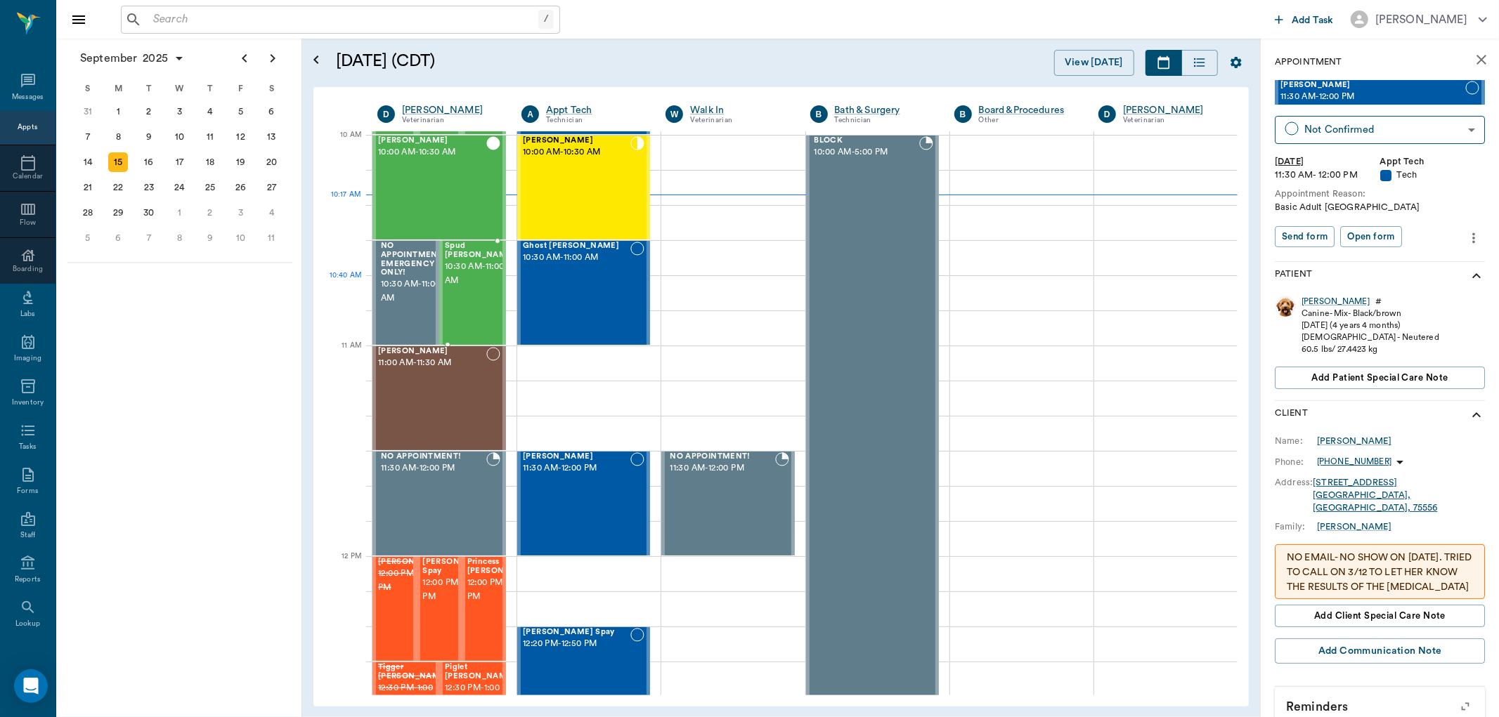
click at [458, 291] on div "Spud [PERSON_NAME] 10:30 AM - 11:00 AM" at bounding box center [480, 293] width 70 height 103
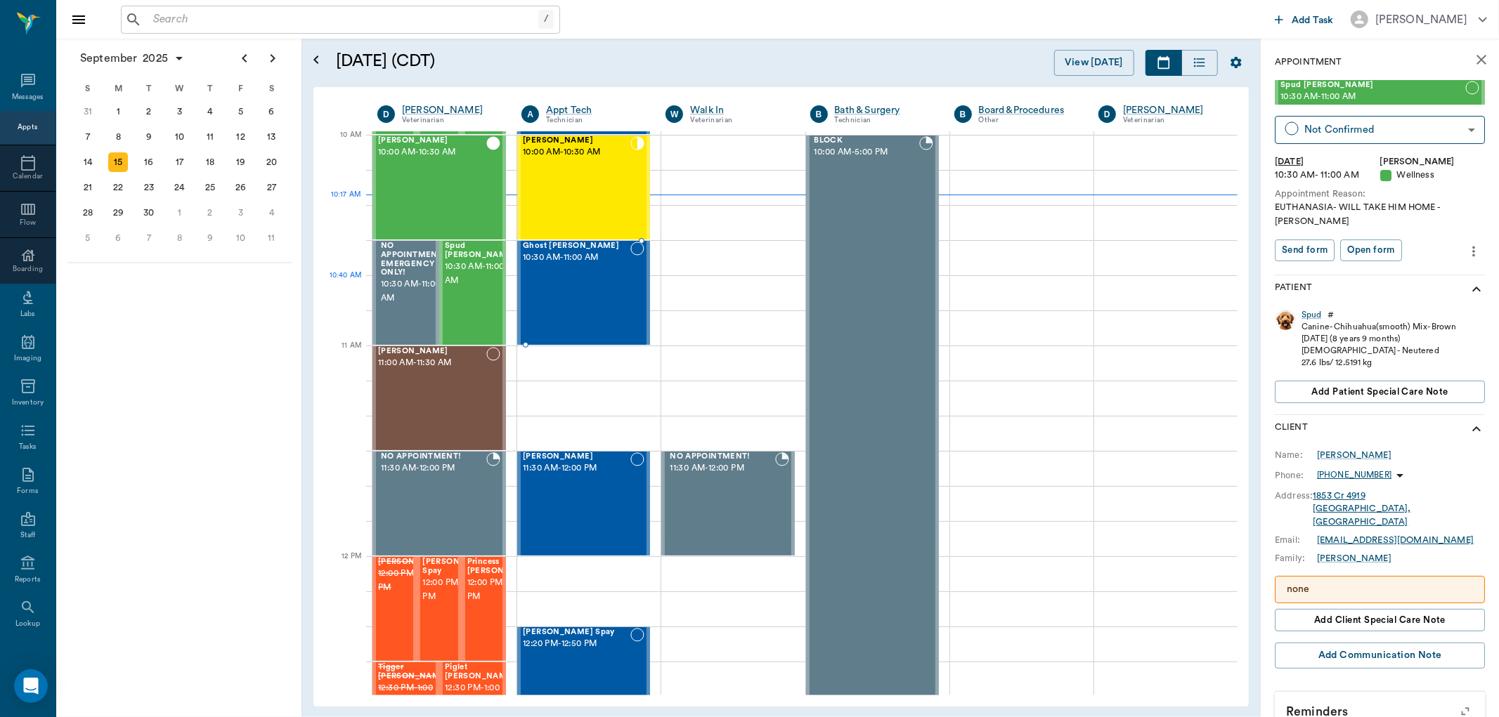
click at [595, 284] on div "Ghost Harney 10:30 AM - 11:00 AM" at bounding box center [577, 293] width 108 height 103
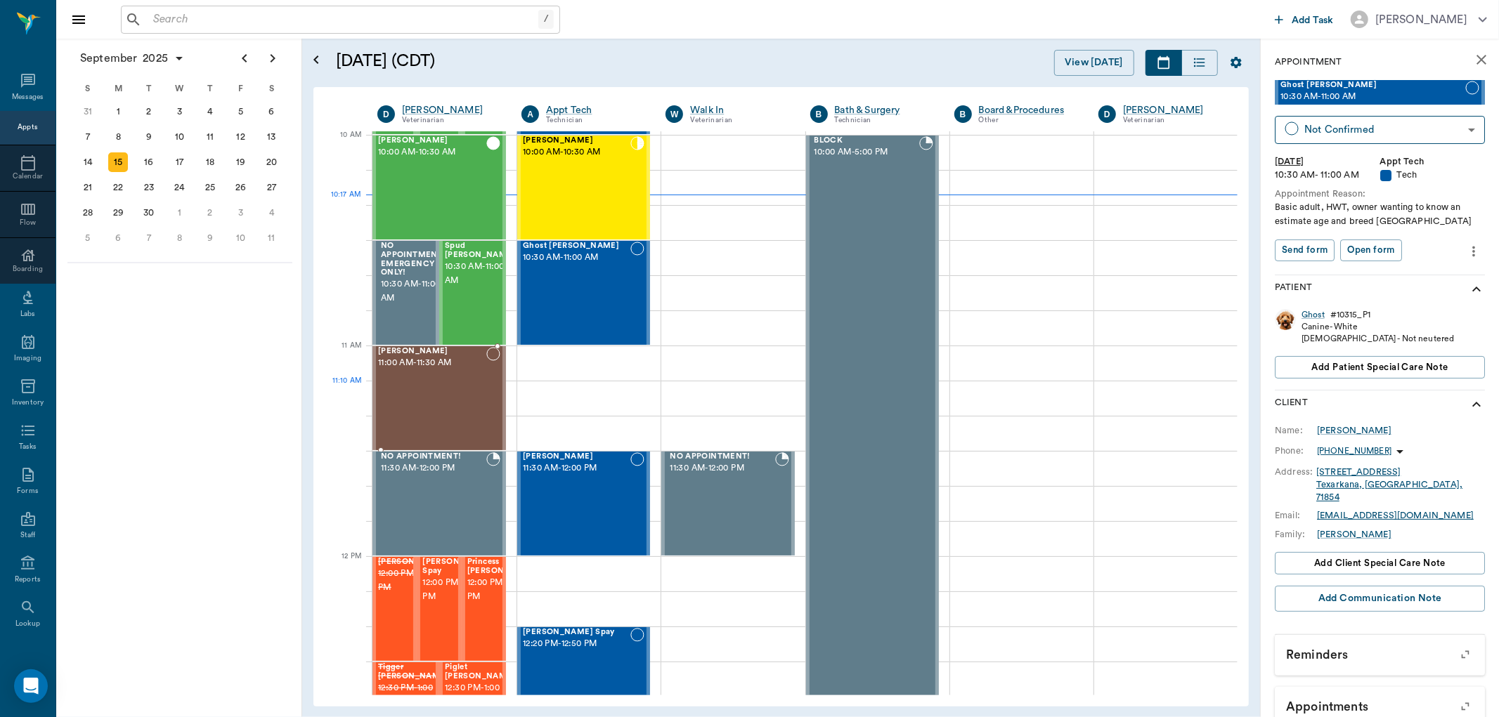
click at [458, 401] on div "Kitti Fullen 11:00 AM - 11:30 AM" at bounding box center [432, 398] width 108 height 103
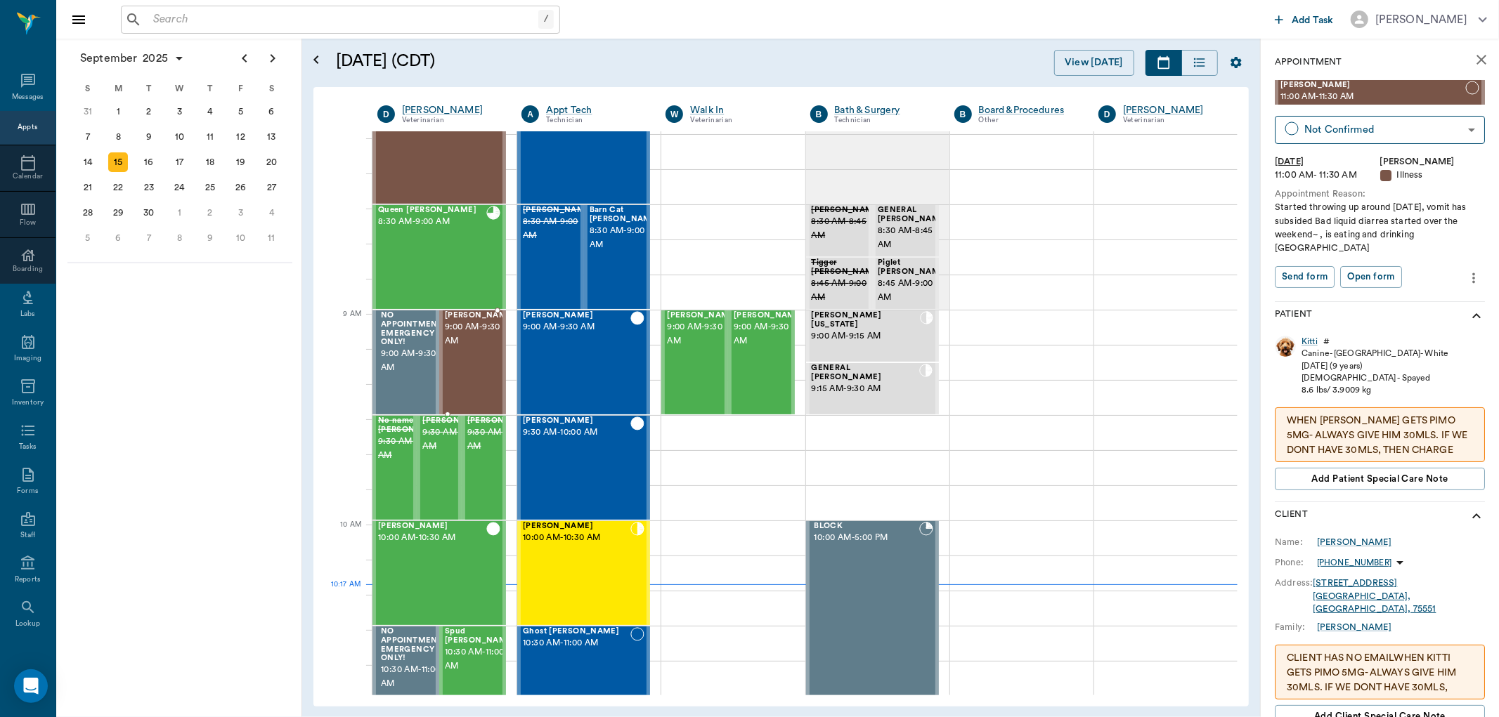
scroll to position [33, 0]
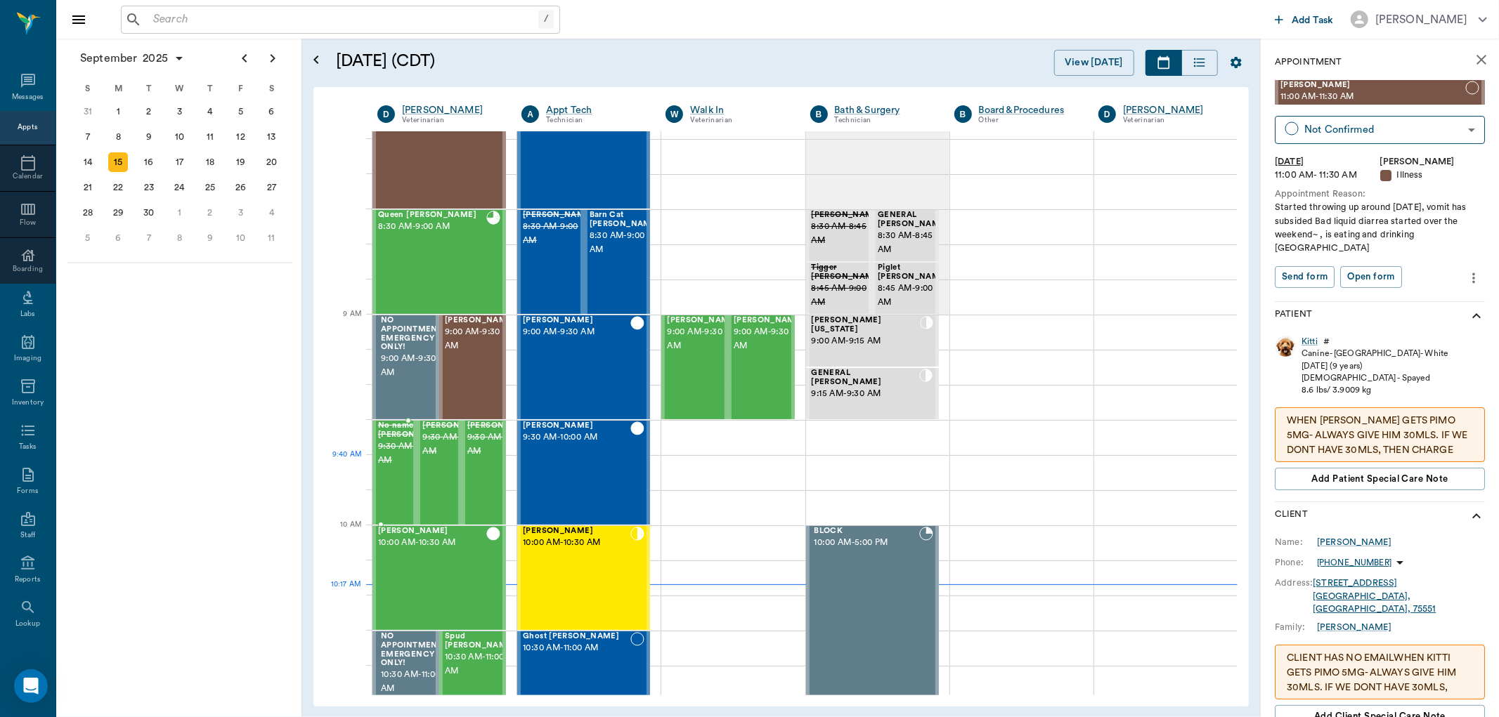
click at [397, 467] on span "9:30 AM - 10:00 AM" at bounding box center [413, 454] width 70 height 28
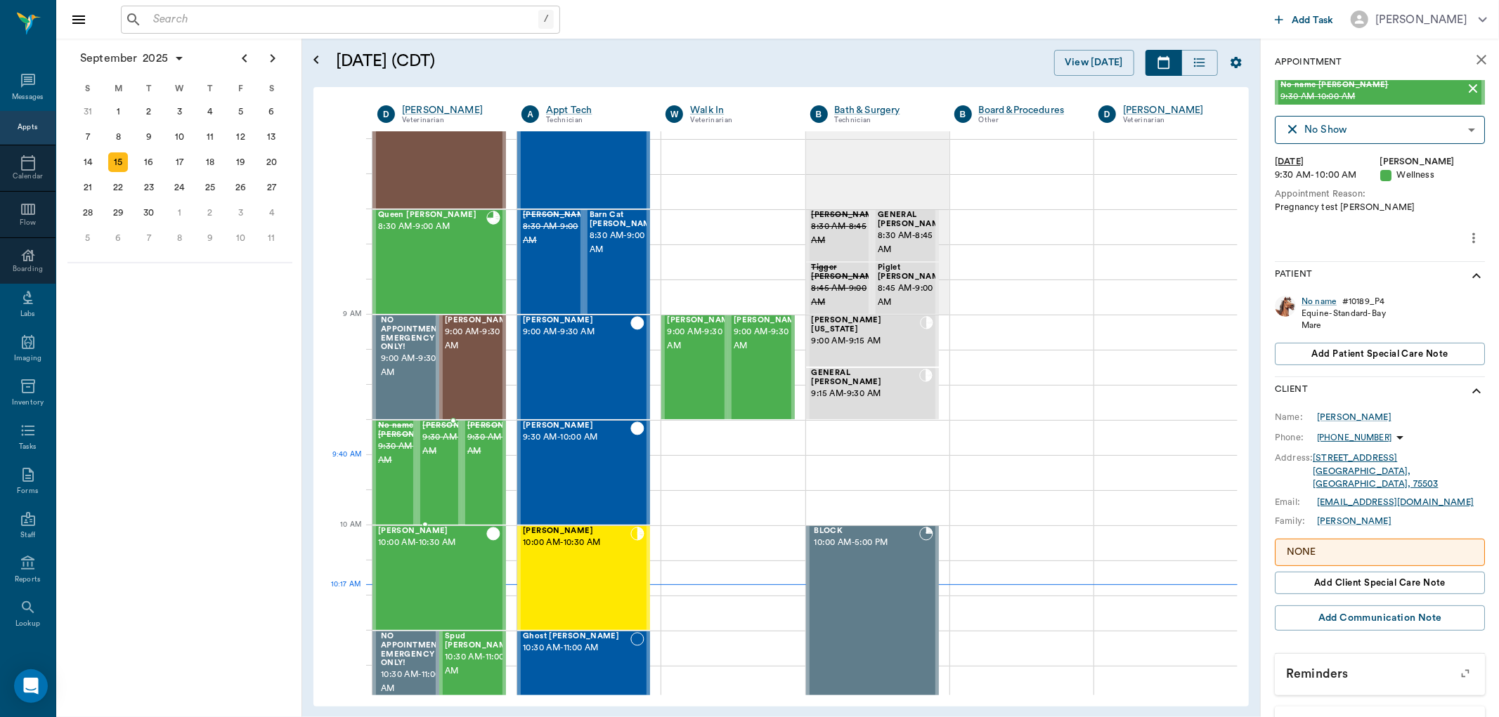
click at [440, 459] on span "9:30 AM - 10:00 AM" at bounding box center [457, 445] width 70 height 28
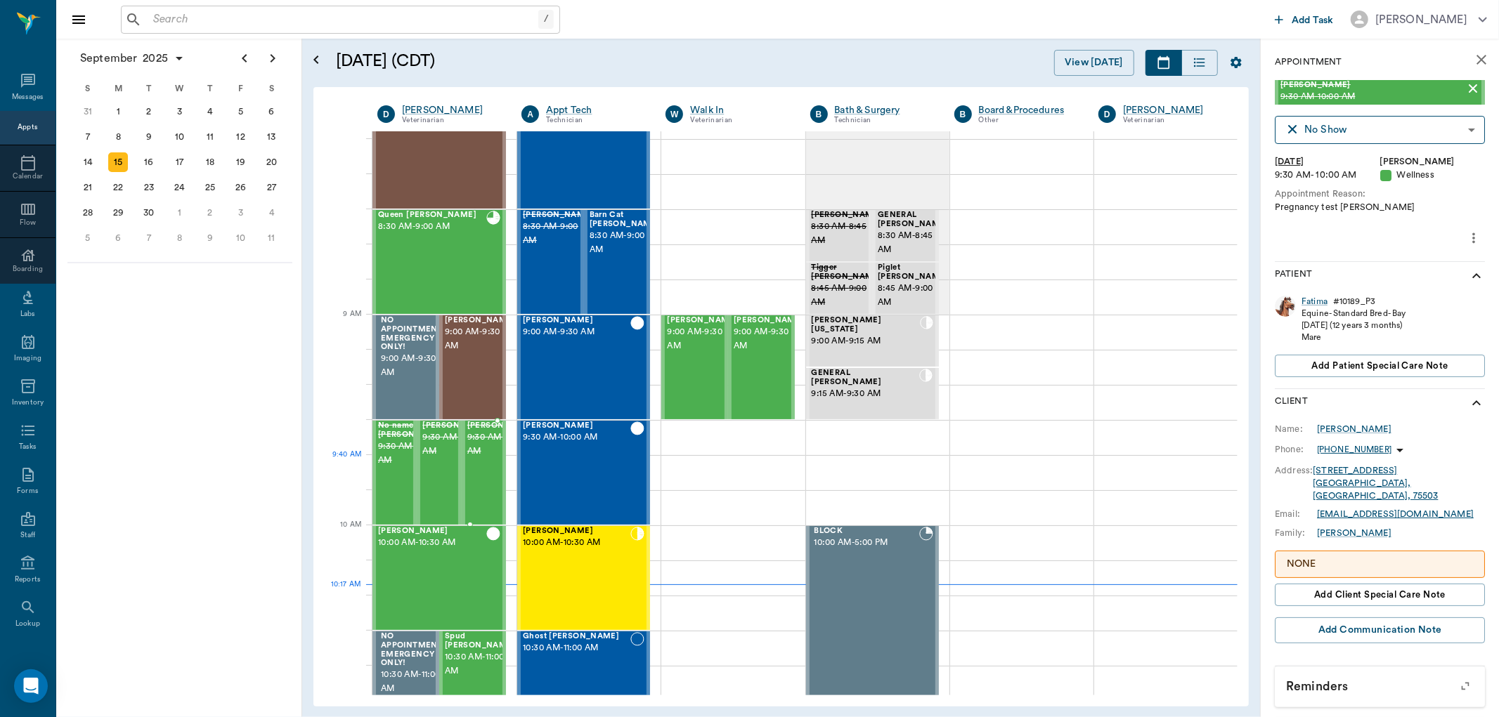
click at [483, 459] on span "9:30 AM - 10:00 AM" at bounding box center [502, 445] width 70 height 28
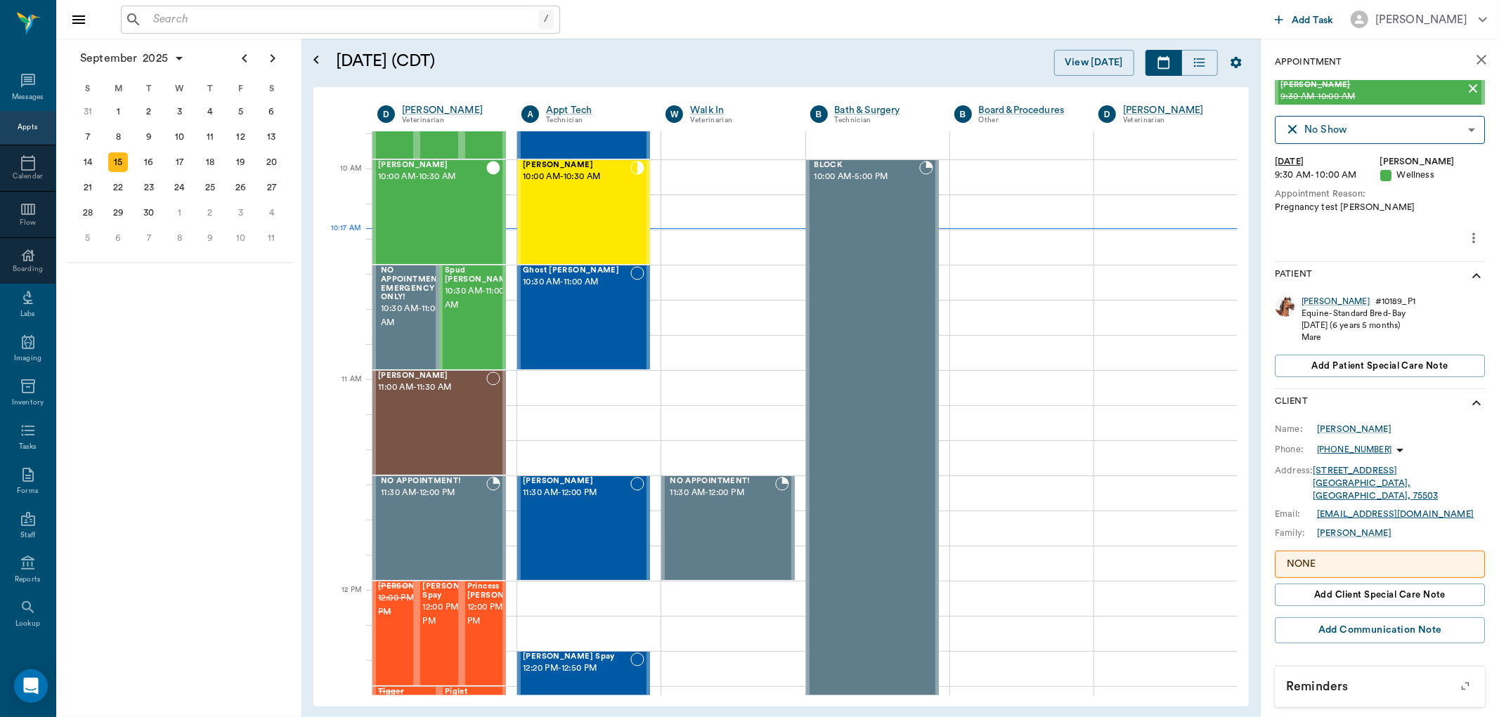
scroll to position [390, 0]
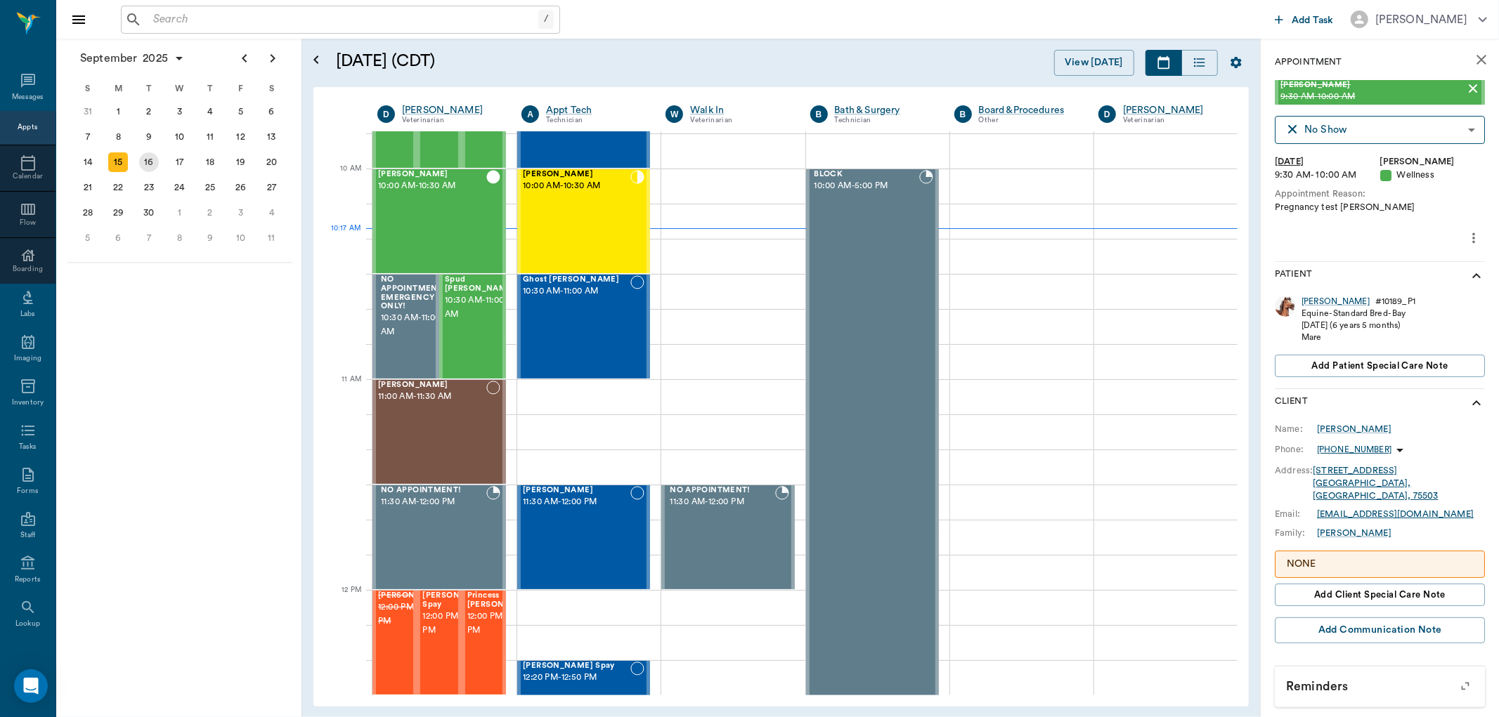
click at [143, 152] on div "16" at bounding box center [149, 162] width 20 height 20
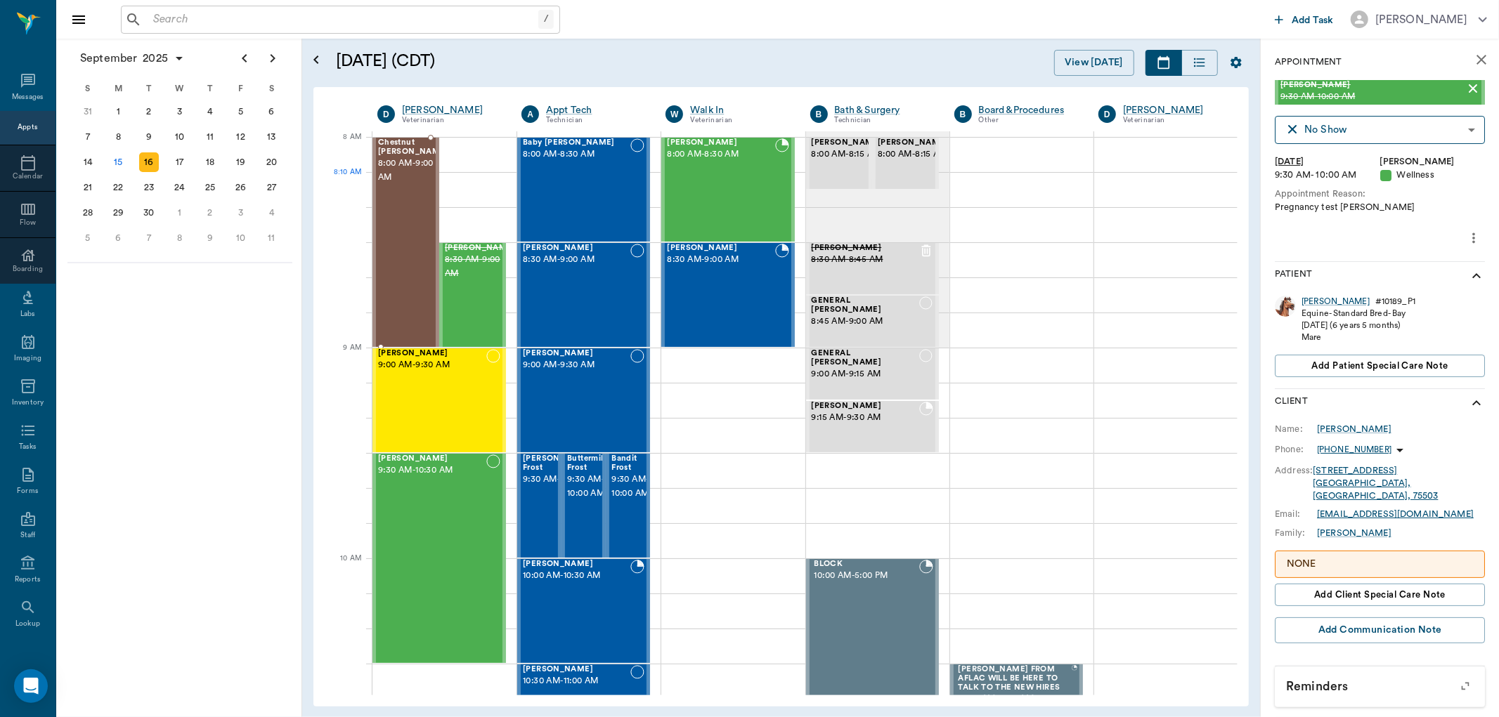
click at [398, 184] on span "8:00 AM - 9:00 AM" at bounding box center [413, 171] width 70 height 28
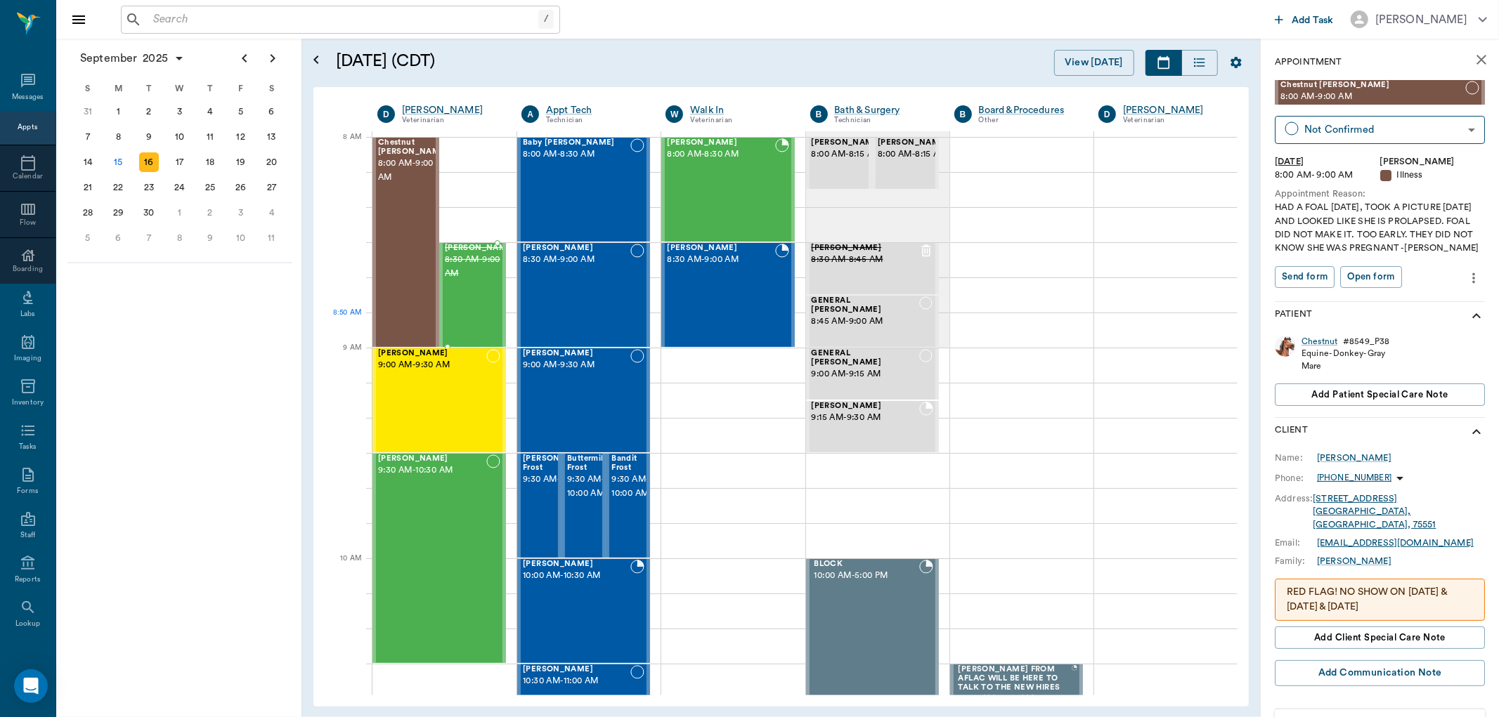
click at [462, 316] on div "Vincent Hawks 8:30 AM - 9:00 AM" at bounding box center [480, 295] width 70 height 103
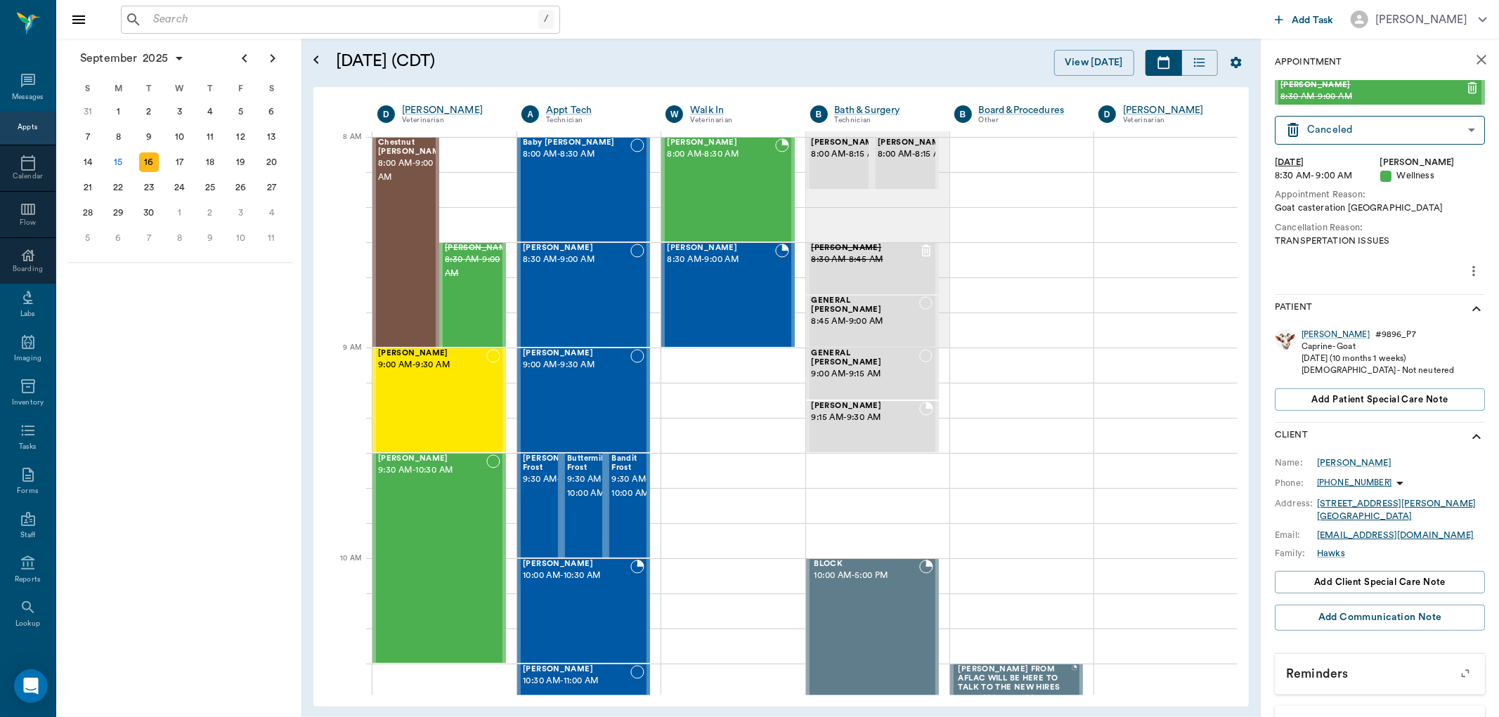
click at [1471, 271] on button "more" at bounding box center [1473, 271] width 22 height 24
click at [1418, 240] on div at bounding box center [749, 358] width 1499 height 717
click at [460, 406] on div "Tater Hayden 9:00 AM - 9:30 AM" at bounding box center [432, 400] width 108 height 103
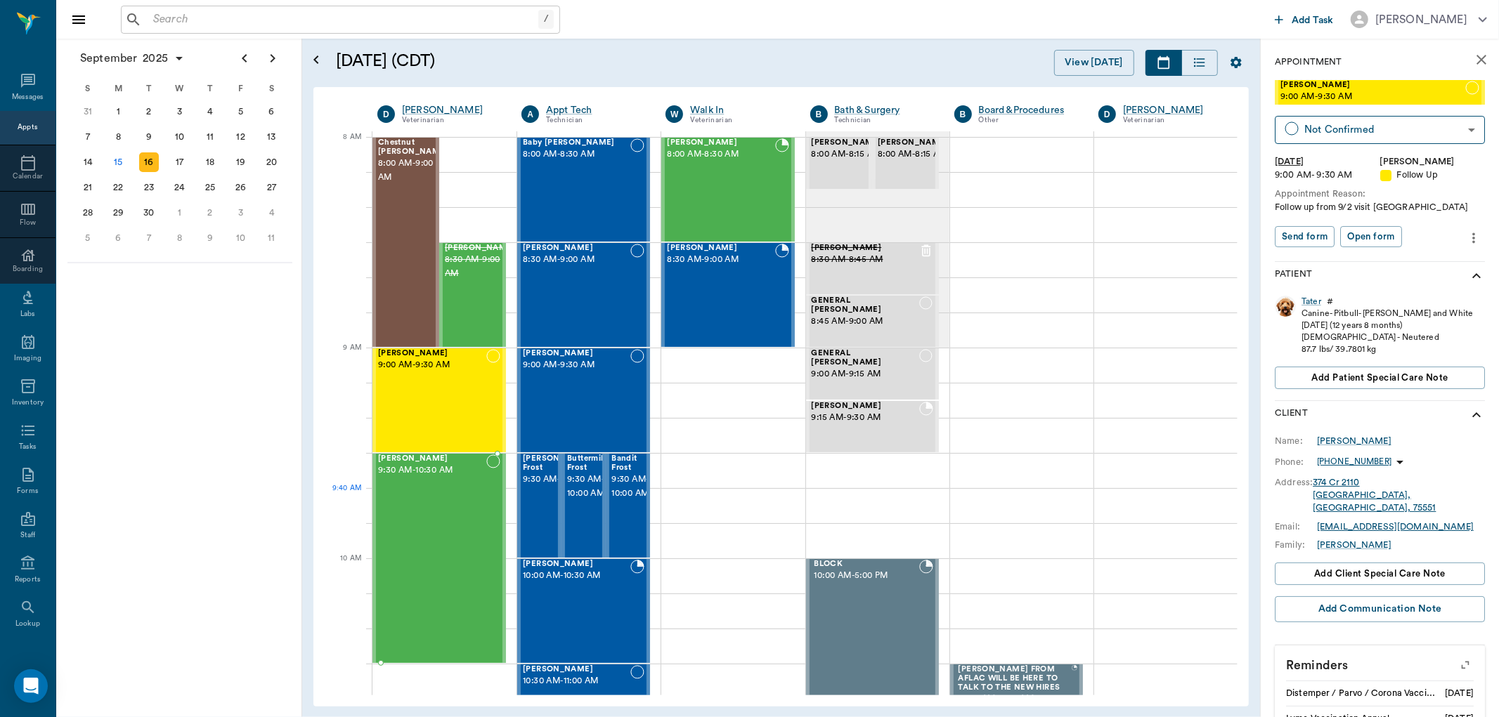
click at [457, 521] on div "Bovine Smith 9:30 AM - 10:30 AM" at bounding box center [432, 559] width 108 height 208
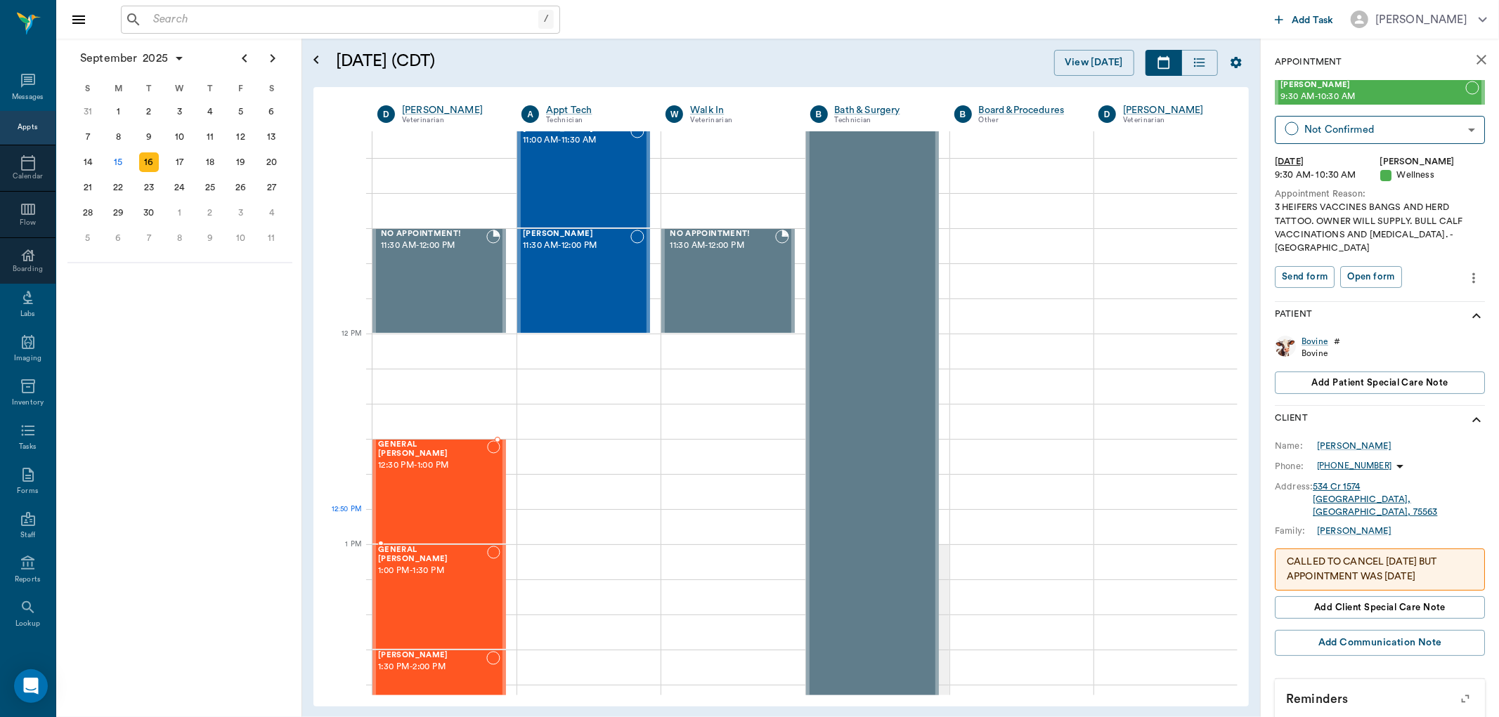
scroll to position [624, 0]
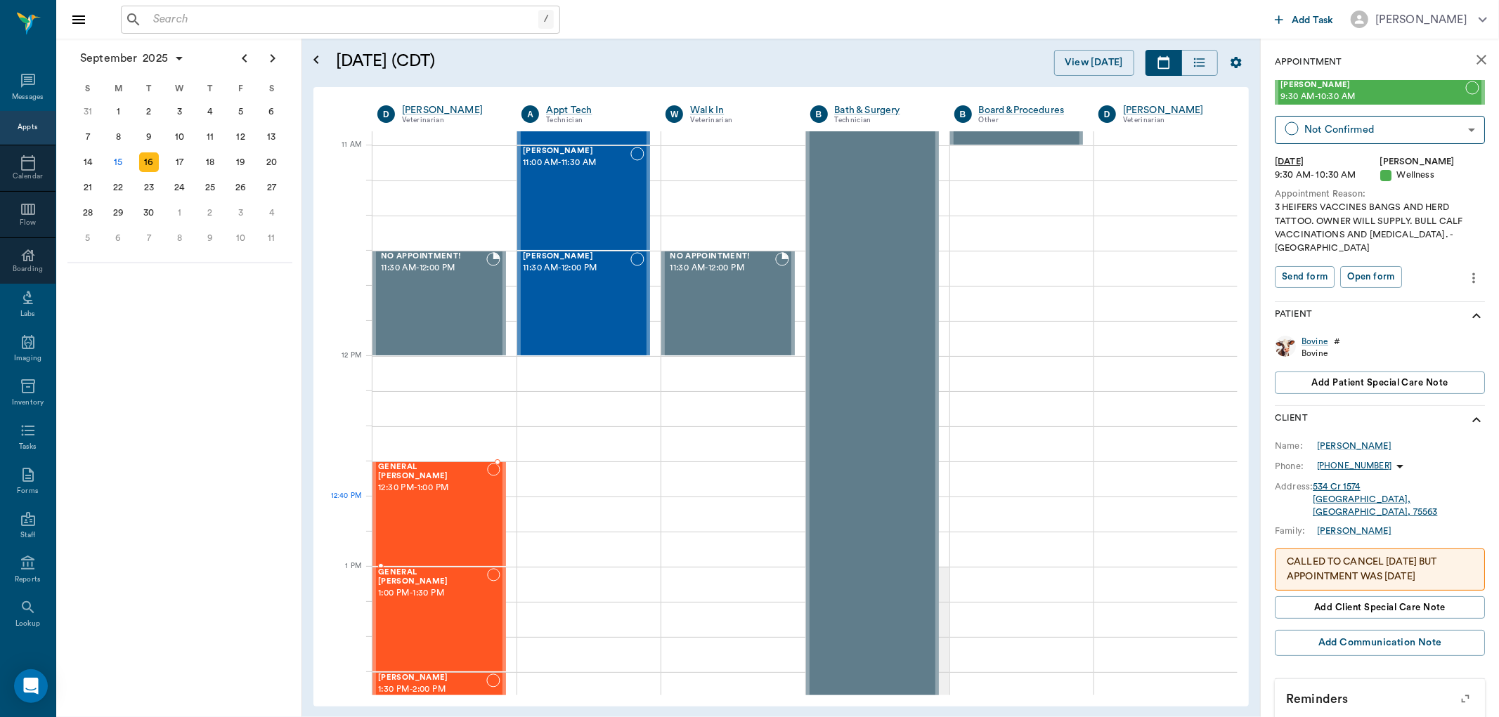
click at [443, 501] on div "GENERAL Spay 12:30 PM - 1:00 PM" at bounding box center [432, 514] width 109 height 103
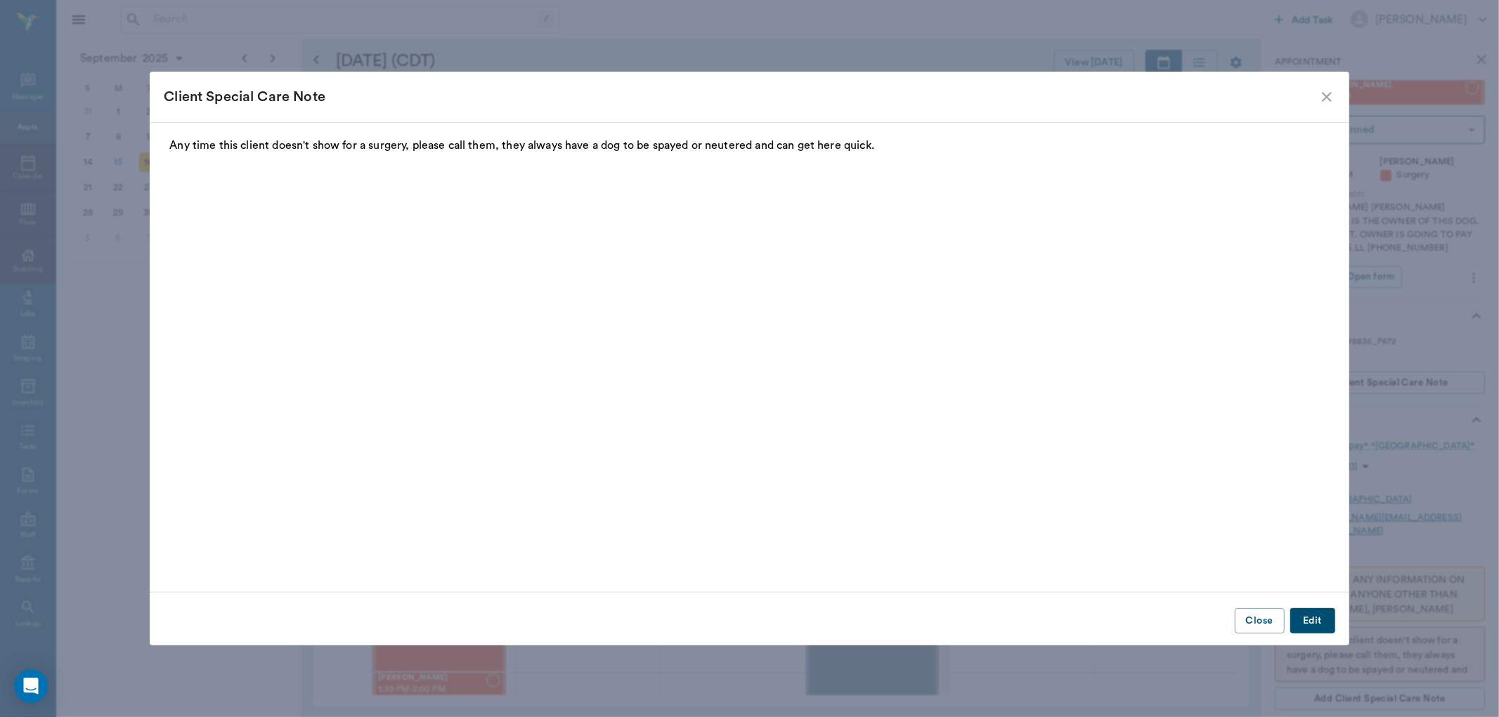
click at [1325, 98] on icon "close" at bounding box center [1327, 97] width 10 height 10
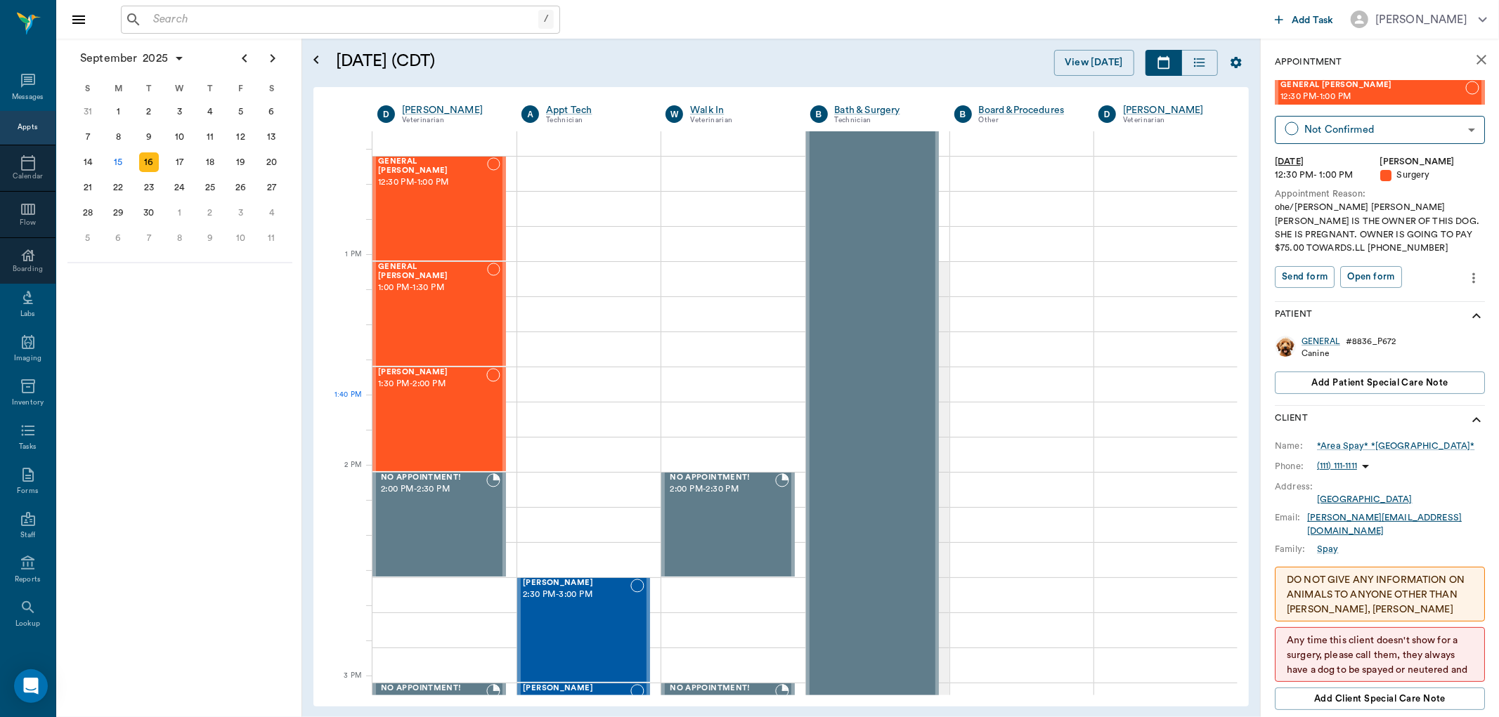
scroll to position [937, 0]
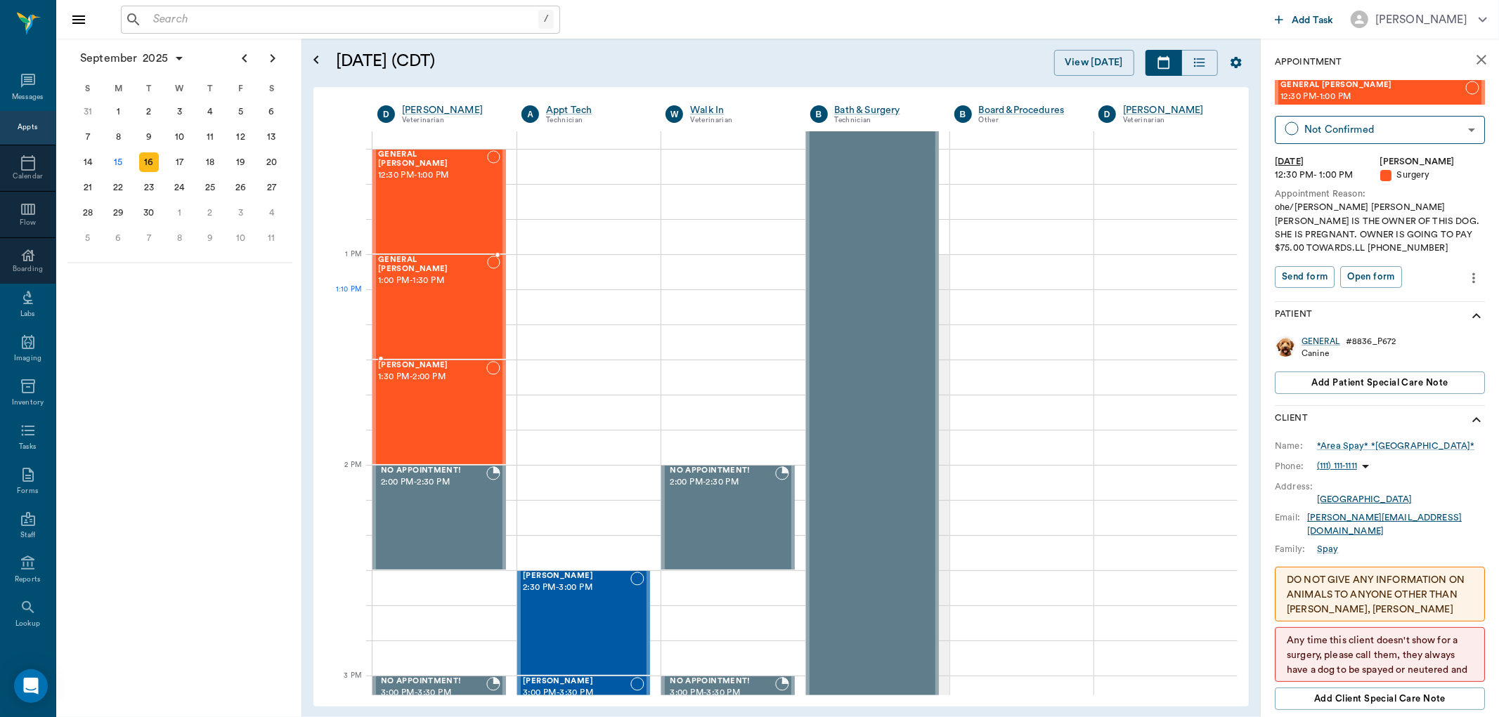
click at [440, 295] on div "GENERAL Spay 1:00 PM - 1:30 PM" at bounding box center [432, 307] width 109 height 103
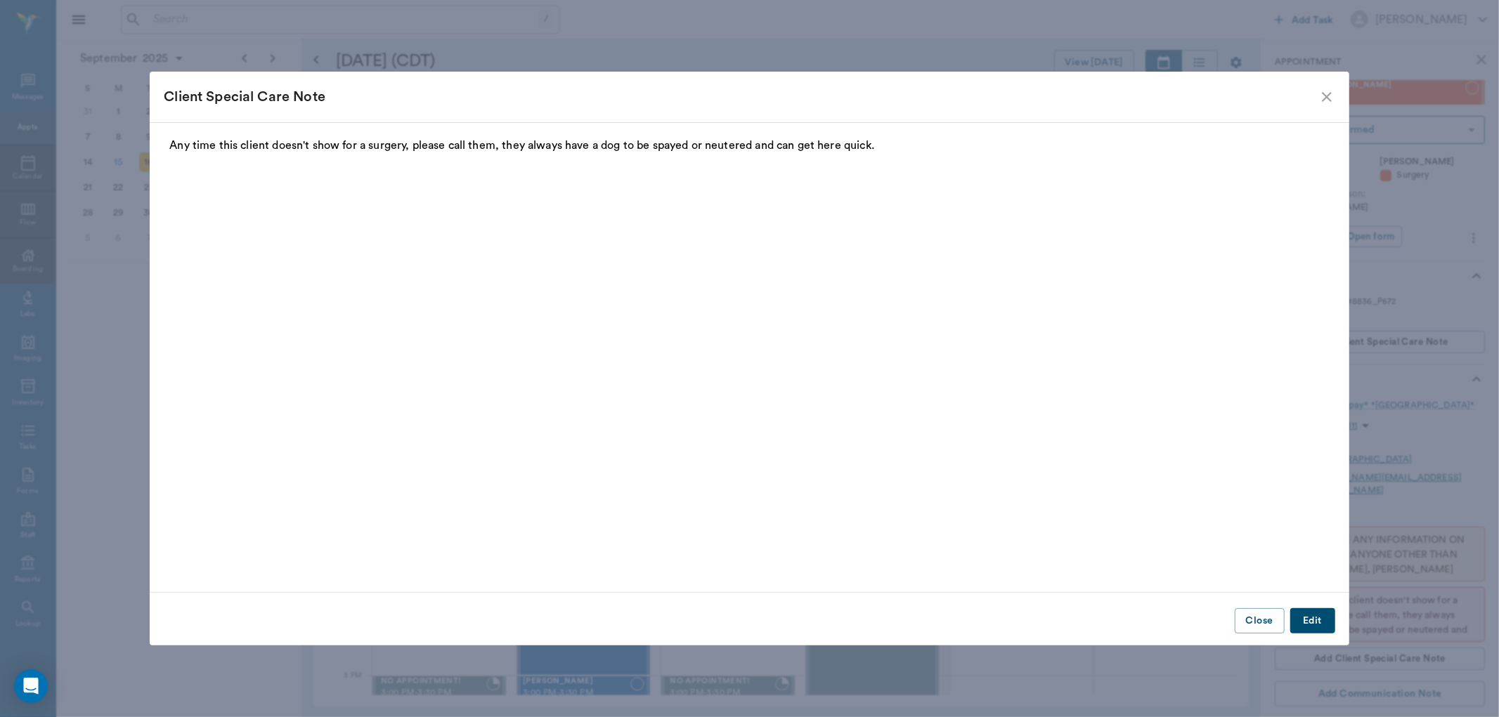
click at [1325, 96] on icon "close" at bounding box center [1327, 97] width 10 height 10
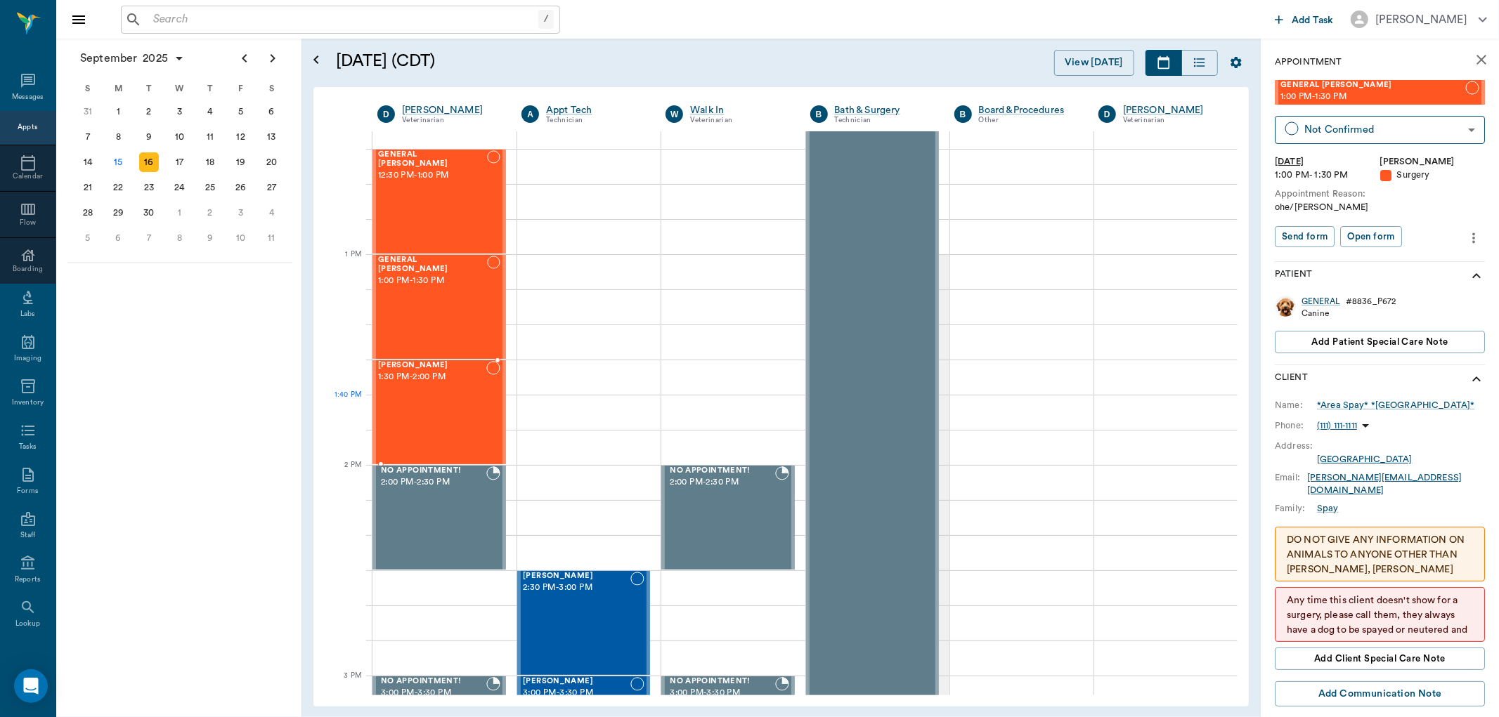
click at [429, 429] on div "Cody Steward 1:30 PM - 2:00 PM" at bounding box center [432, 412] width 108 height 103
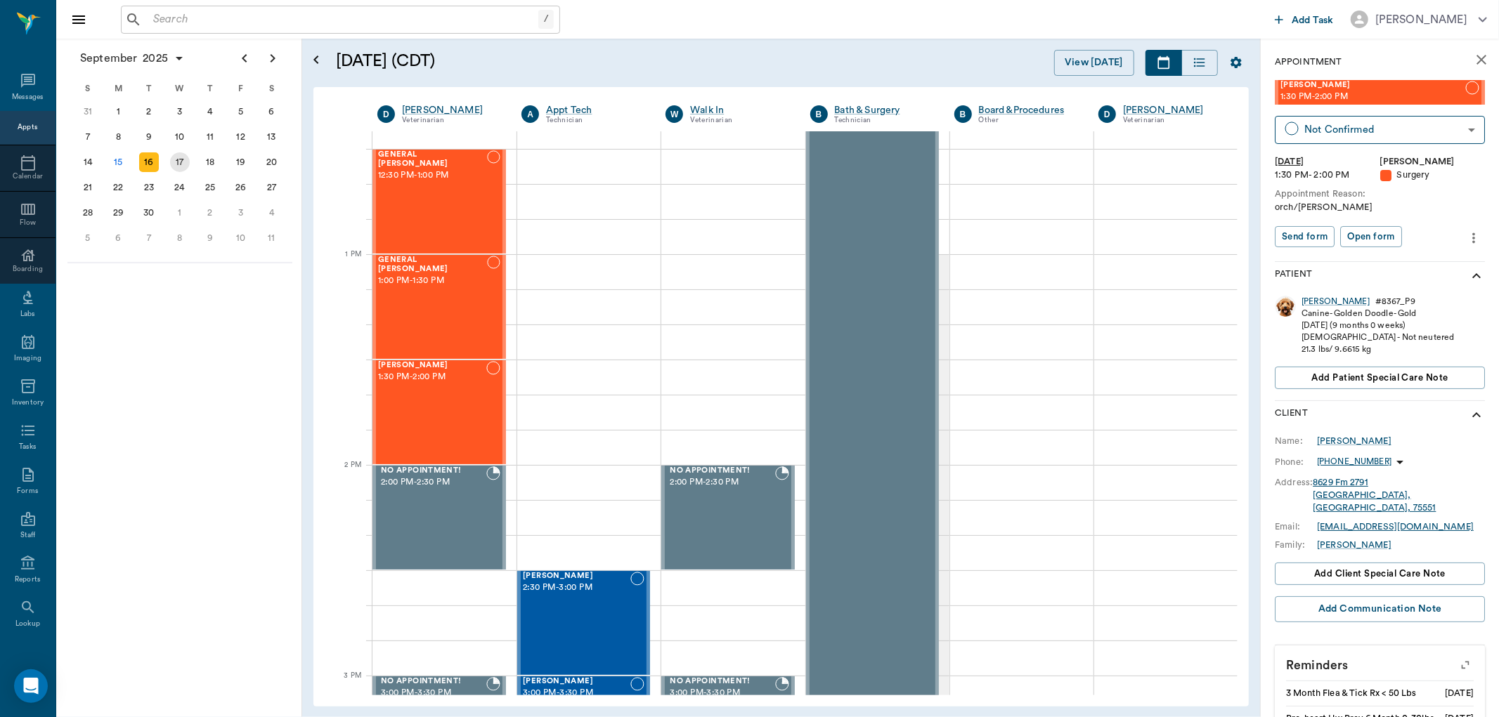
click at [176, 157] on div "17" at bounding box center [180, 162] width 20 height 20
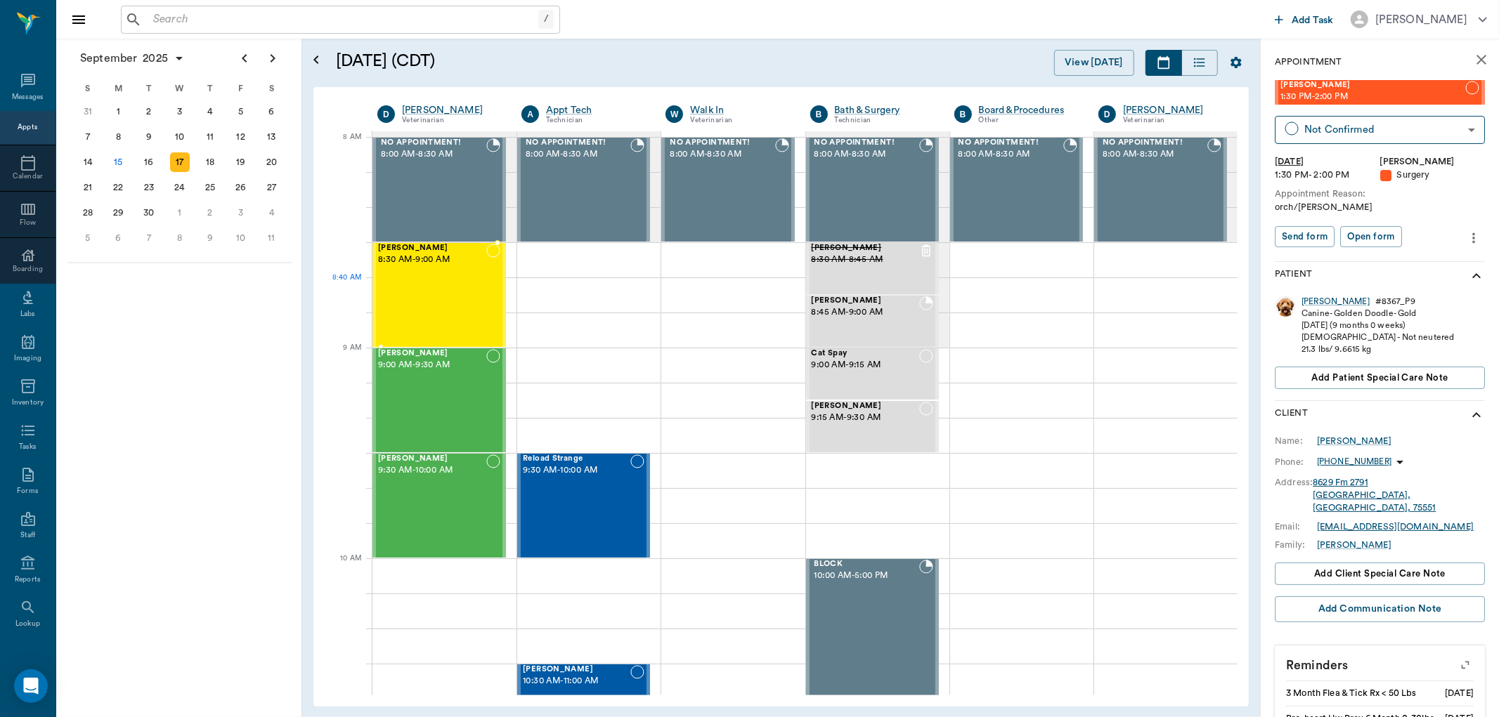
click at [453, 278] on div "Charlie Hart 8:30 AM - 9:00 AM" at bounding box center [432, 295] width 108 height 103
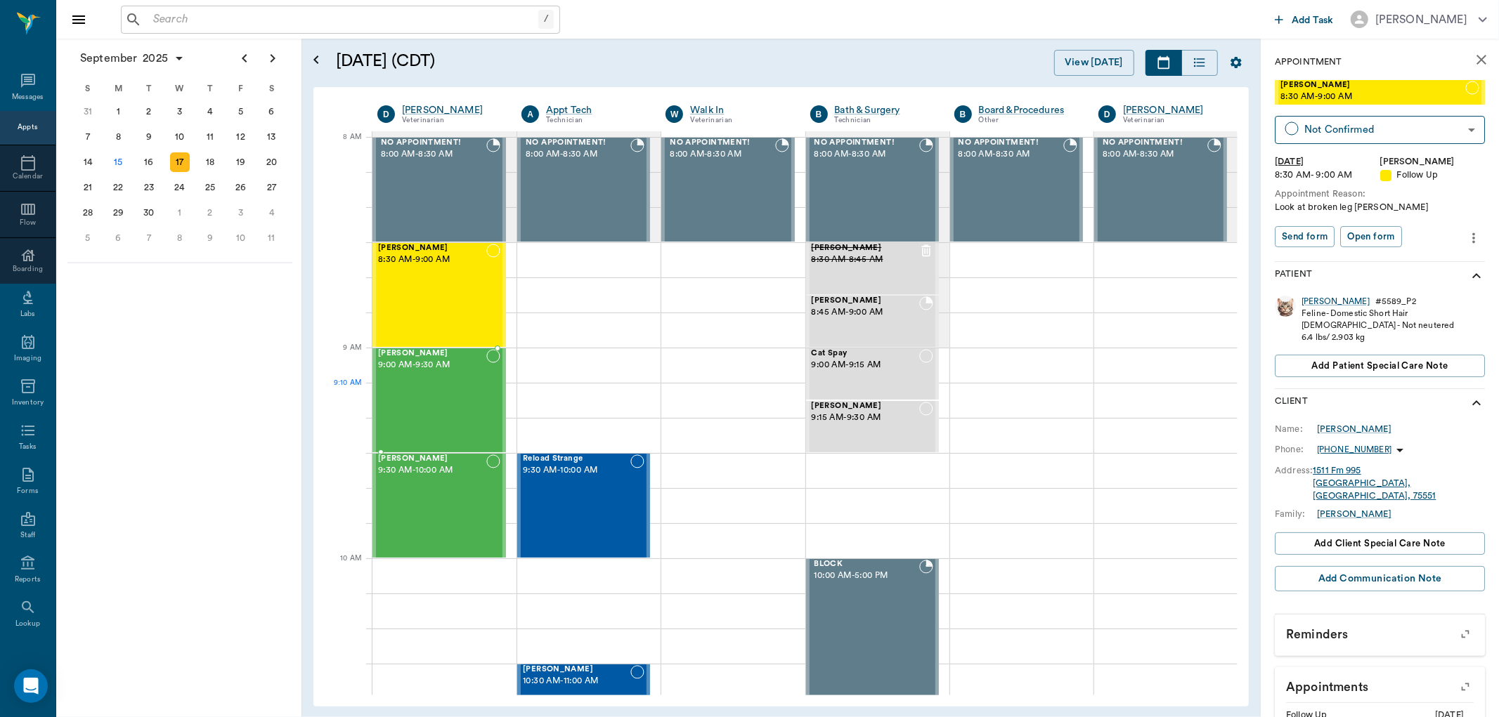
click at [445, 398] on div "Ann Sprayberry 9:00 AM - 9:30 AM" at bounding box center [432, 400] width 108 height 103
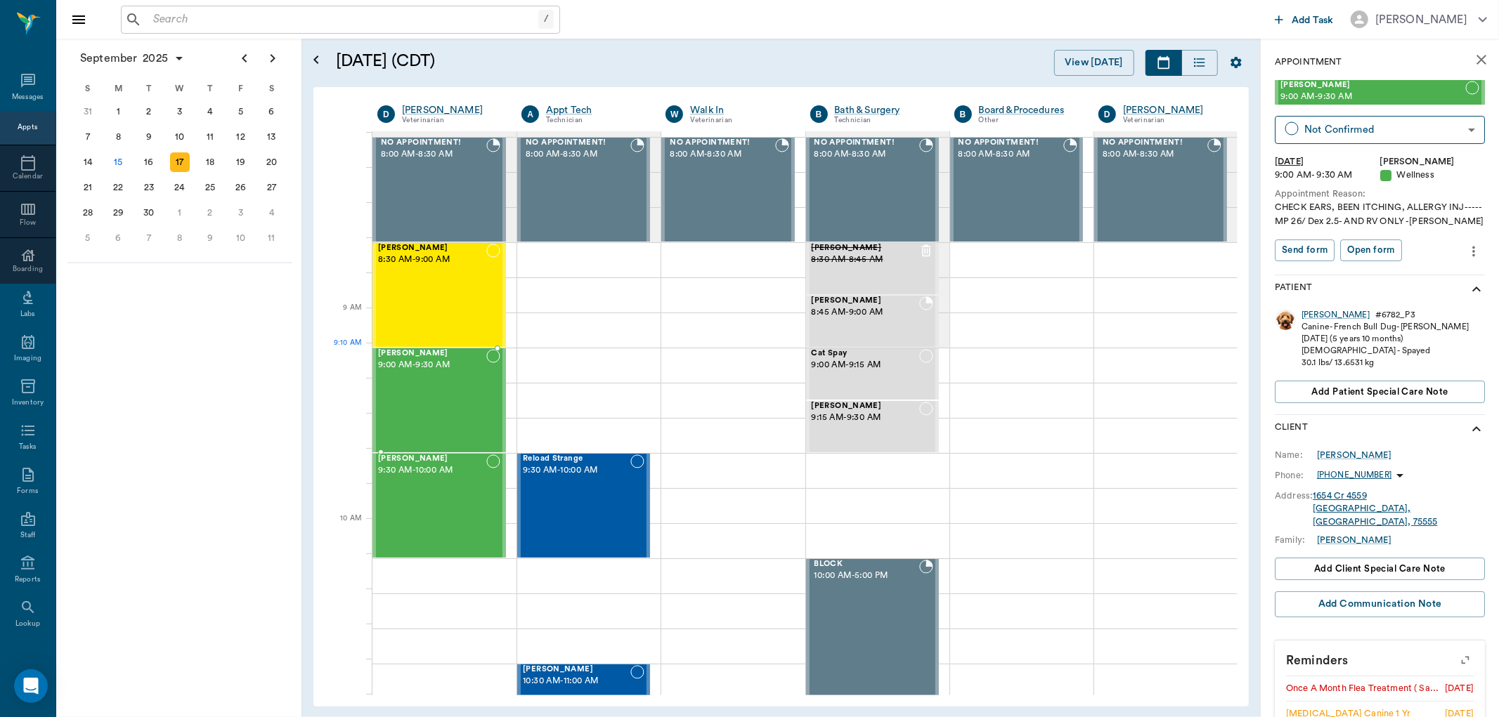
scroll to position [78, 0]
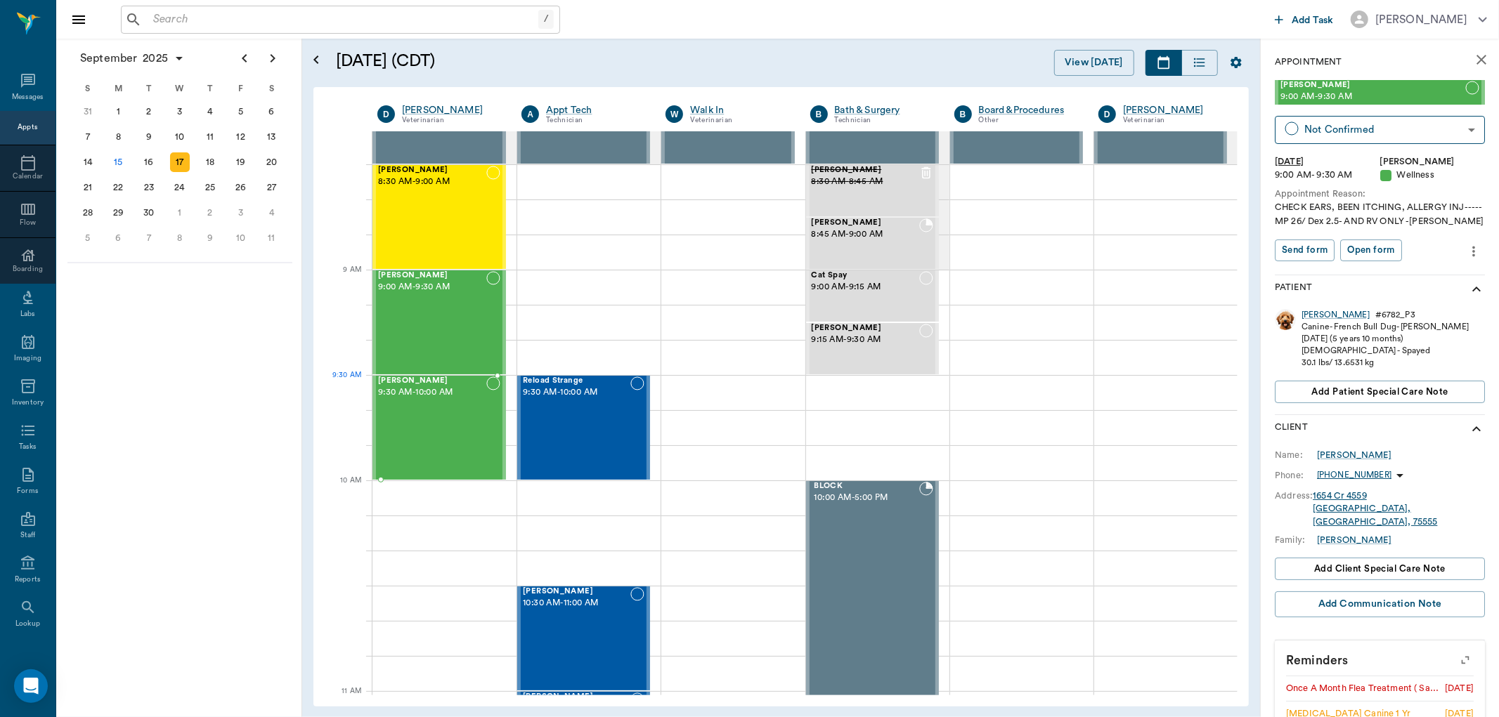
click at [457, 401] on div "Dottie Partain 9:30 AM - 10:00 AM" at bounding box center [432, 428] width 108 height 103
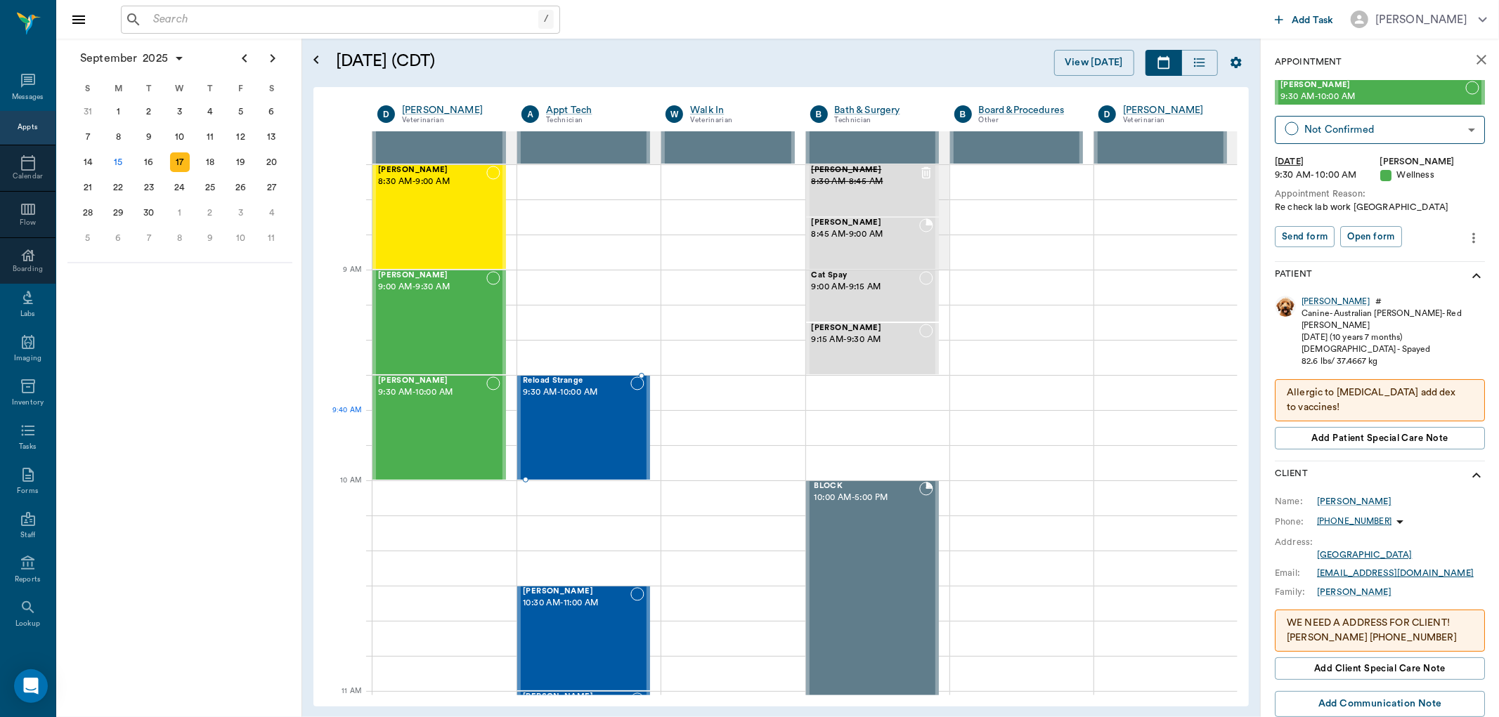
click at [610, 422] on div "Reload Strange 9:30 AM - 10:00 AM" at bounding box center [577, 428] width 108 height 103
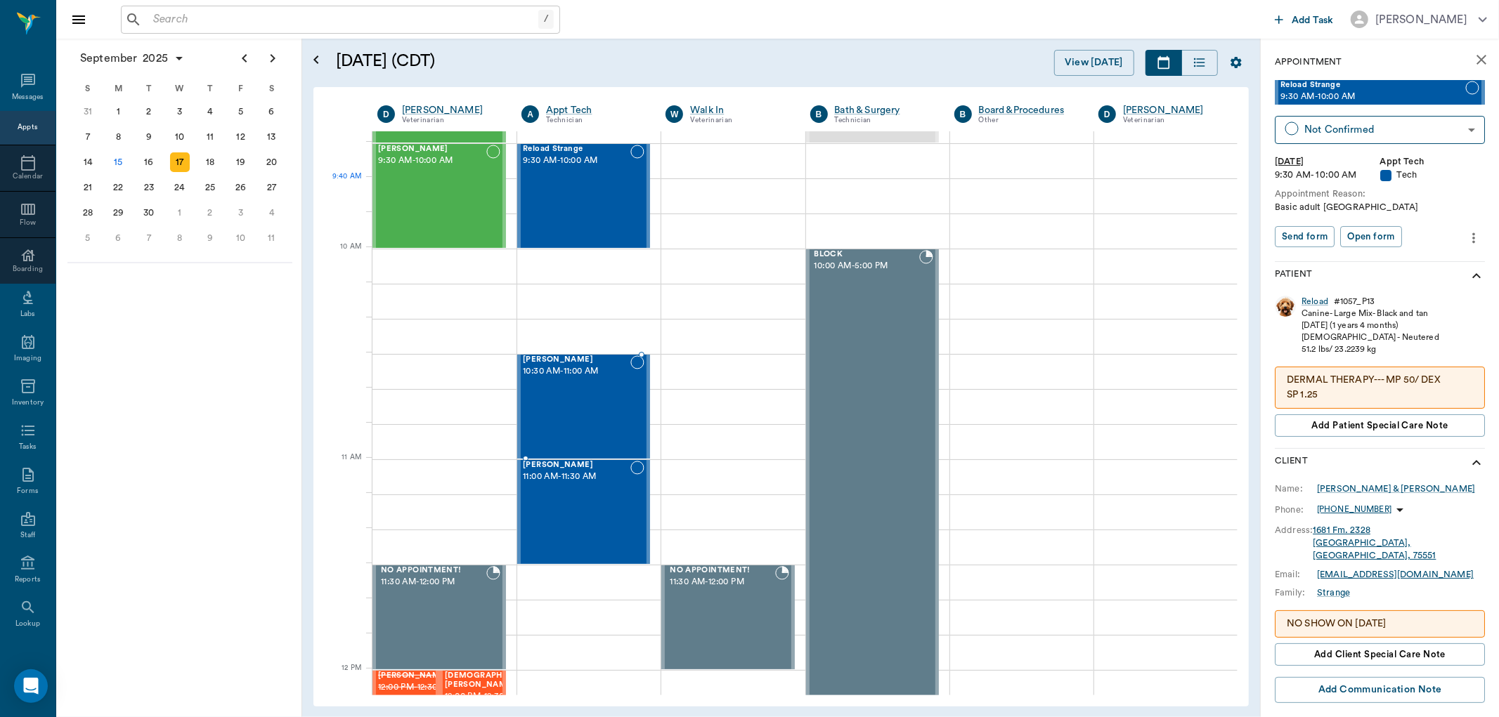
scroll to position [312, 0]
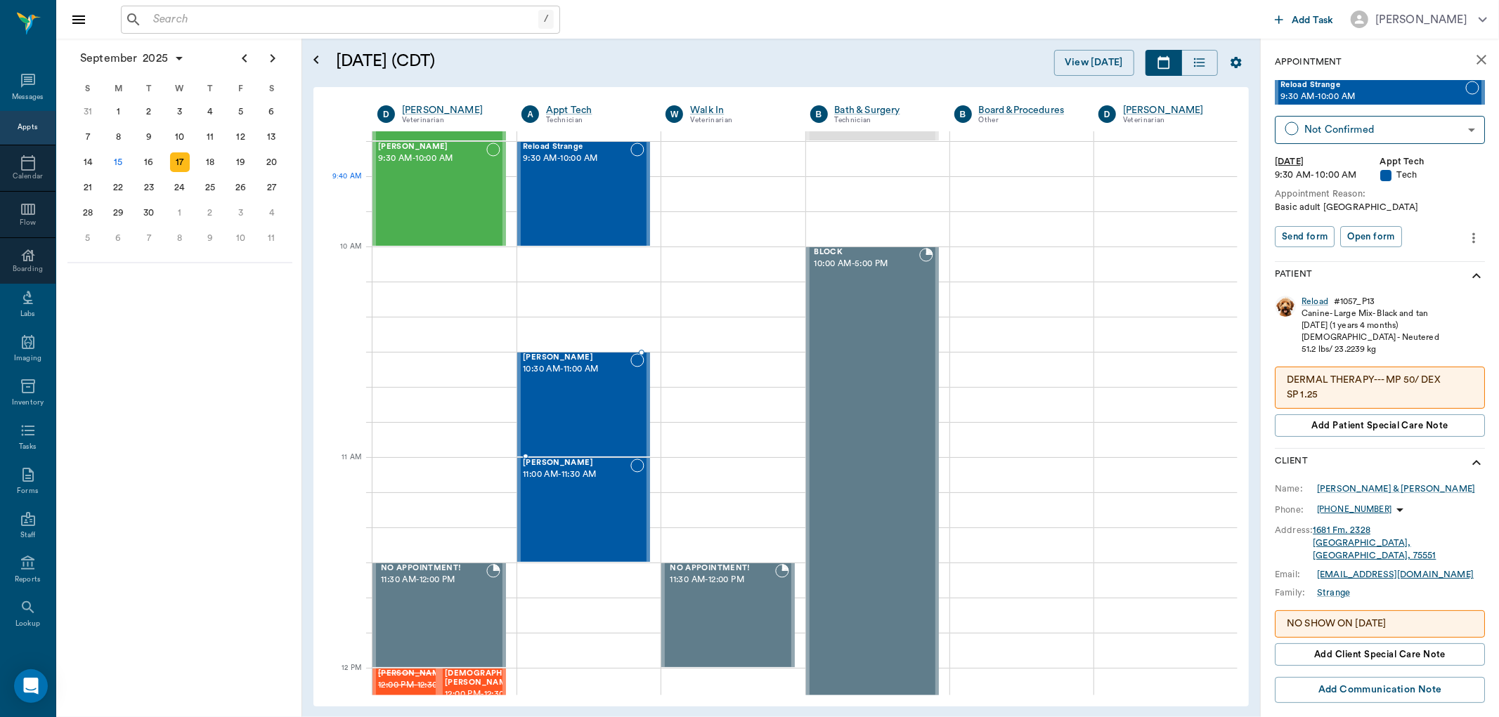
click at [610, 422] on div "Misty Smith 10:30 AM - 11:00 AM" at bounding box center [577, 404] width 108 height 103
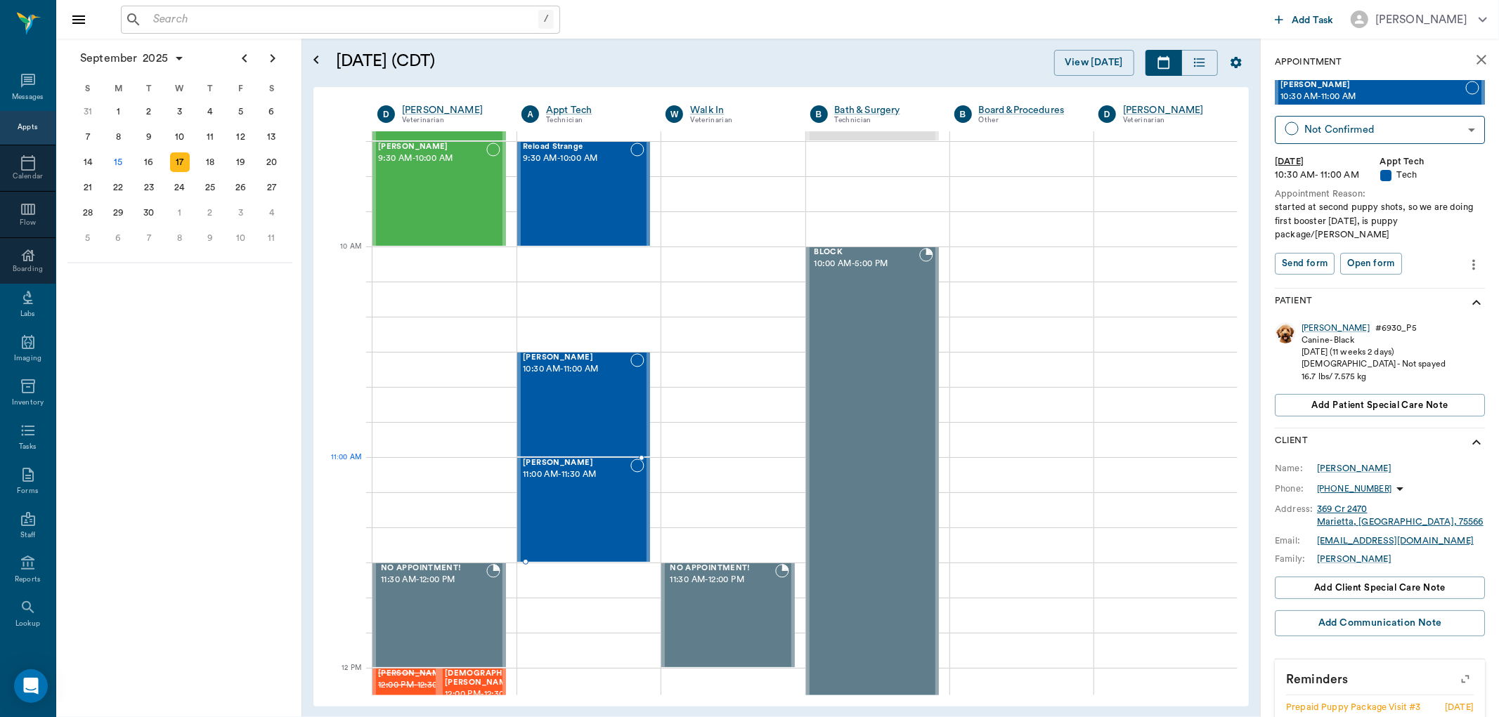
click at [585, 466] on span "Luna Fortner" at bounding box center [577, 463] width 108 height 9
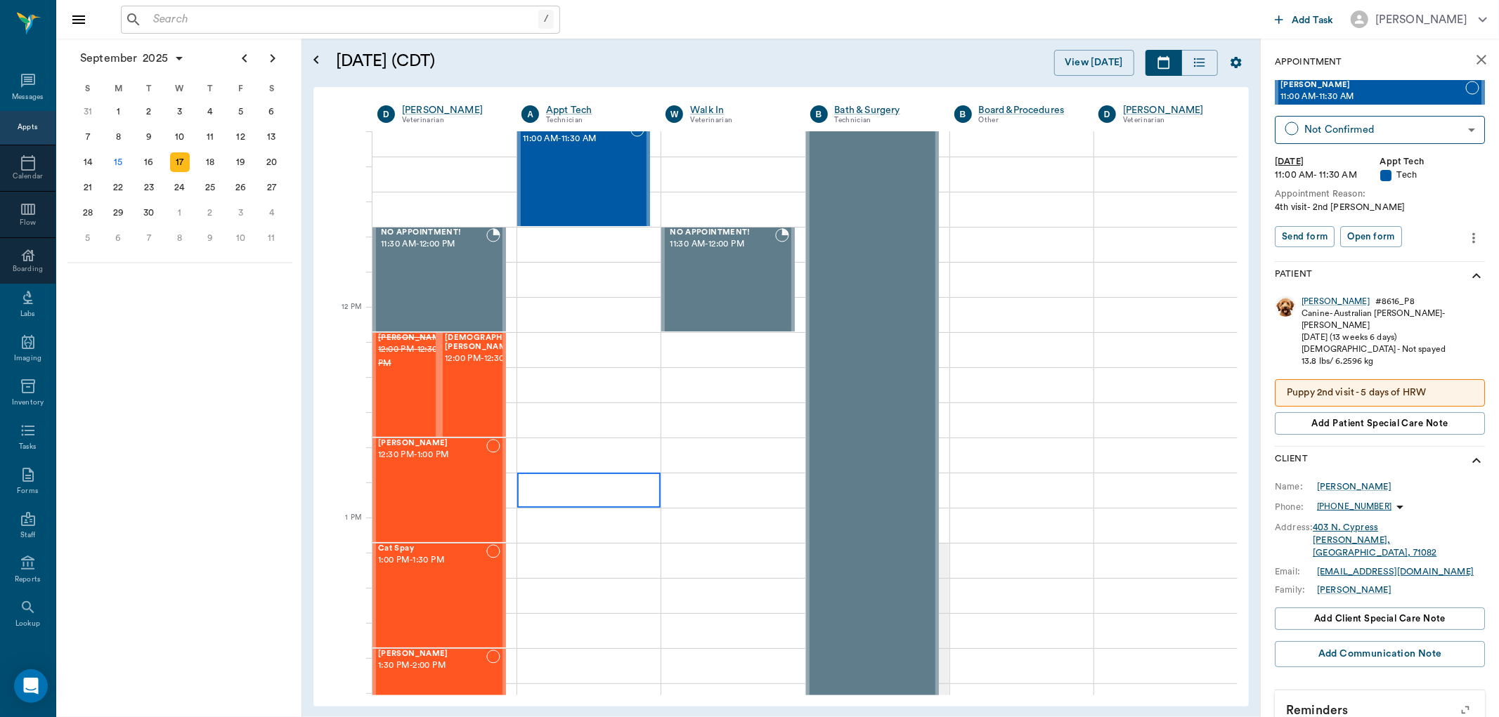
scroll to position [703, 0]
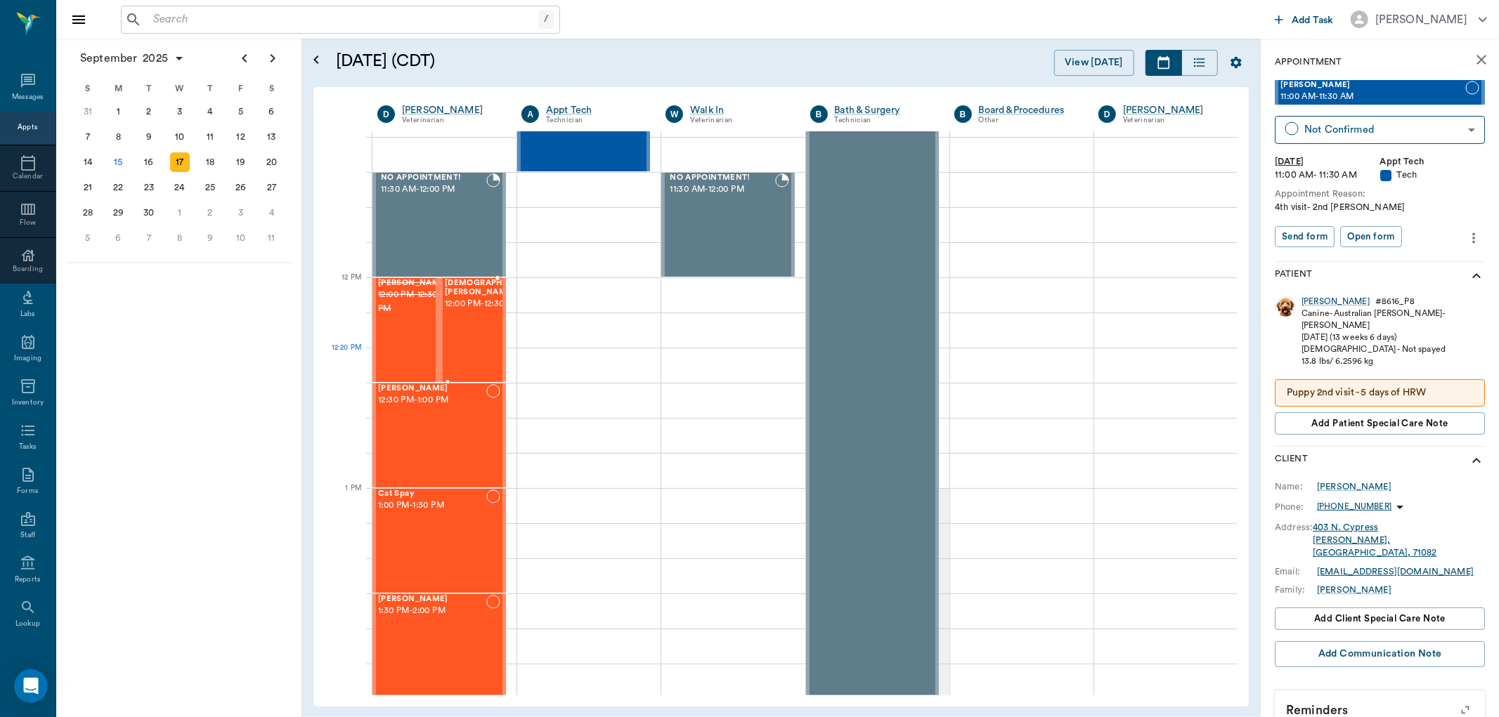
click at [482, 355] on div "Lady Smith 12:00 PM - 12:30 PM" at bounding box center [493, 330] width 96 height 103
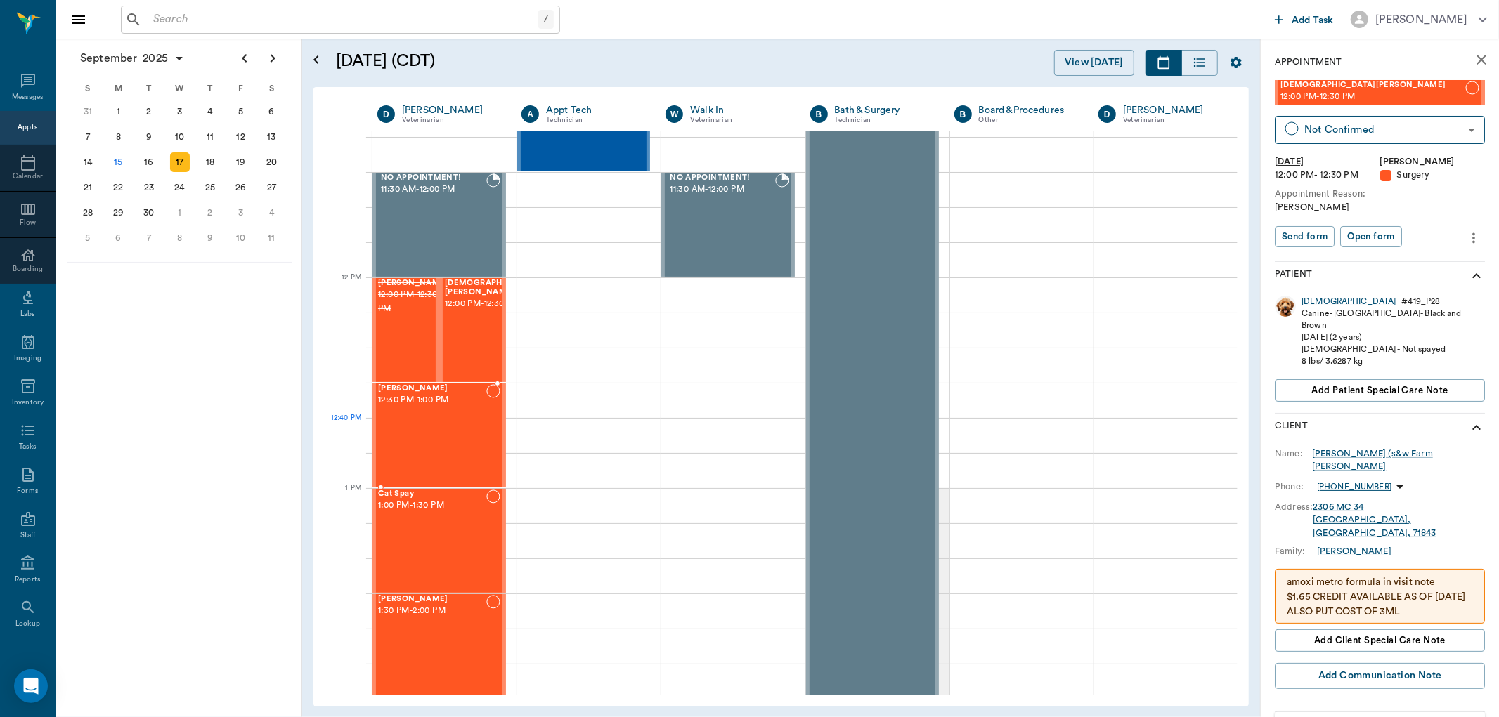
click at [438, 453] on div "Stella Beard 12:30 PM - 1:00 PM" at bounding box center [432, 435] width 108 height 103
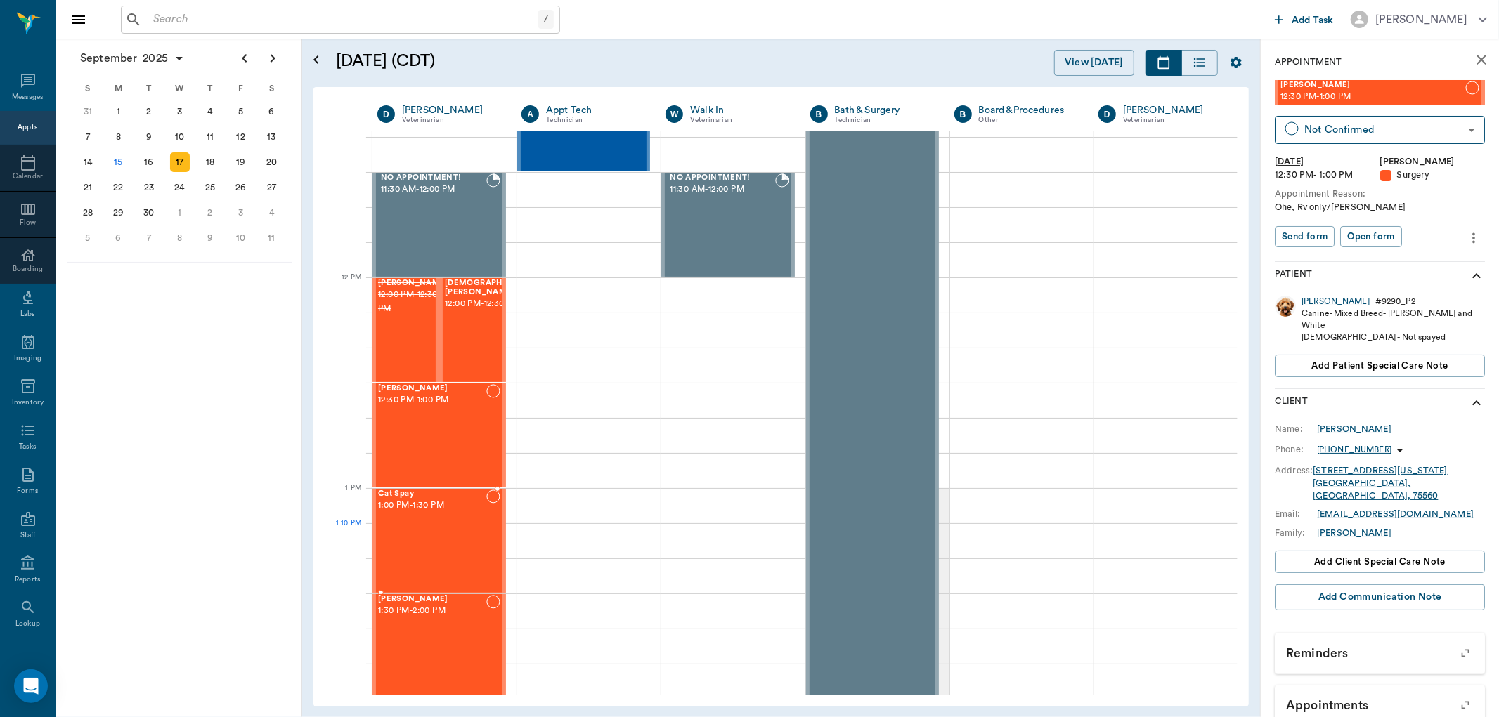
click at [412, 542] on div "Cat Spay 1:00 PM - 1:30 PM" at bounding box center [432, 541] width 108 height 103
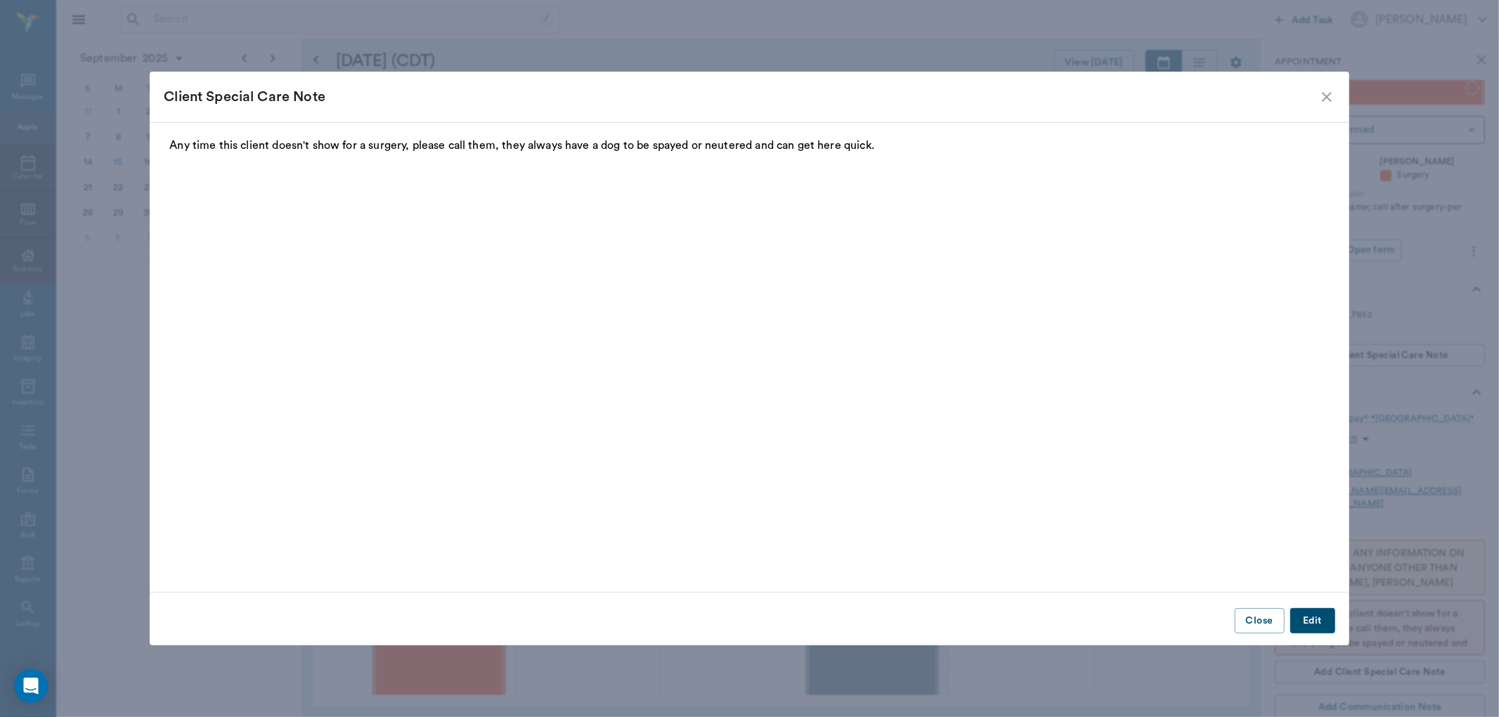
click at [1325, 94] on icon "close" at bounding box center [1327, 97] width 10 height 10
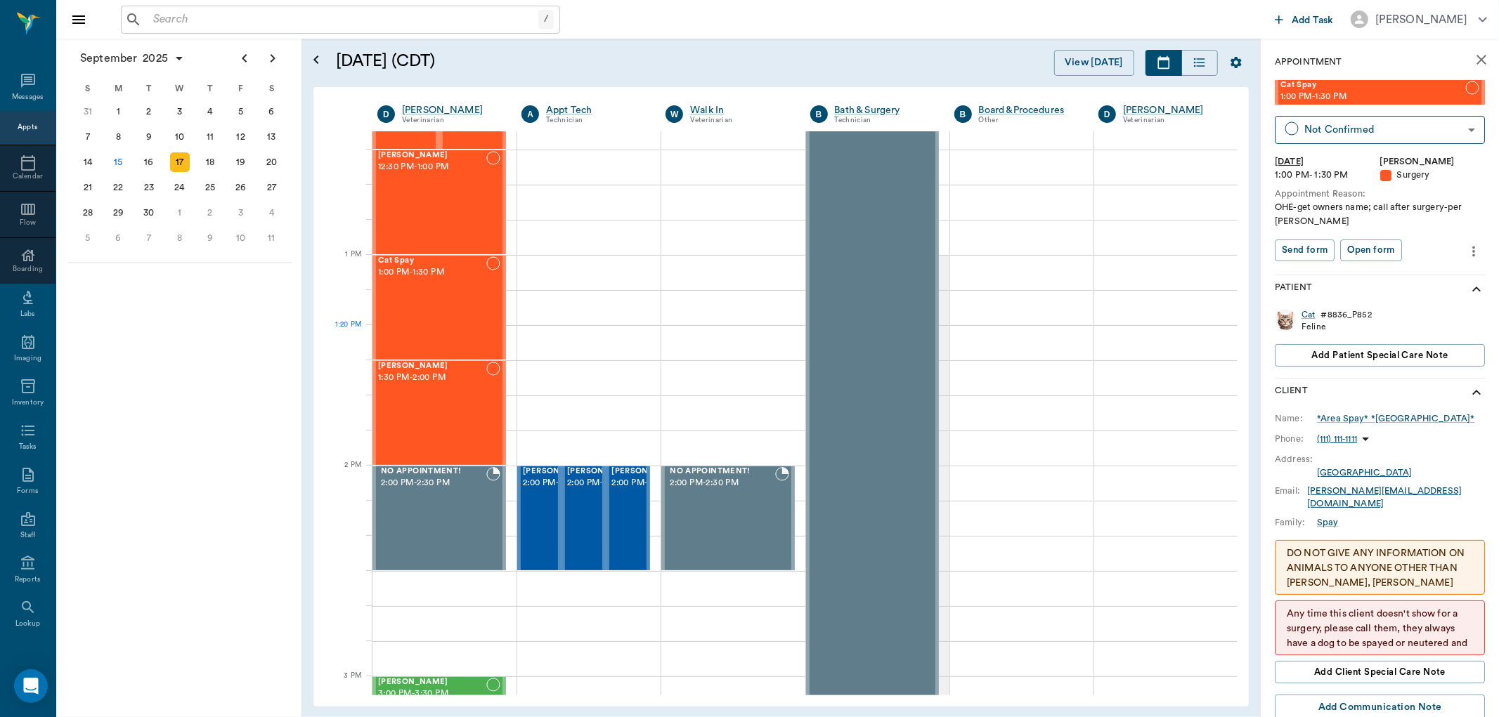
scroll to position [937, 0]
click at [422, 425] on div "Sabrina Davis 1:30 PM - 2:00 PM" at bounding box center [432, 412] width 108 height 103
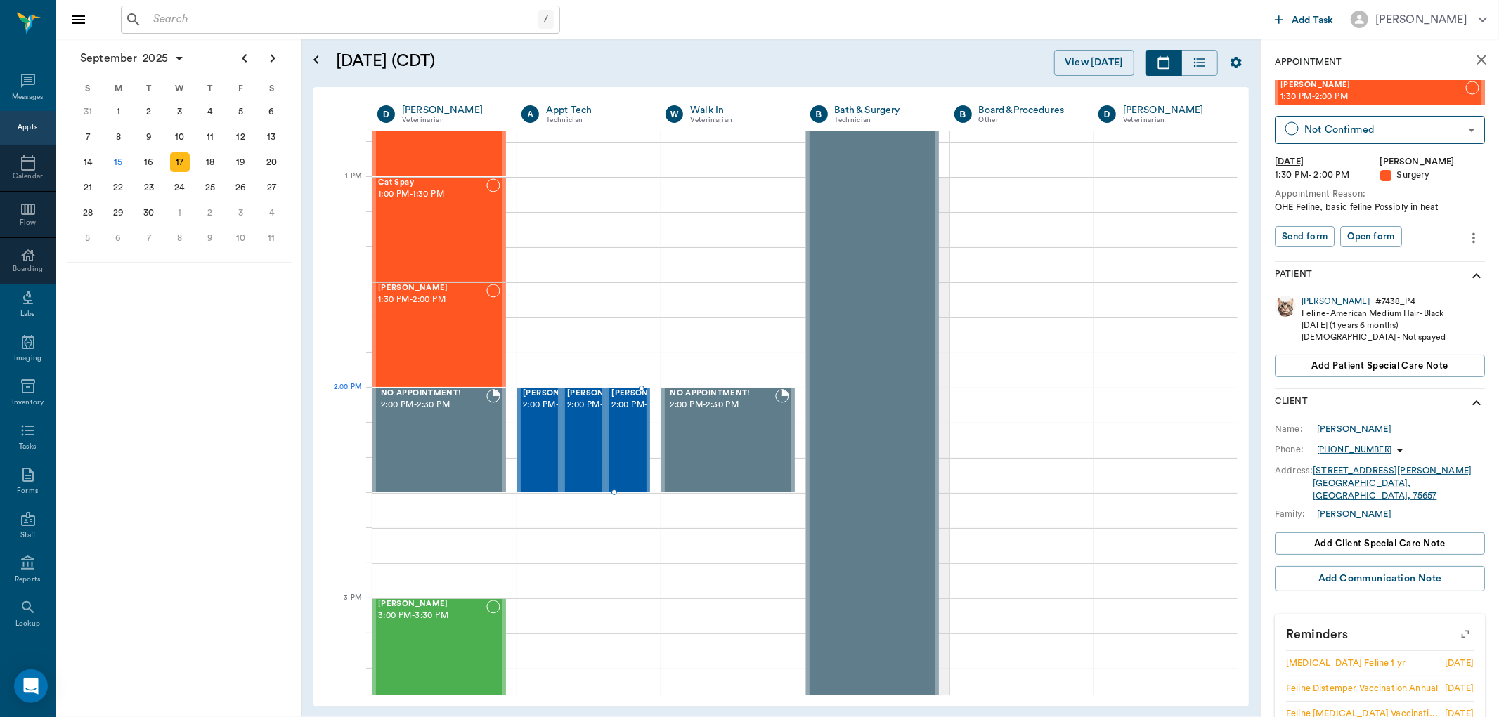
scroll to position [1015, 0]
click at [536, 412] on span "2:00 PM - 2:30 PM" at bounding box center [558, 405] width 70 height 14
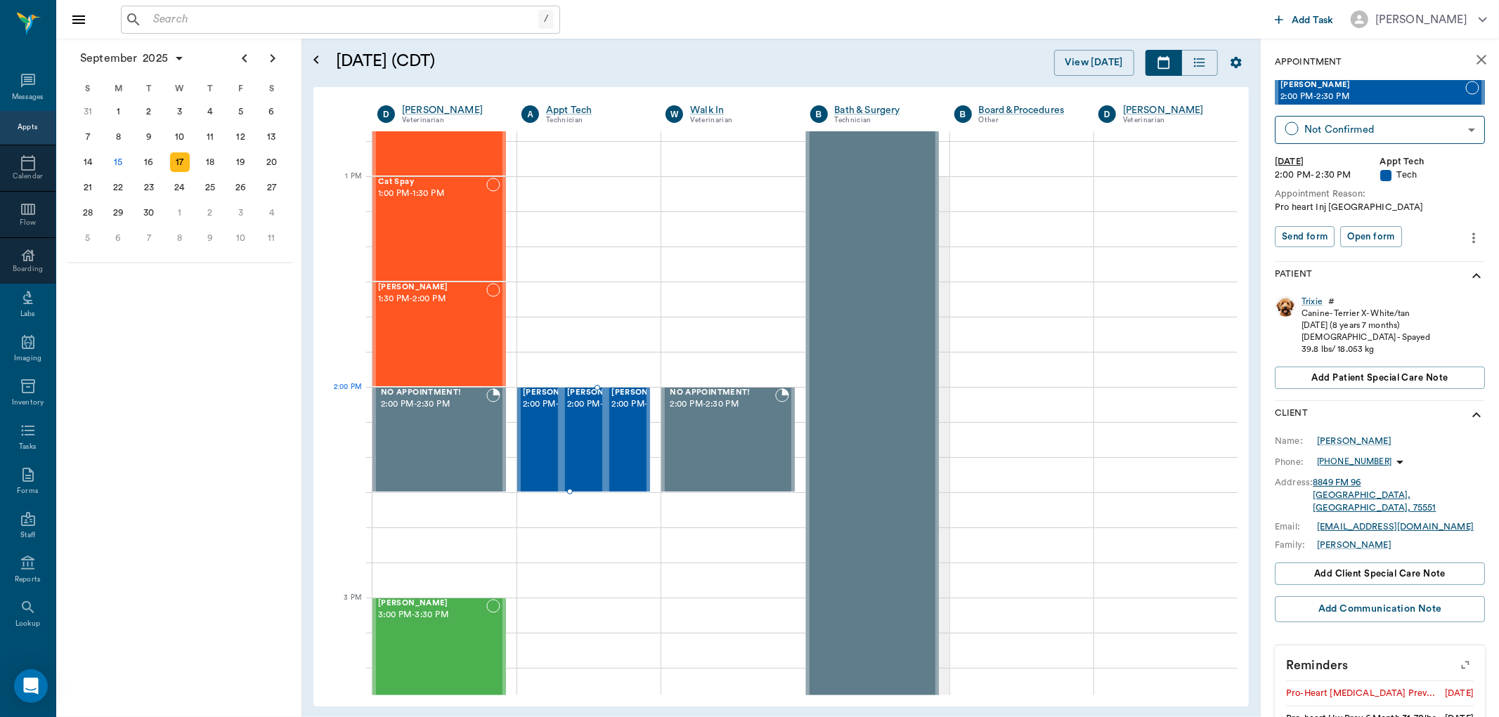
click at [584, 412] on span "2:00 PM - 2:30 PM" at bounding box center [602, 405] width 70 height 14
click at [616, 412] on span "2:00 PM - 2:30 PM" at bounding box center [646, 405] width 70 height 14
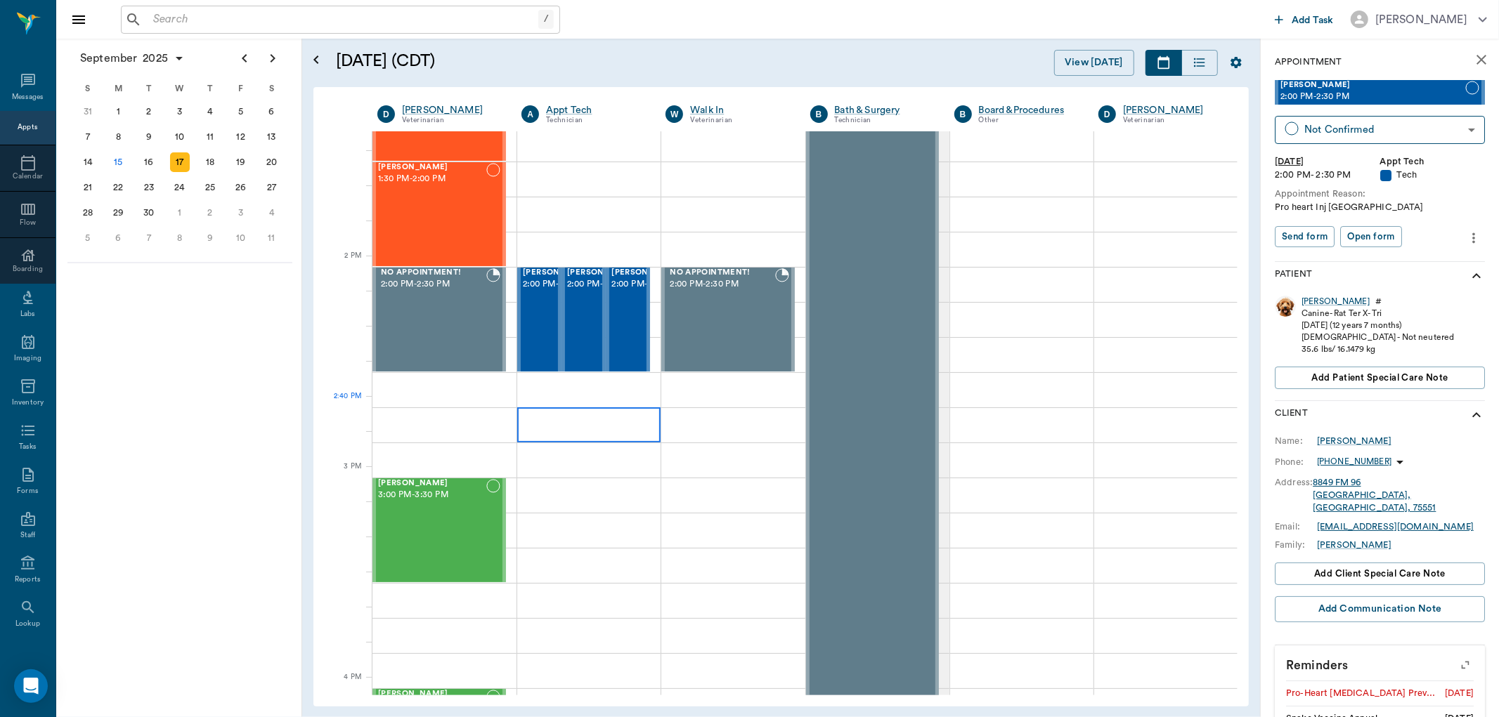
scroll to position [1171, 0]
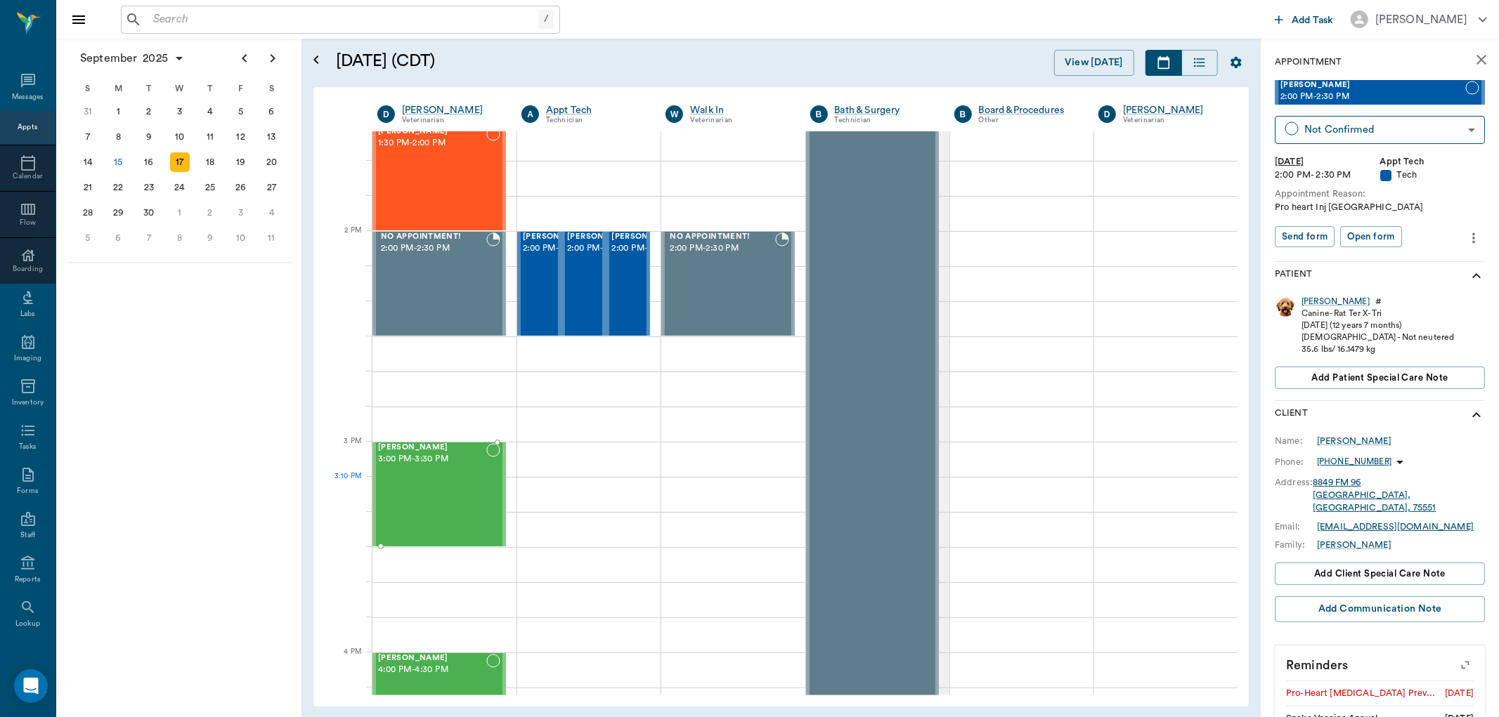
click at [446, 481] on div "Gus Jones 3:00 PM - 3:30 PM" at bounding box center [432, 494] width 108 height 103
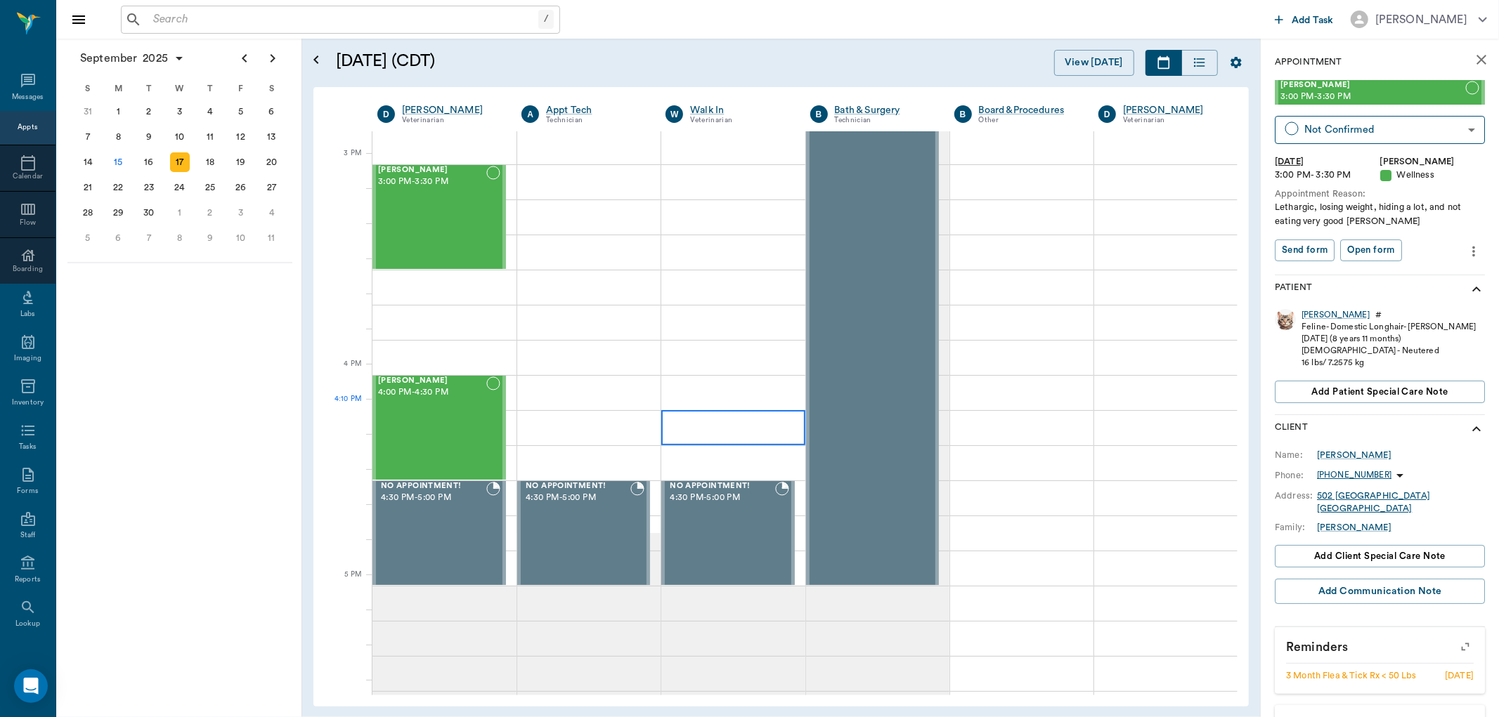
scroll to position [1483, 0]
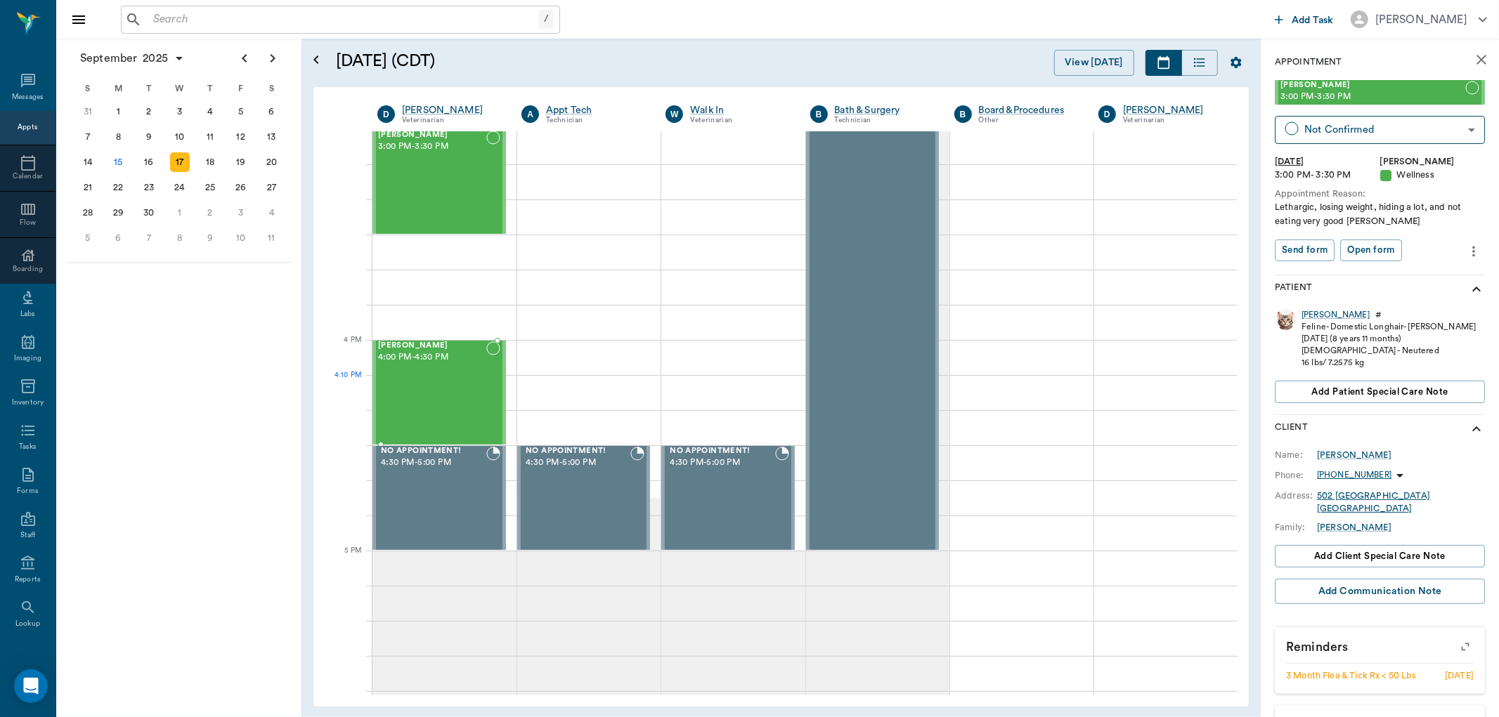
click at [417, 389] on div "Beni Mahon 4:00 PM - 4:30 PM" at bounding box center [432, 393] width 108 height 103
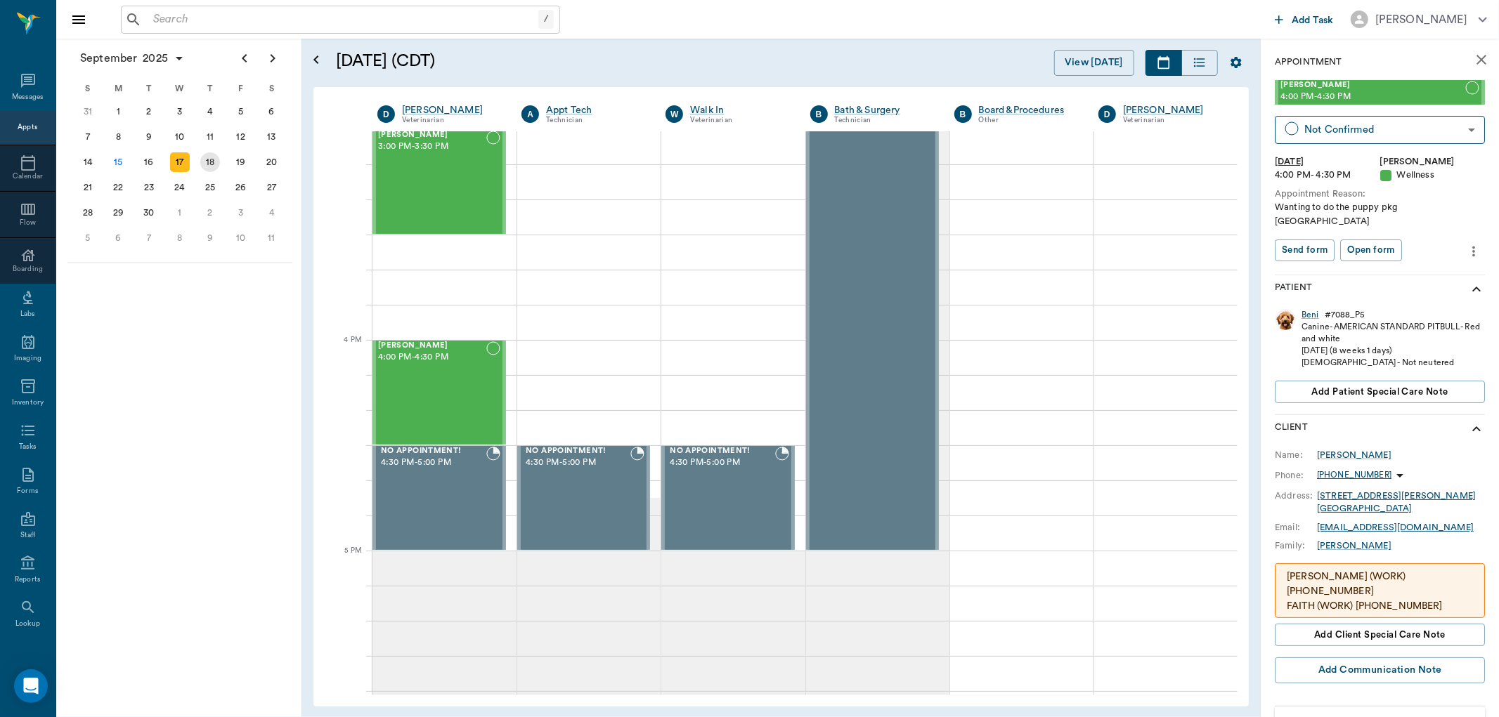
click at [208, 156] on div "18" at bounding box center [210, 162] width 20 height 20
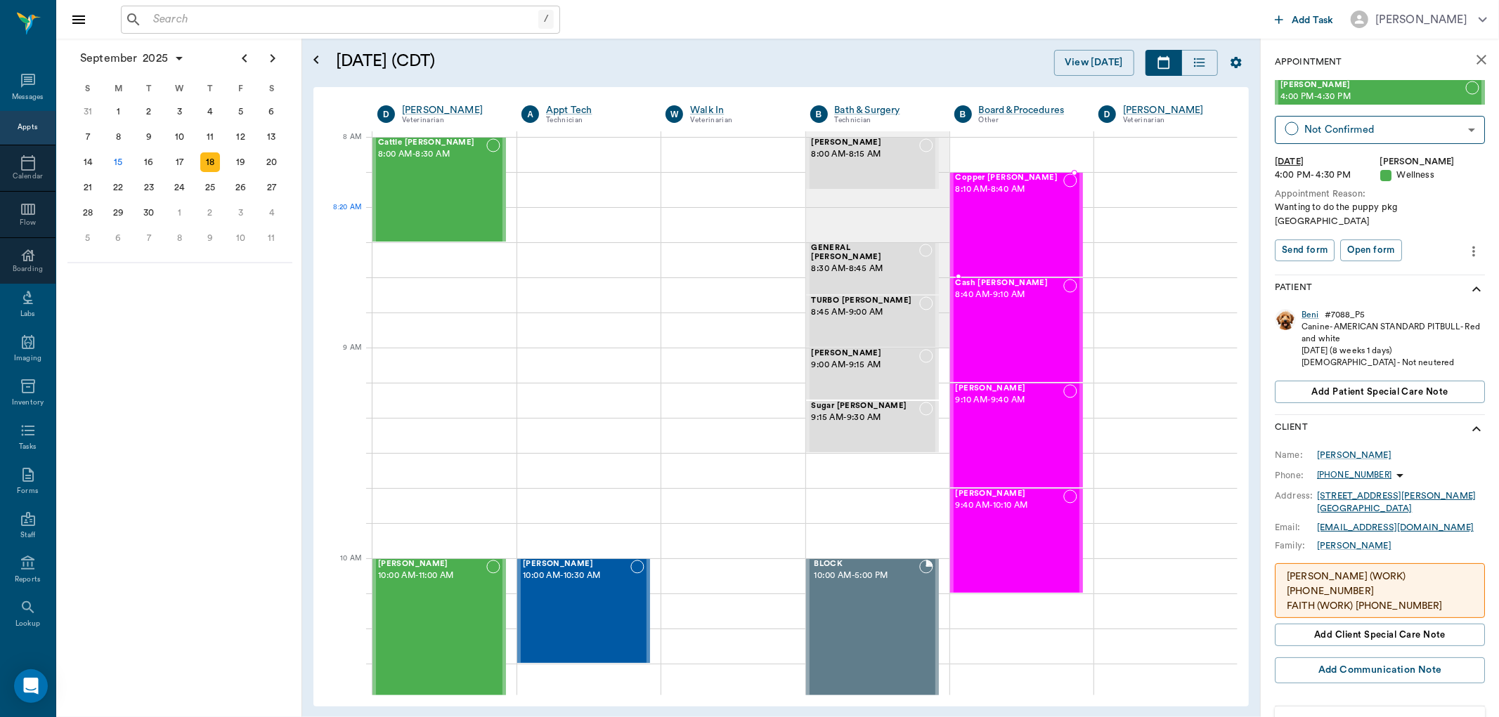
click at [1023, 233] on div "Copper McGovern 8:10 AM - 8:40 AM" at bounding box center [1010, 225] width 108 height 103
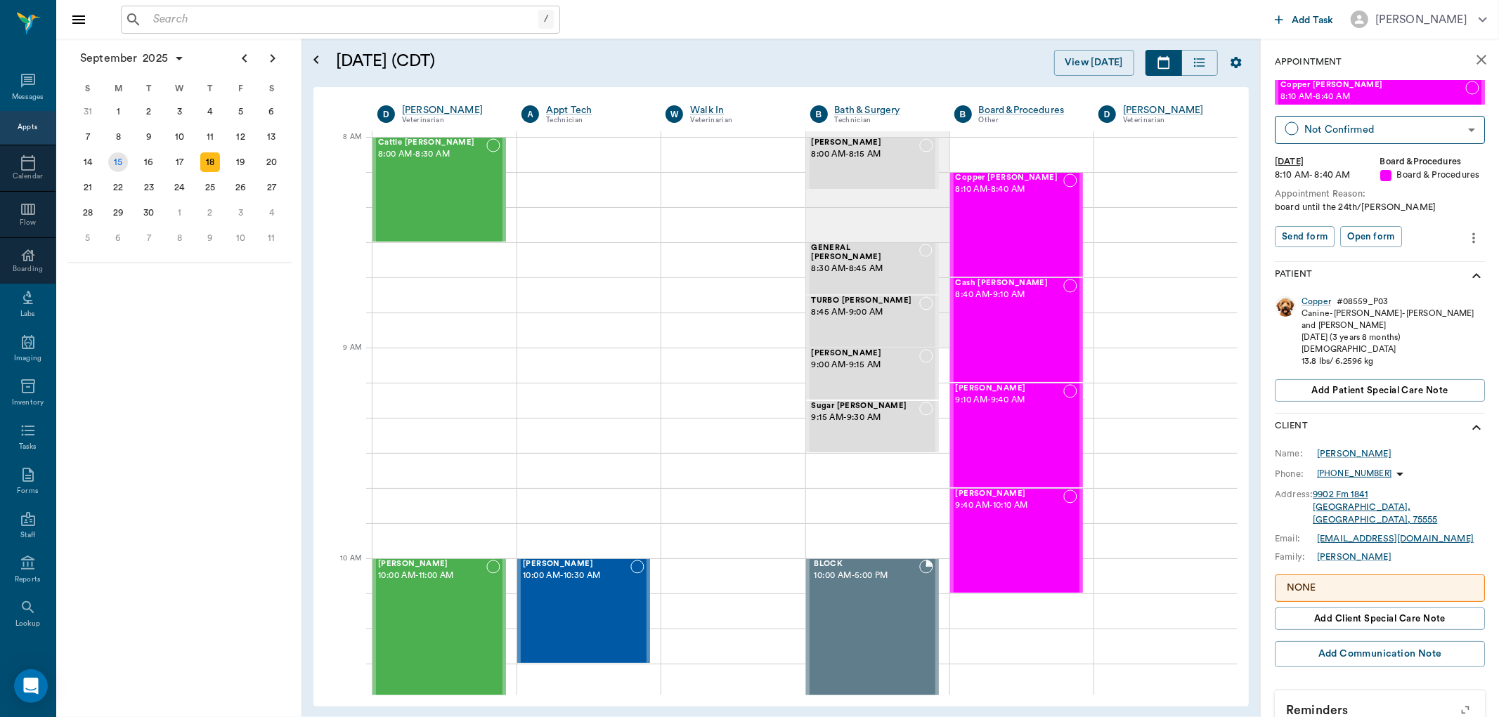
click at [122, 157] on div "15" at bounding box center [118, 162] width 20 height 20
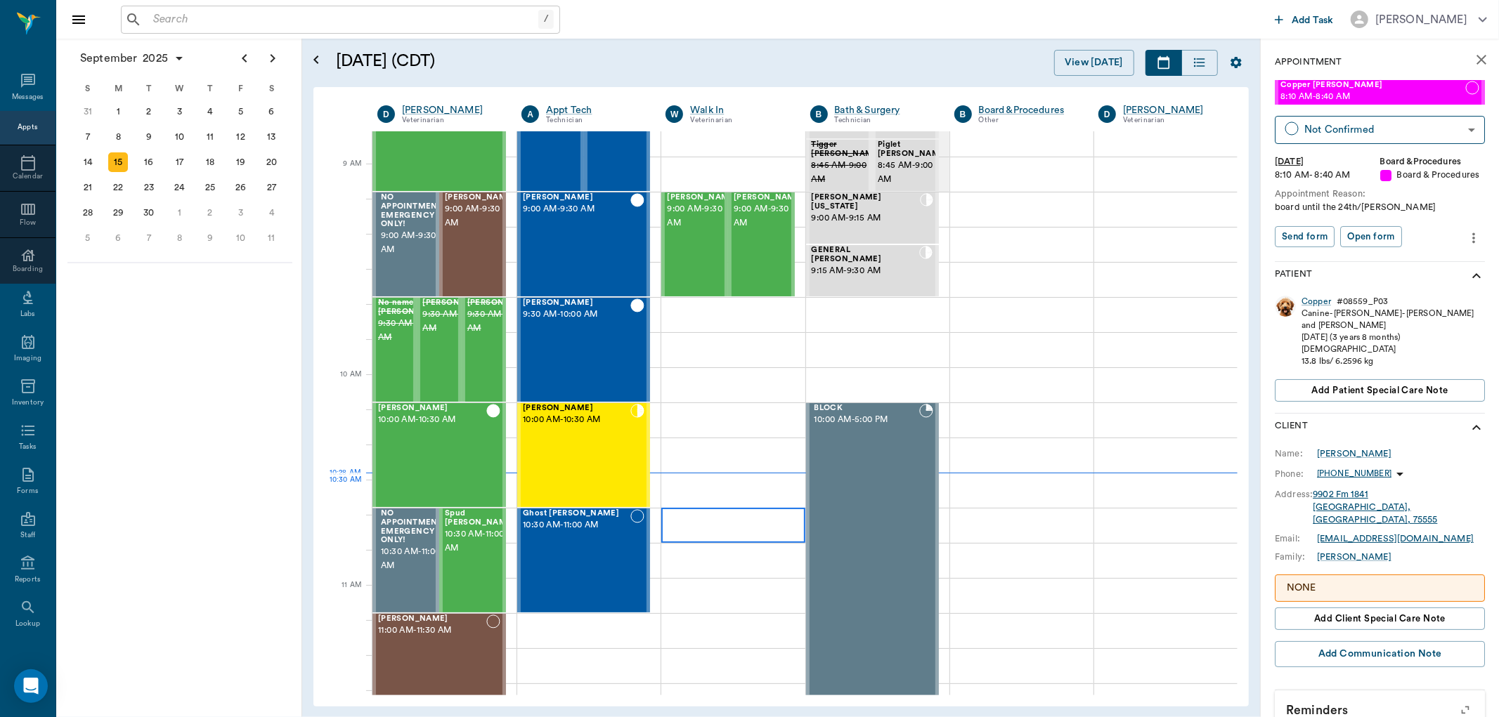
scroll to position [234, 0]
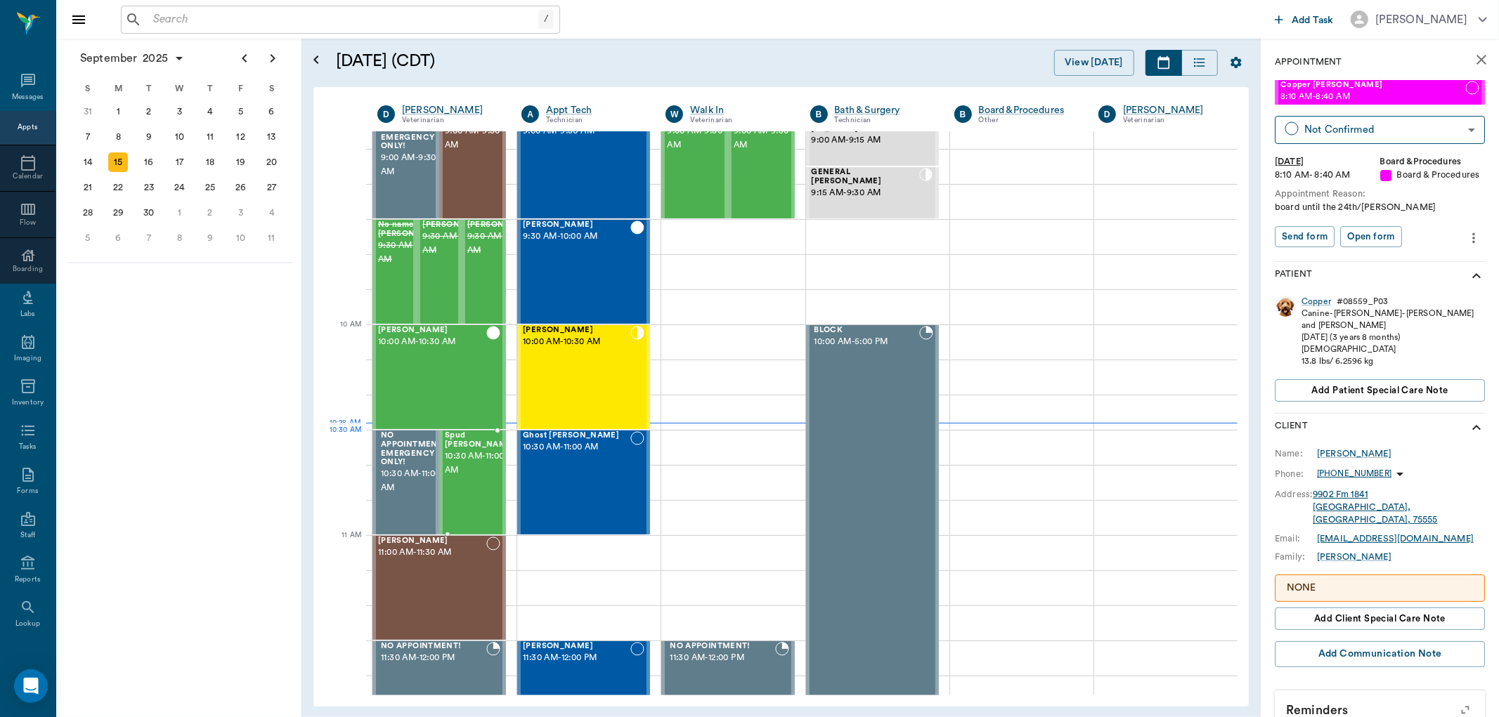
click at [461, 460] on span "10:30 AM - 11:00 AM" at bounding box center [480, 464] width 70 height 28
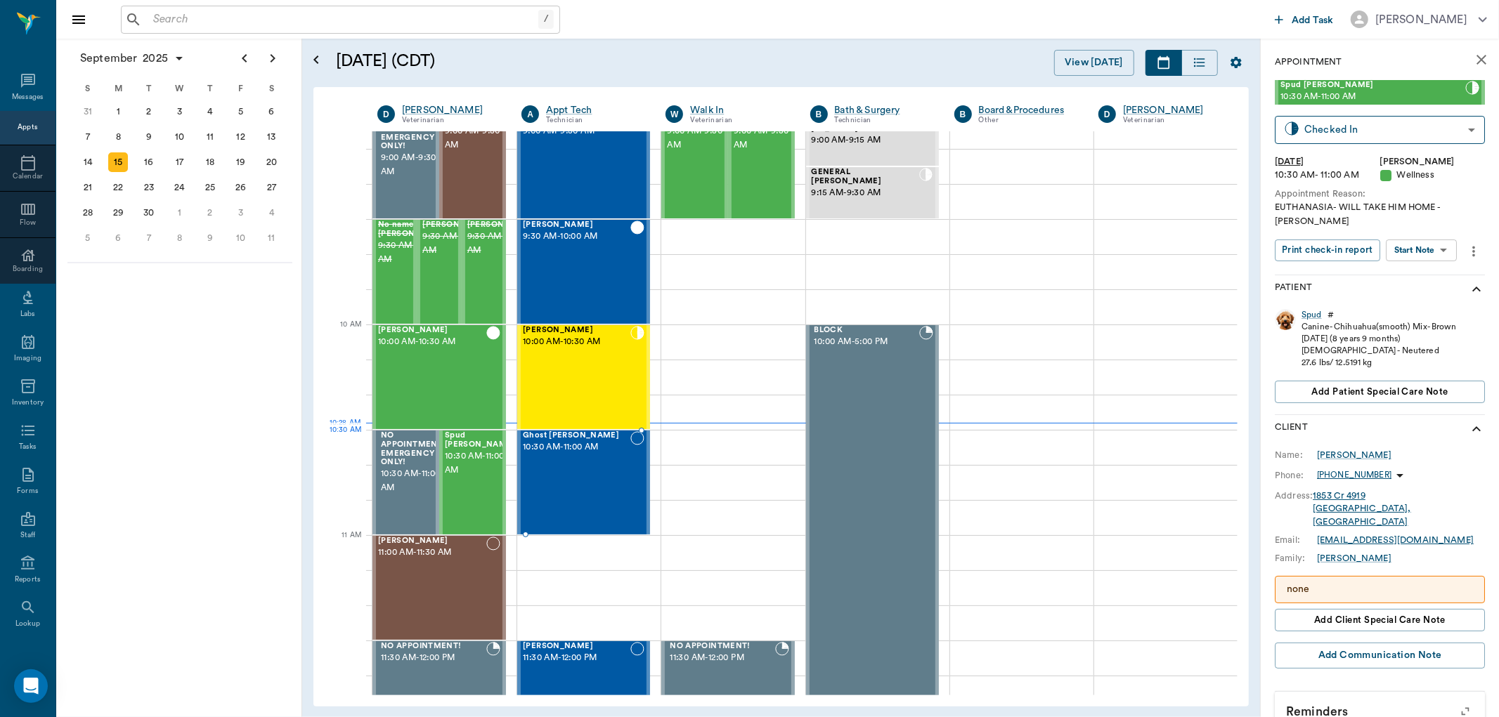
click at [561, 453] on span "10:30 AM - 11:00 AM" at bounding box center [577, 448] width 108 height 14
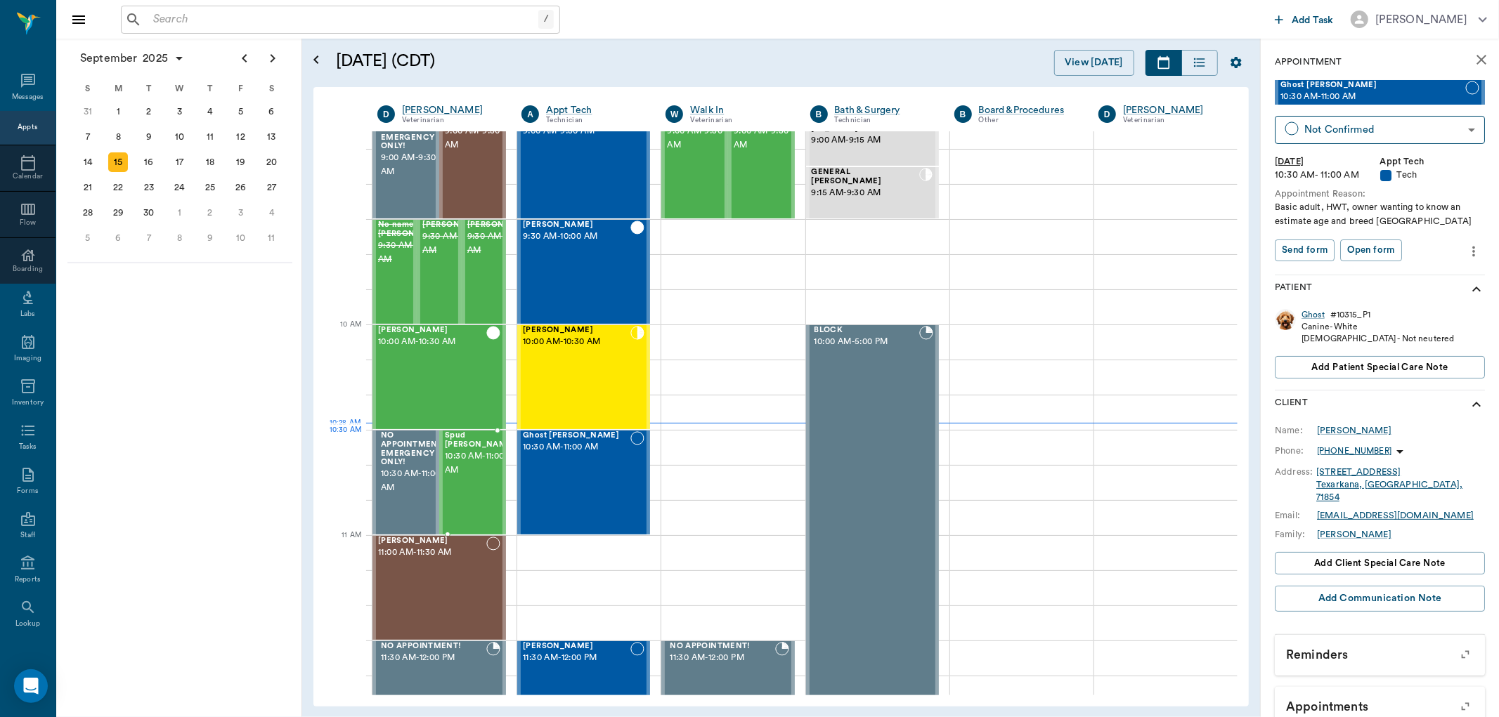
click at [472, 462] on span "10:30 AM - 11:00 AM" at bounding box center [480, 464] width 70 height 28
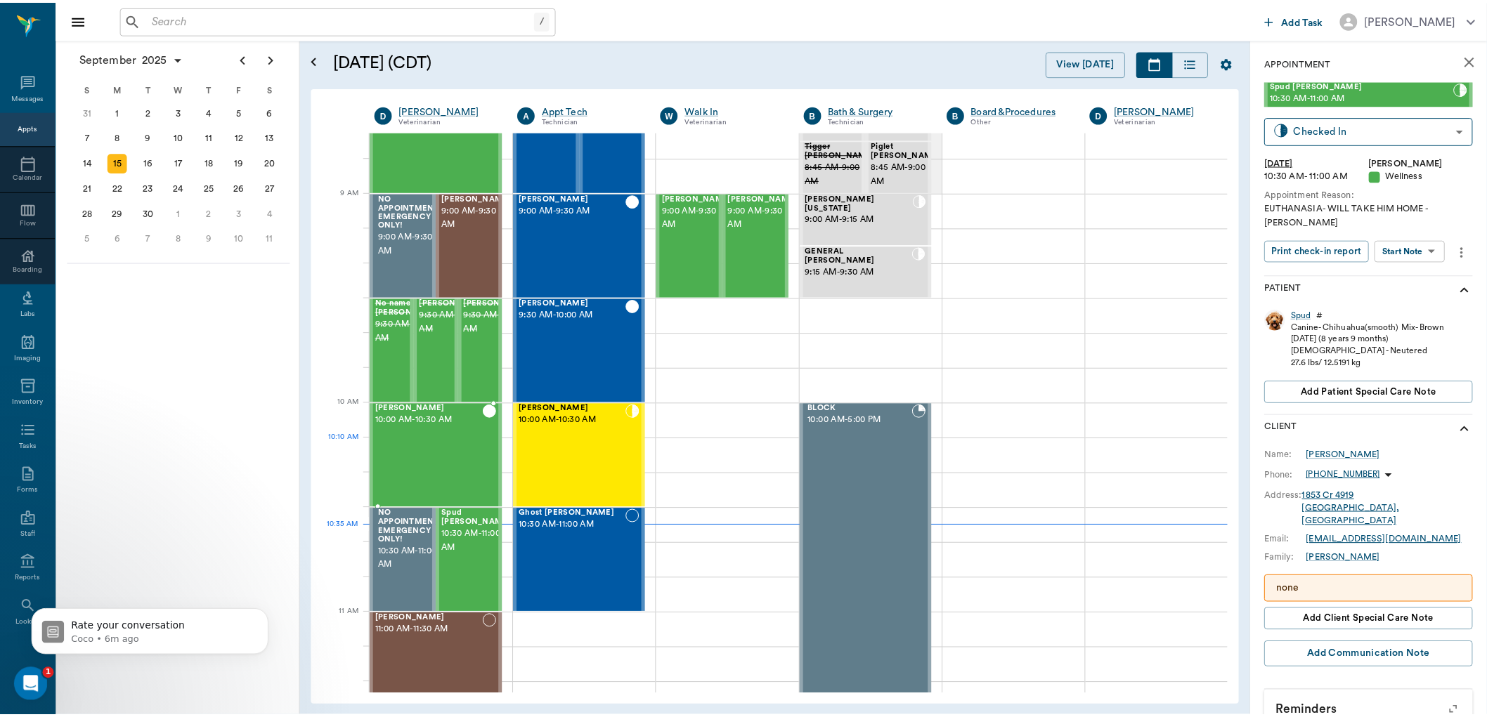
scroll to position [156, 0]
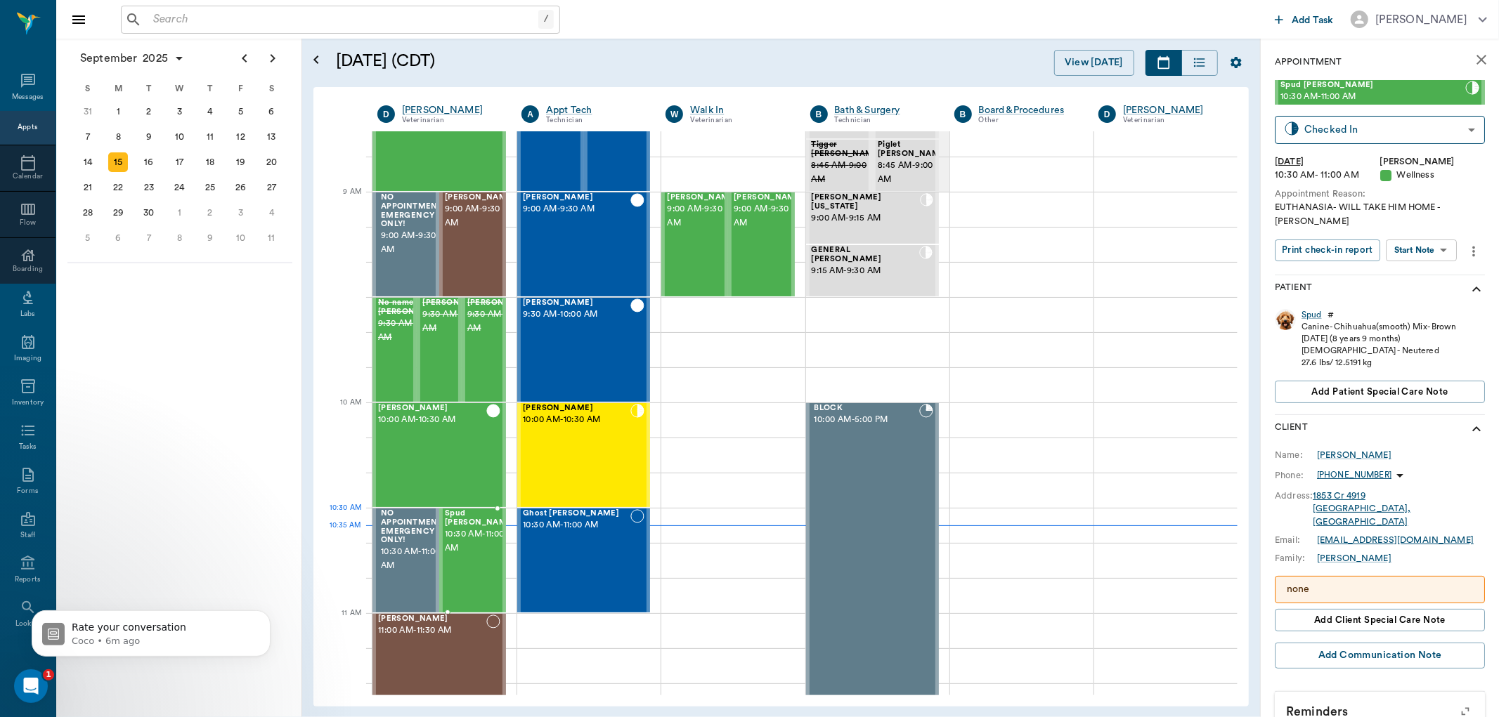
click at [462, 539] on span "10:30 AM - 11:00 AM" at bounding box center [480, 542] width 70 height 28
click at [1308, 309] on div "Spud" at bounding box center [1311, 315] width 20 height 12
